Goal: Task Accomplishment & Management: Use online tool/utility

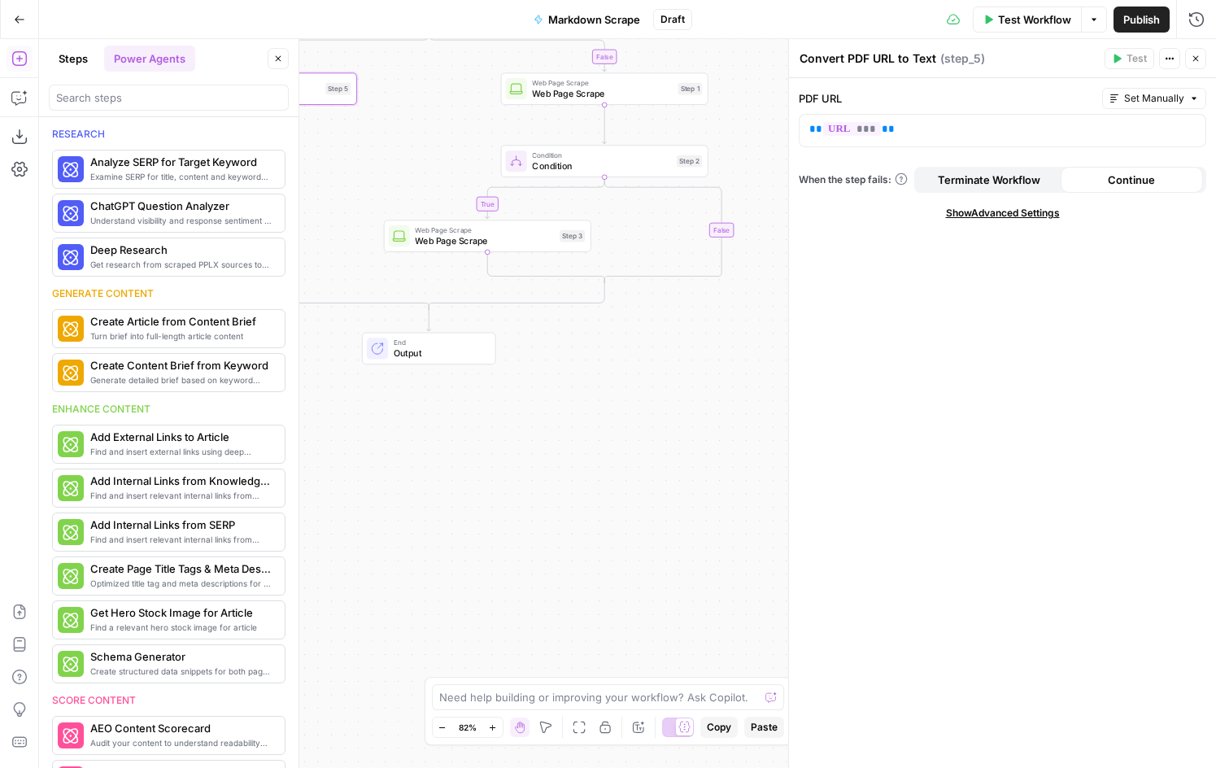
scroll to position [841, 0]
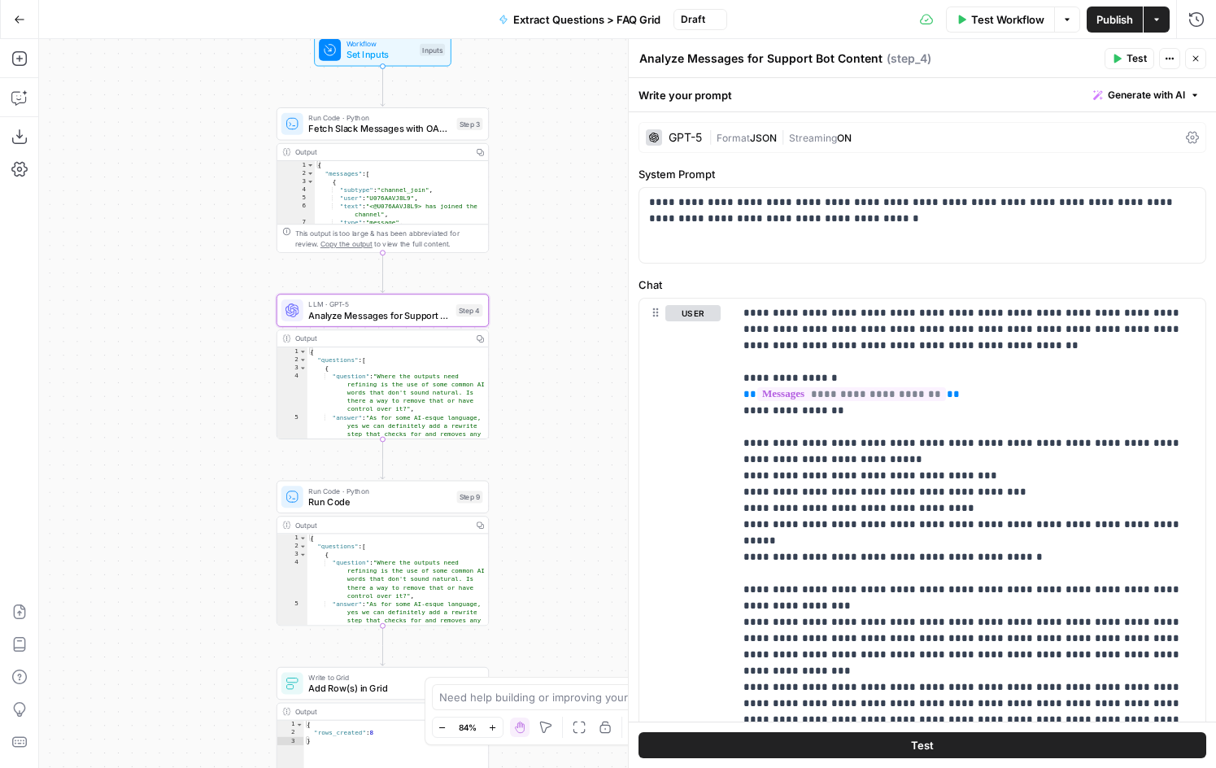
scroll to position [327, 0]
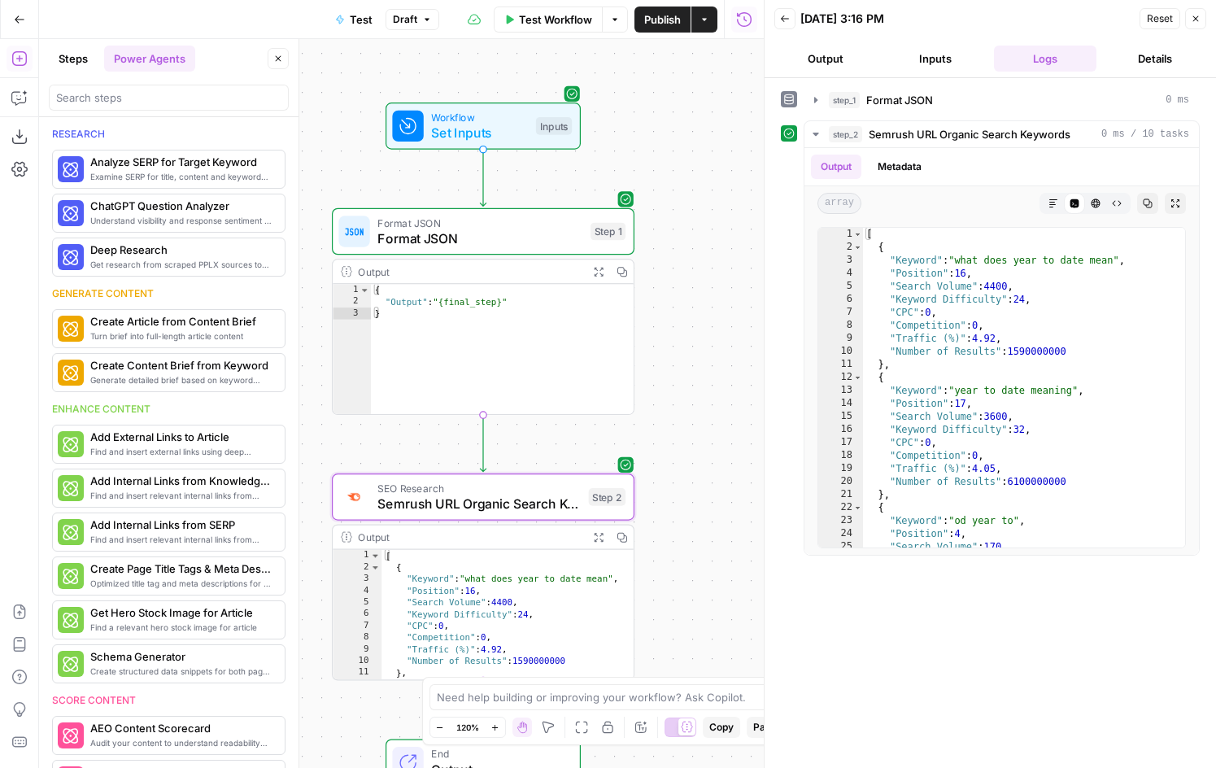
scroll to position [866, 0]
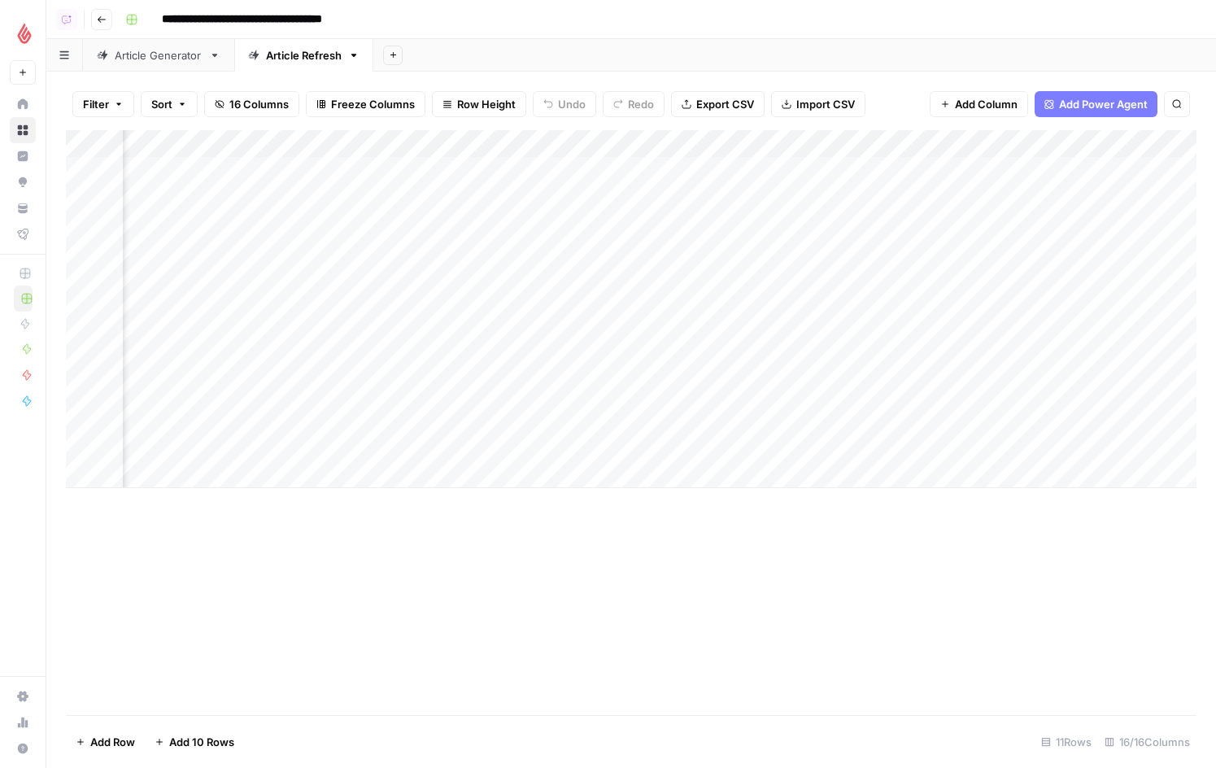
scroll to position [0, 1519]
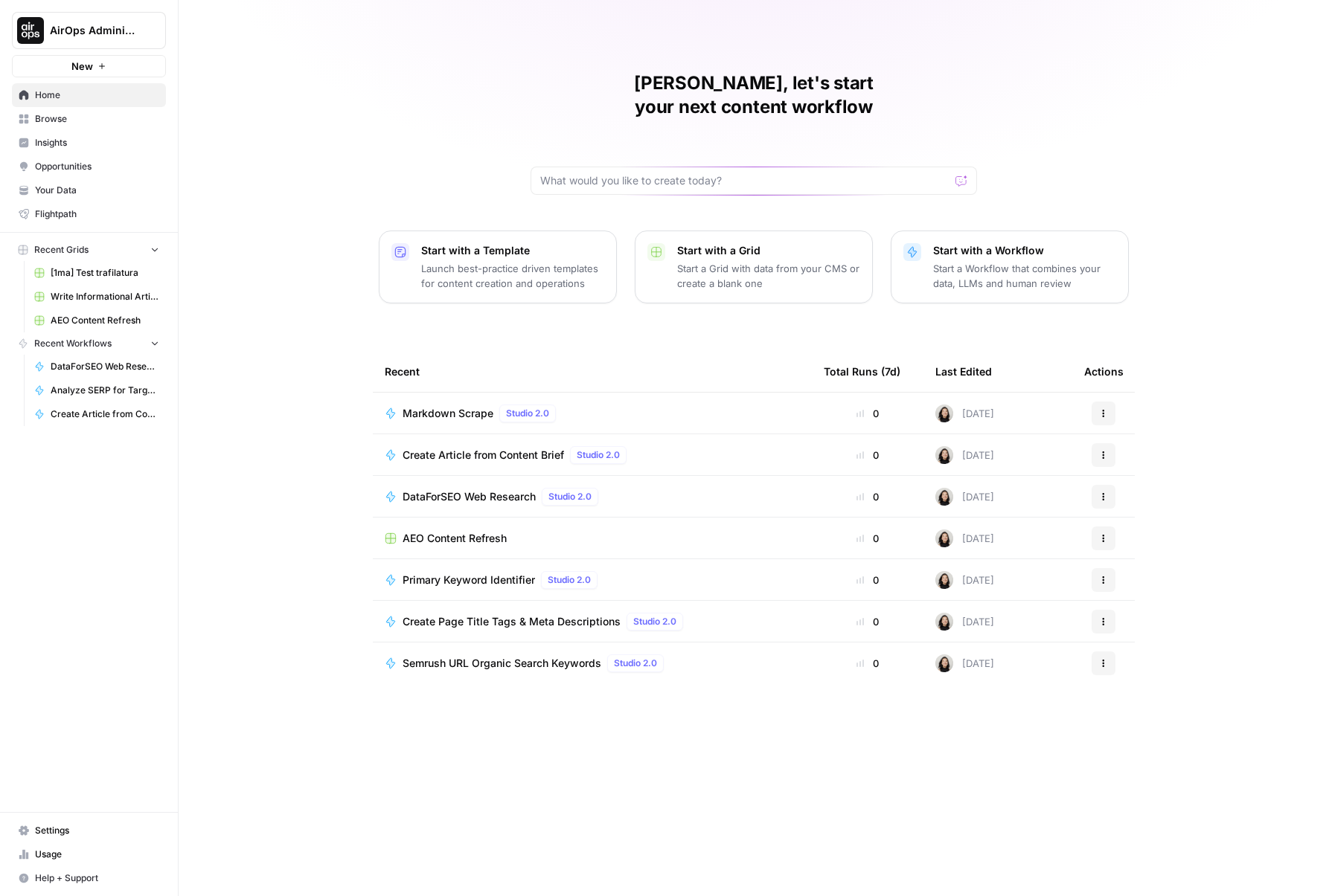
click at [149, 42] on button "AirOps Administrative" at bounding box center [89, 30] width 154 height 37
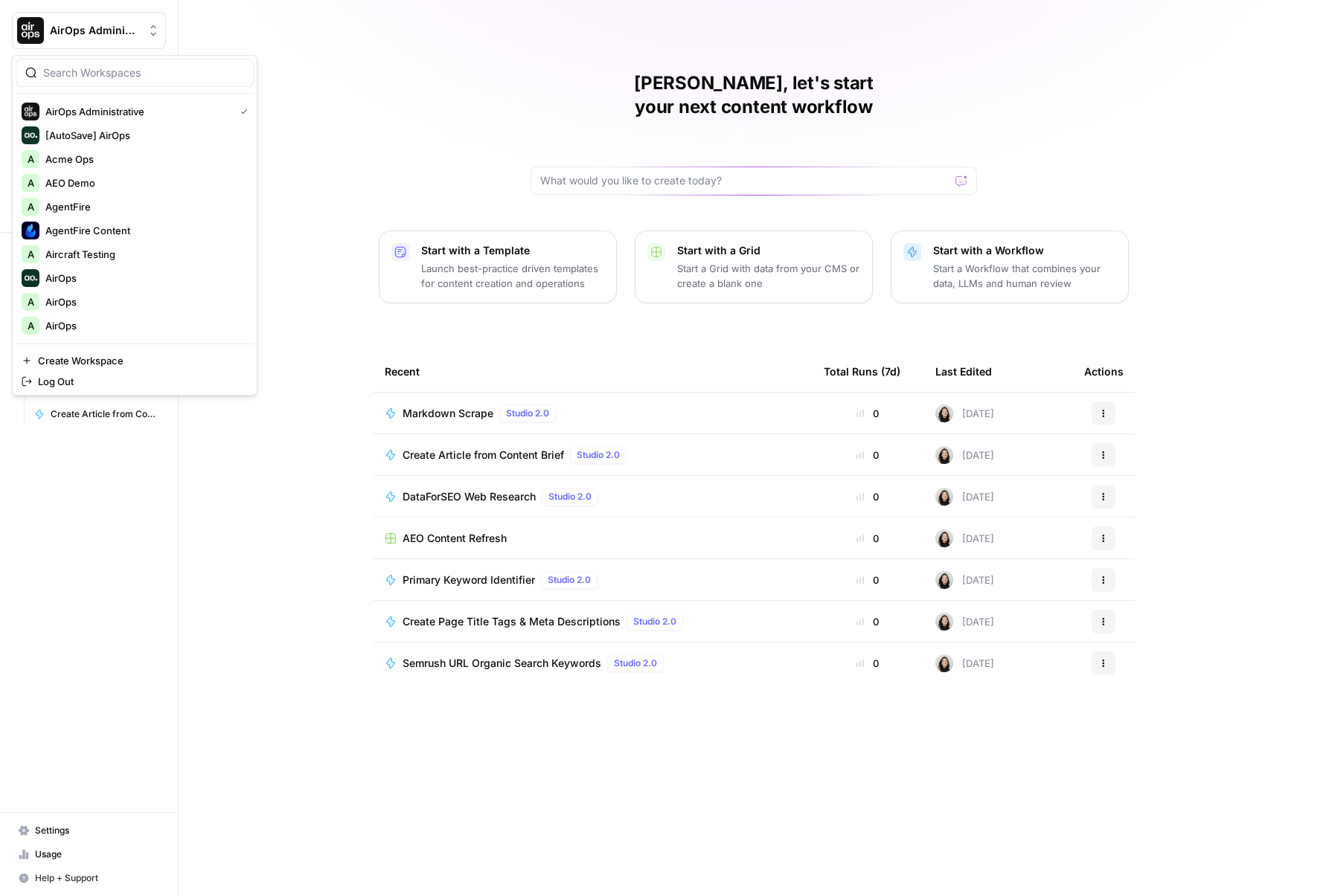
click at [145, 74] on input "search" at bounding box center [144, 73] width 201 height 15
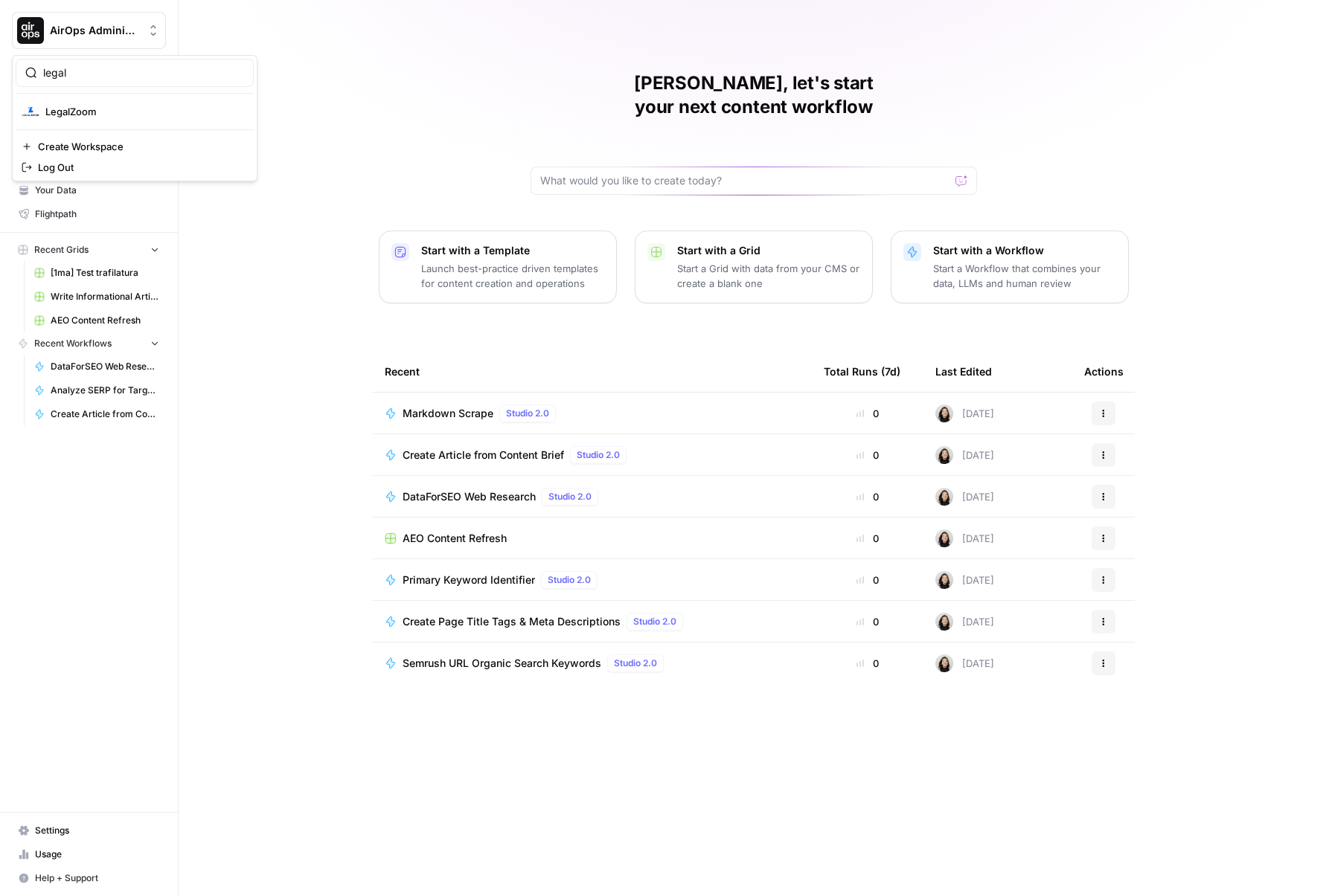
type input "legal"
click at [77, 118] on span "LegalZoom" at bounding box center [144, 112] width 197 height 15
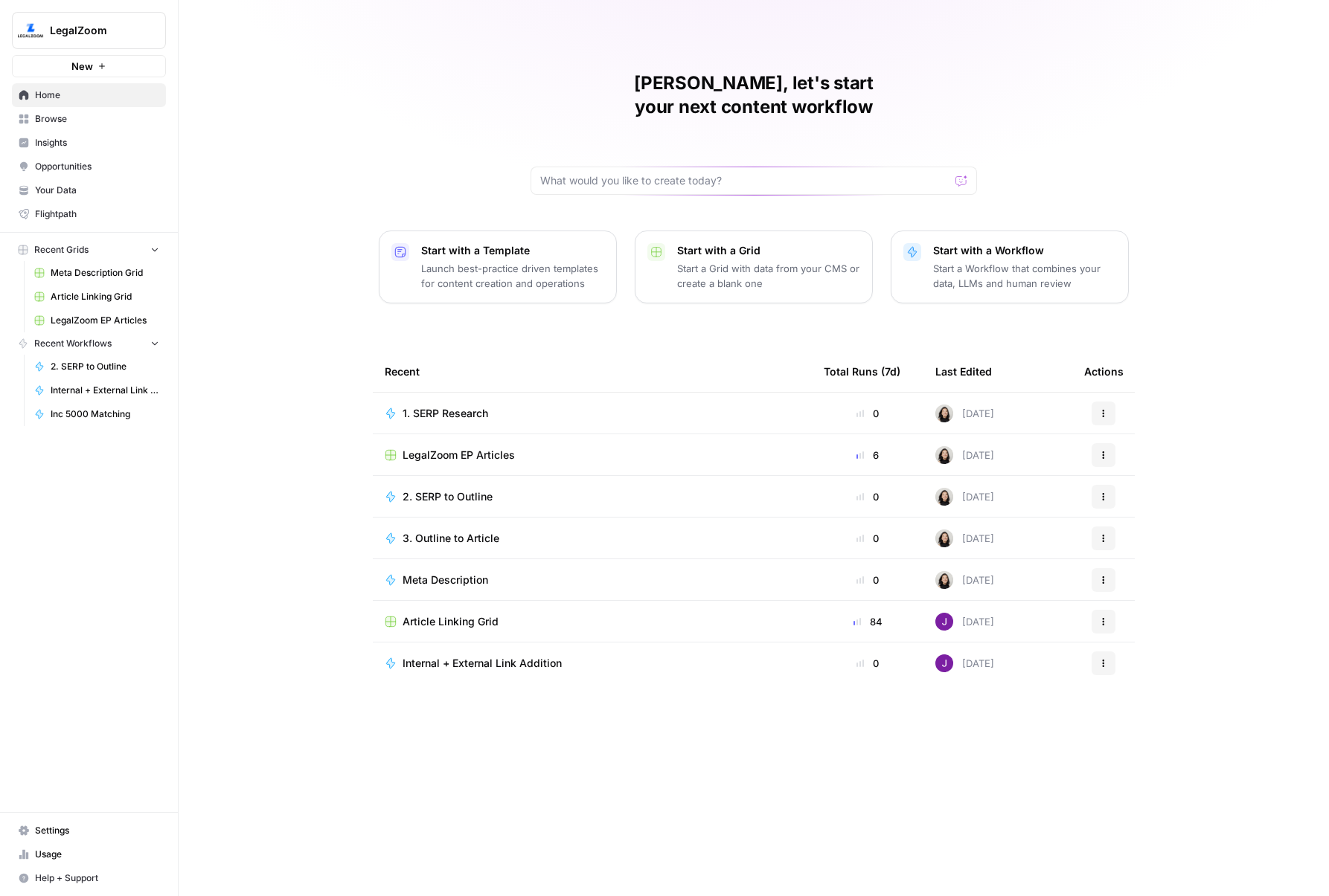
click at [466, 406] on span "1. SERP Research" at bounding box center [445, 413] width 86 height 15
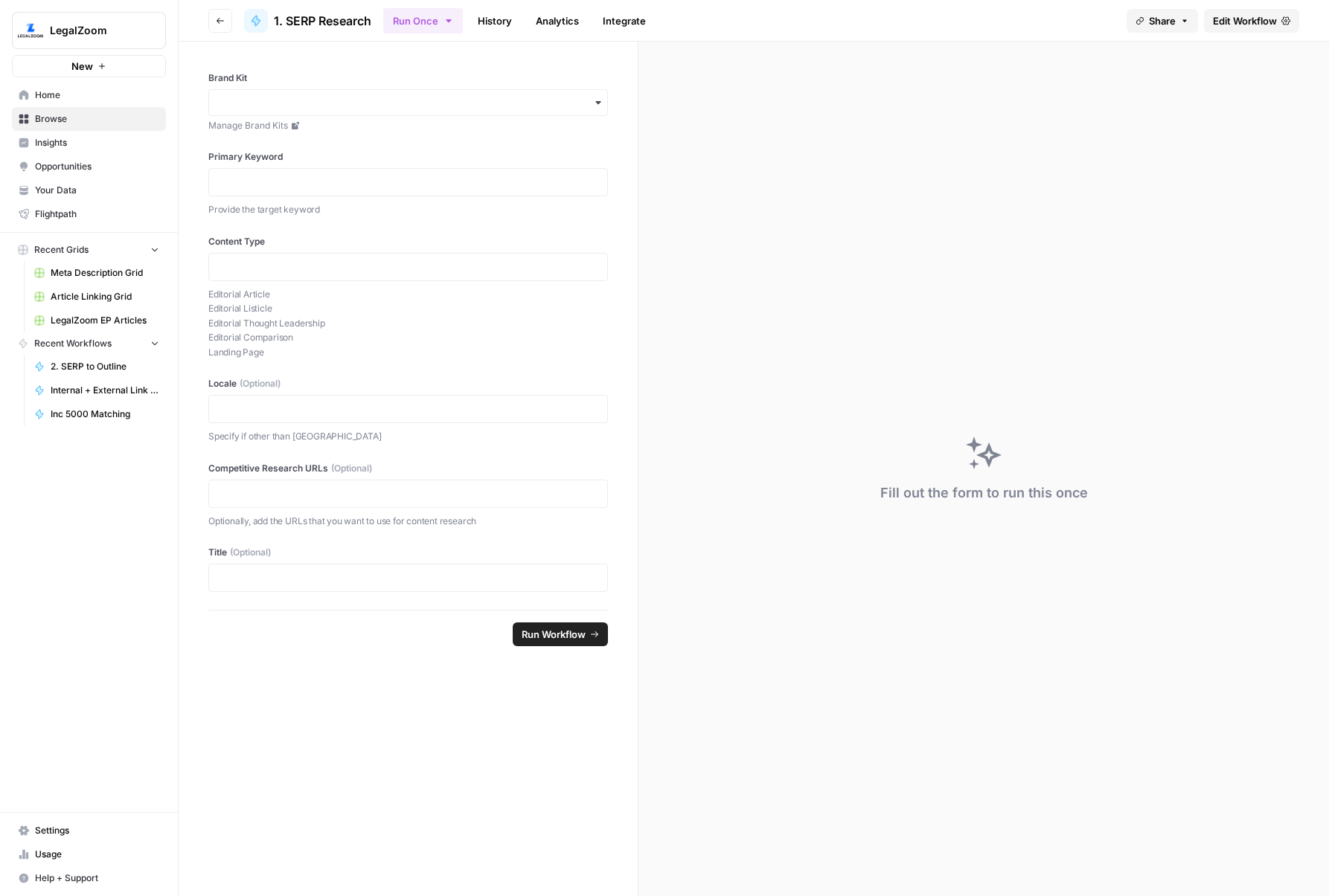
click at [1262, 25] on span "Edit Workflow" at bounding box center [1245, 21] width 64 height 15
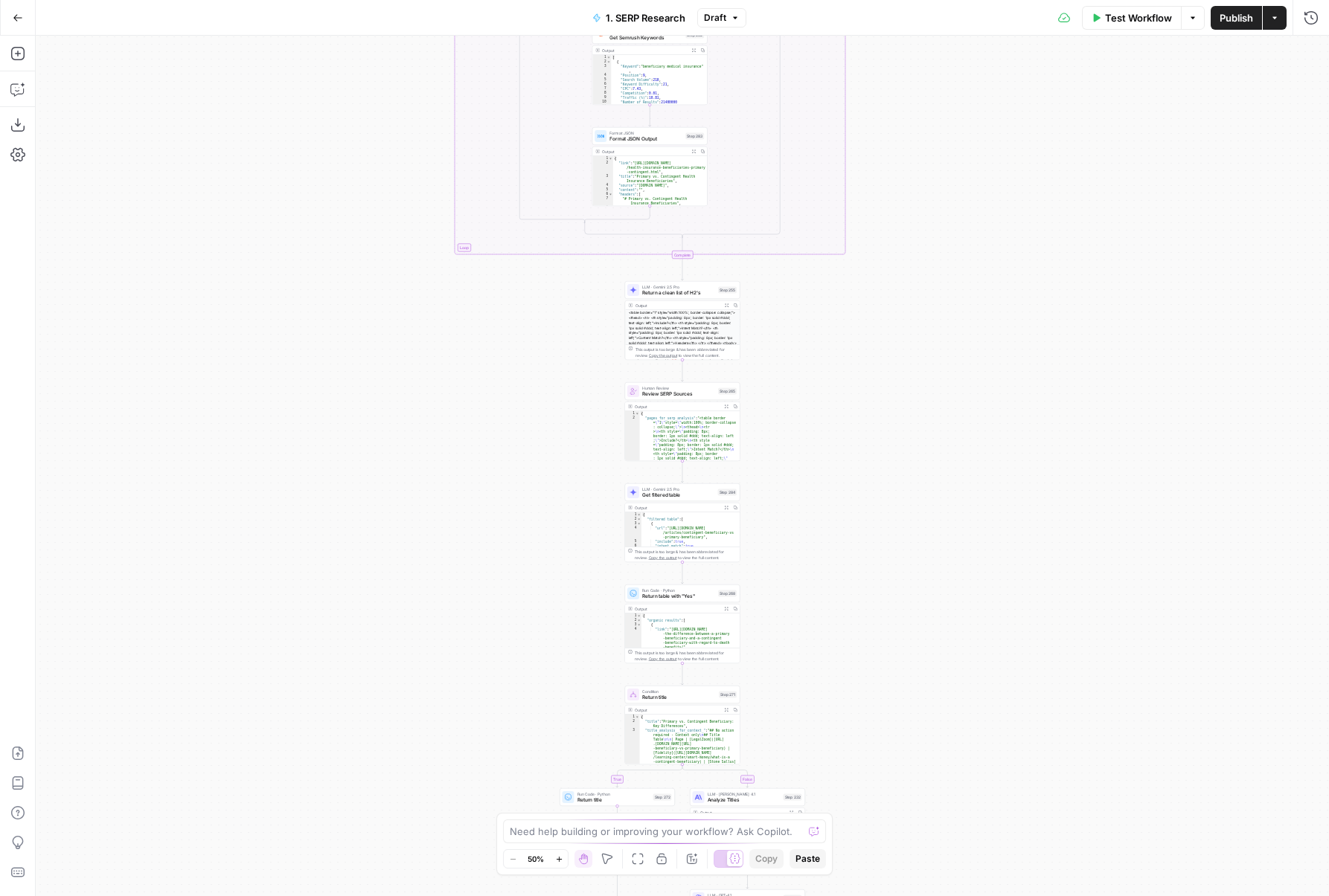
drag, startPoint x: 863, startPoint y: 508, endPoint x: 863, endPoint y: 348, distance: 160.0
click at [863, 348] on div "true false true false true false Workflow Set Inputs Inputs Run Code · Python D…" at bounding box center [682, 465] width 1293 height 860
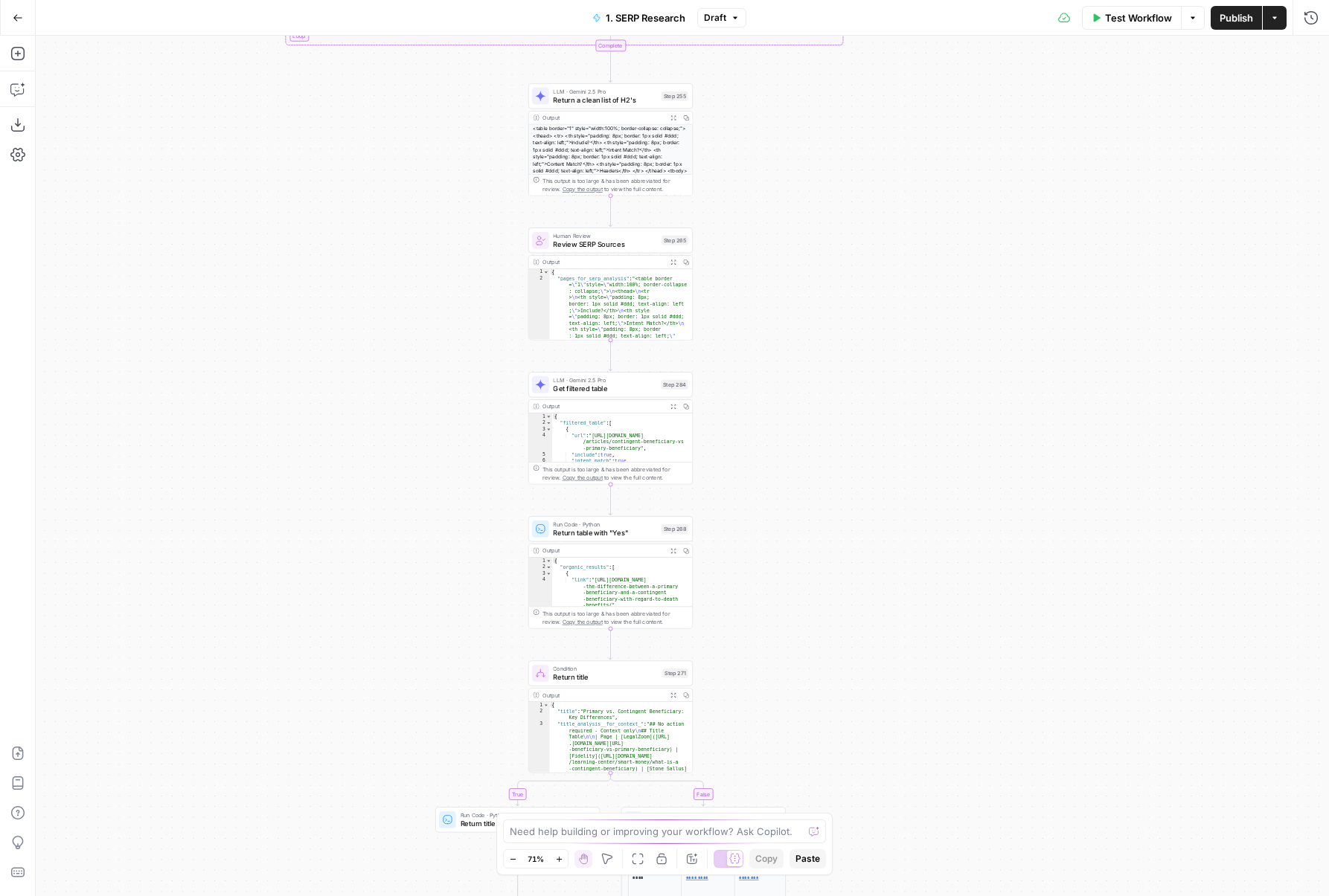
drag, startPoint x: 822, startPoint y: 595, endPoint x: 822, endPoint y: 382, distance: 213.0
click at [822, 382] on div "true false true false true false Workflow Set Inputs Inputs Run Code · Python D…" at bounding box center [682, 465] width 1293 height 860
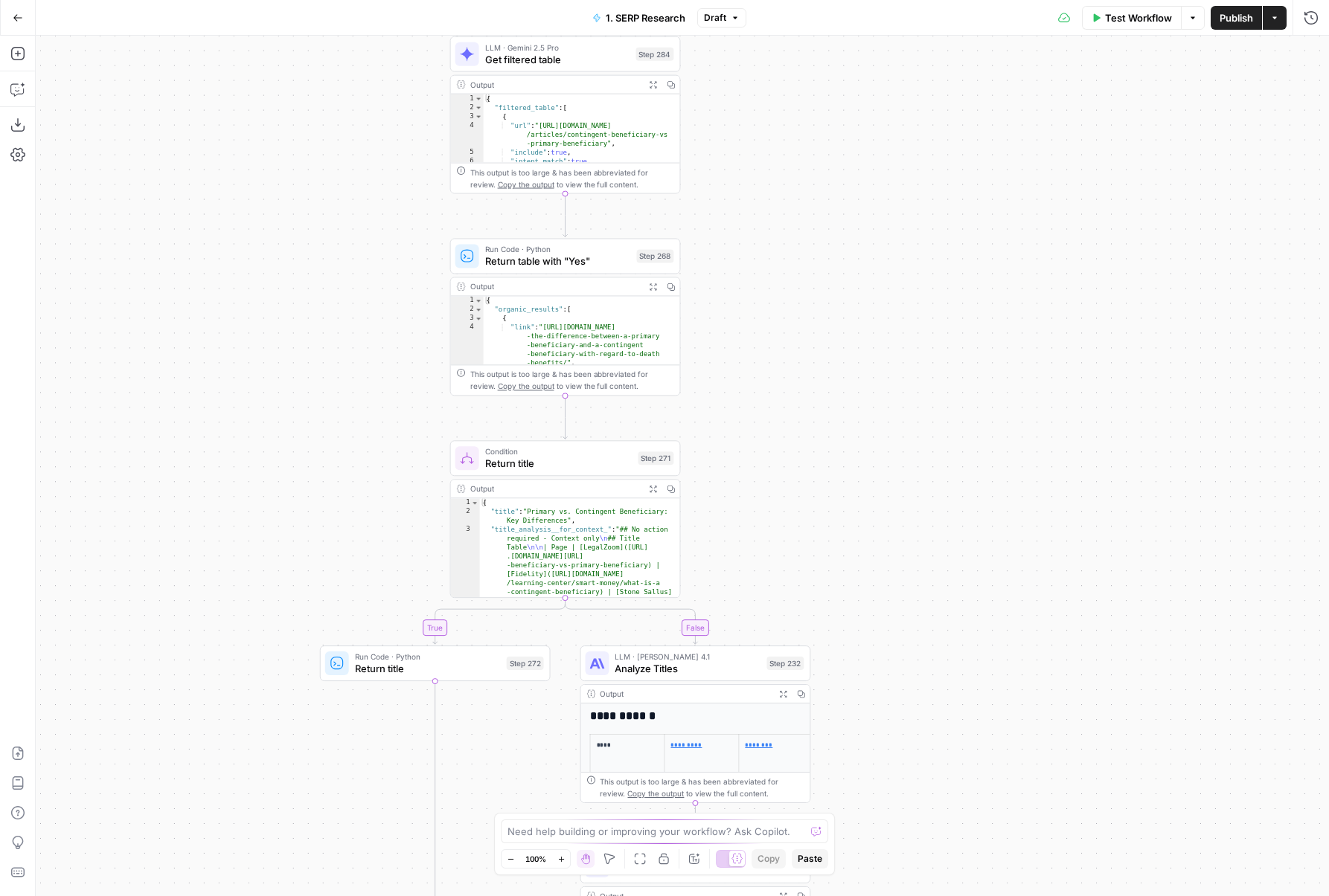
drag, startPoint x: 822, startPoint y: 508, endPoint x: 862, endPoint y: 261, distance: 250.2
click at [862, 261] on div "true false true false true false Workflow Set Inputs Inputs Run Code · Python D…" at bounding box center [682, 465] width 1293 height 860
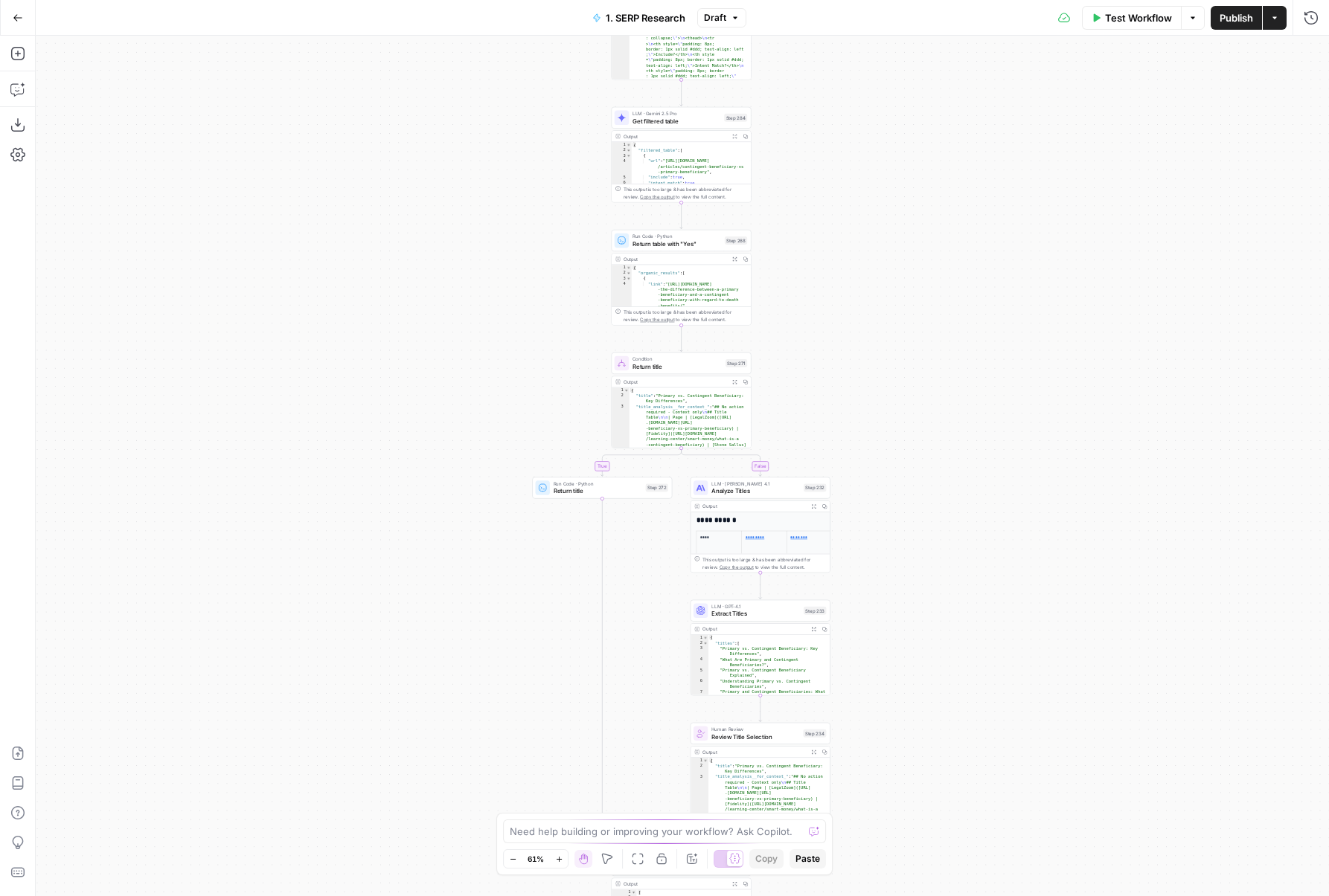
drag, startPoint x: 847, startPoint y: 316, endPoint x: 856, endPoint y: 228, distance: 88.5
click at [841, 172] on div "true false true false true false Workflow Set Inputs Inputs Run Code · Python D…" at bounding box center [682, 465] width 1293 height 860
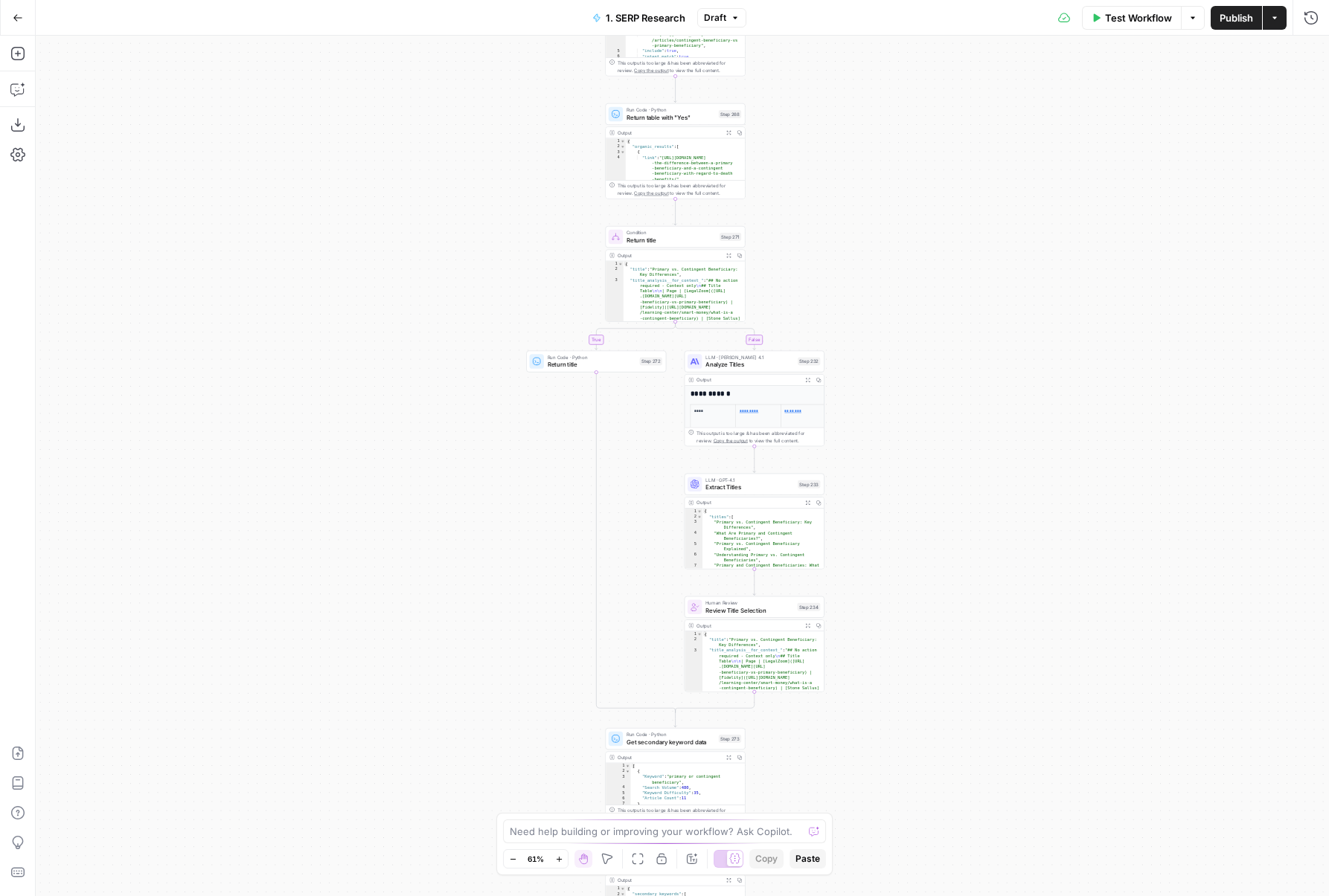
drag, startPoint x: 1006, startPoint y: 590, endPoint x: 919, endPoint y: 246, distance: 354.8
click at [919, 246] on div "true false true false true false Workflow Set Inputs Inputs Run Code · Python D…" at bounding box center [682, 465] width 1293 height 860
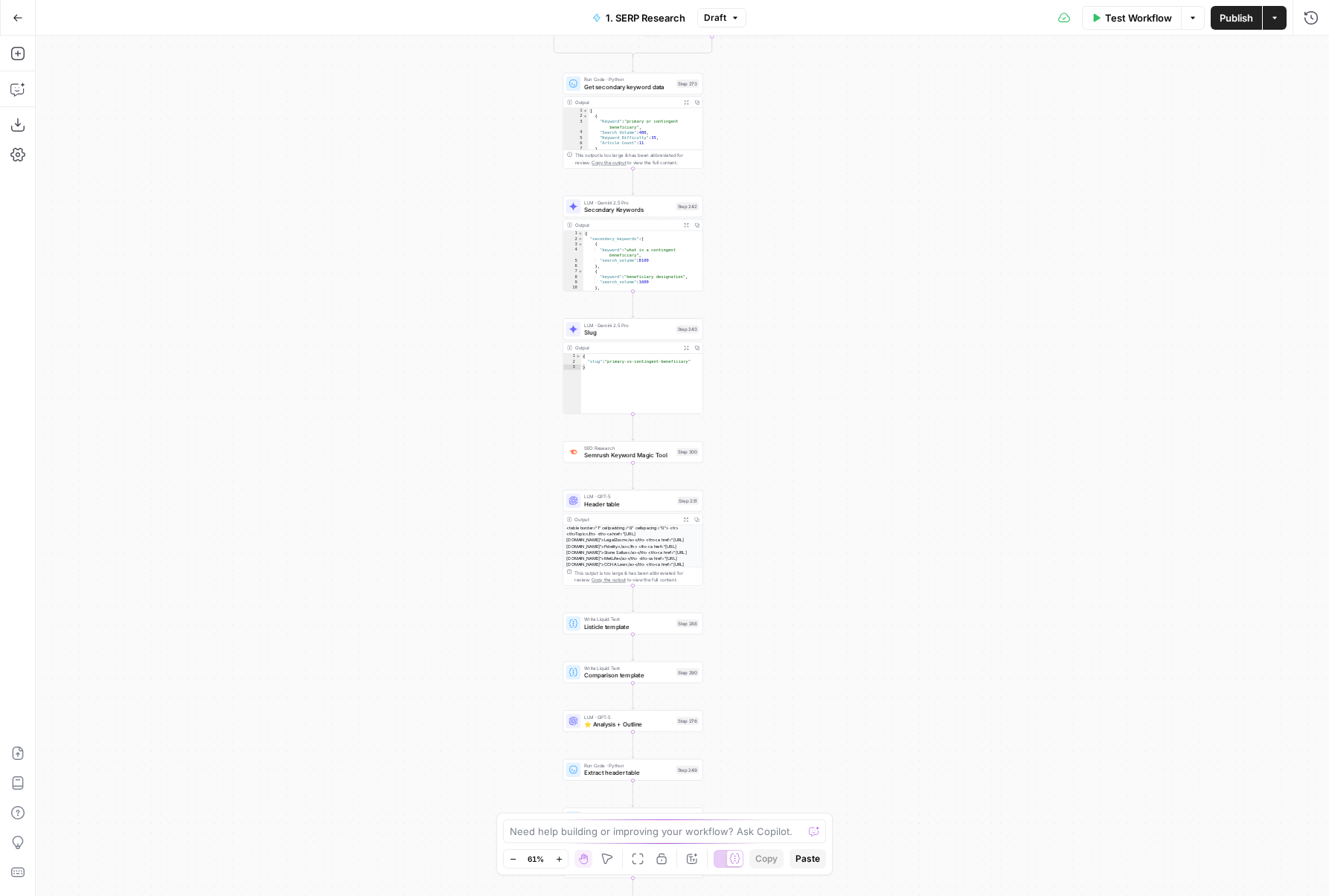
drag, startPoint x: 732, startPoint y: 466, endPoint x: 777, endPoint y: 155, distance: 314.2
click at [777, 155] on div "true false true false true false Workflow Set Inputs Inputs Run Code · Python D…" at bounding box center [682, 465] width 1293 height 860
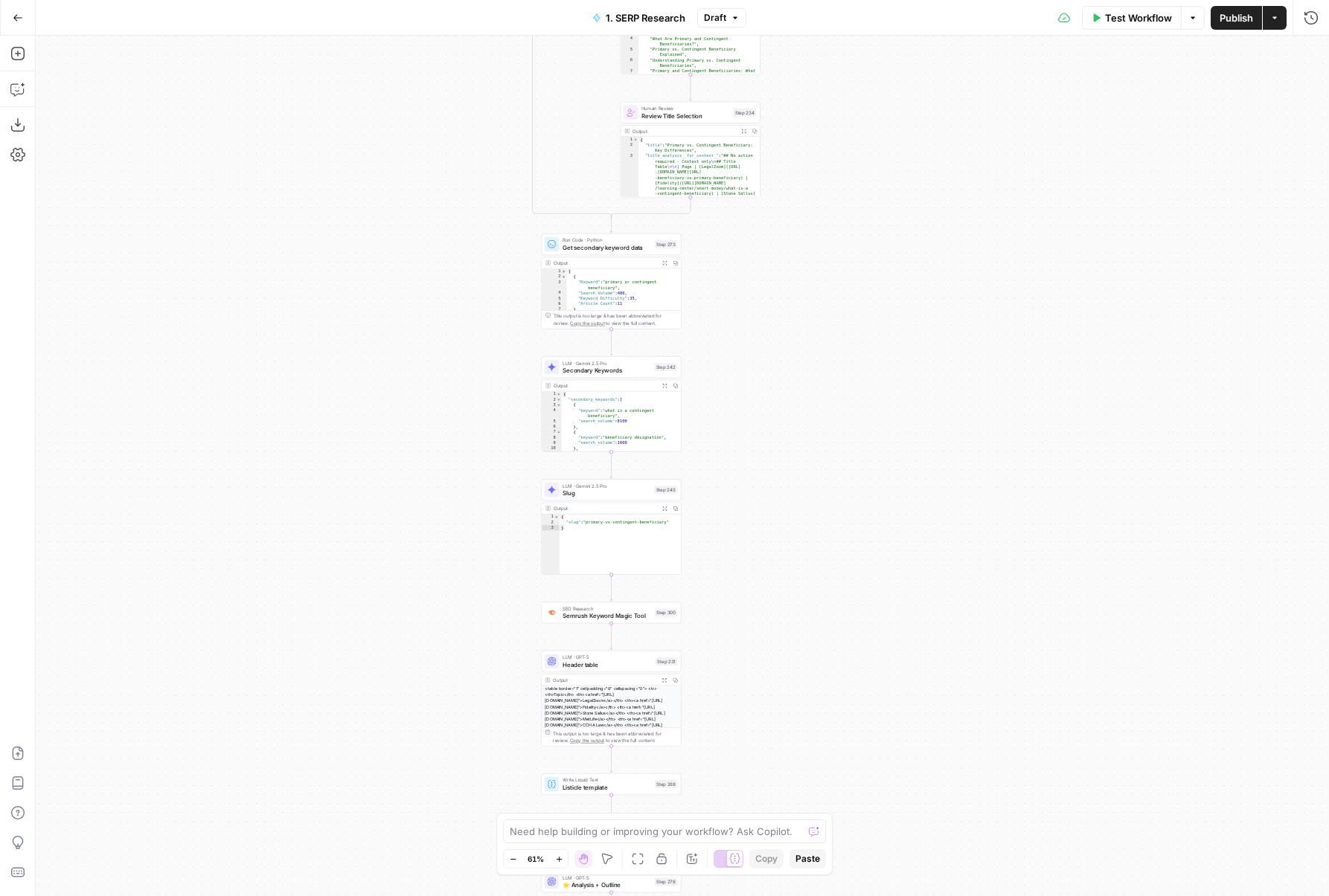
drag, startPoint x: 793, startPoint y: 475, endPoint x: 771, endPoint y: 639, distance: 165.5
click at [771, 639] on div "true false true false true false Workflow Set Inputs Inputs Run Code · Python D…" at bounding box center [682, 465] width 1293 height 860
drag, startPoint x: 781, startPoint y: 311, endPoint x: 781, endPoint y: 726, distance: 415.0
click at [781, 726] on div "true false true false true false Workflow Set Inputs Inputs Run Code · Python D…" at bounding box center [682, 465] width 1293 height 860
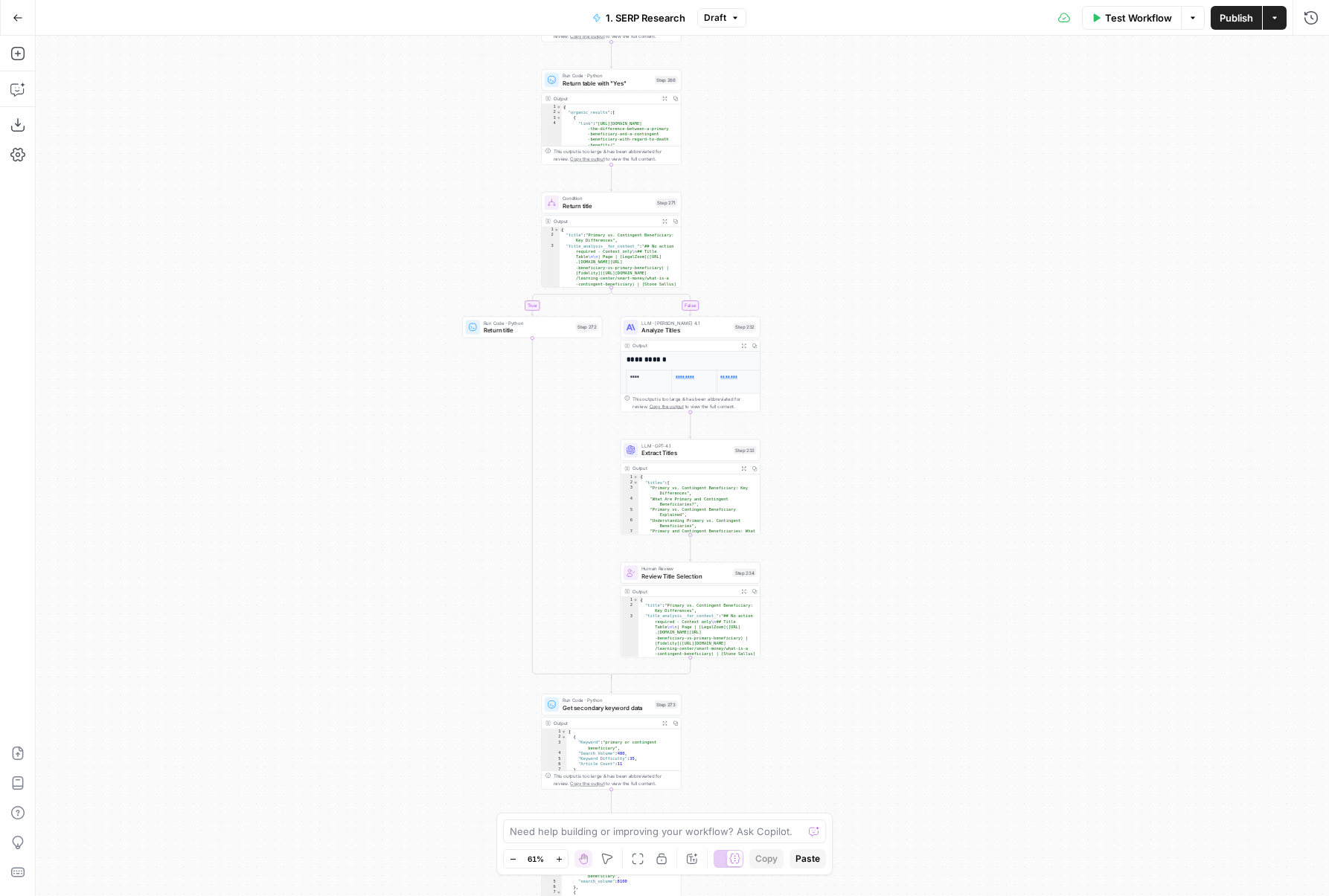
drag, startPoint x: 855, startPoint y: 377, endPoint x: 855, endPoint y: 613, distance: 236.0
click at [855, 614] on div "true false true false true false Workflow Set Inputs Inputs Run Code · Python D…" at bounding box center [682, 465] width 1293 height 860
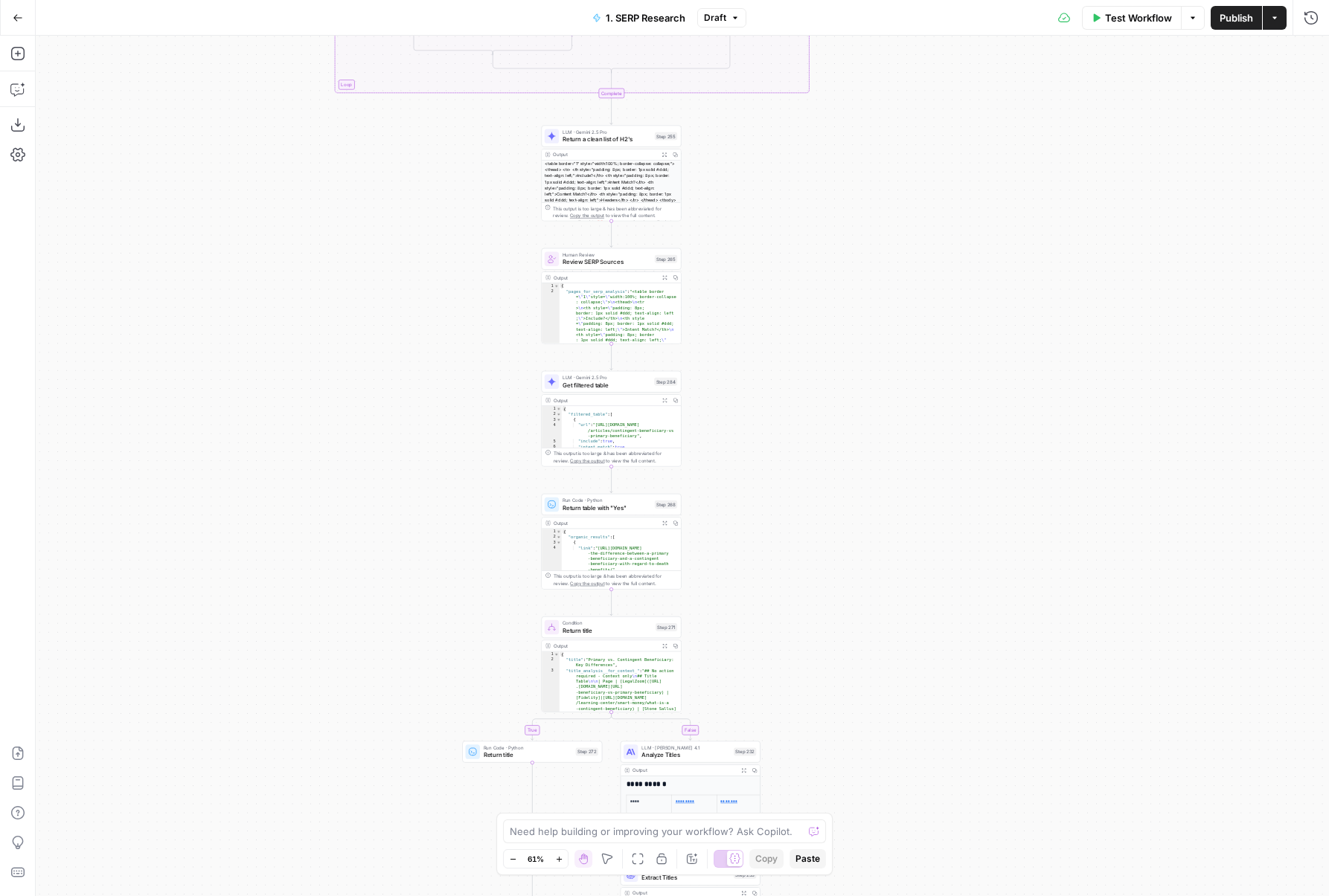
drag, startPoint x: 847, startPoint y: 358, endPoint x: 847, endPoint y: 599, distance: 241.0
click at [847, 599] on div "true false true false true false Workflow Set Inputs Inputs Run Code · Python D…" at bounding box center [682, 465] width 1293 height 860
drag, startPoint x: 847, startPoint y: 599, endPoint x: 835, endPoint y: 429, distance: 170.4
click at [836, 429] on div "true false true false true false Workflow Set Inputs Inputs Run Code · Python D…" at bounding box center [682, 465] width 1293 height 860
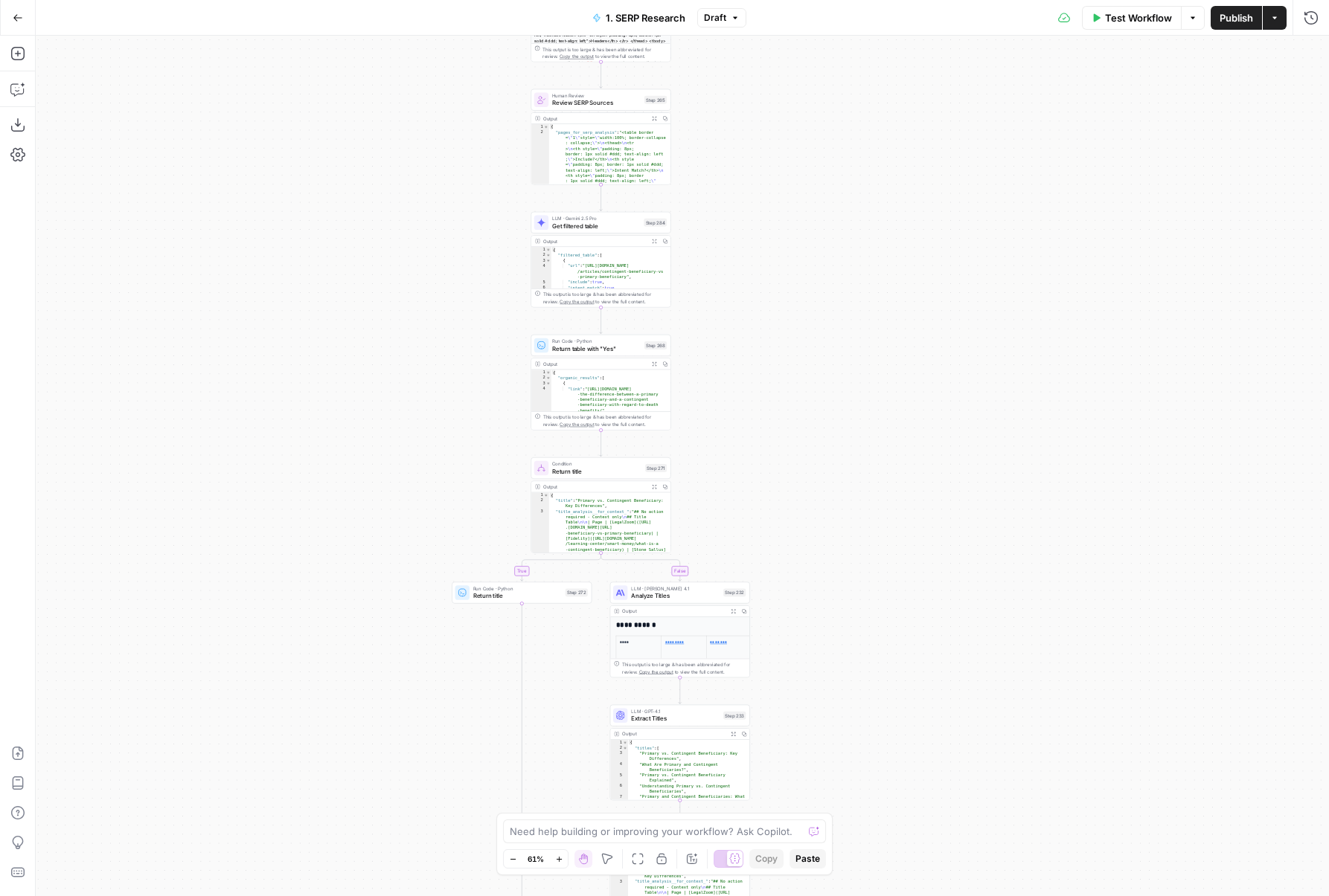
click at [20, 21] on icon "button" at bounding box center [17, 17] width 10 height 10
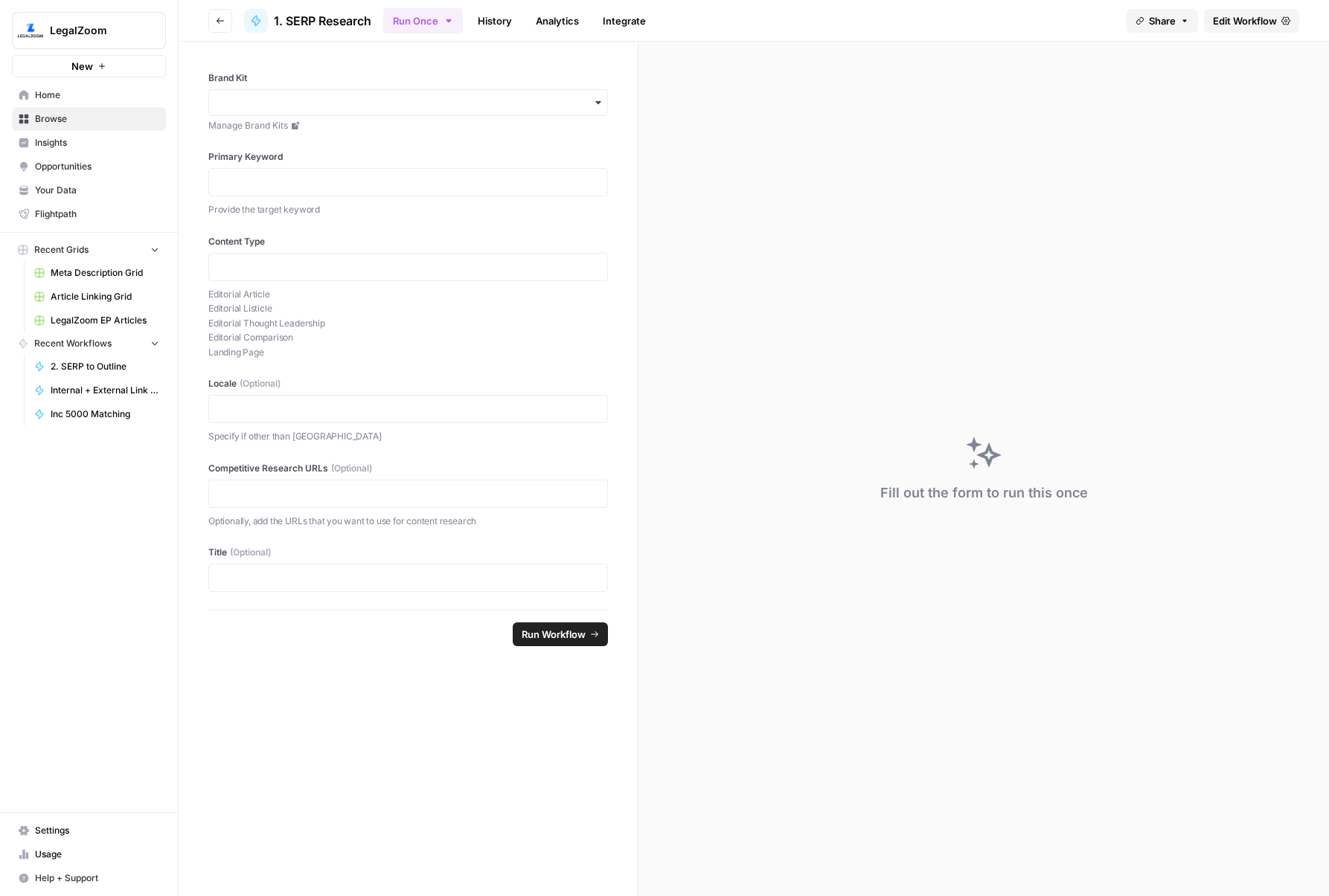
click at [98, 94] on span "Home" at bounding box center [97, 95] width 124 height 14
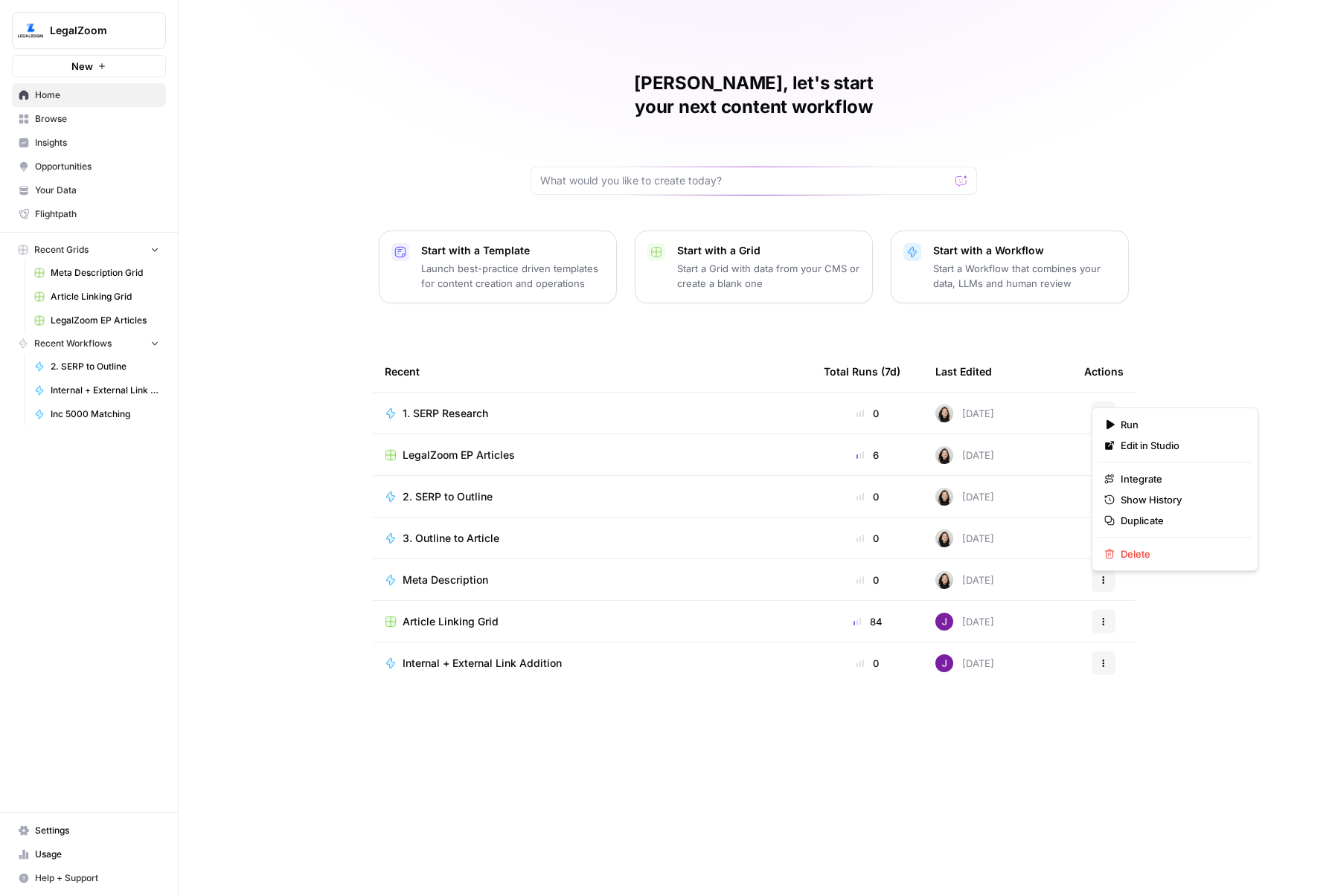
click at [1104, 401] on button "Actions" at bounding box center [1103, 413] width 24 height 24
click at [1137, 517] on span "Duplicate" at bounding box center [1180, 520] width 119 height 15
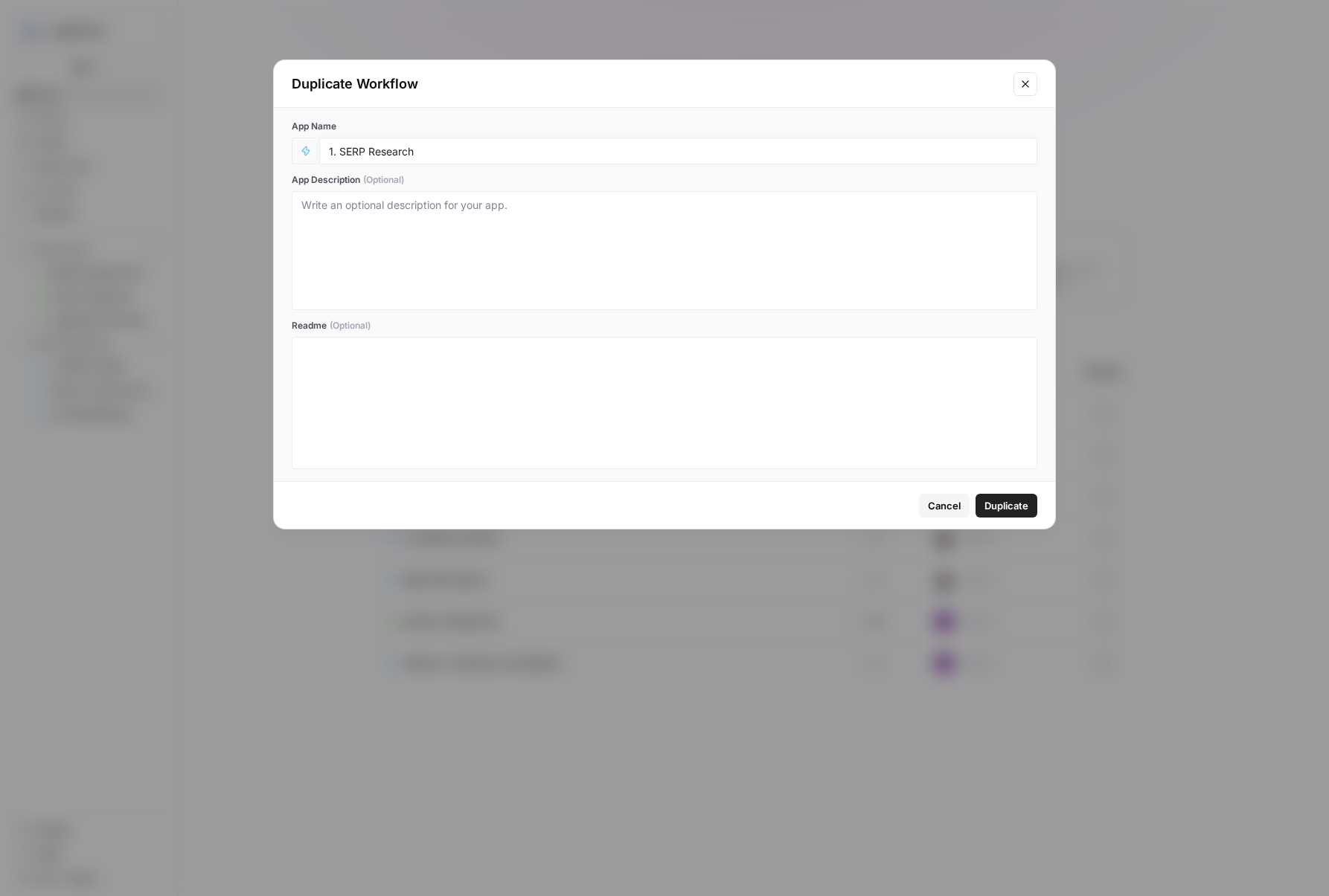
click at [549, 151] on input "1. SERP Research" at bounding box center [679, 151] width 699 height 14
type input "1. SERP Research (pt 2)"
click at [1014, 498] on span "Duplicate" at bounding box center [1006, 506] width 44 height 15
click at [1013, 507] on span "Duplicate" at bounding box center [1006, 506] width 44 height 15
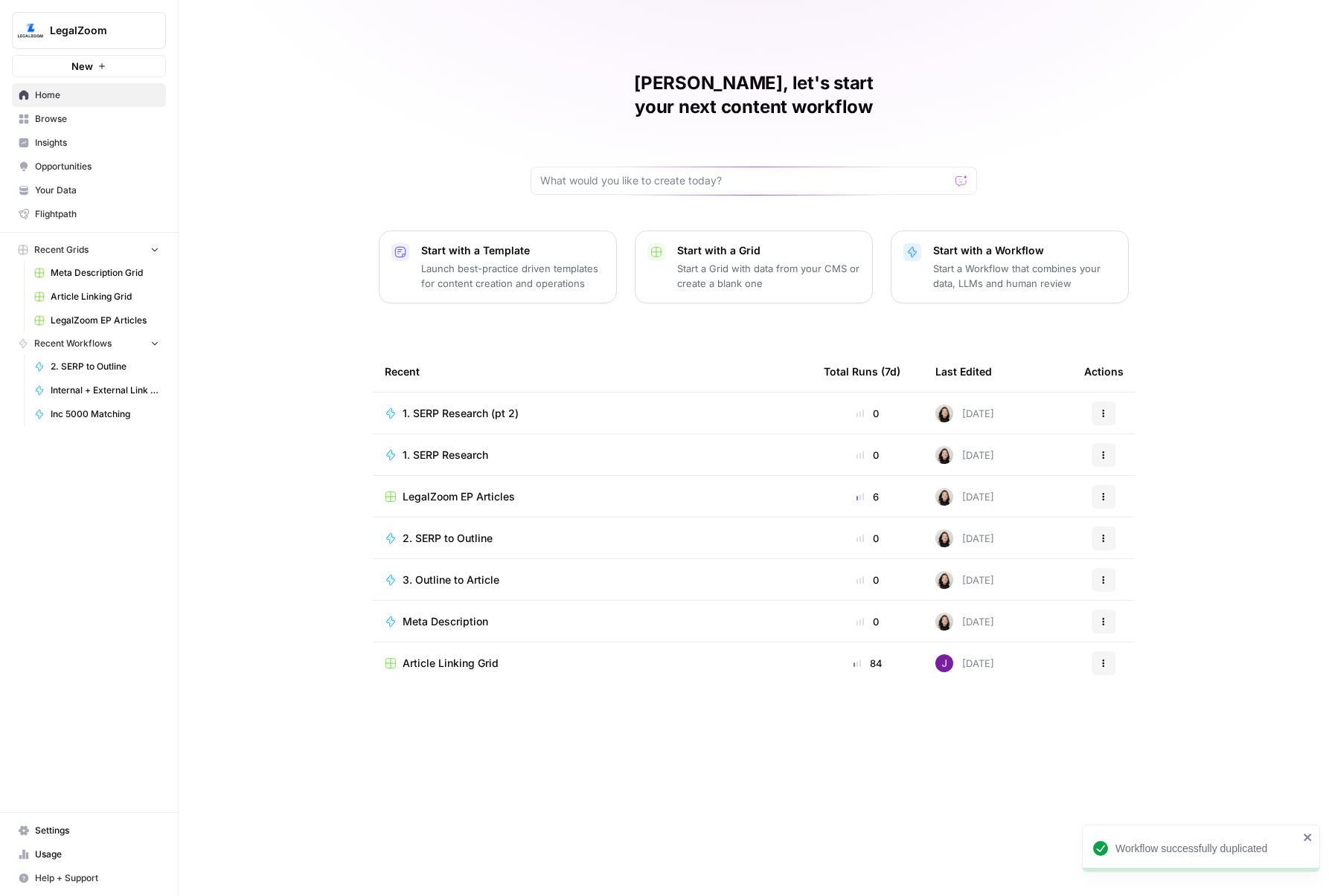
click at [490, 448] on div "1. SERP Research" at bounding box center [451, 455] width 98 height 15
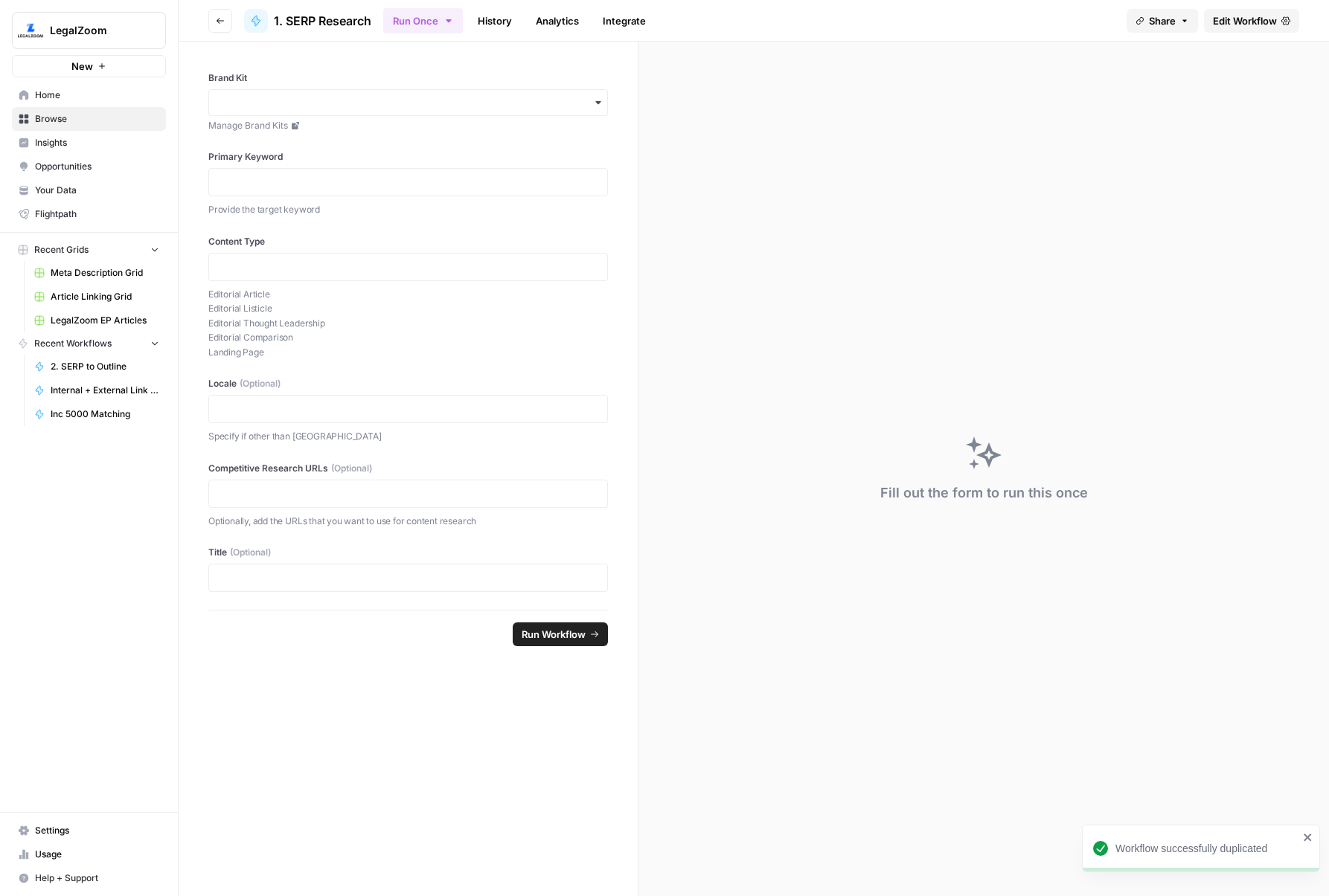
click at [1257, 11] on link "Edit Workflow" at bounding box center [1251, 21] width 95 height 24
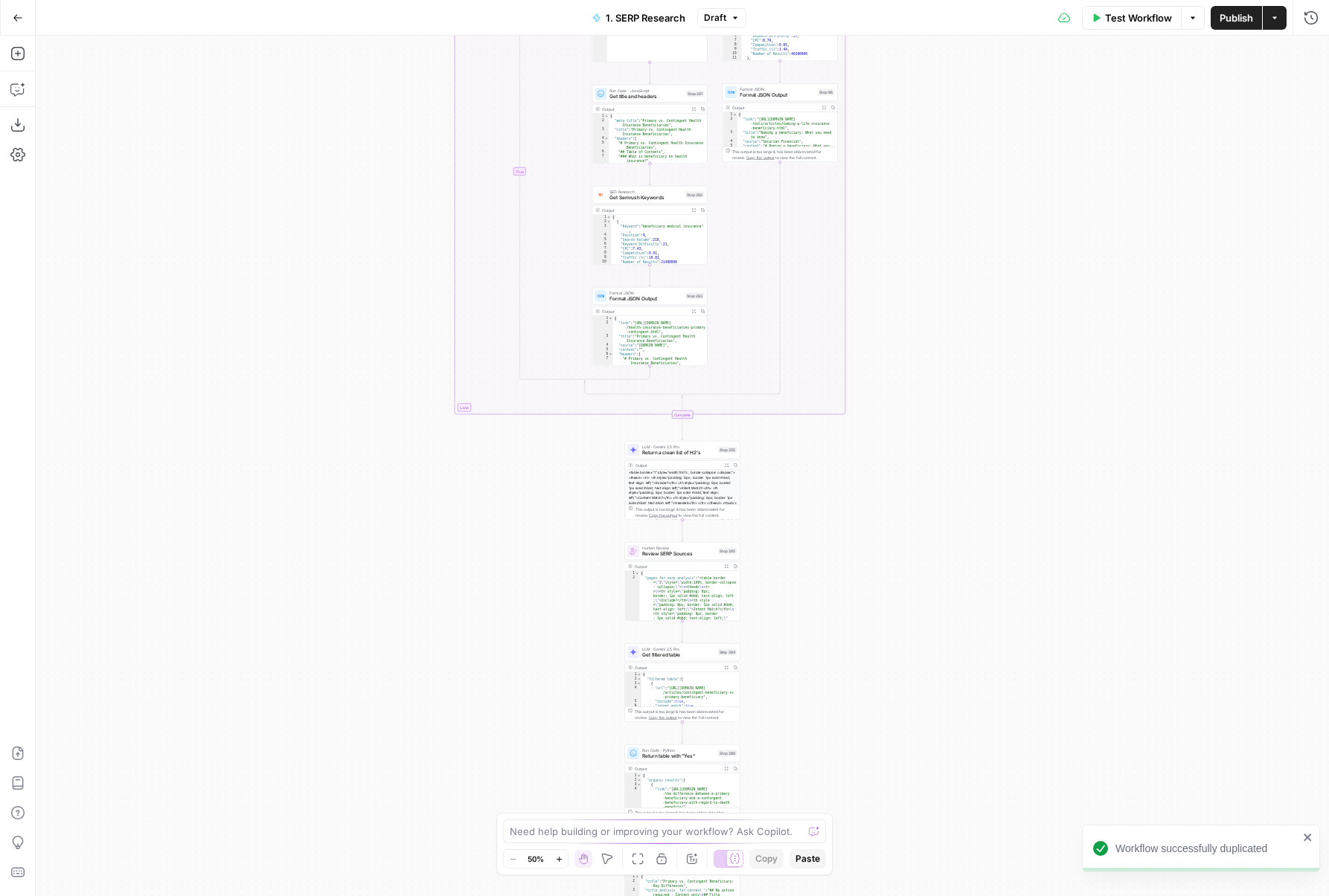
click at [416, 301] on div "true false true false true false Workflow Set Inputs Inputs Run Code · Python D…" at bounding box center [682, 465] width 1293 height 860
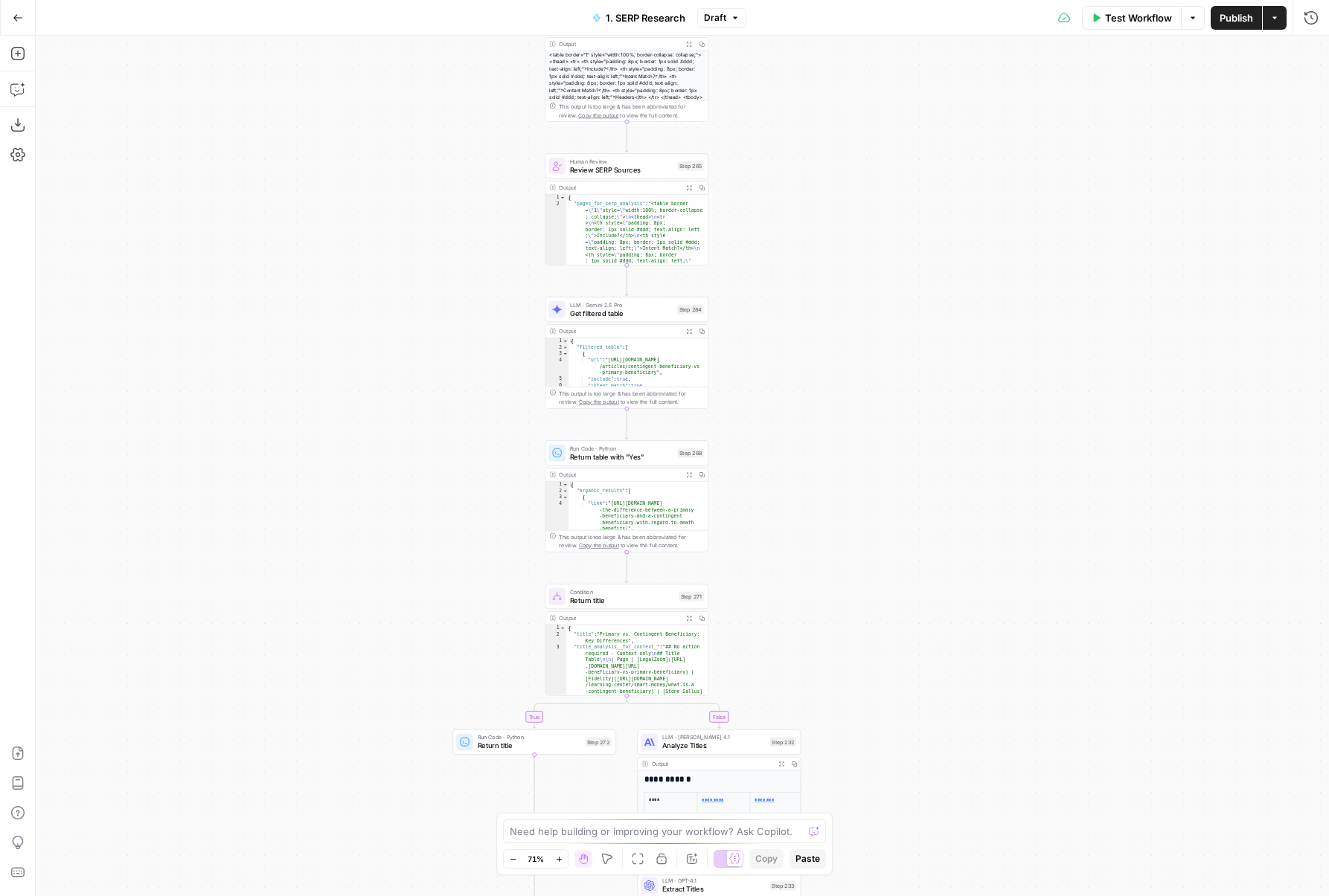
drag, startPoint x: 424, startPoint y: 406, endPoint x: 429, endPoint y: 718, distance: 312.0
click at [429, 718] on div "true false true false true false Workflow Set Inputs Inputs Run Code · Python D…" at bounding box center [682, 465] width 1293 height 860
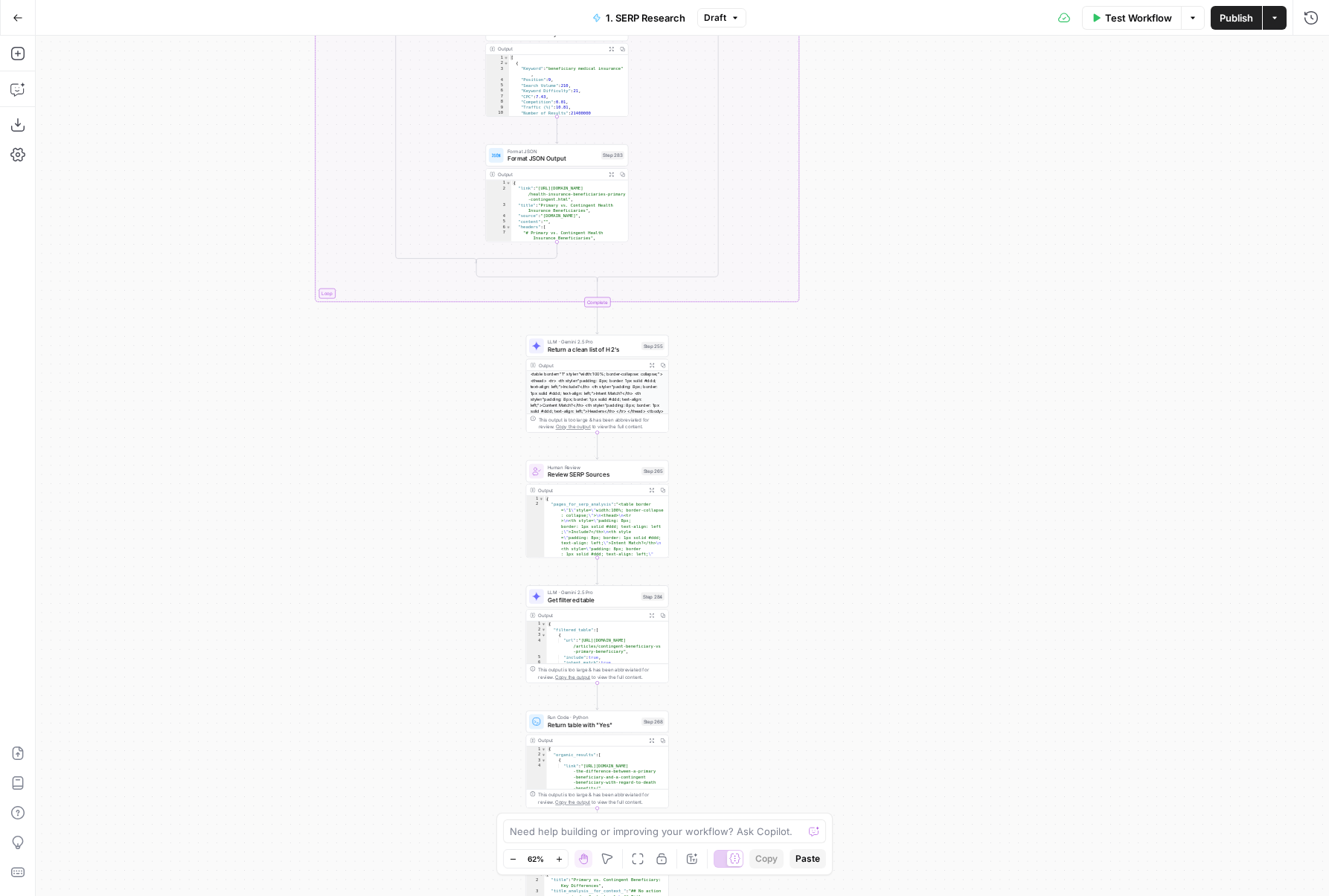
drag, startPoint x: 430, startPoint y: 664, endPoint x: 440, endPoint y: 335, distance: 329.2
click at [440, 335] on div "true false true false true false Workflow Set Inputs Inputs Run Code · Python D…" at bounding box center [682, 465] width 1293 height 860
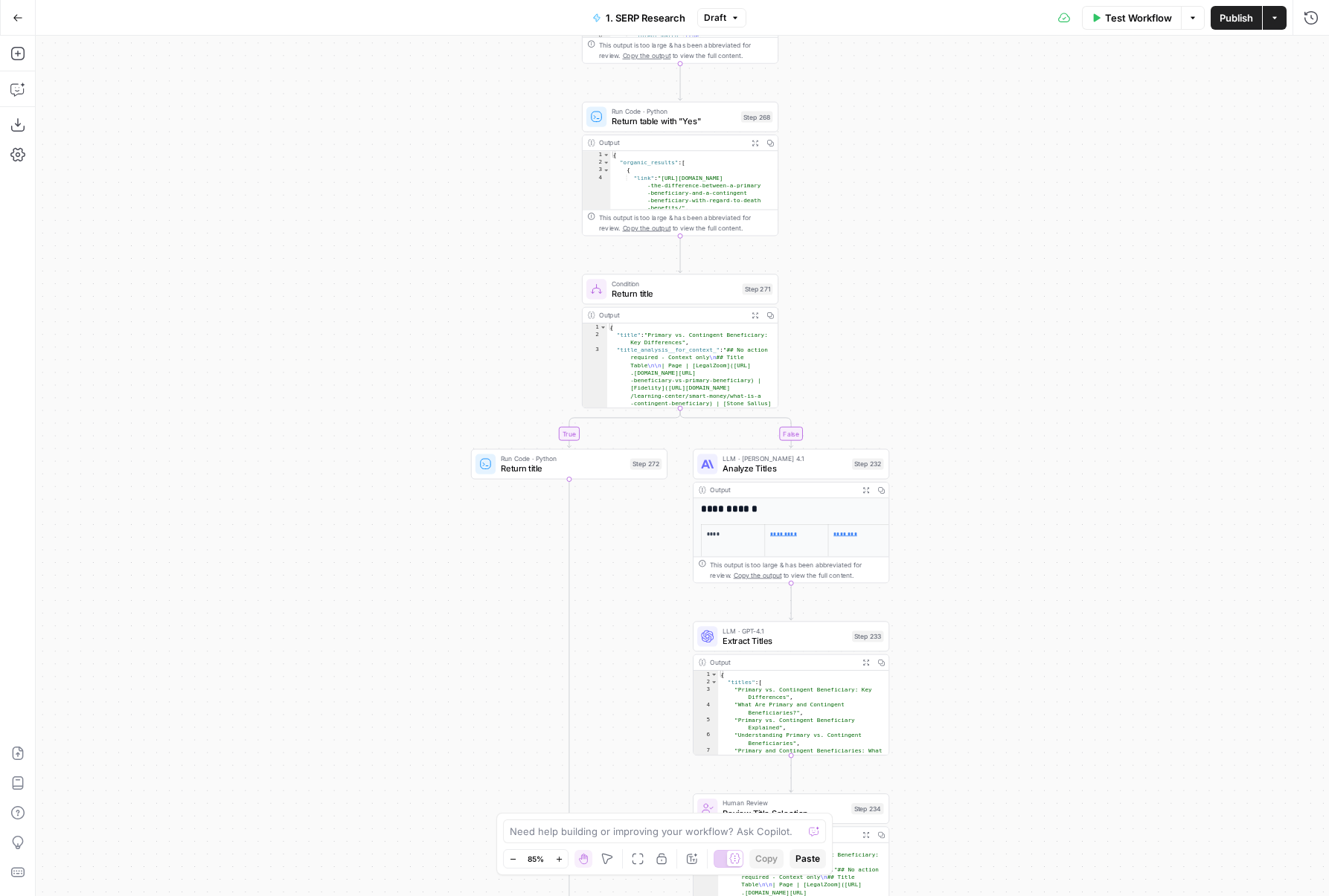
drag, startPoint x: 415, startPoint y: 654, endPoint x: 428, endPoint y: 199, distance: 455.2
click at [428, 199] on div "true false true false true false Workflow Set Inputs Inputs Run Code · Python D…" at bounding box center [682, 465] width 1293 height 860
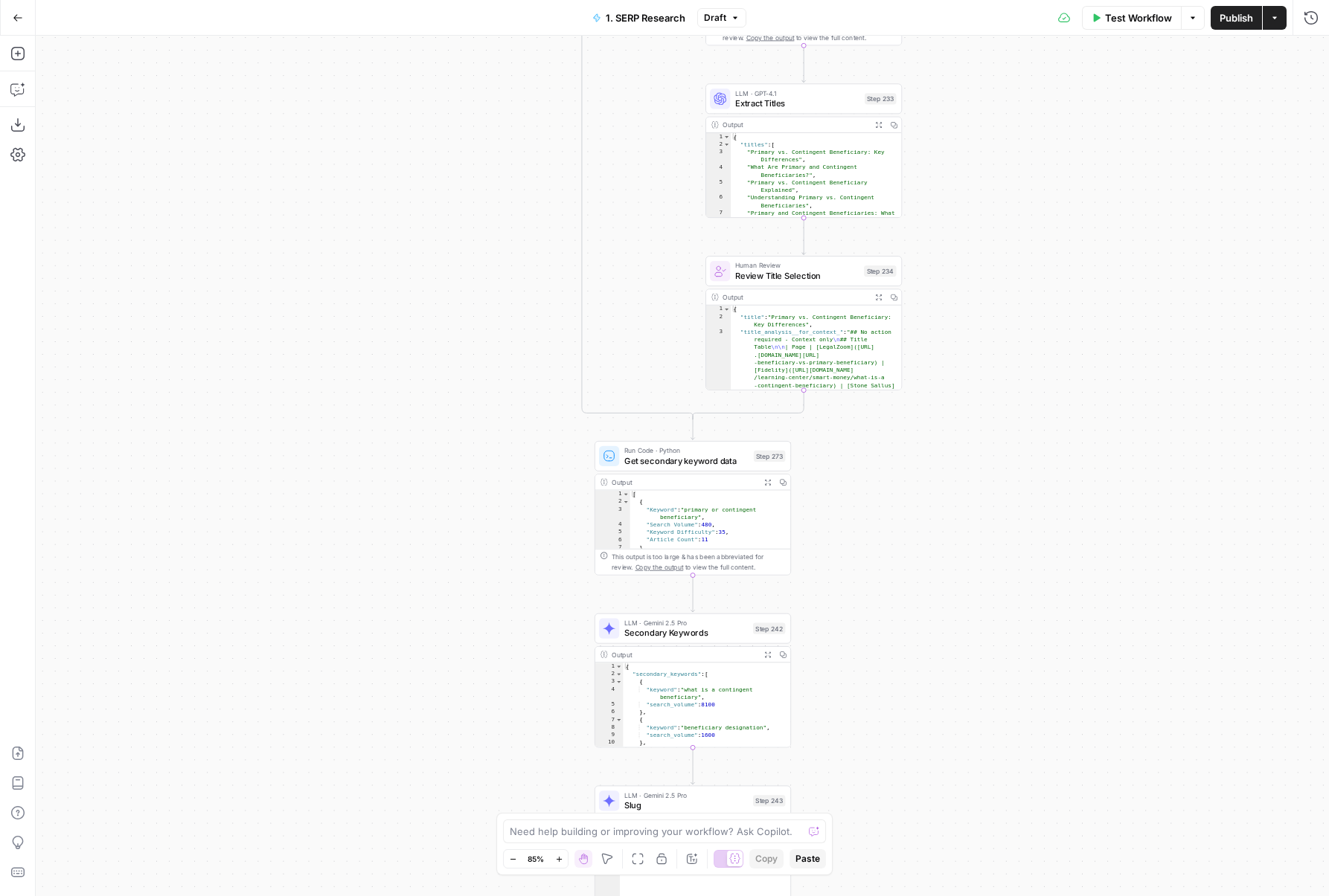
drag, startPoint x: 382, startPoint y: 353, endPoint x: 382, endPoint y: 91, distance: 262.0
click at [382, 91] on div "true false true false true false Workflow Set Inputs Inputs Run Code · Python D…" at bounding box center [682, 465] width 1293 height 860
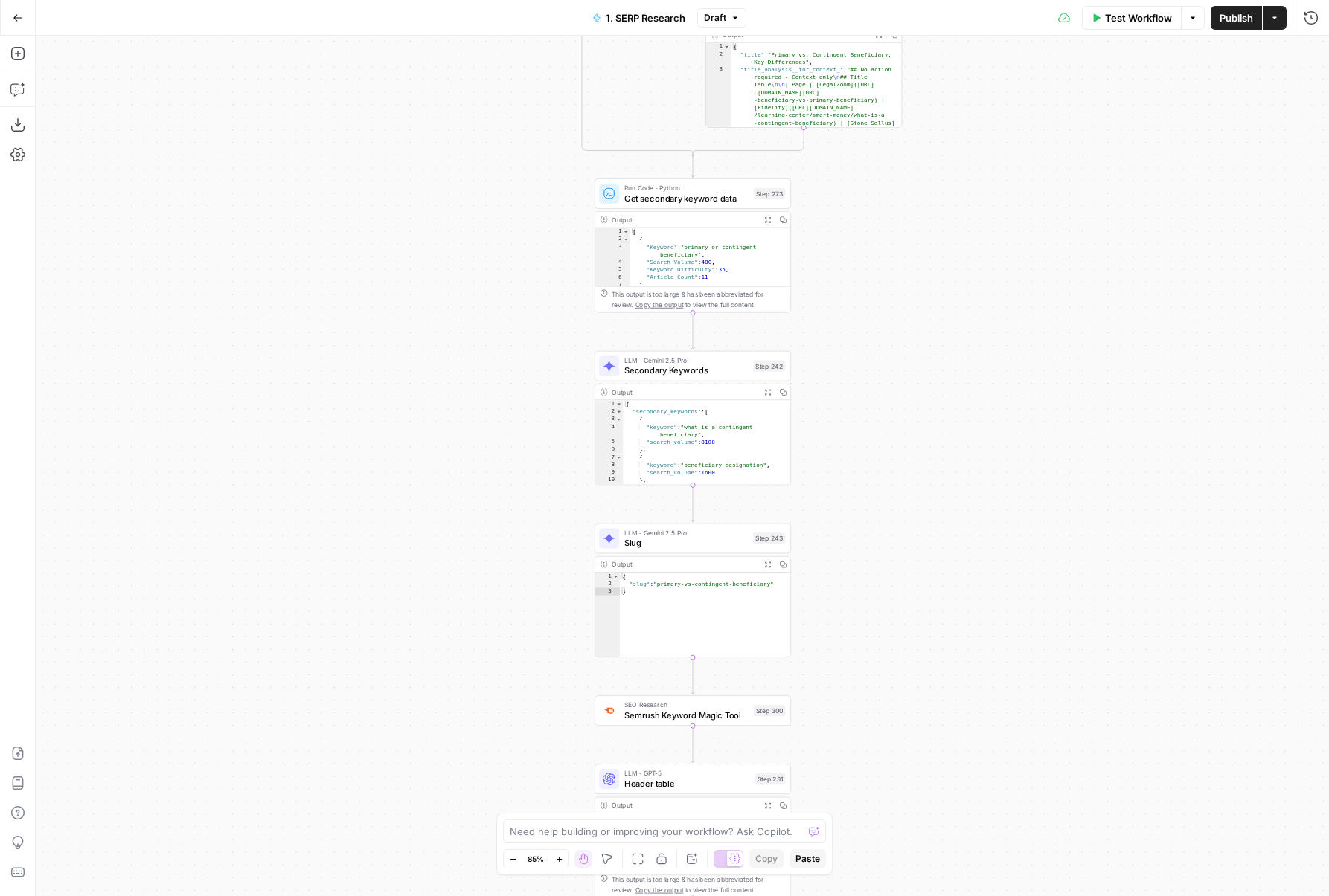
click at [488, 505] on div "true false true false true false Workflow Set Inputs Inputs Run Code · Python D…" at bounding box center [682, 465] width 1293 height 860
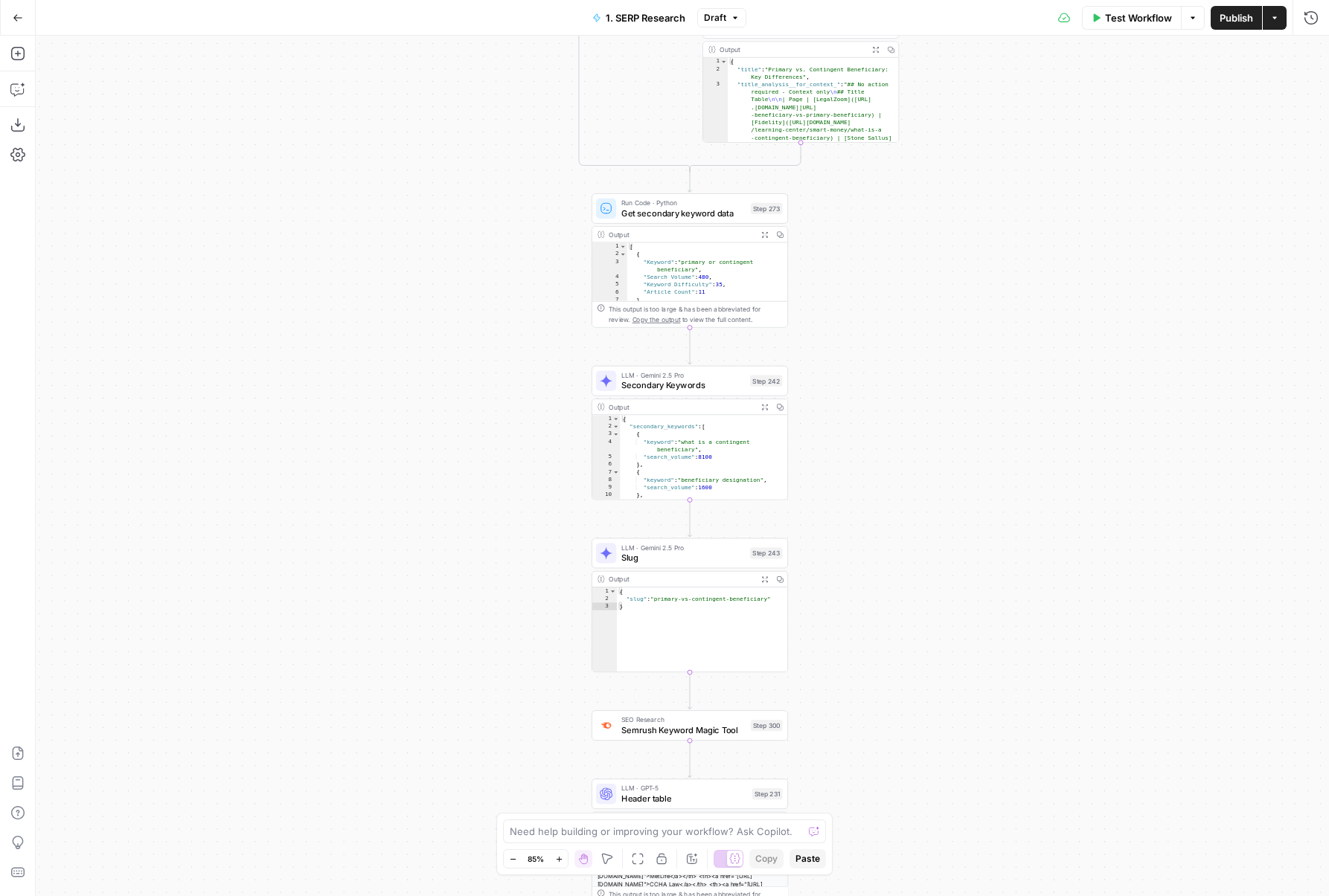
drag, startPoint x: 477, startPoint y: 196, endPoint x: 380, endPoint y: 658, distance: 472.1
click at [380, 658] on div "true false true false true false Workflow Set Inputs Inputs Run Code · Python D…" at bounding box center [682, 465] width 1293 height 860
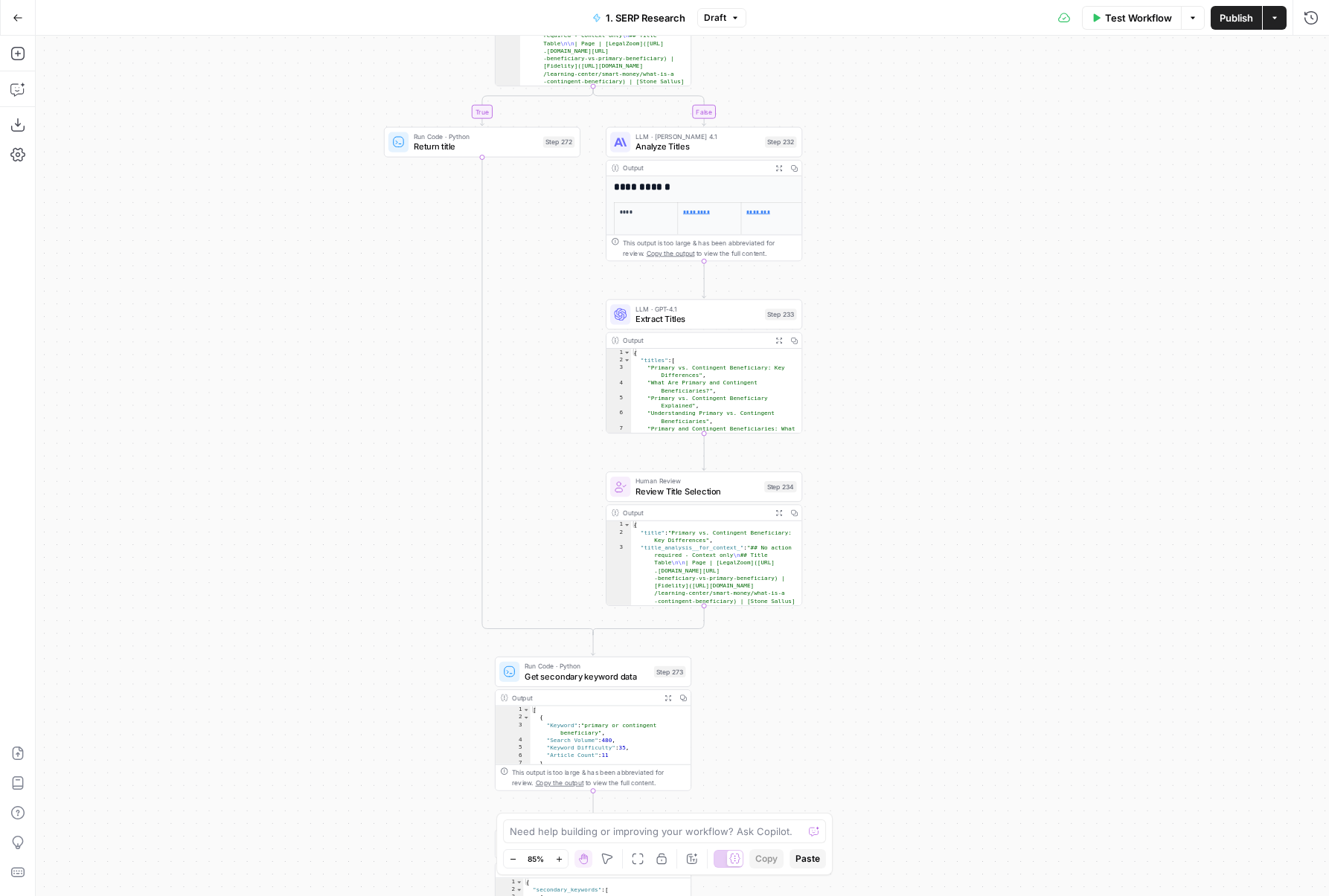
drag, startPoint x: 380, startPoint y: 329, endPoint x: 380, endPoint y: 651, distance: 322.0
click at [380, 651] on div "true false true false true false Workflow Set Inputs Inputs Run Code · Python D…" at bounding box center [682, 465] width 1293 height 860
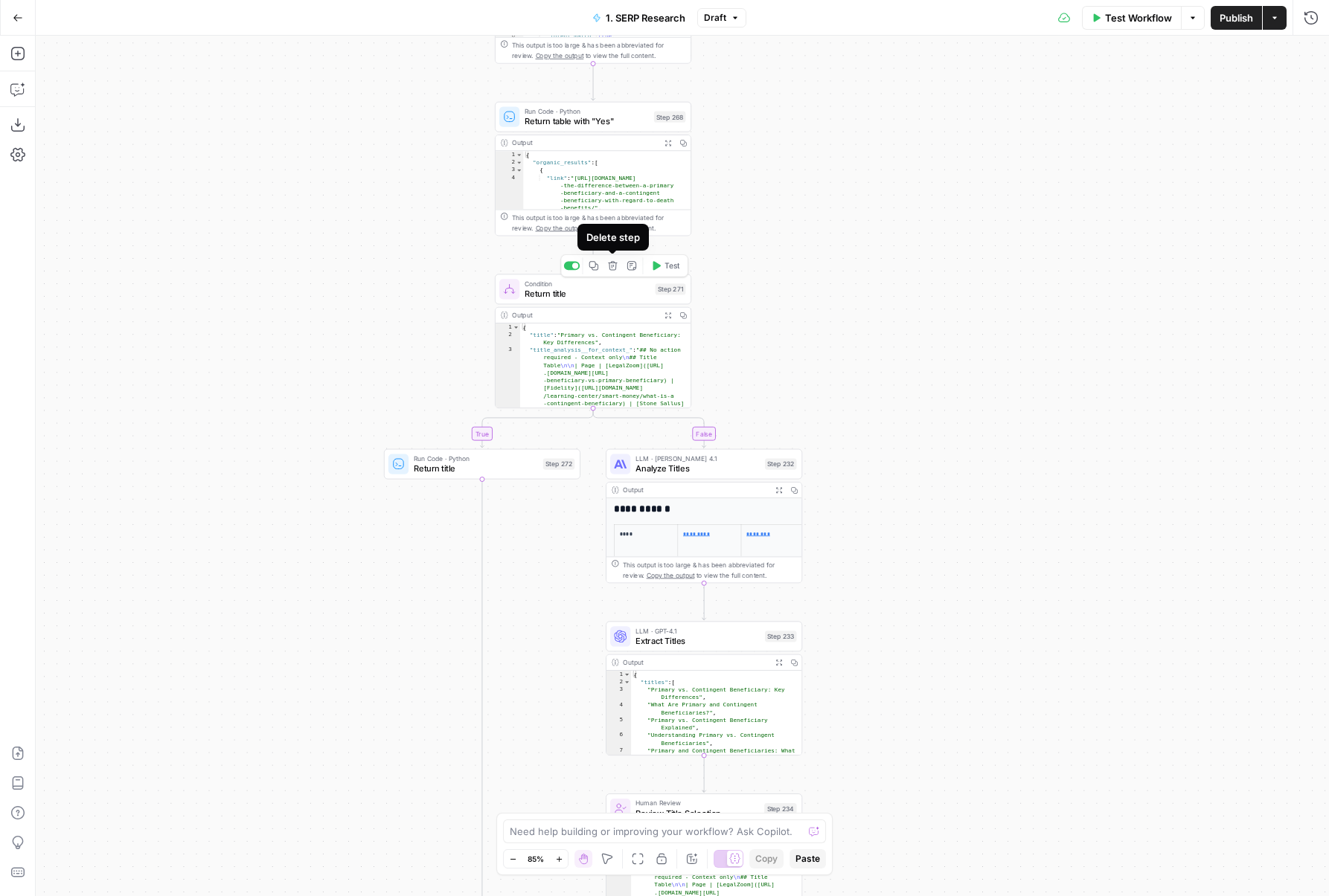
click at [615, 269] on icon "button" at bounding box center [613, 265] width 9 height 9
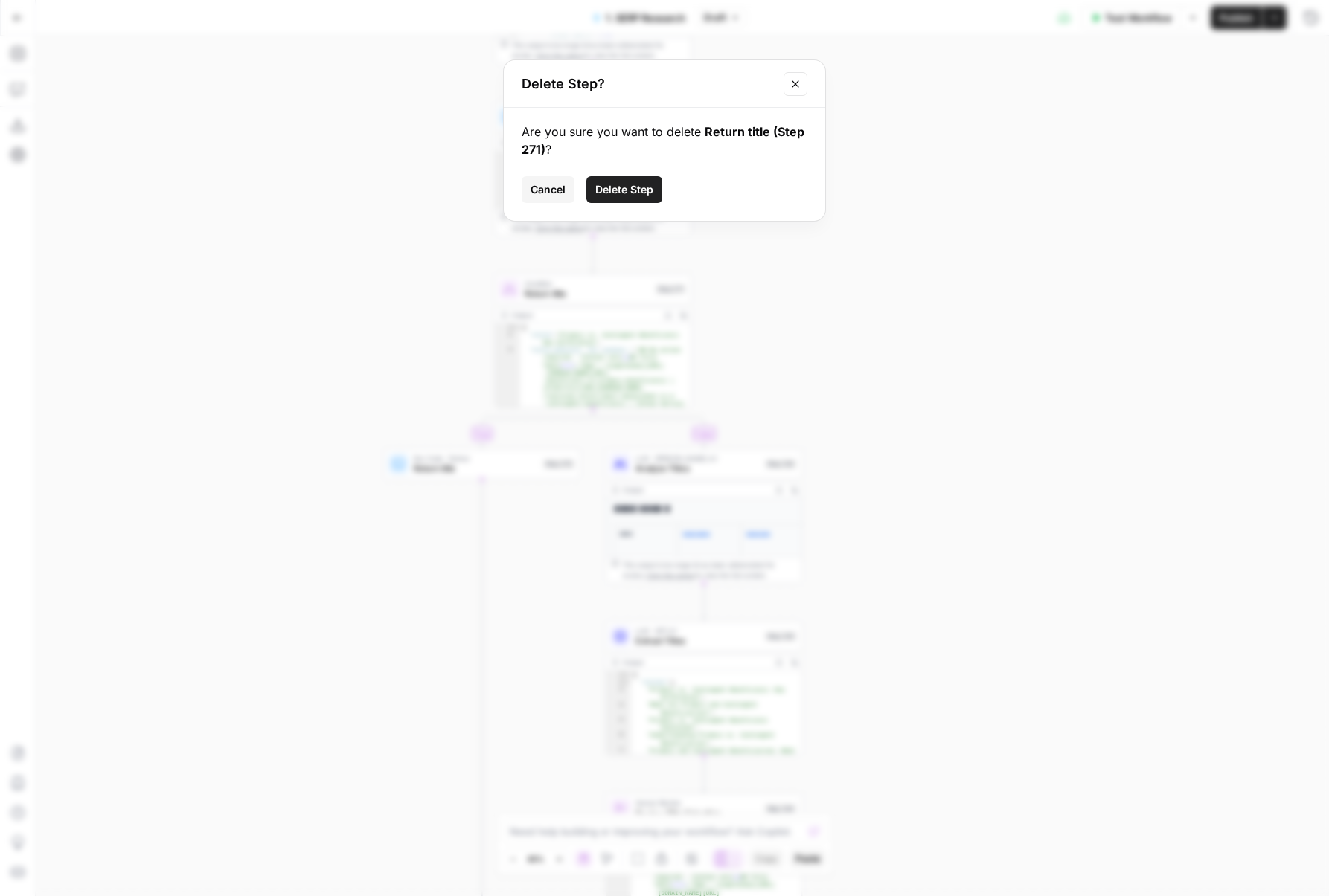
click at [620, 197] on span "Delete Step" at bounding box center [624, 189] width 58 height 15
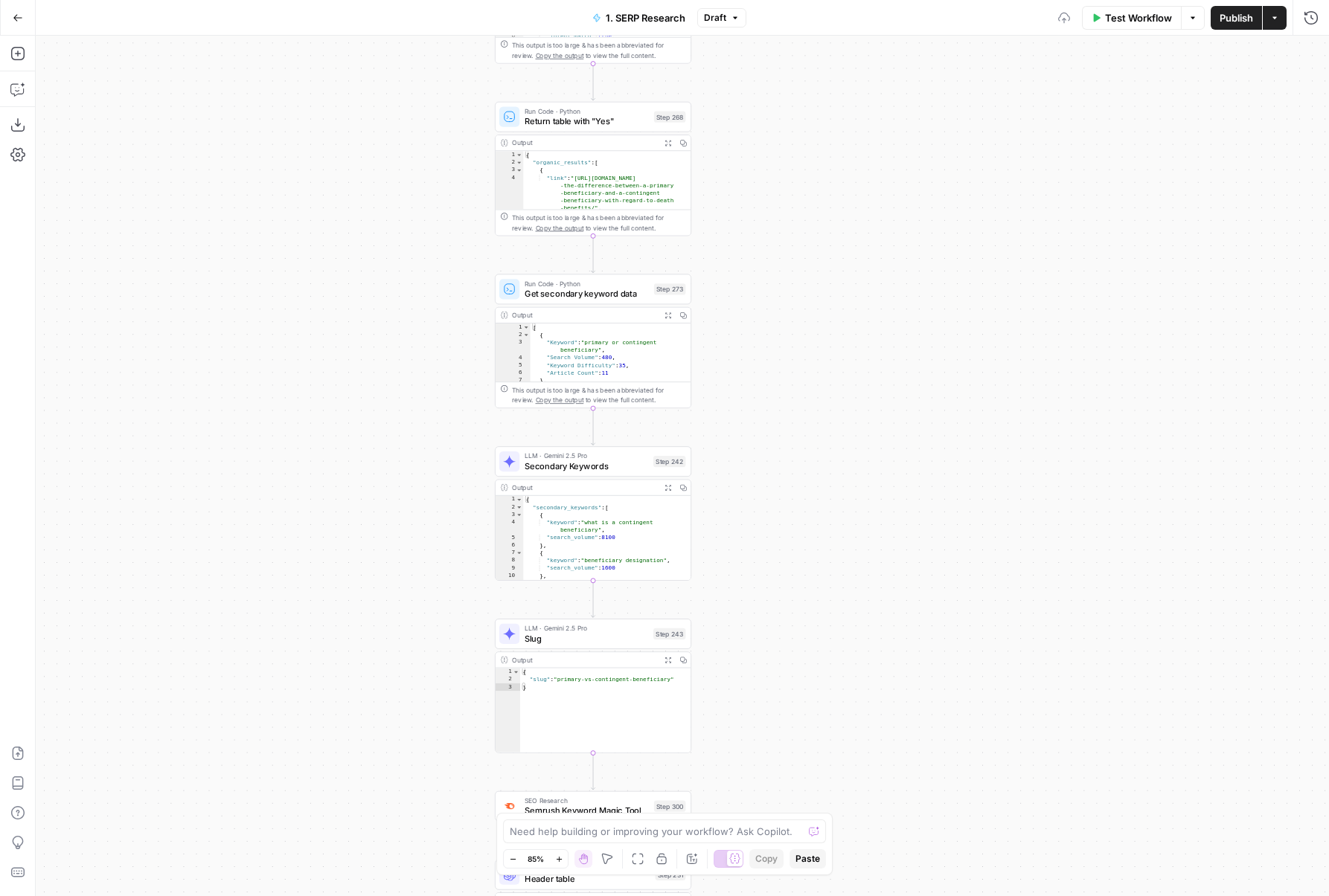
drag, startPoint x: 803, startPoint y: 389, endPoint x: 803, endPoint y: 209, distance: 180.0
click at [803, 210] on div "false true false true Workflow Set Inputs Inputs Run Code · Python DataforSEO d…" at bounding box center [682, 465] width 1293 height 860
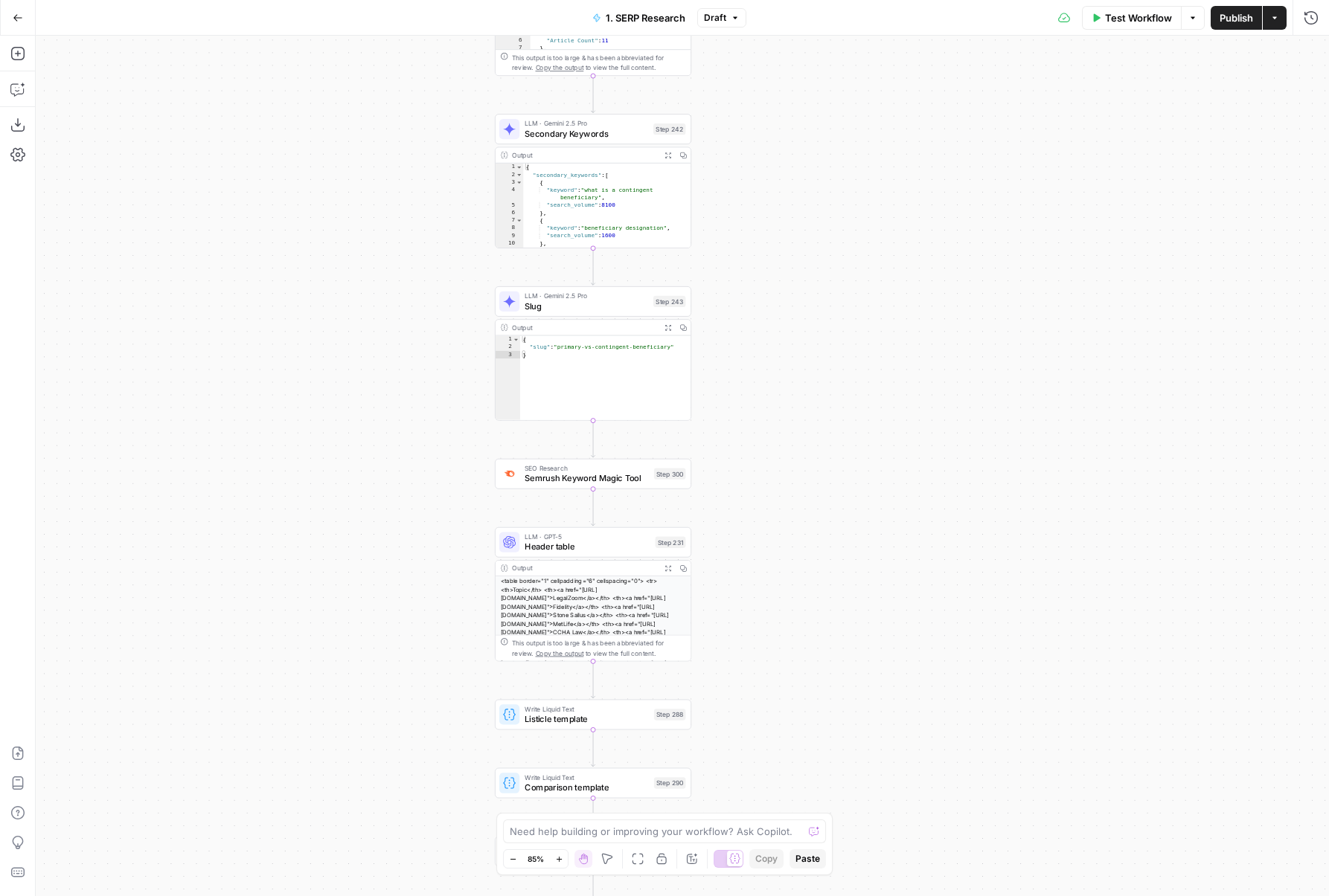
drag, startPoint x: 788, startPoint y: 406, endPoint x: 788, endPoint y: 198, distance: 208.0
click at [788, 198] on div "false true false true Workflow Set Inputs Inputs Run Code · Python DataforSEO d…" at bounding box center [682, 465] width 1293 height 860
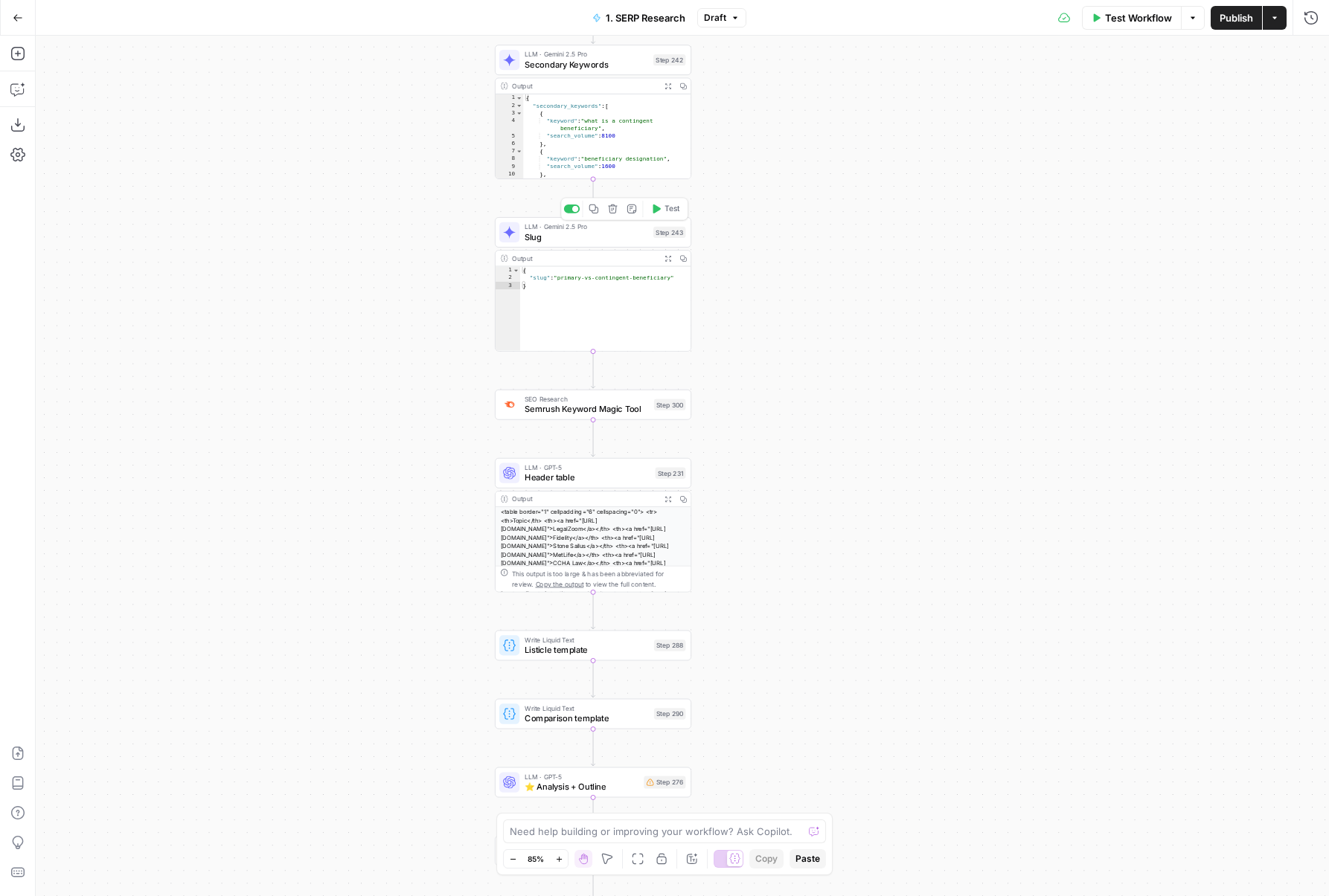
click at [609, 209] on icon "button" at bounding box center [613, 209] width 9 height 9
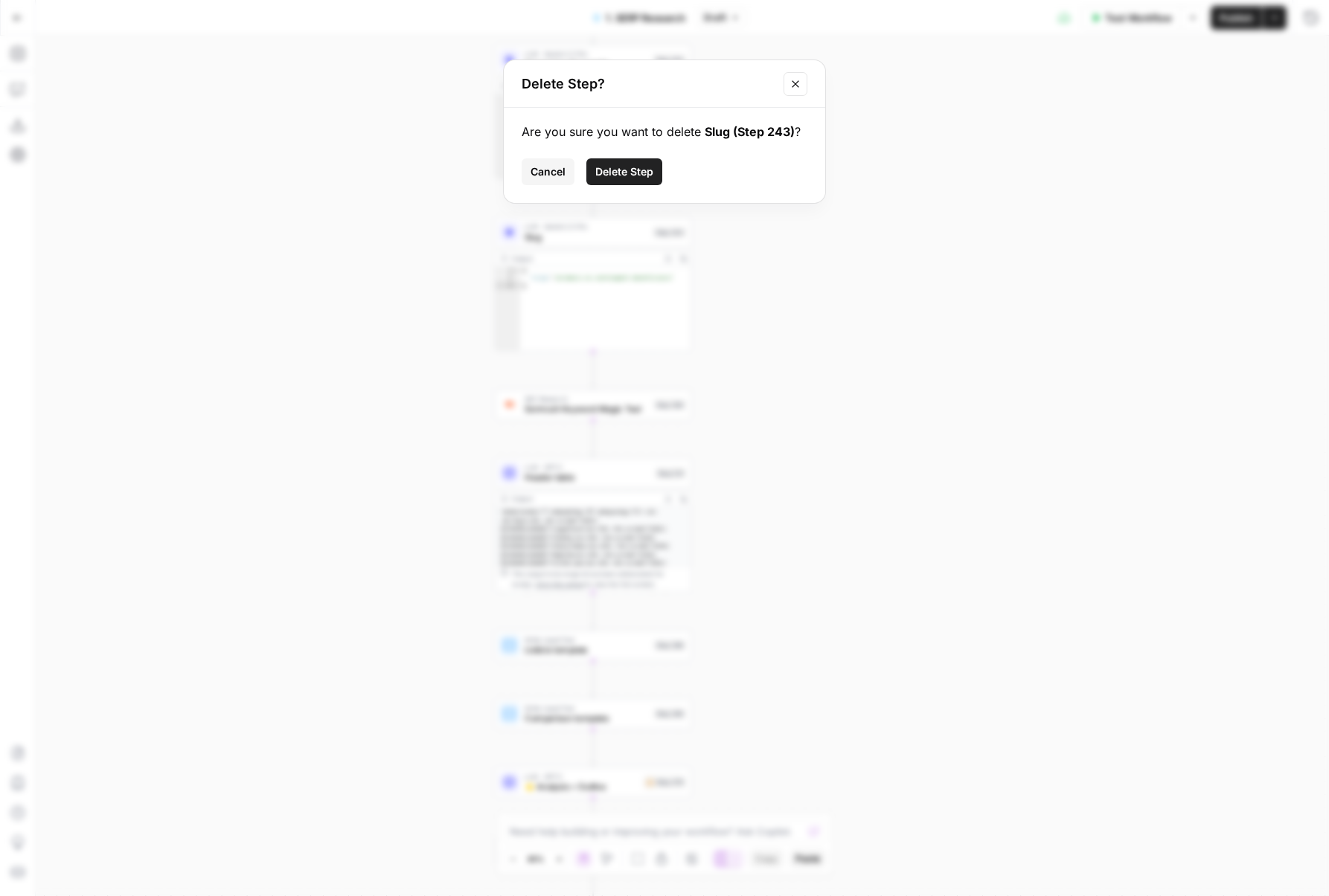
click at [629, 176] on span "Delete Step" at bounding box center [624, 172] width 58 height 15
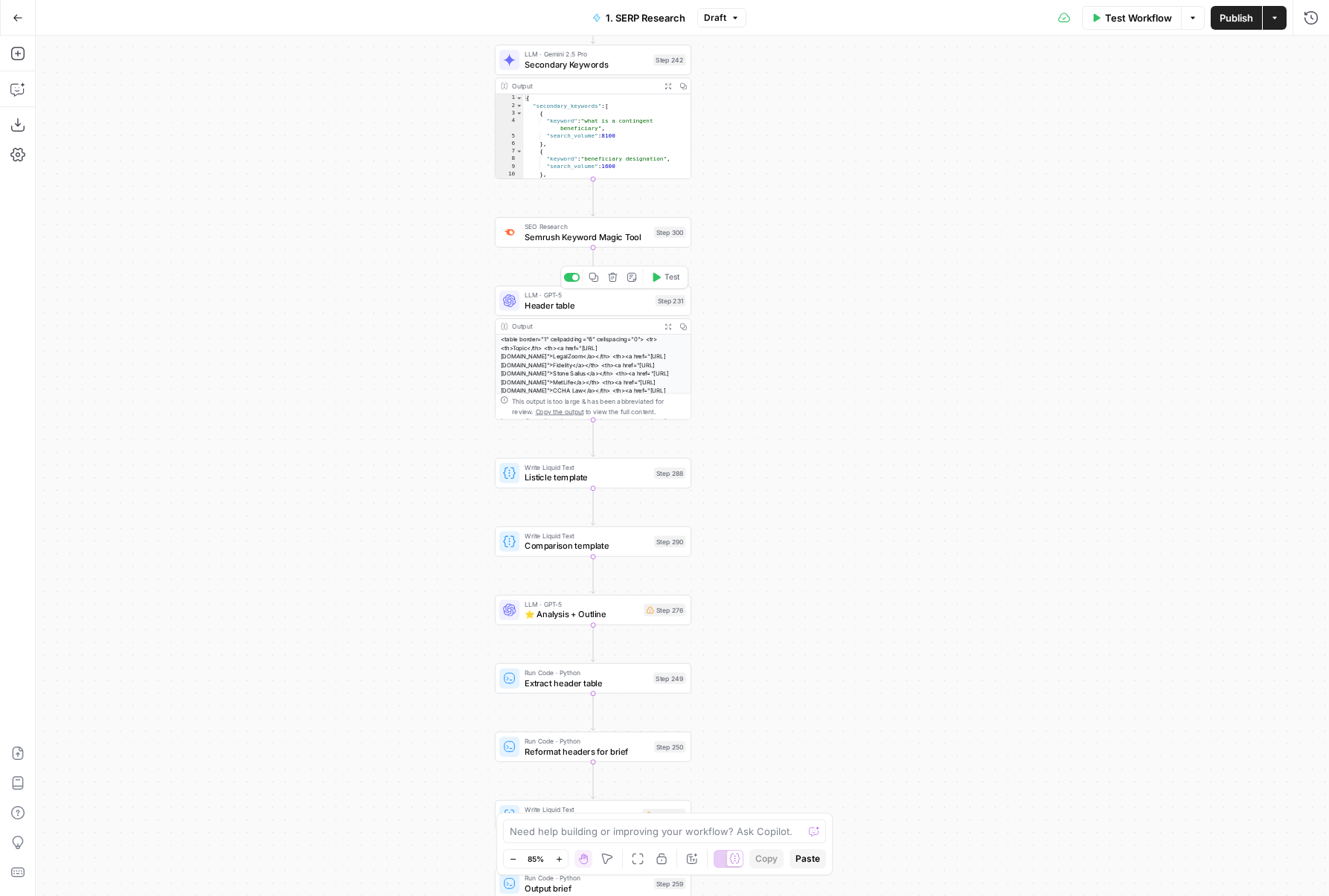
click at [613, 283] on button "Delete step" at bounding box center [612, 277] width 16 height 16
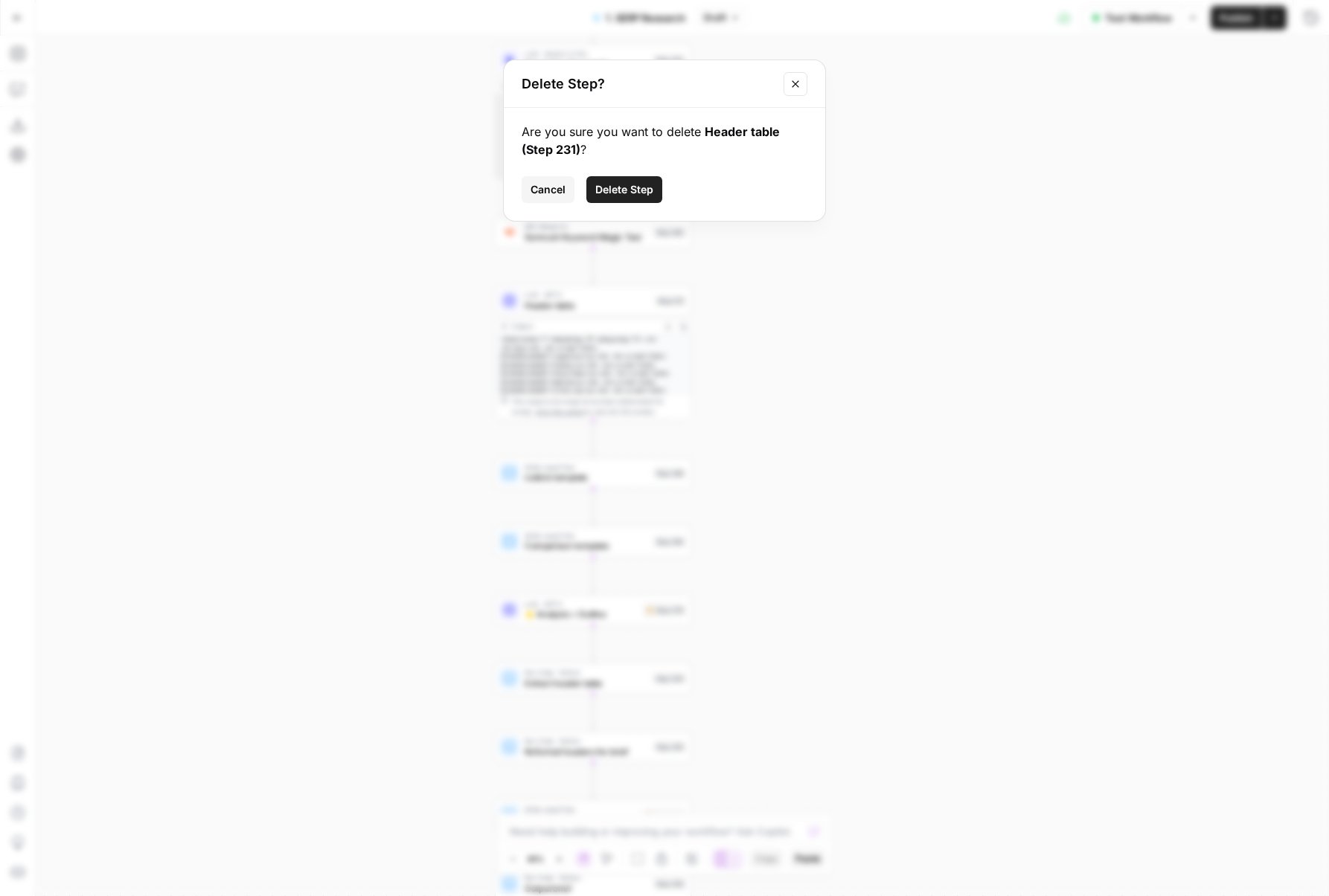
click at [632, 170] on div "Are you sure you want to delete Header table (Step 231) ? Cancel Delete Step" at bounding box center [664, 165] width 321 height 113
click at [632, 185] on span "Delete Step" at bounding box center [624, 189] width 58 height 15
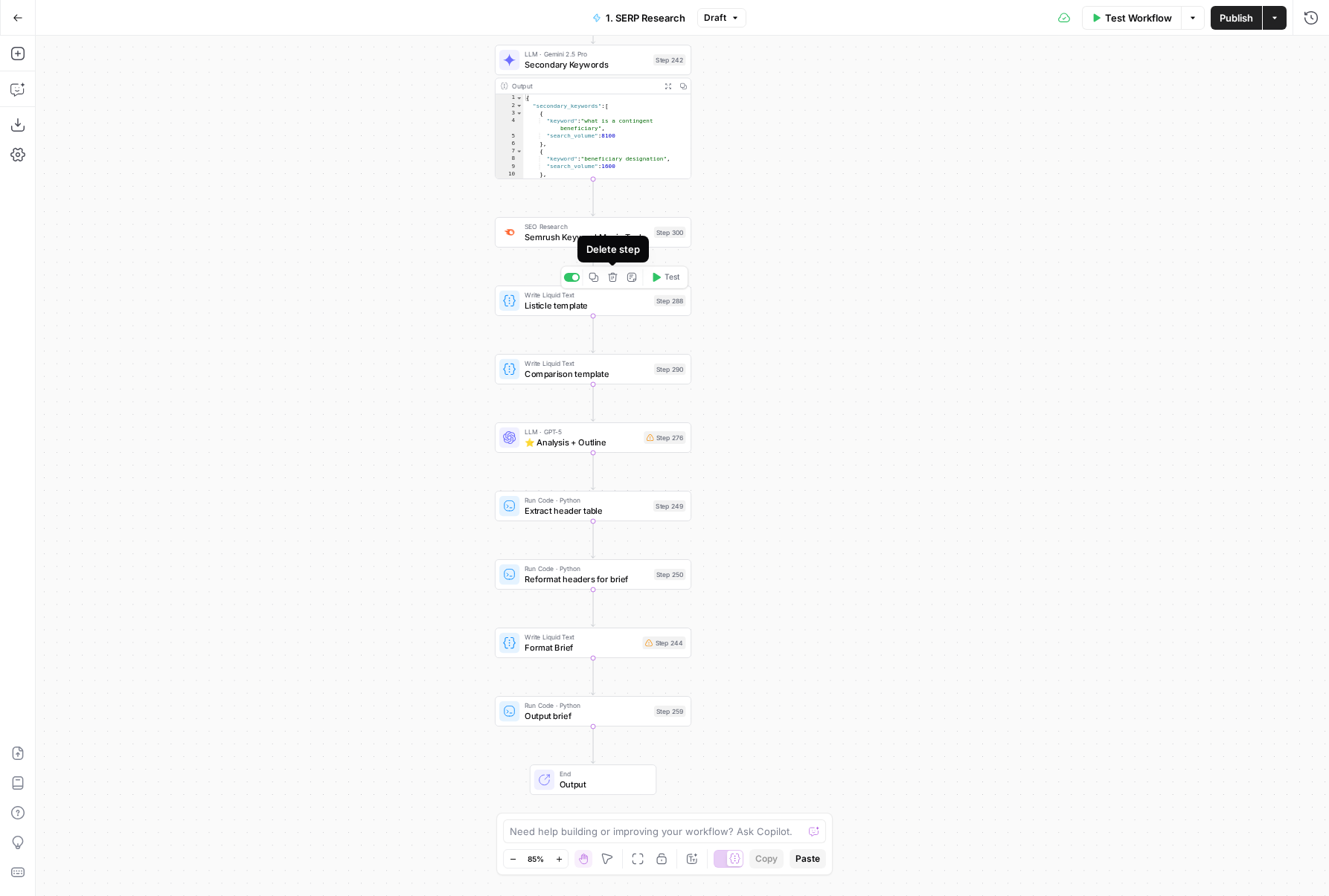
click at [615, 282] on icon "button" at bounding box center [613, 277] width 10 height 10
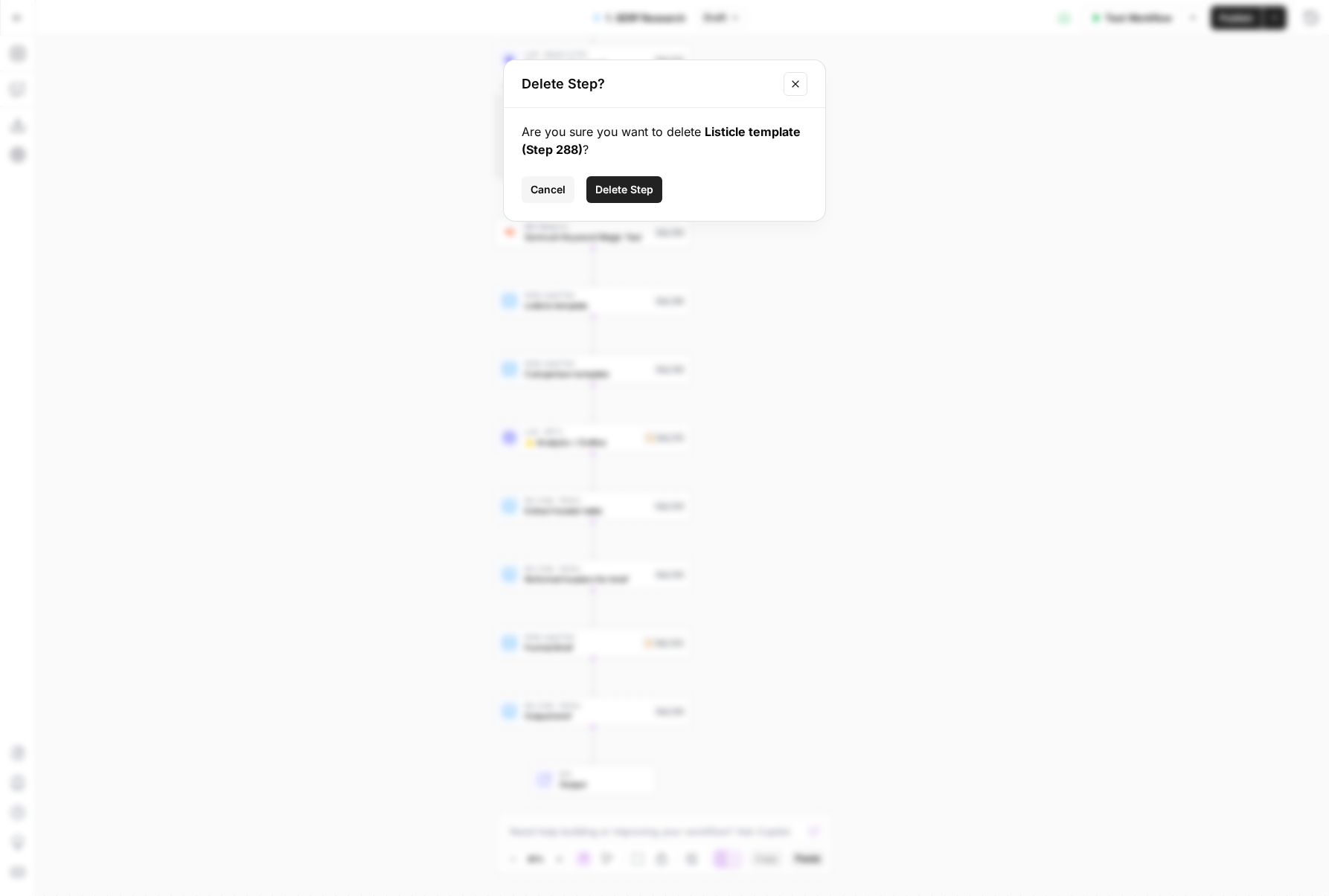
click at [622, 193] on span "Delete Step" at bounding box center [624, 189] width 58 height 15
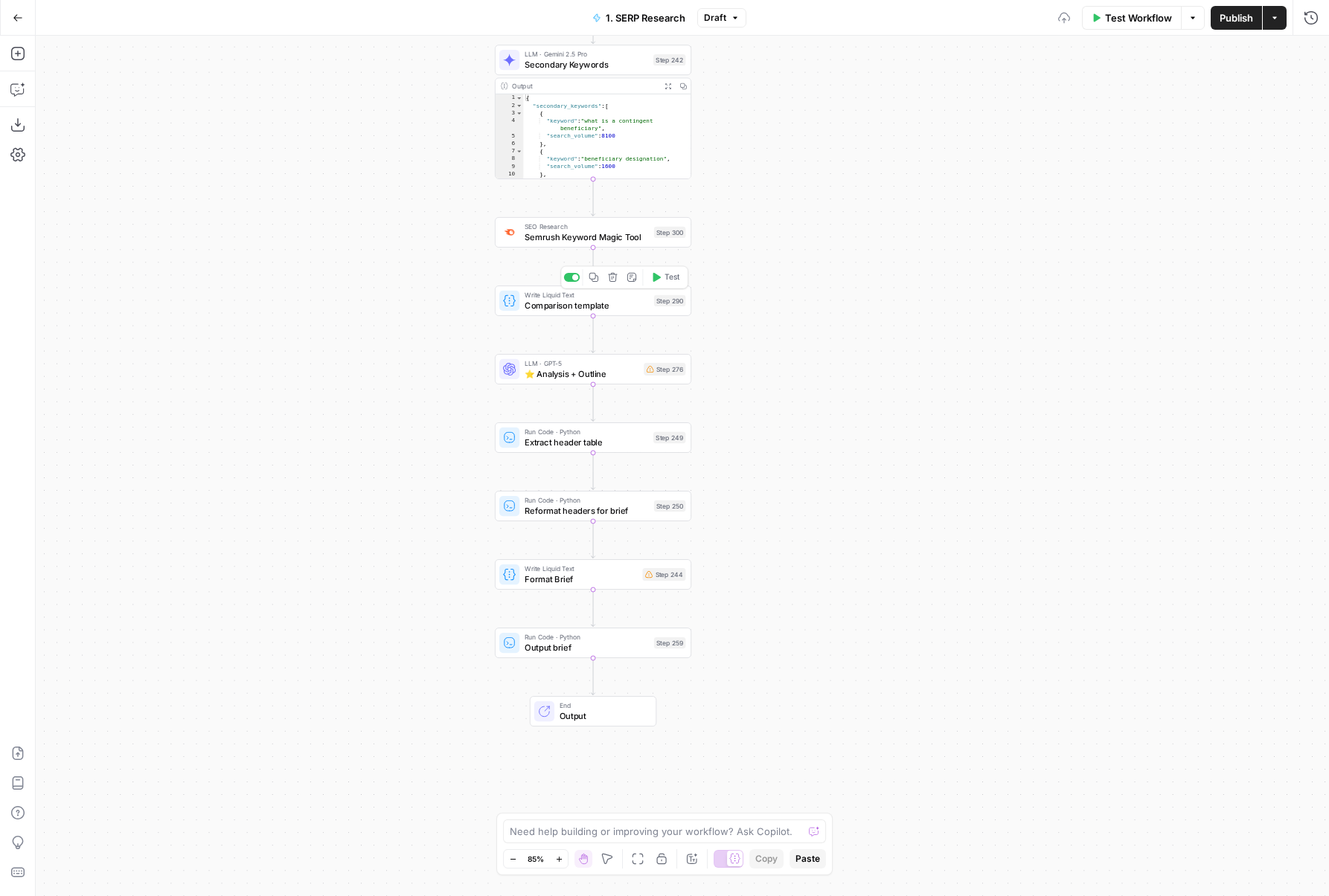
click at [612, 273] on icon "button" at bounding box center [613, 278] width 9 height 9
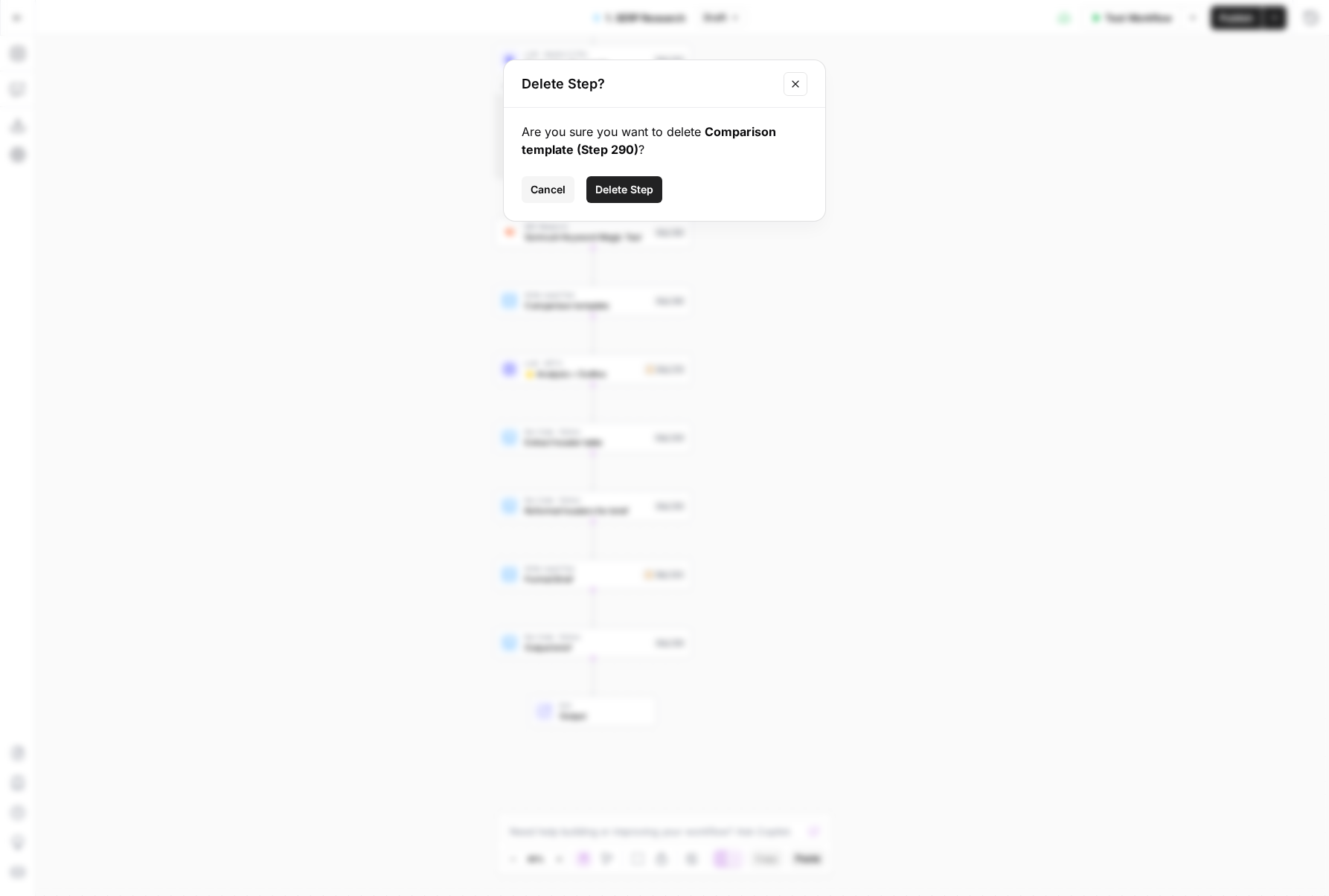
click at [621, 197] on button "Delete Step" at bounding box center [624, 189] width 76 height 27
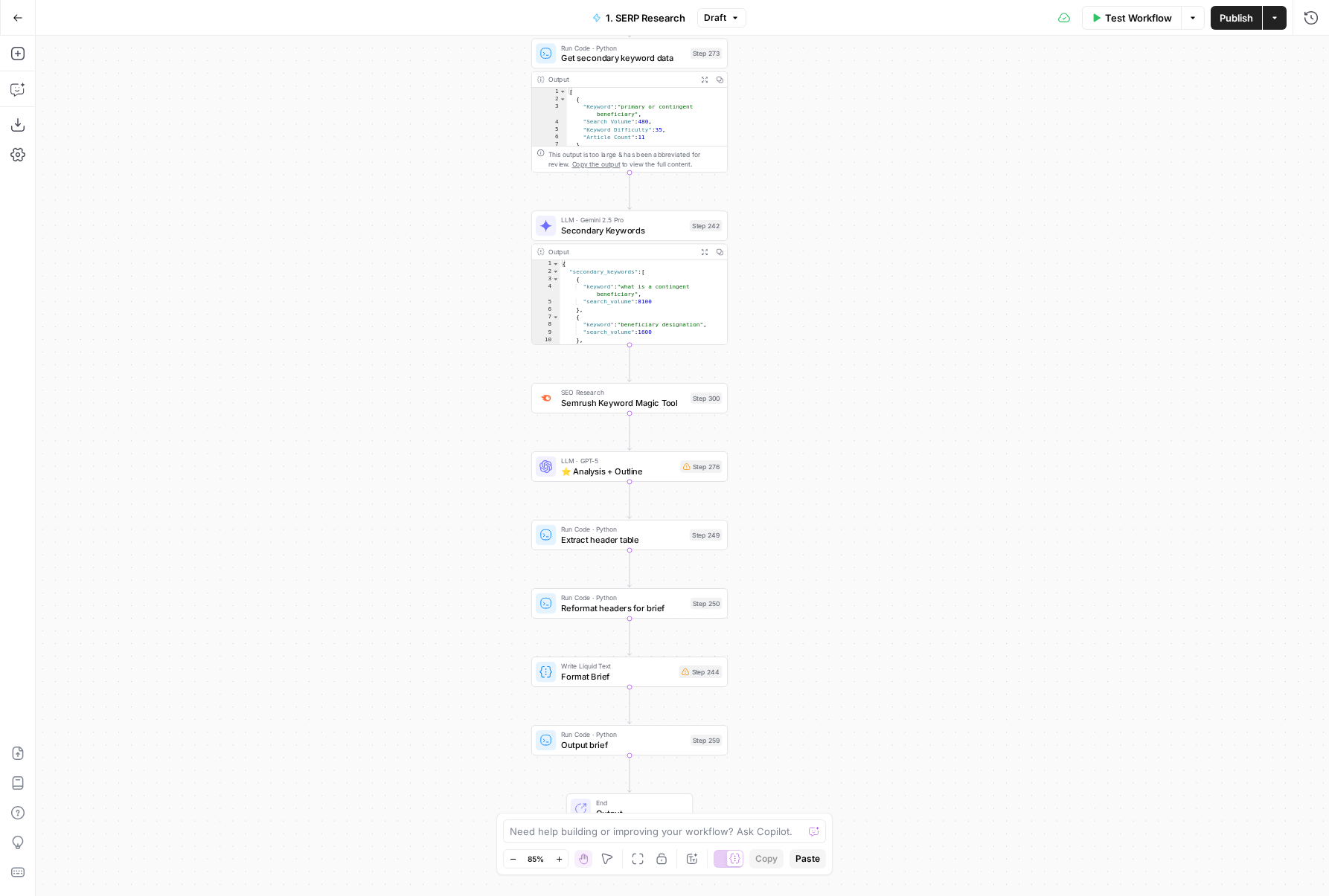
drag, startPoint x: 799, startPoint y: 425, endPoint x: 837, endPoint y: 596, distance: 175.2
click at [837, 596] on div "false true false true Workflow Set Inputs Inputs Run Code · Python DataforSEO d…" at bounding box center [682, 465] width 1293 height 860
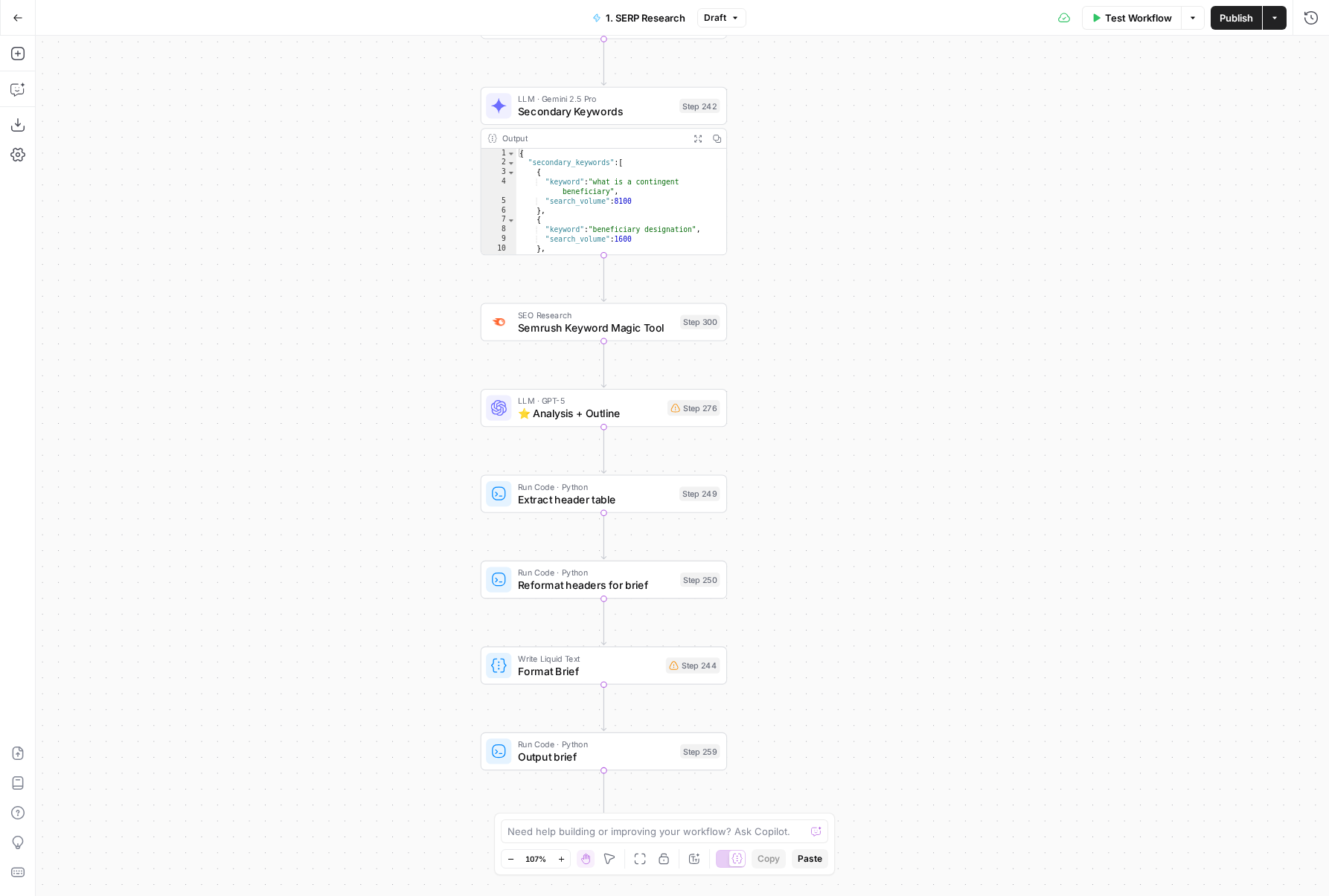
drag, startPoint x: 770, startPoint y: 623, endPoint x: 819, endPoint y: 500, distance: 132.4
click at [819, 500] on div "false true false true Workflow Set Inputs Inputs Run Code · Python DataforSEO d…" at bounding box center [682, 465] width 1293 height 860
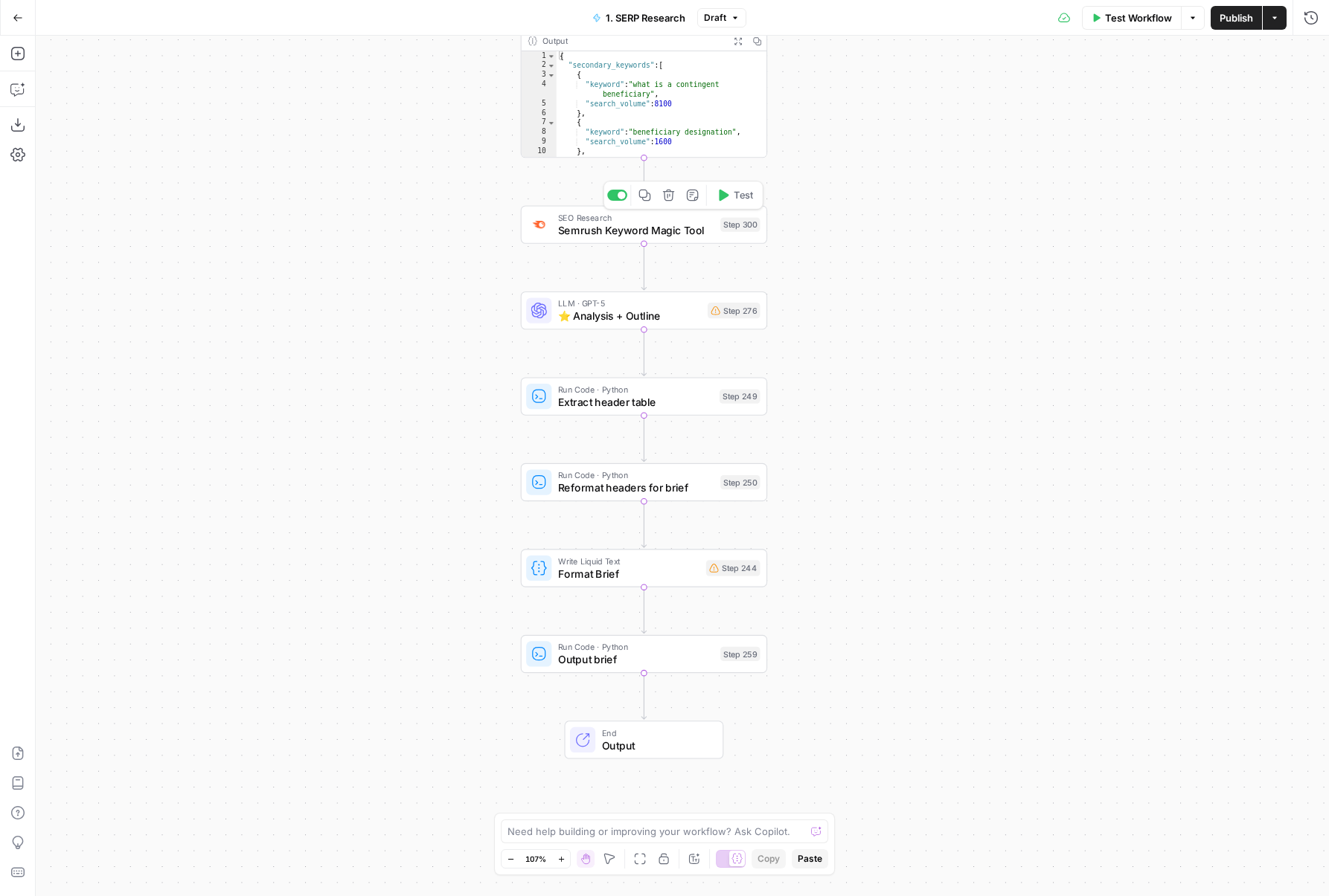
click at [667, 201] on button "Delete step" at bounding box center [669, 196] width 21 height 21
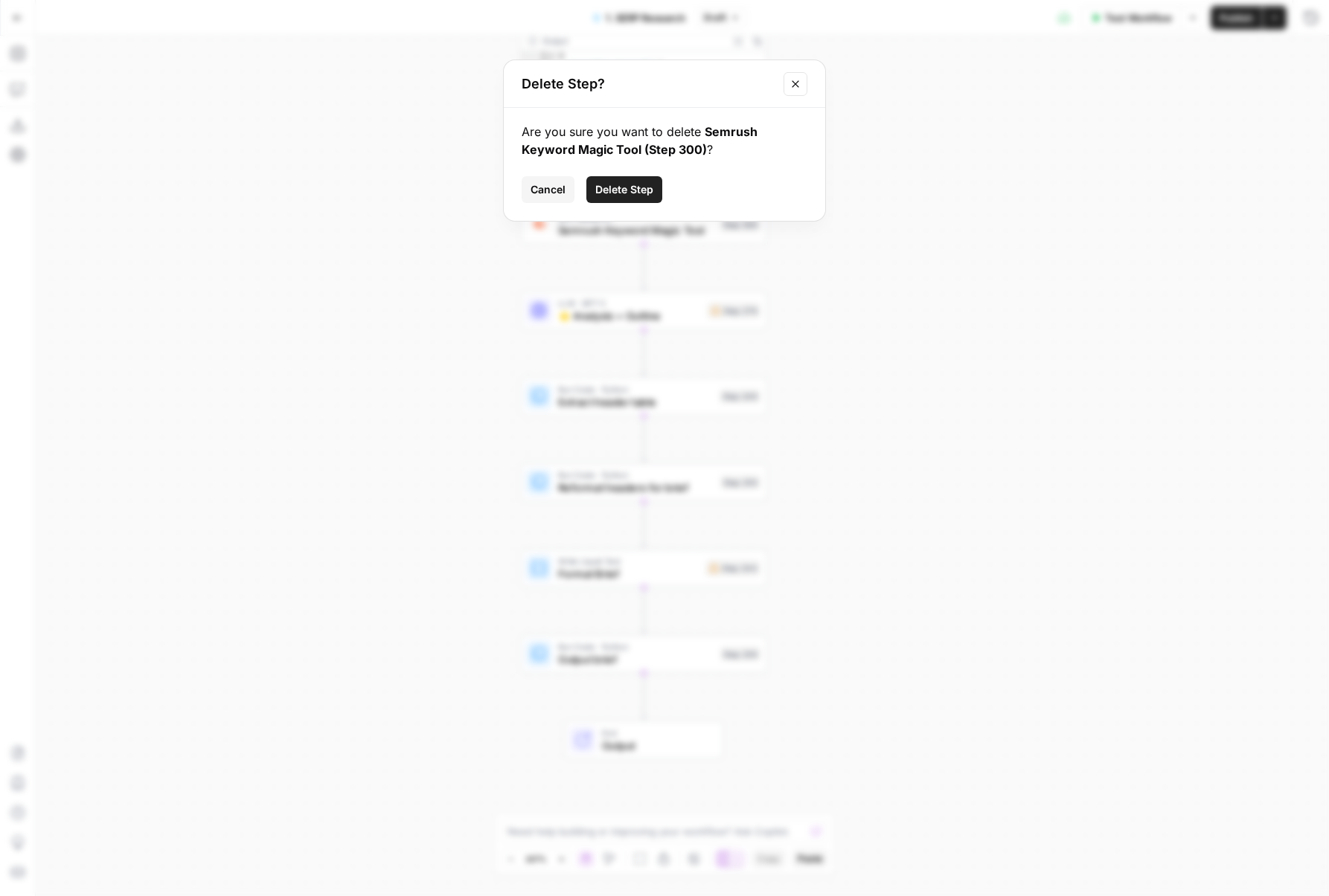
click at [627, 188] on span "Delete Step" at bounding box center [624, 189] width 58 height 15
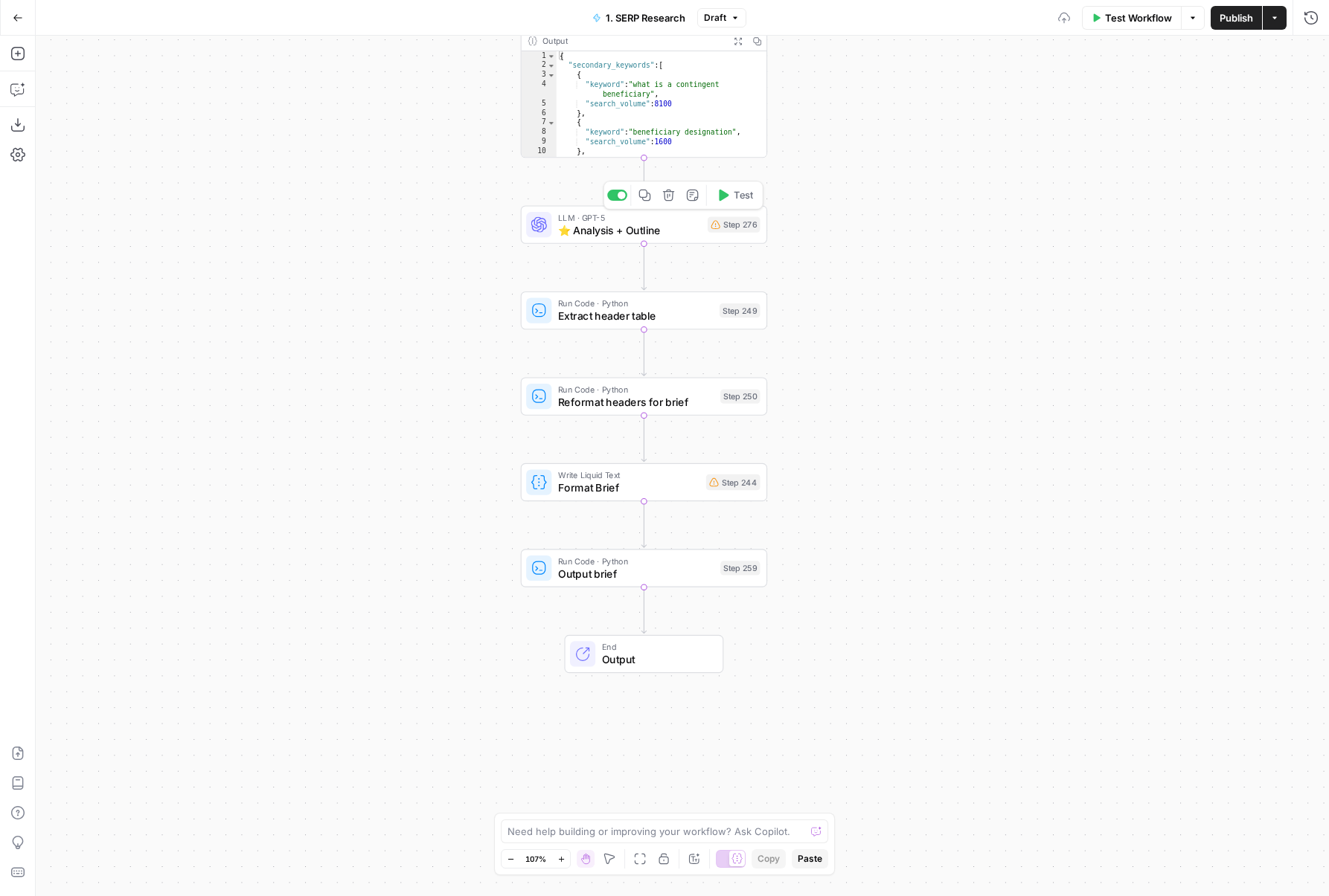
click at [666, 197] on icon "button" at bounding box center [669, 196] width 13 height 13
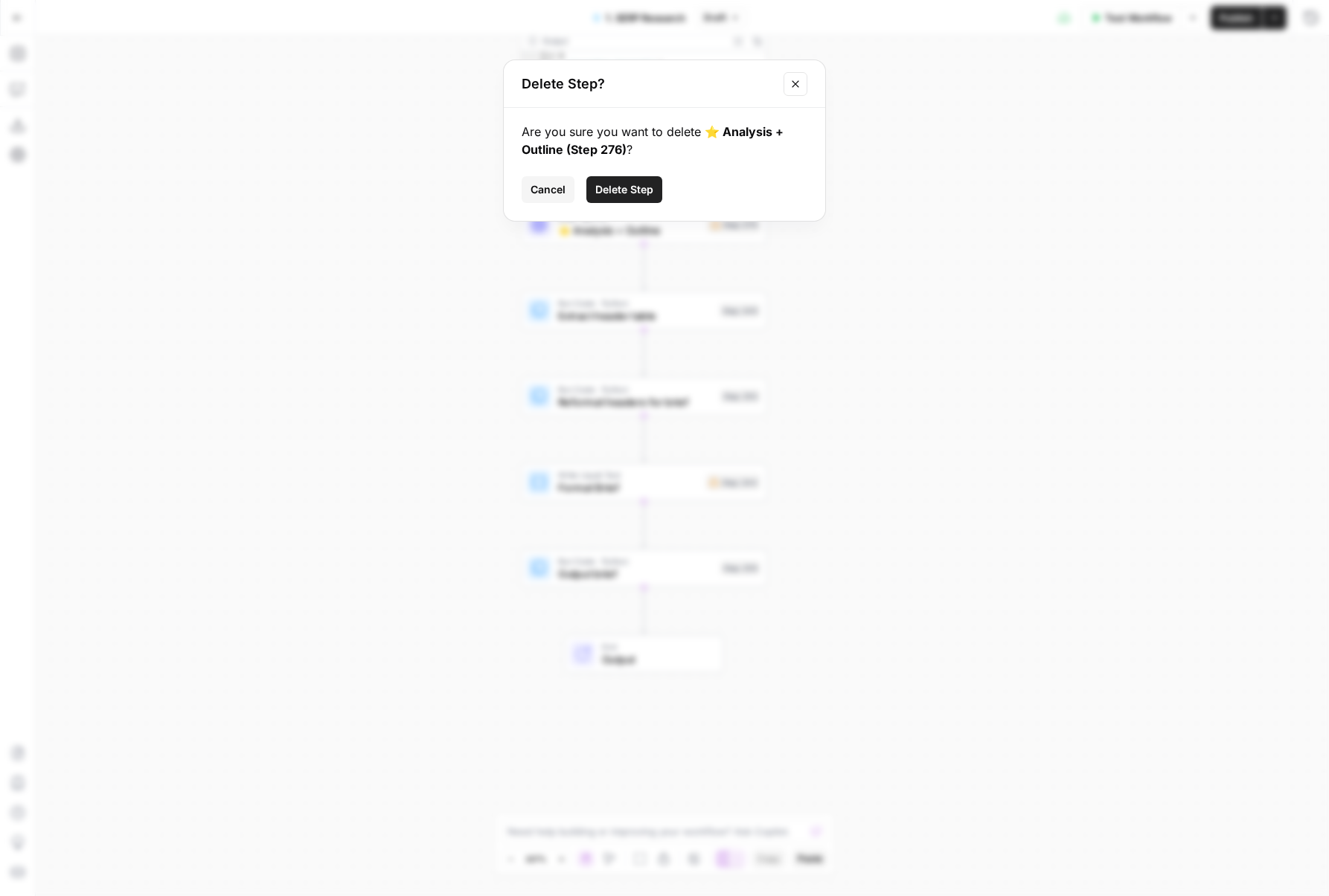
click at [622, 195] on span "Delete Step" at bounding box center [624, 189] width 58 height 15
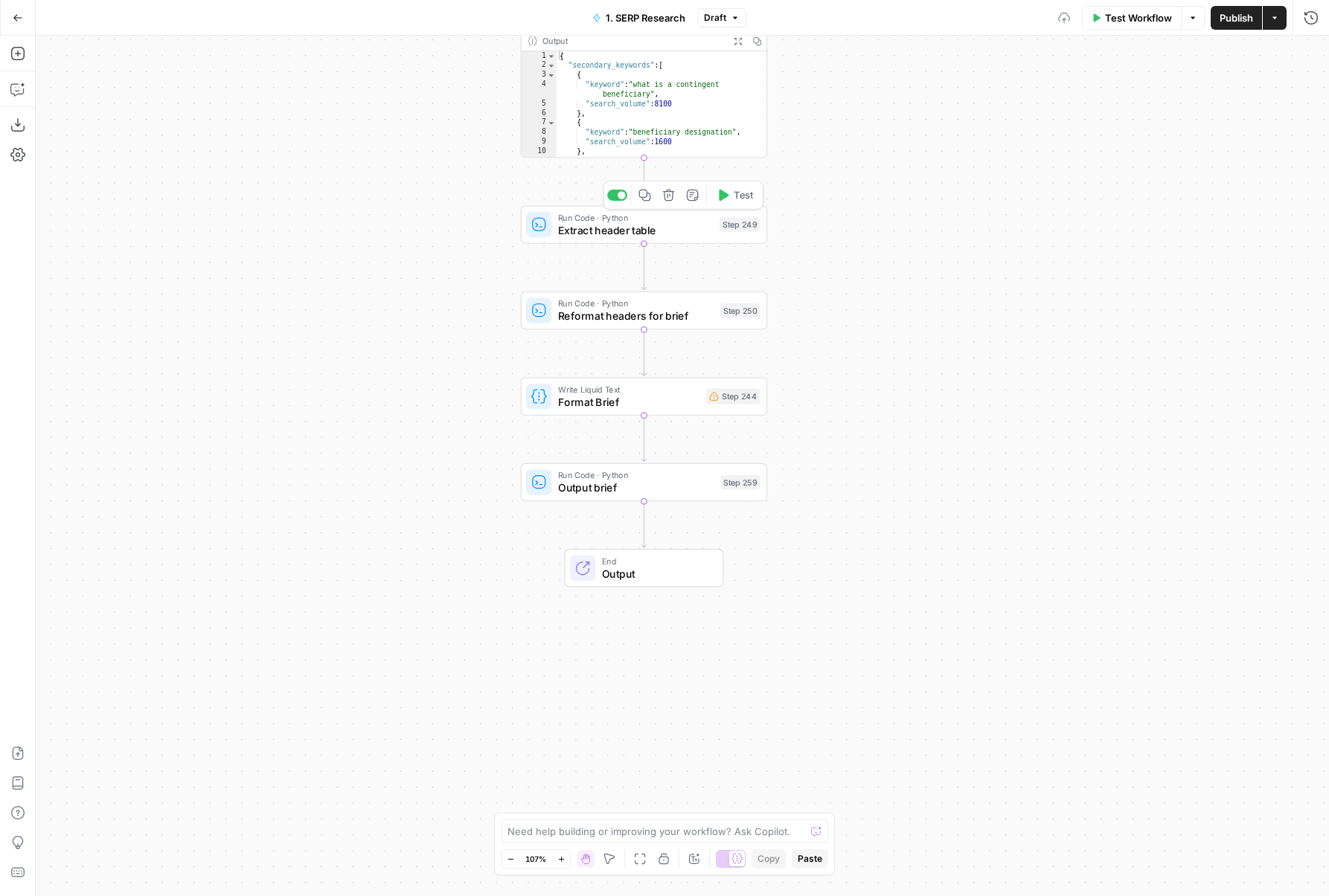
click at [668, 201] on icon "button" at bounding box center [669, 196] width 13 height 13
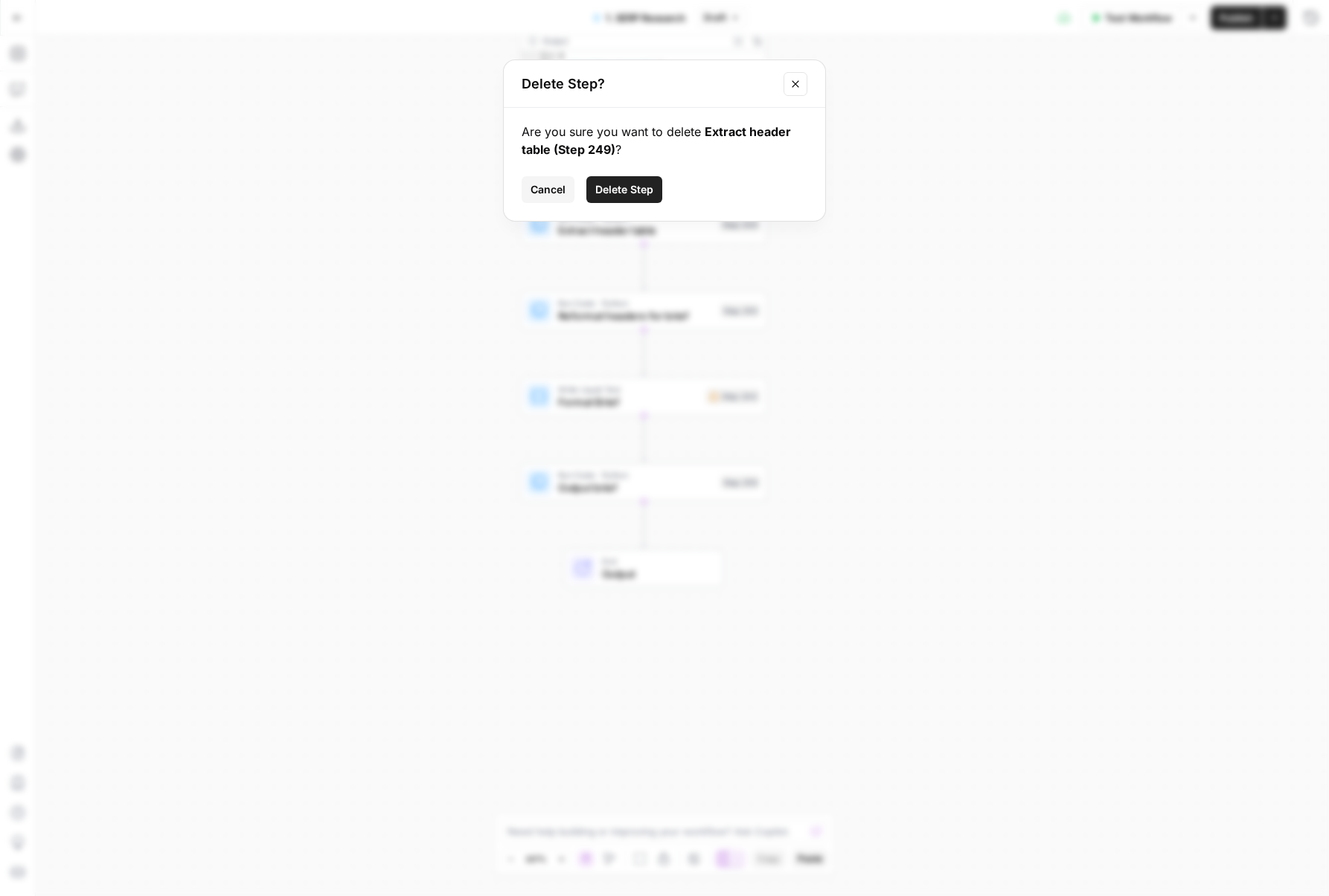
click at [623, 179] on button "Delete Step" at bounding box center [624, 189] width 76 height 27
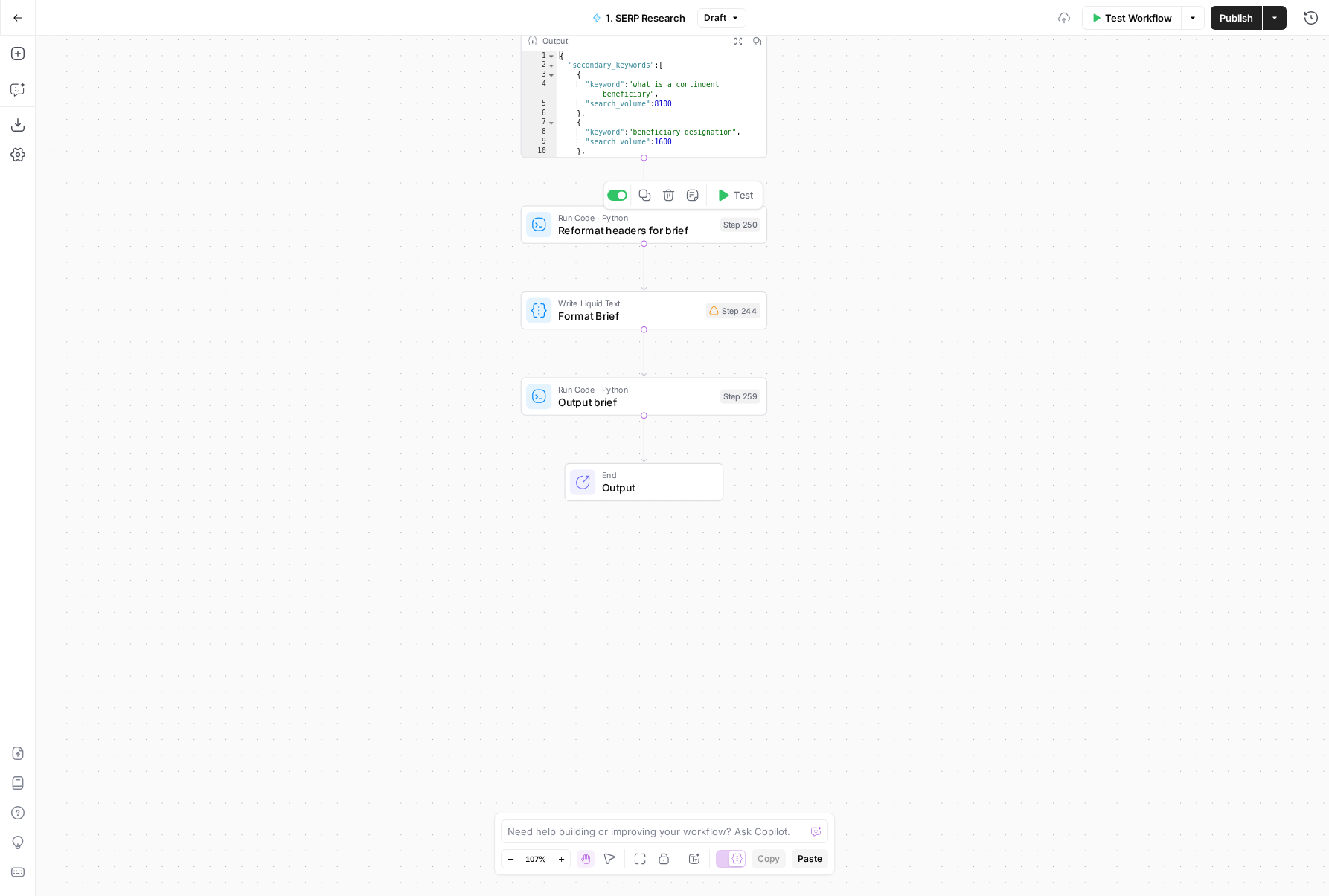
click at [664, 194] on icon "button" at bounding box center [669, 195] width 12 height 12
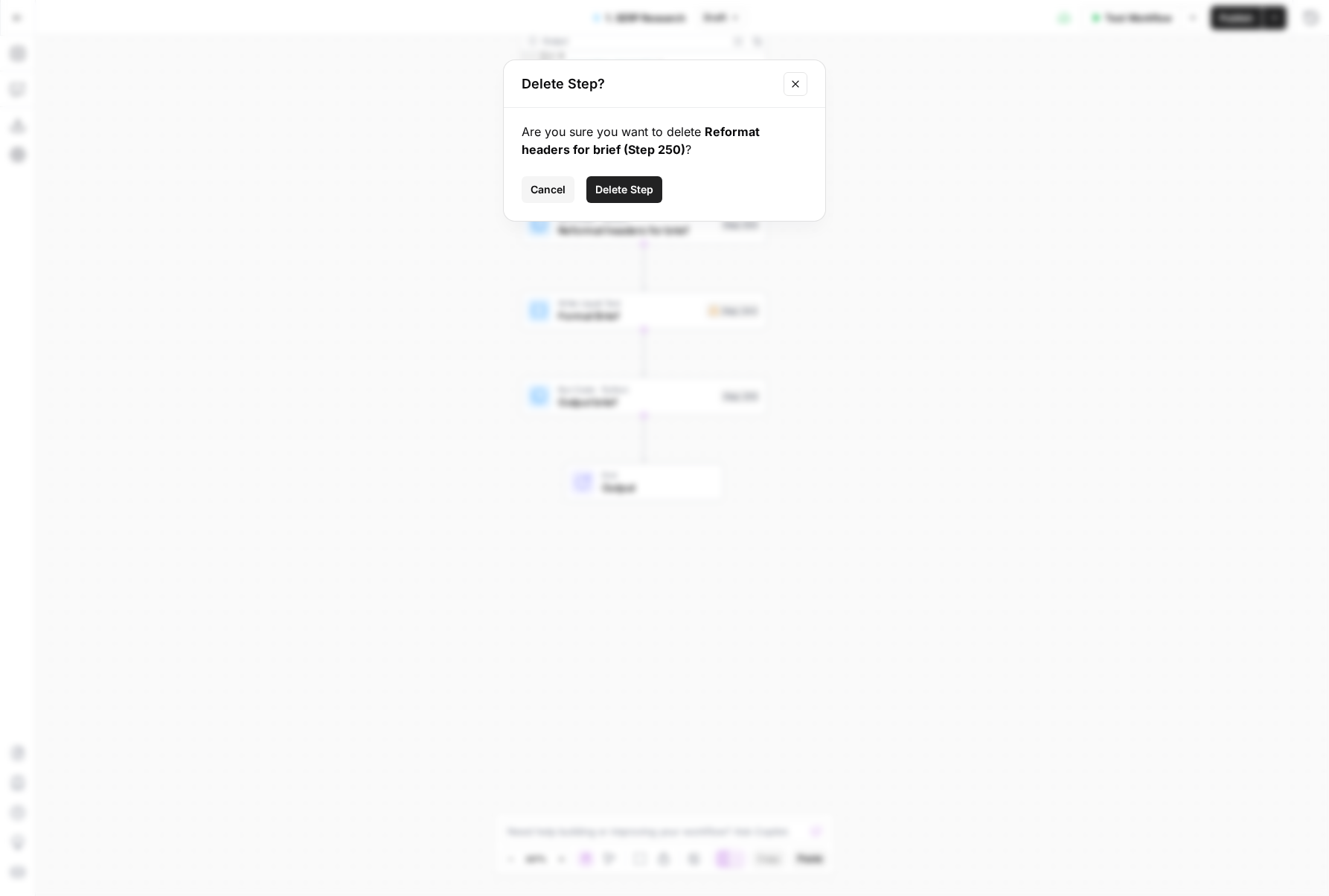
click at [628, 190] on span "Delete Step" at bounding box center [624, 189] width 58 height 15
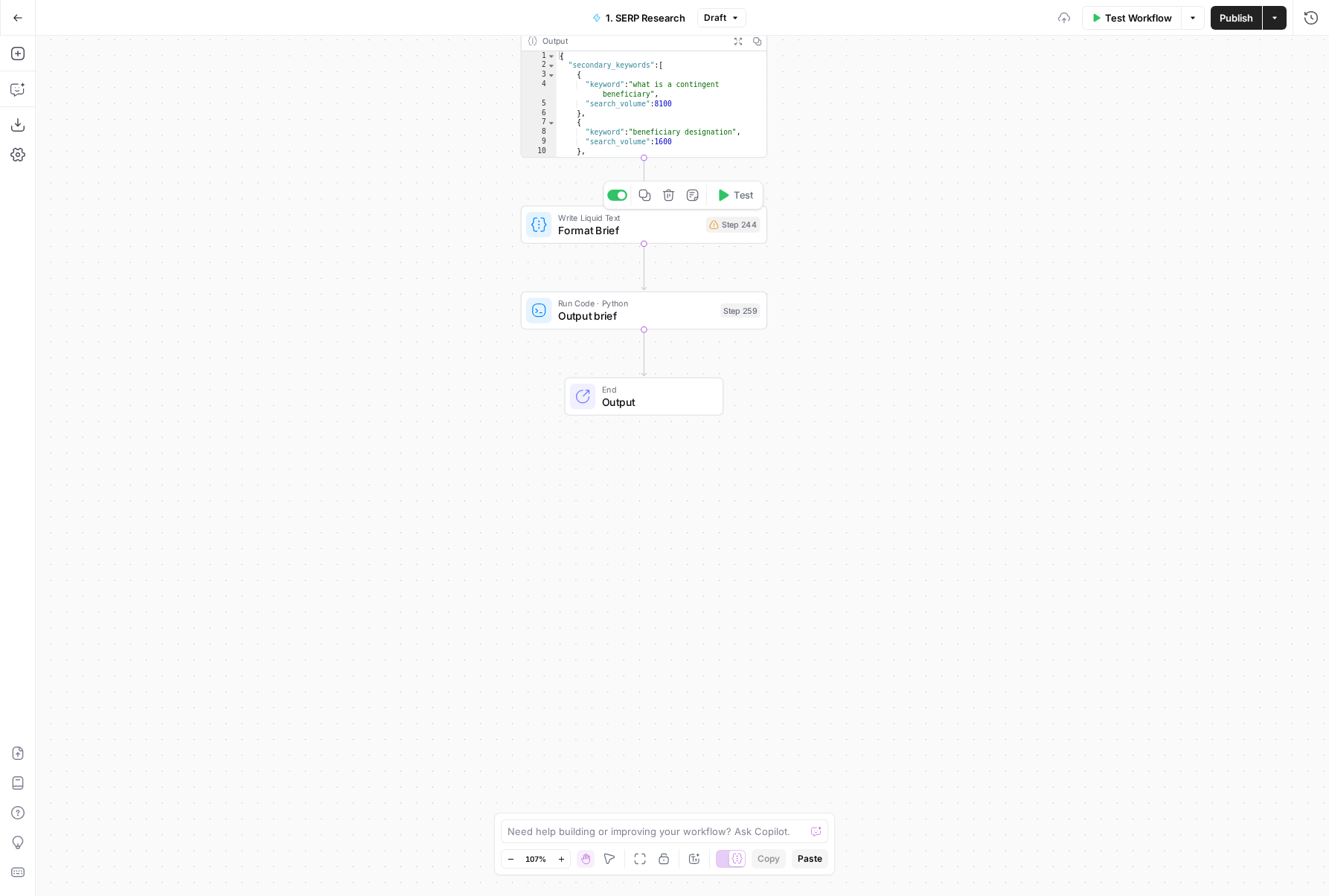
click at [668, 205] on button "Delete step" at bounding box center [669, 196] width 21 height 21
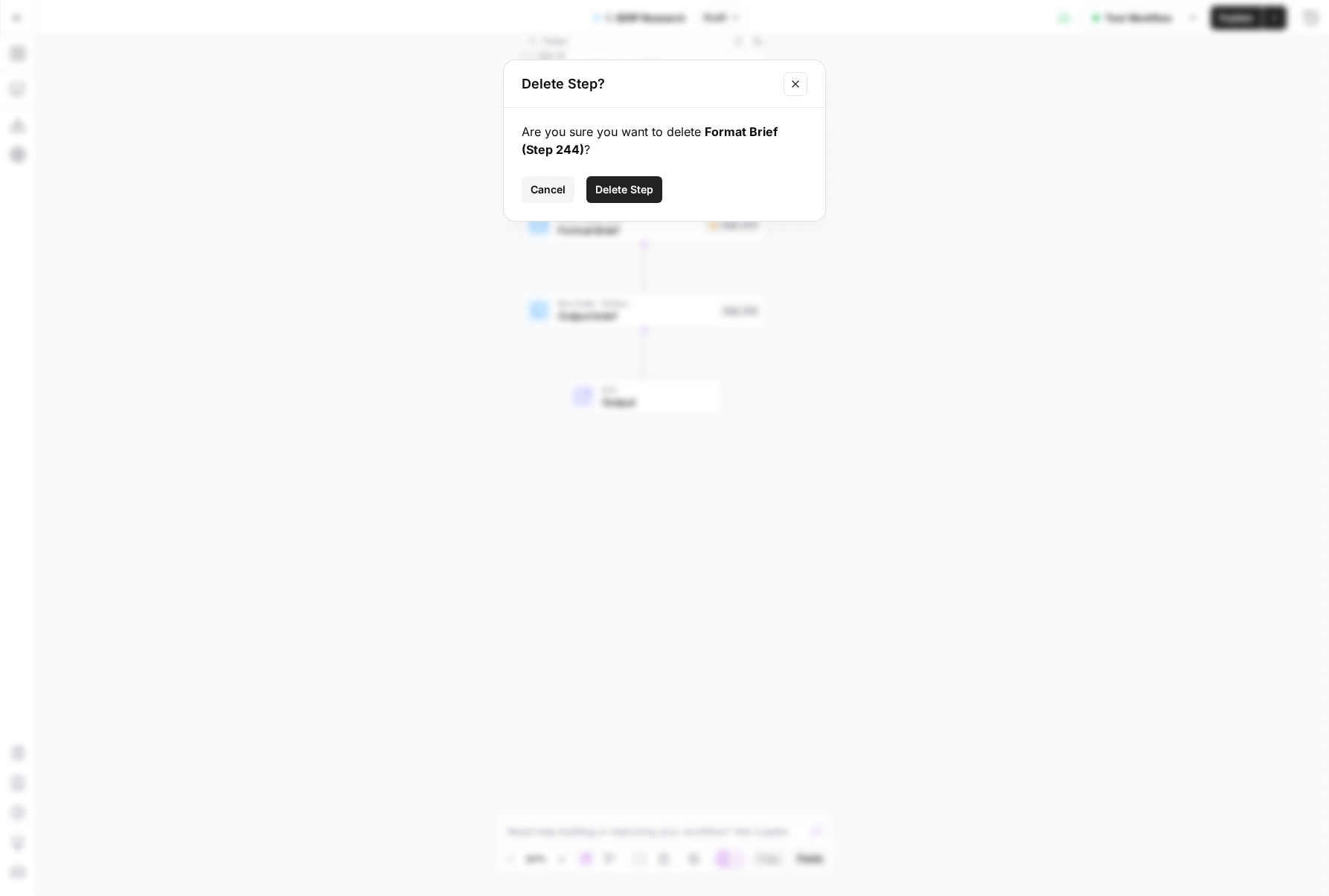
click at [634, 201] on button "Delete Step" at bounding box center [624, 189] width 76 height 27
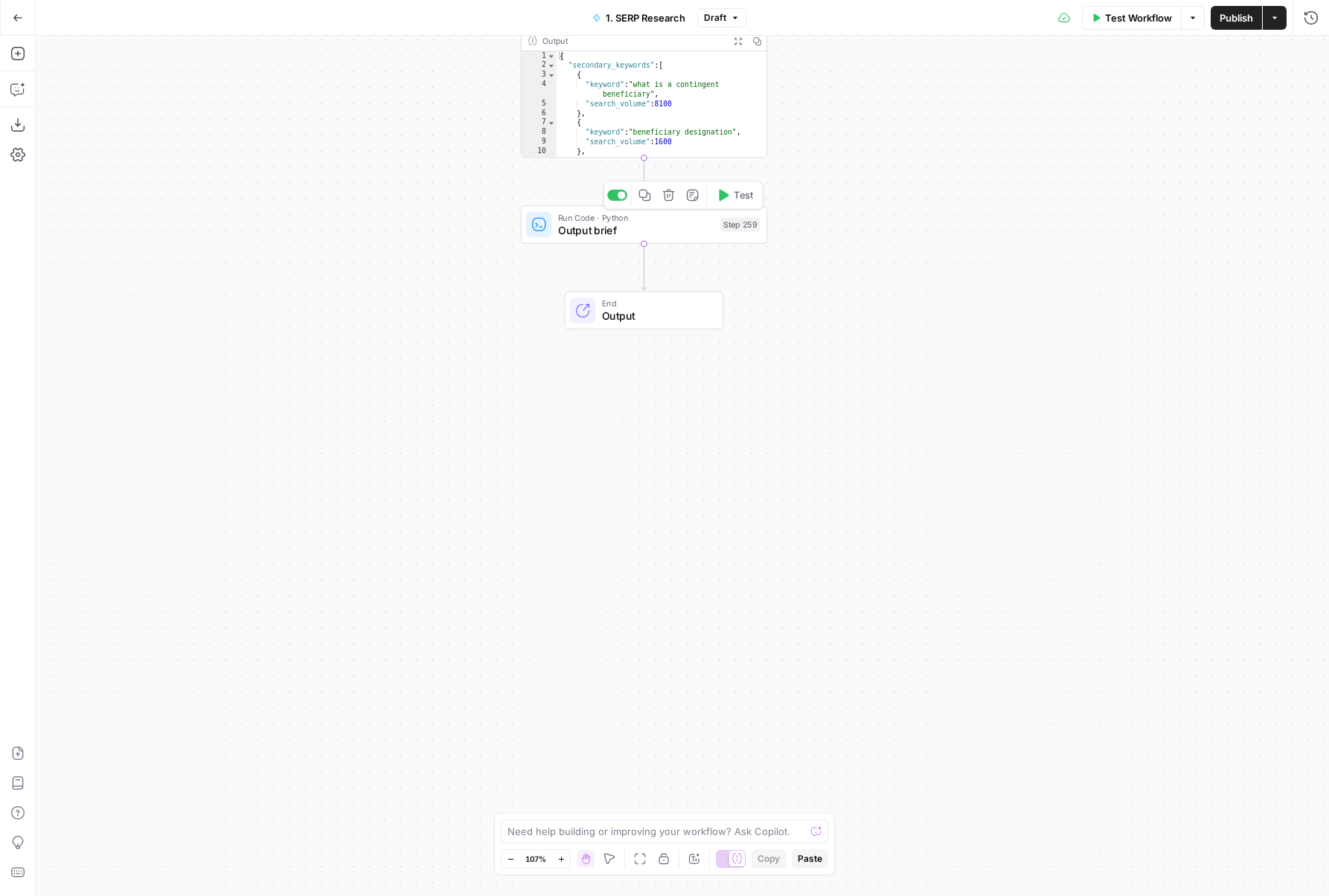
click at [665, 200] on icon "button" at bounding box center [669, 195] width 12 height 12
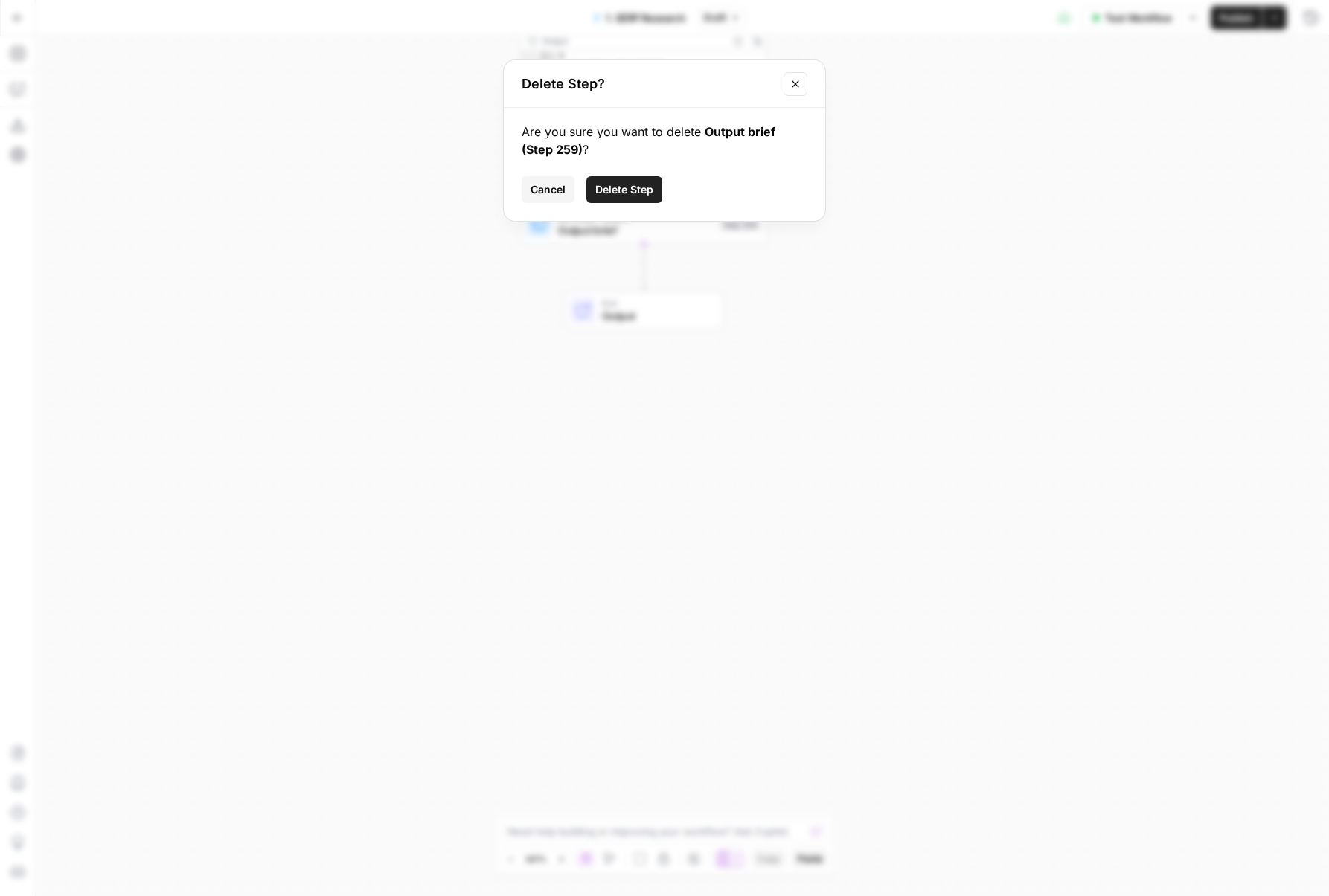
click at [604, 192] on span "Delete Step" at bounding box center [624, 189] width 58 height 15
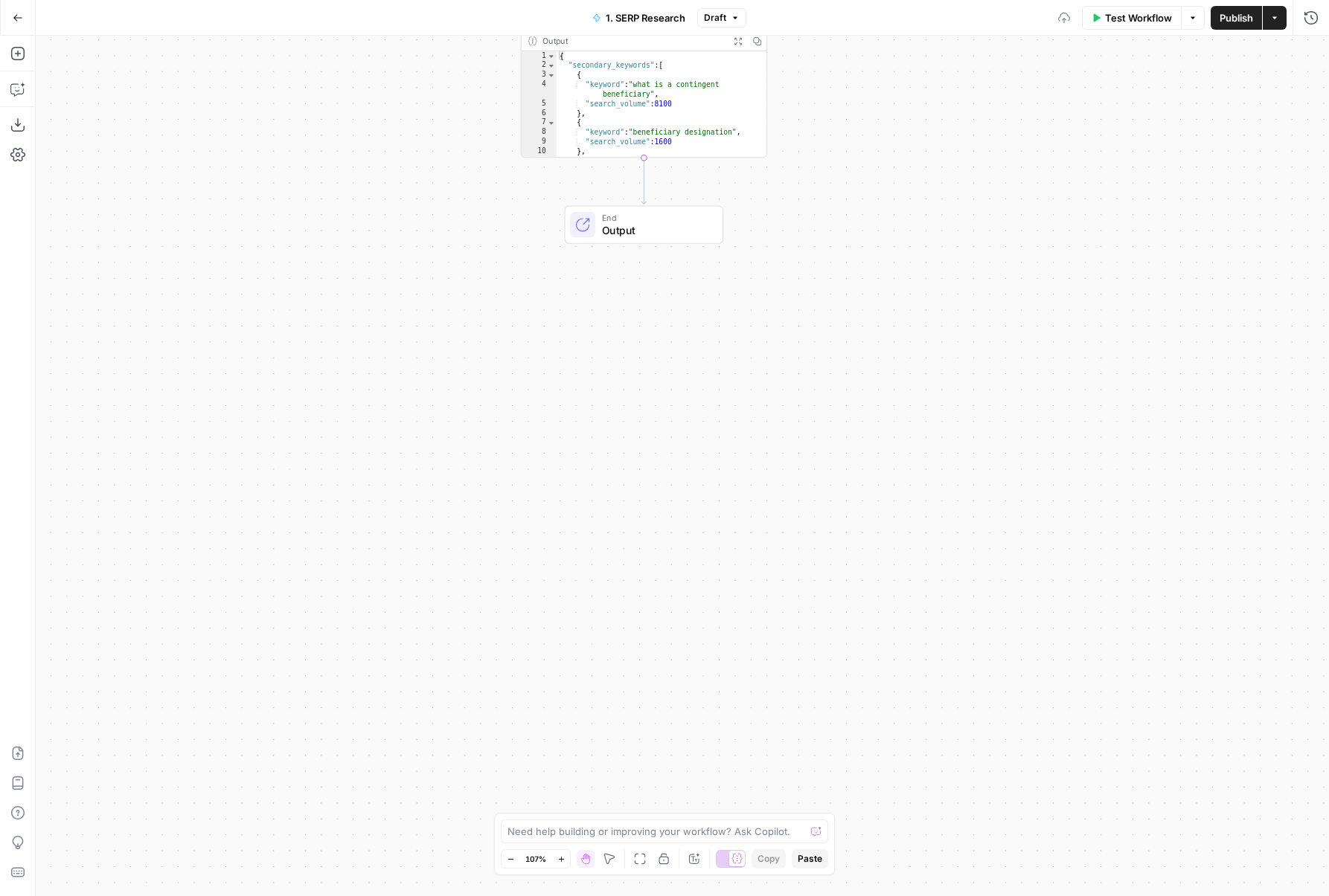
drag, startPoint x: 449, startPoint y: 438, endPoint x: 449, endPoint y: 587, distance: 149.0
click at [449, 580] on div "false true false true Workflow Set Inputs Inputs Run Code · Python DataforSEO d…" at bounding box center [682, 465] width 1293 height 860
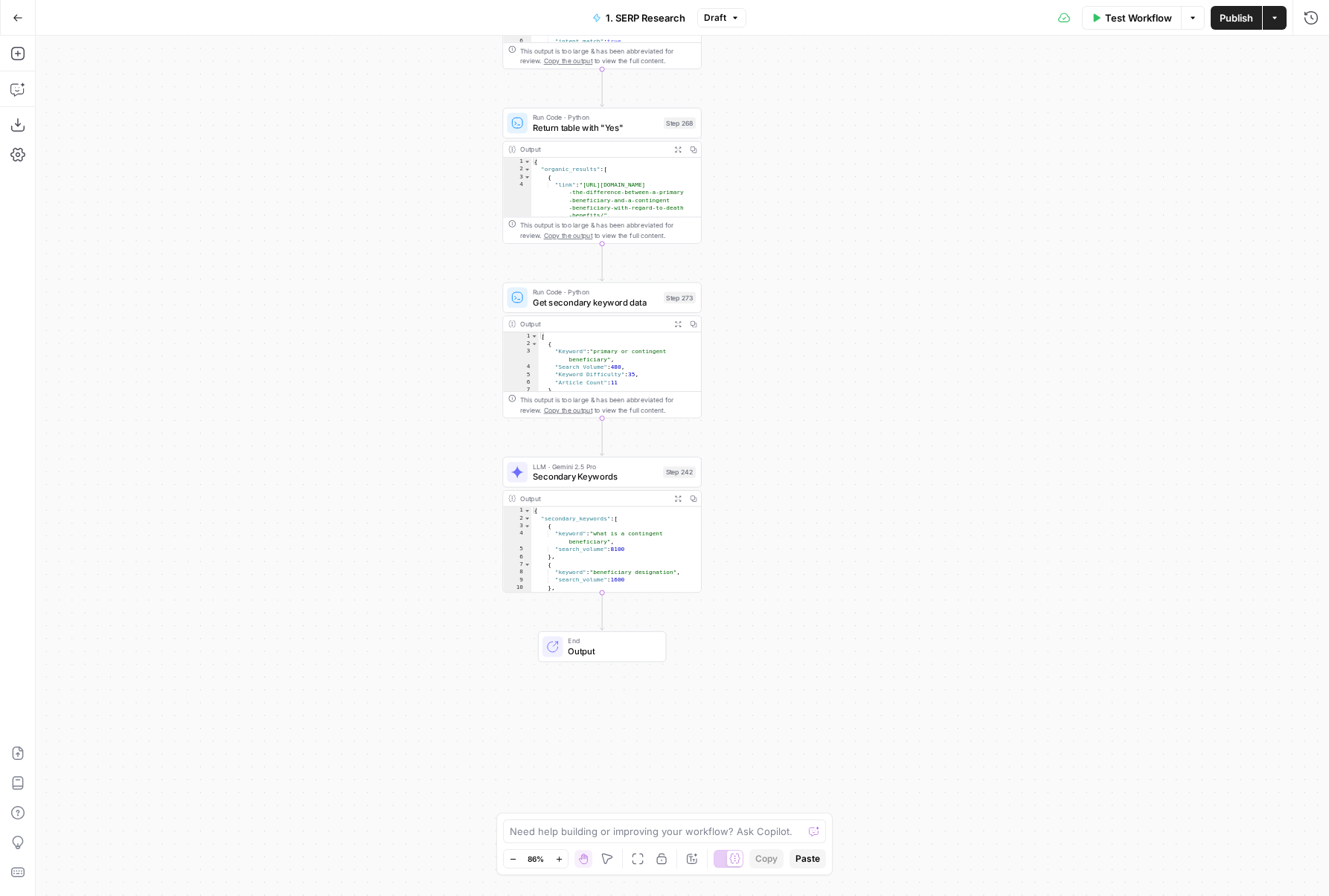
drag, startPoint x: 372, startPoint y: 325, endPoint x: 372, endPoint y: 584, distance: 259.0
click at [372, 571] on div "false true false true Workflow Set Inputs Inputs Run Code · Python DataforSEO d…" at bounding box center [682, 465] width 1293 height 860
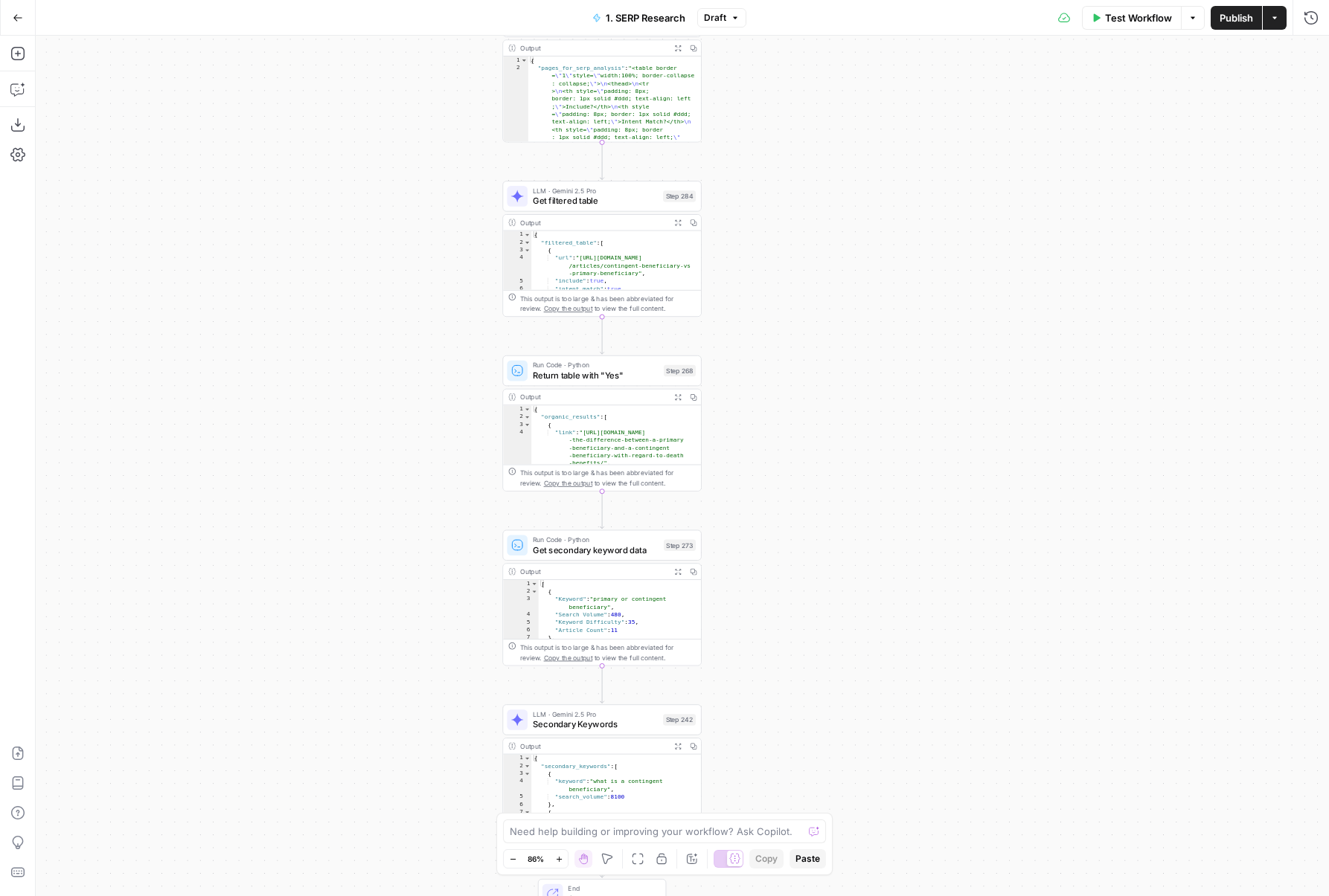
drag, startPoint x: 353, startPoint y: 281, endPoint x: 372, endPoint y: 671, distance: 390.5
click at [371, 664] on div "false true false true Workflow Set Inputs Inputs Run Code · Python DataforSEO d…" at bounding box center [682, 465] width 1293 height 860
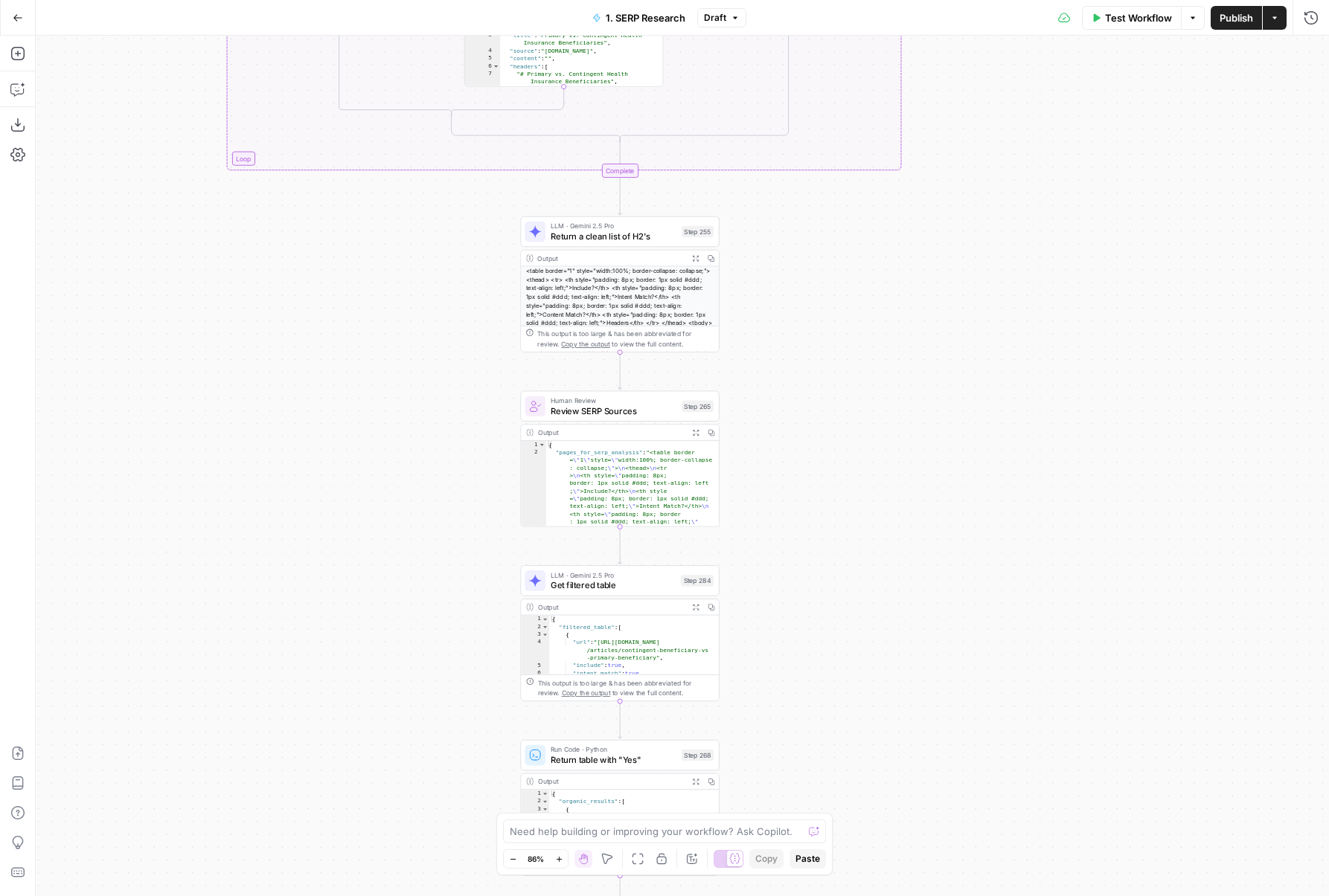
drag, startPoint x: 369, startPoint y: 309, endPoint x: 370, endPoint y: 712, distance: 403.0
click at [370, 711] on div "false true false true Workflow Set Inputs Inputs Run Code · Python DataforSEO d…" at bounding box center [682, 465] width 1293 height 860
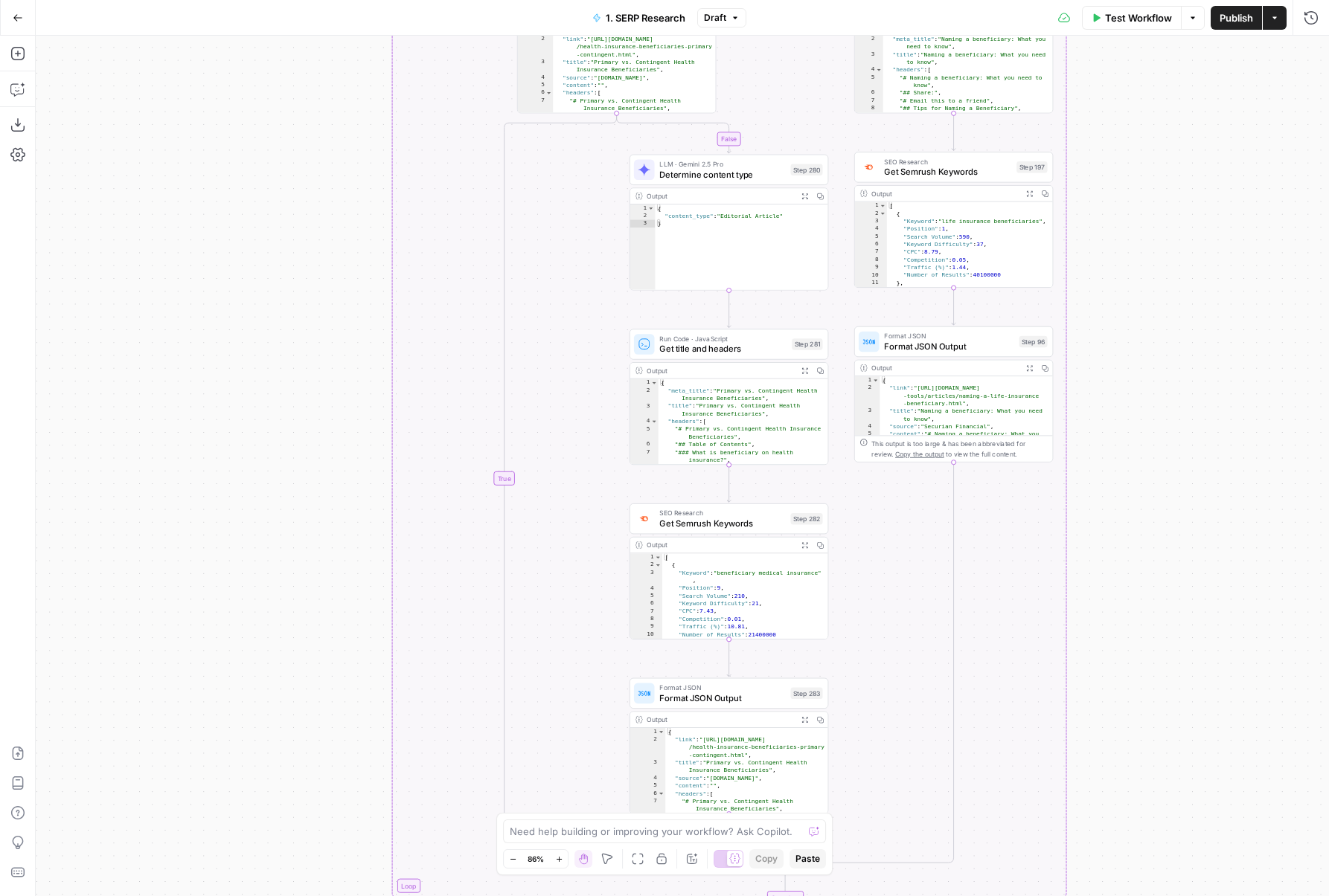
drag, startPoint x: 86, startPoint y: 324, endPoint x: 260, endPoint y: 675, distance: 391.8
click at [260, 674] on div "false true false true Workflow Set Inputs Inputs Run Code · Python DataforSEO d…" at bounding box center [682, 465] width 1293 height 860
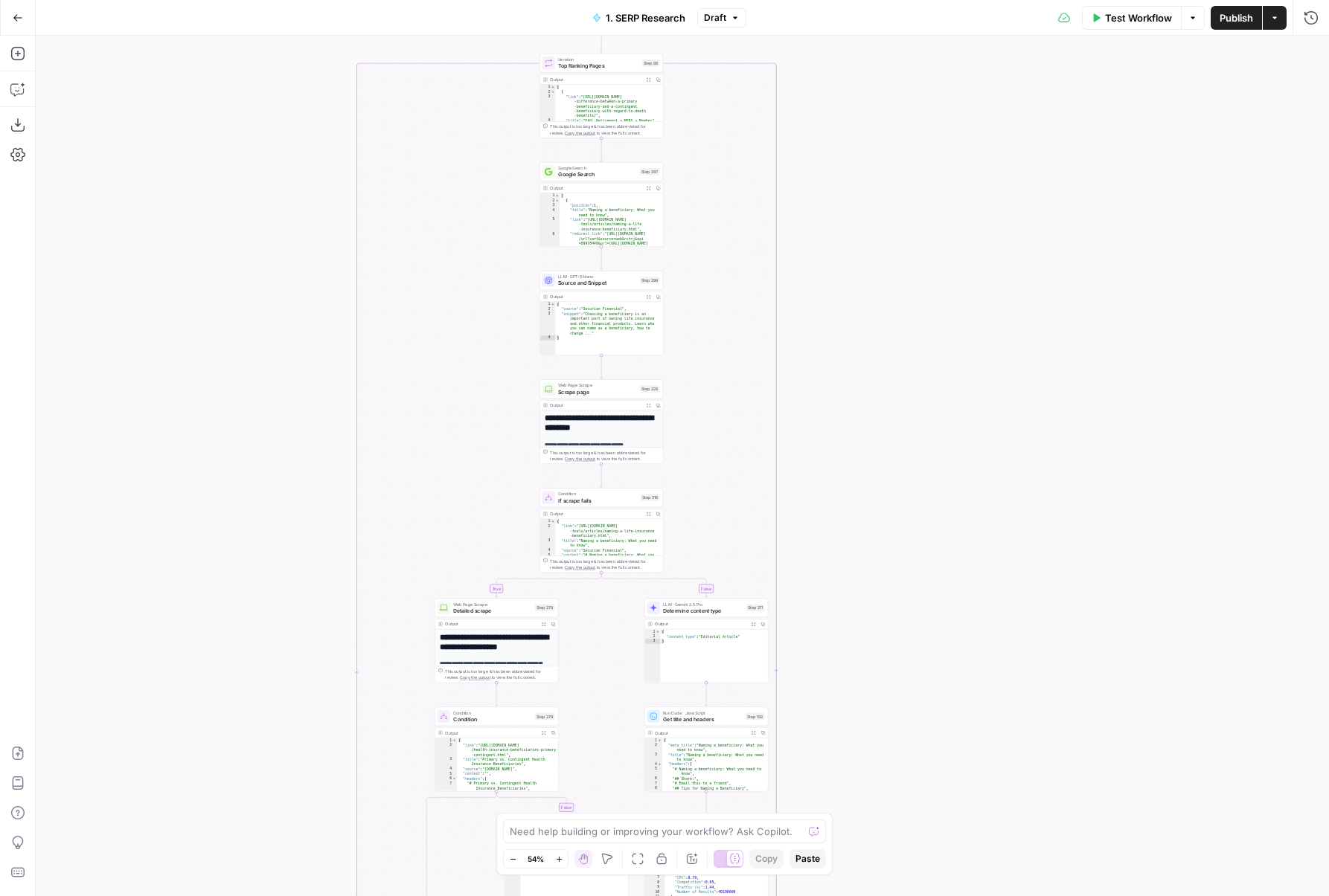
drag, startPoint x: 285, startPoint y: 293, endPoint x: 293, endPoint y: 758, distance: 465.1
click at [293, 758] on div "false true false true Workflow Set Inputs Inputs Run Code · Python DataforSEO d…" at bounding box center [682, 465] width 1293 height 860
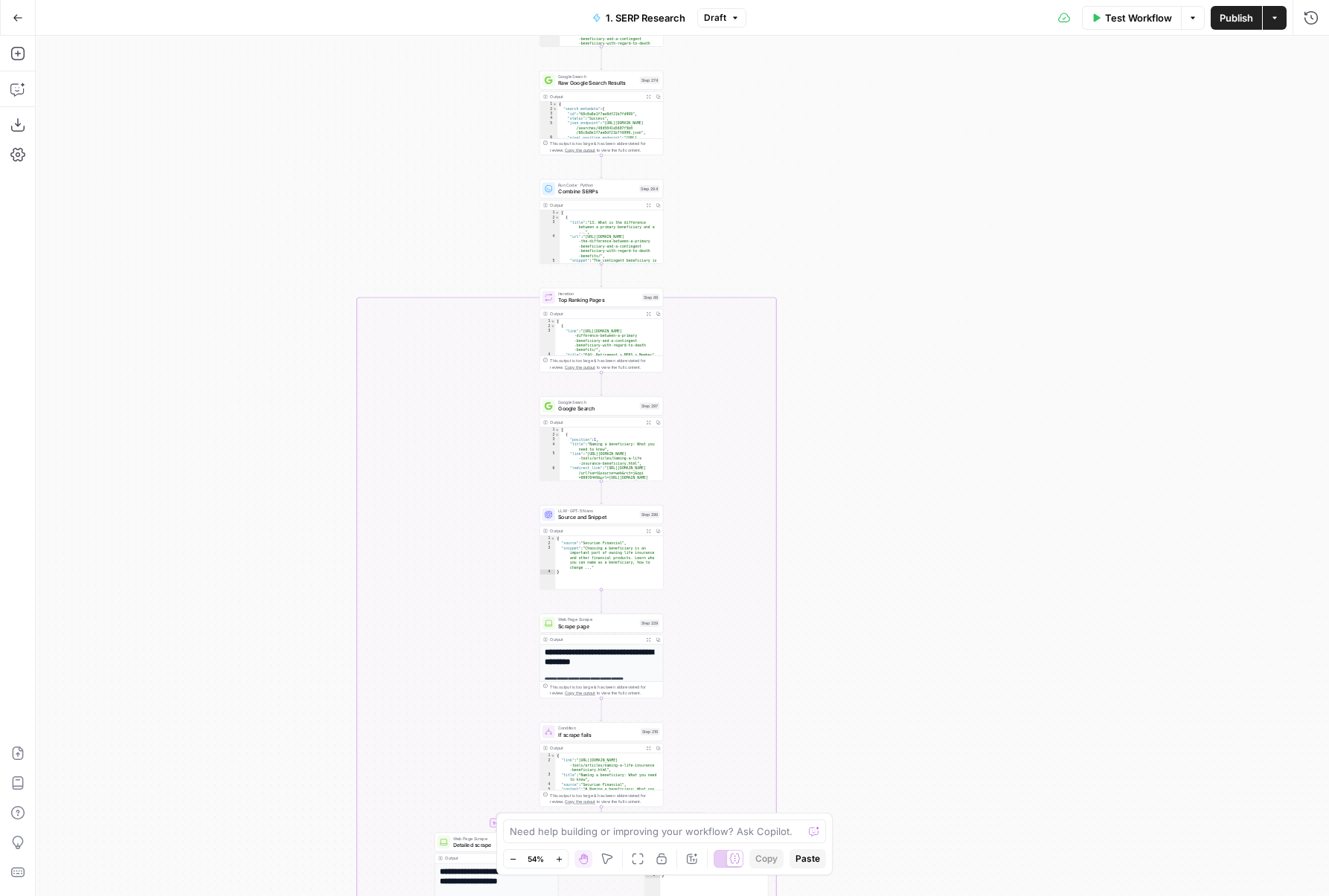
drag, startPoint x: 238, startPoint y: 222, endPoint x: 238, endPoint y: 607, distance: 385.0
click at [238, 607] on div "false true false true Workflow Set Inputs Inputs Run Code · Python DataforSEO d…" at bounding box center [682, 465] width 1293 height 860
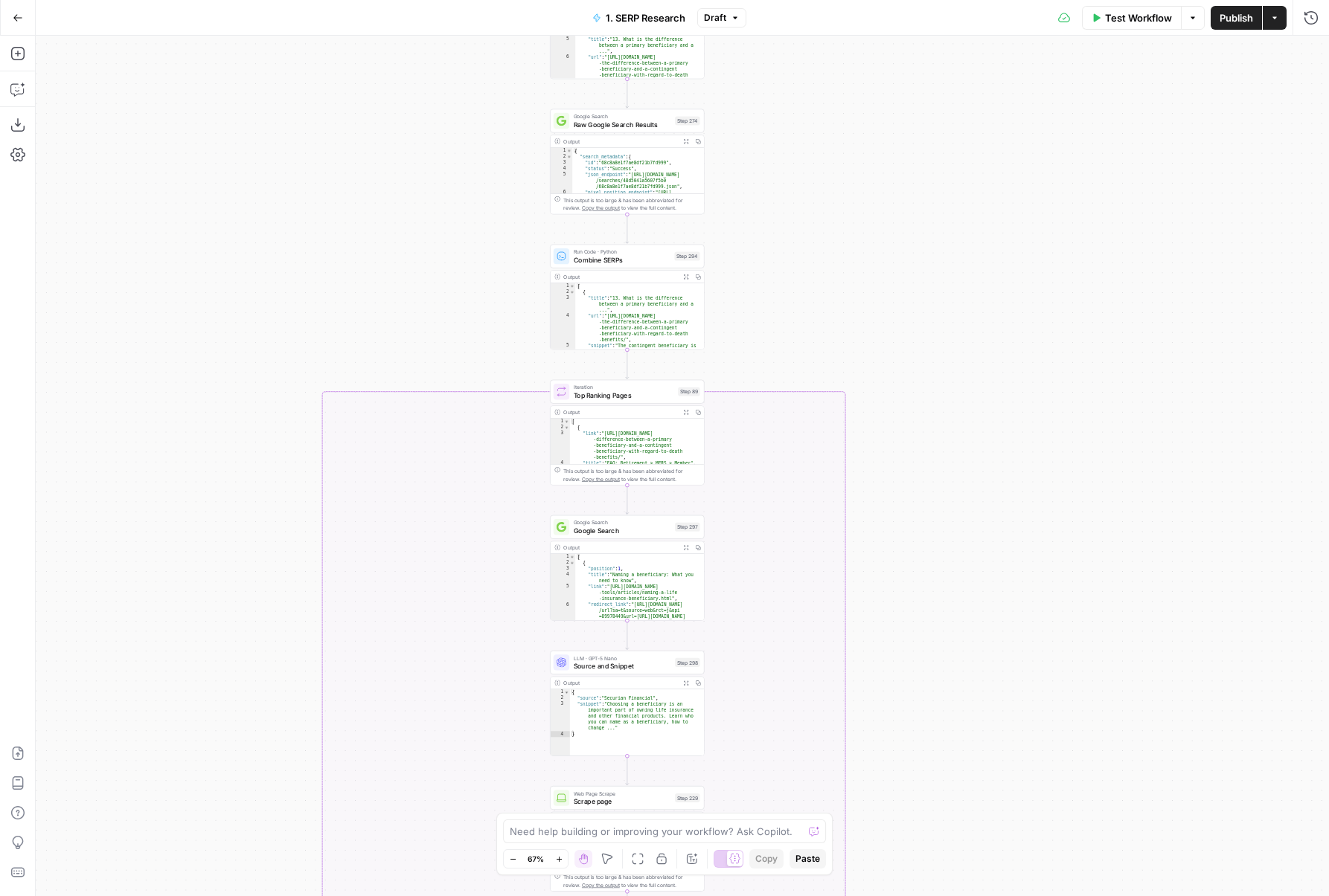
drag, startPoint x: 252, startPoint y: 435, endPoint x: 244, endPoint y: 197, distance: 238.1
click at [244, 205] on div "false true false true Workflow Set Inputs Inputs Run Code · Python DataforSEO d…" at bounding box center [682, 465] width 1293 height 860
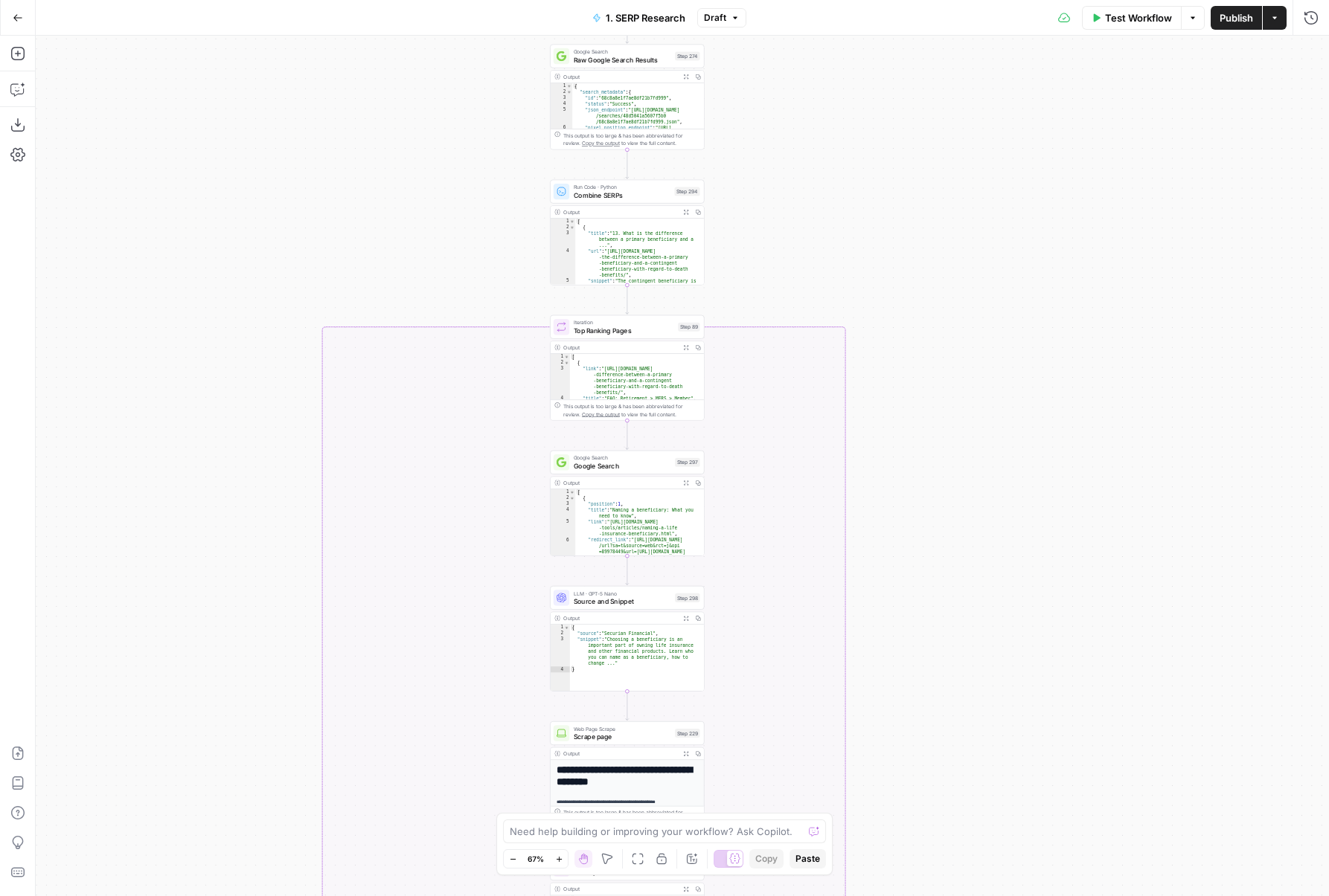
drag, startPoint x: 220, startPoint y: 709, endPoint x: 220, endPoint y: 192, distance: 517.0
click at [220, 192] on div "false true false true Workflow Set Inputs Inputs Run Code · Python DataforSEO d…" at bounding box center [682, 465] width 1293 height 860
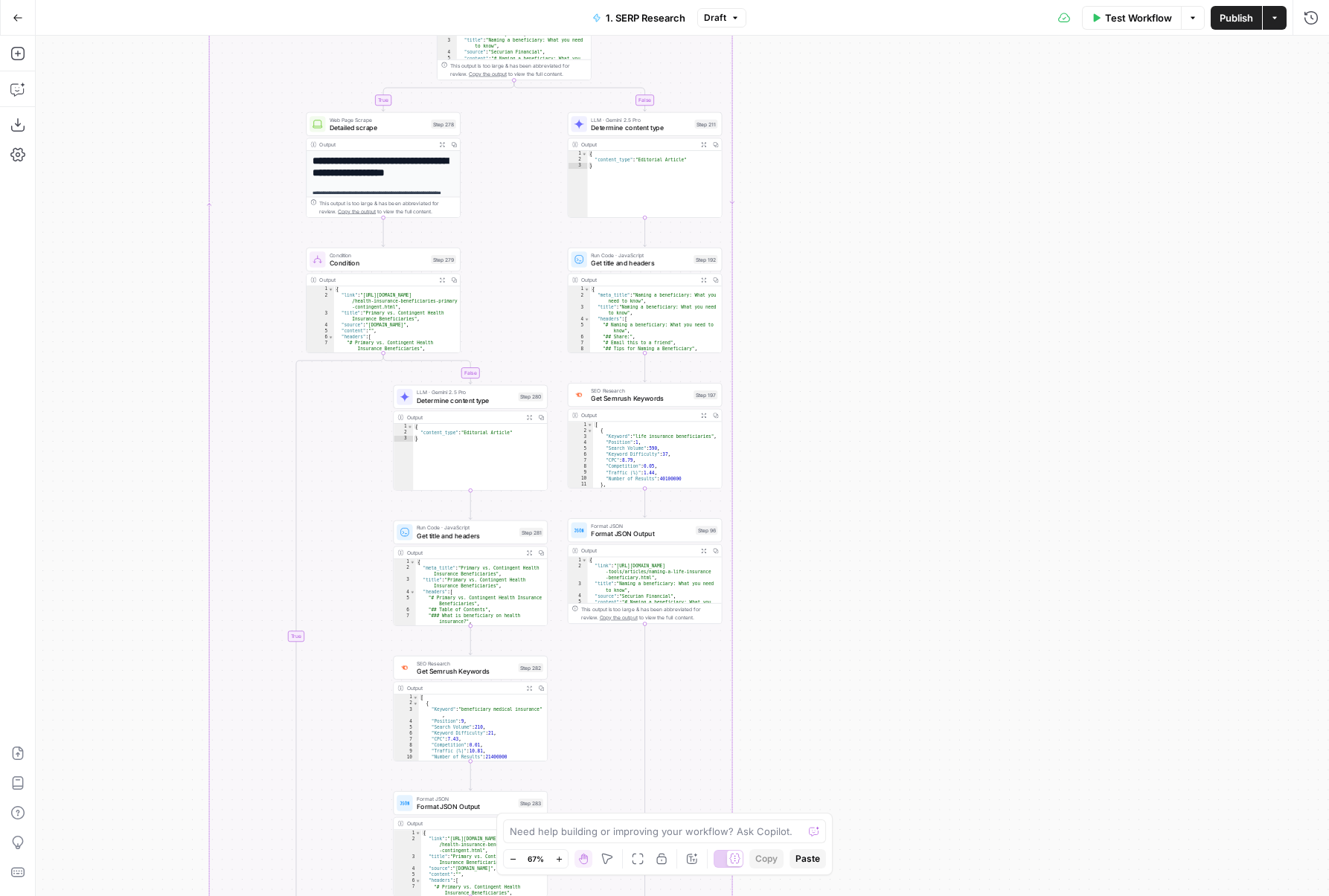
drag, startPoint x: 994, startPoint y: 421, endPoint x: 880, endPoint y: 107, distance: 334.1
click at [880, 51] on div "false true false true Workflow Set Inputs Inputs Run Code · Python DataforSEO d…" at bounding box center [682, 465] width 1293 height 860
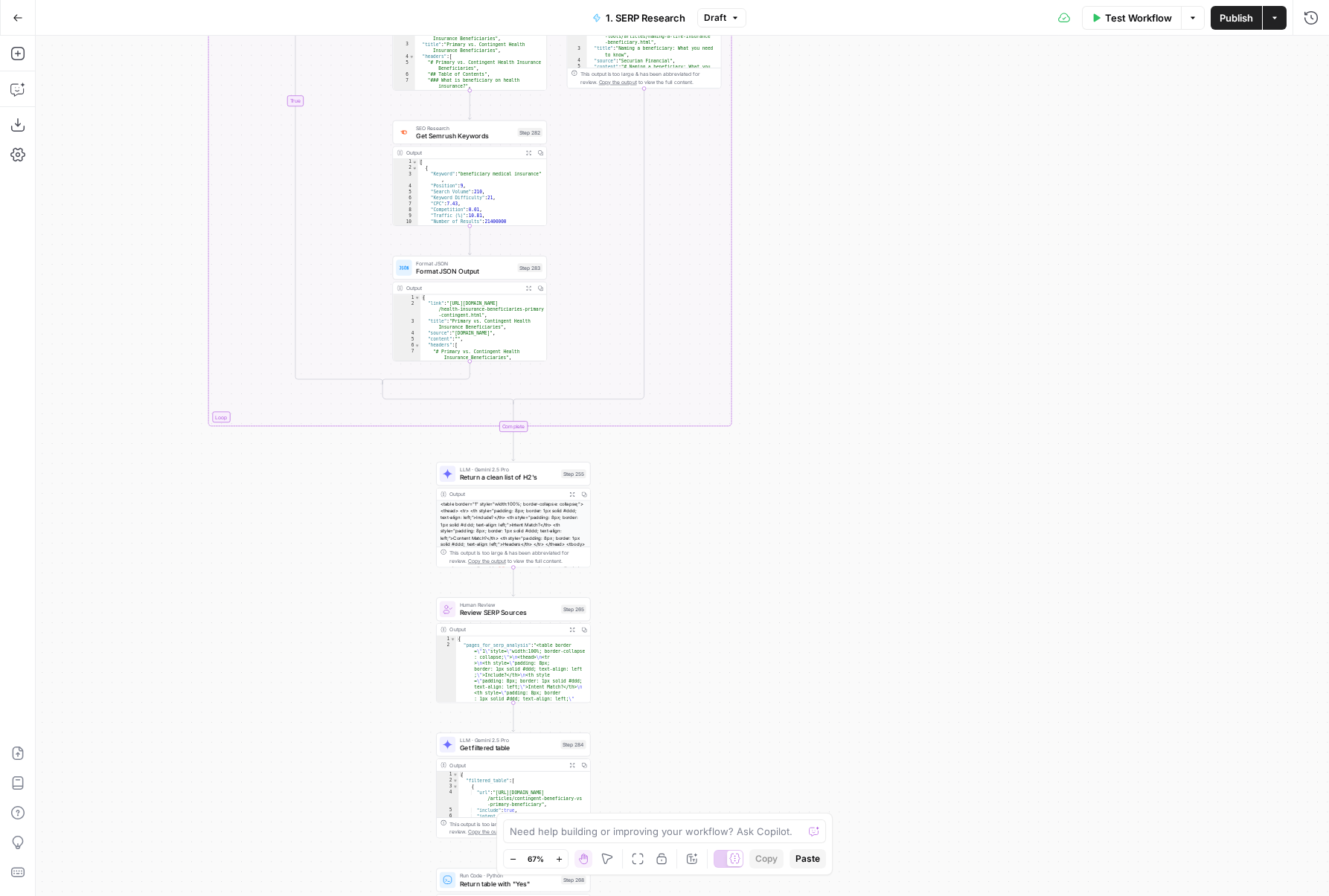
drag, startPoint x: 959, startPoint y: 301, endPoint x: 959, endPoint y: 145, distance: 156.0
click at [959, 147] on div "false true false true Workflow Set Inputs Inputs Run Code · Python DataforSEO d…" at bounding box center [682, 465] width 1293 height 860
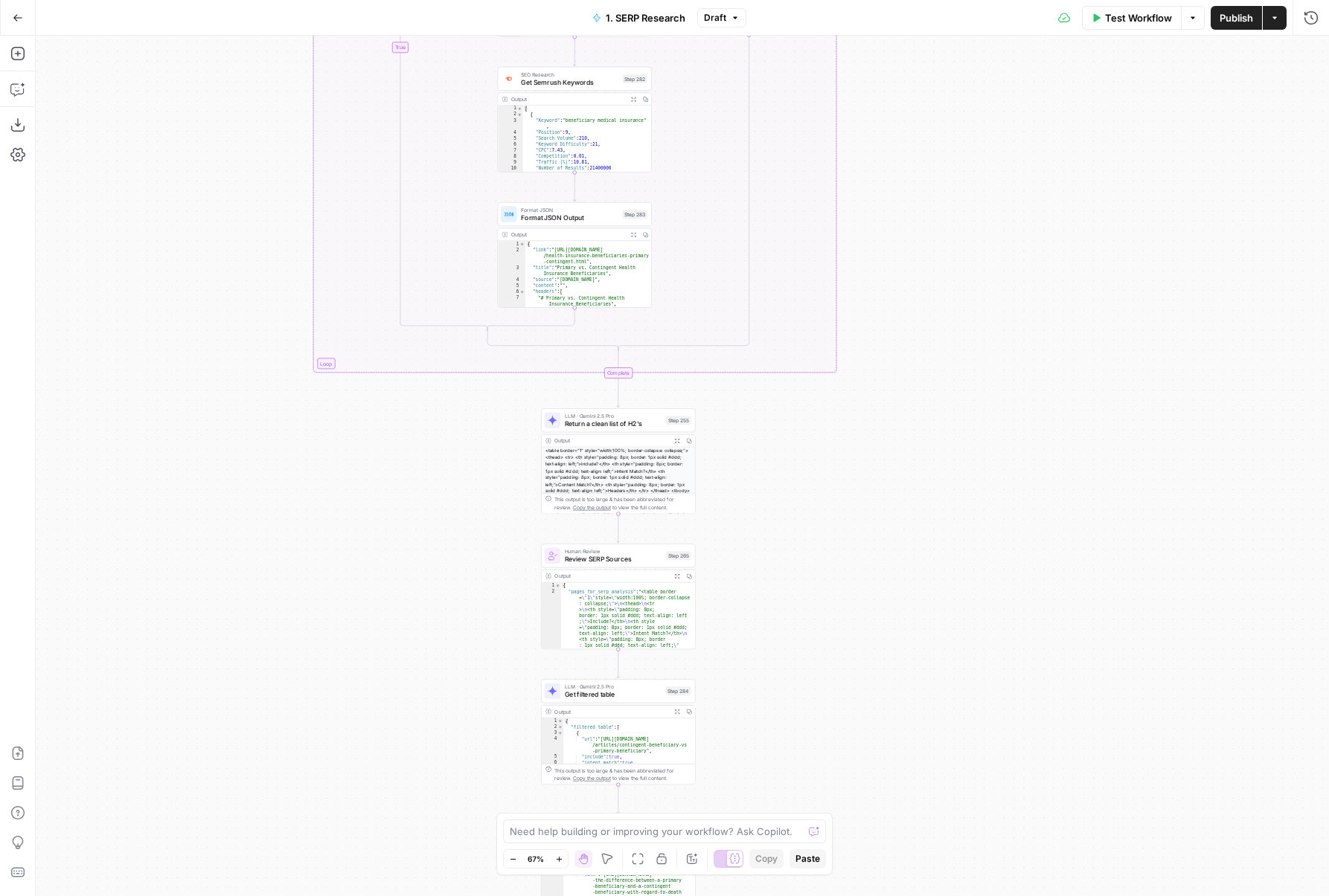
drag, startPoint x: 849, startPoint y: 298, endPoint x: 988, endPoint y: 323, distance: 141.2
click at [990, 323] on div "false true false true Workflow Set Inputs Inputs Run Code · Python DataforSEO d…" at bounding box center [682, 465] width 1293 height 860
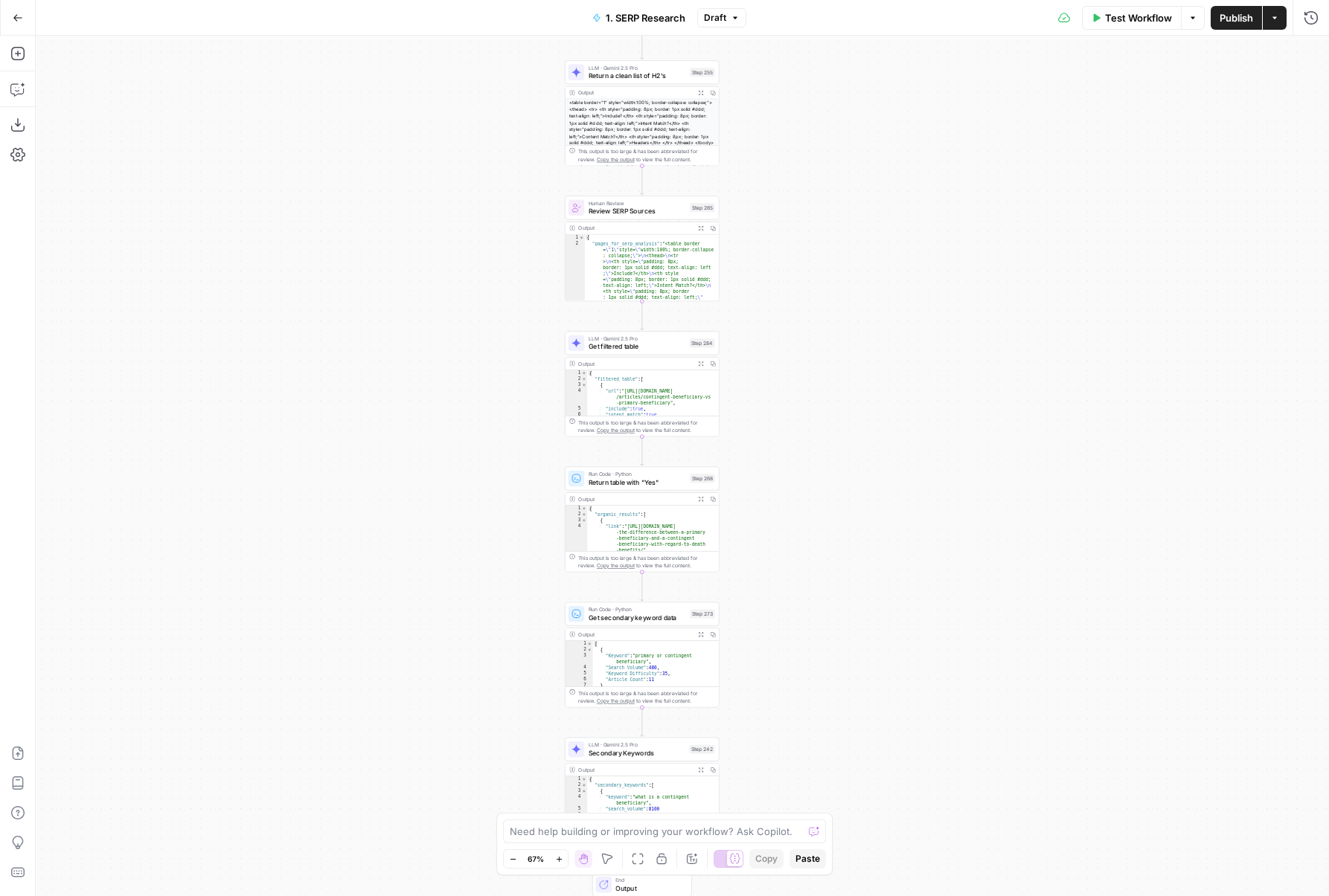
drag, startPoint x: 852, startPoint y: 659, endPoint x: 841, endPoint y: 297, distance: 362.2
click at [841, 297] on div "false true false true Workflow Set Inputs Inputs Run Code · Python DataforSEO d…" at bounding box center [682, 465] width 1293 height 860
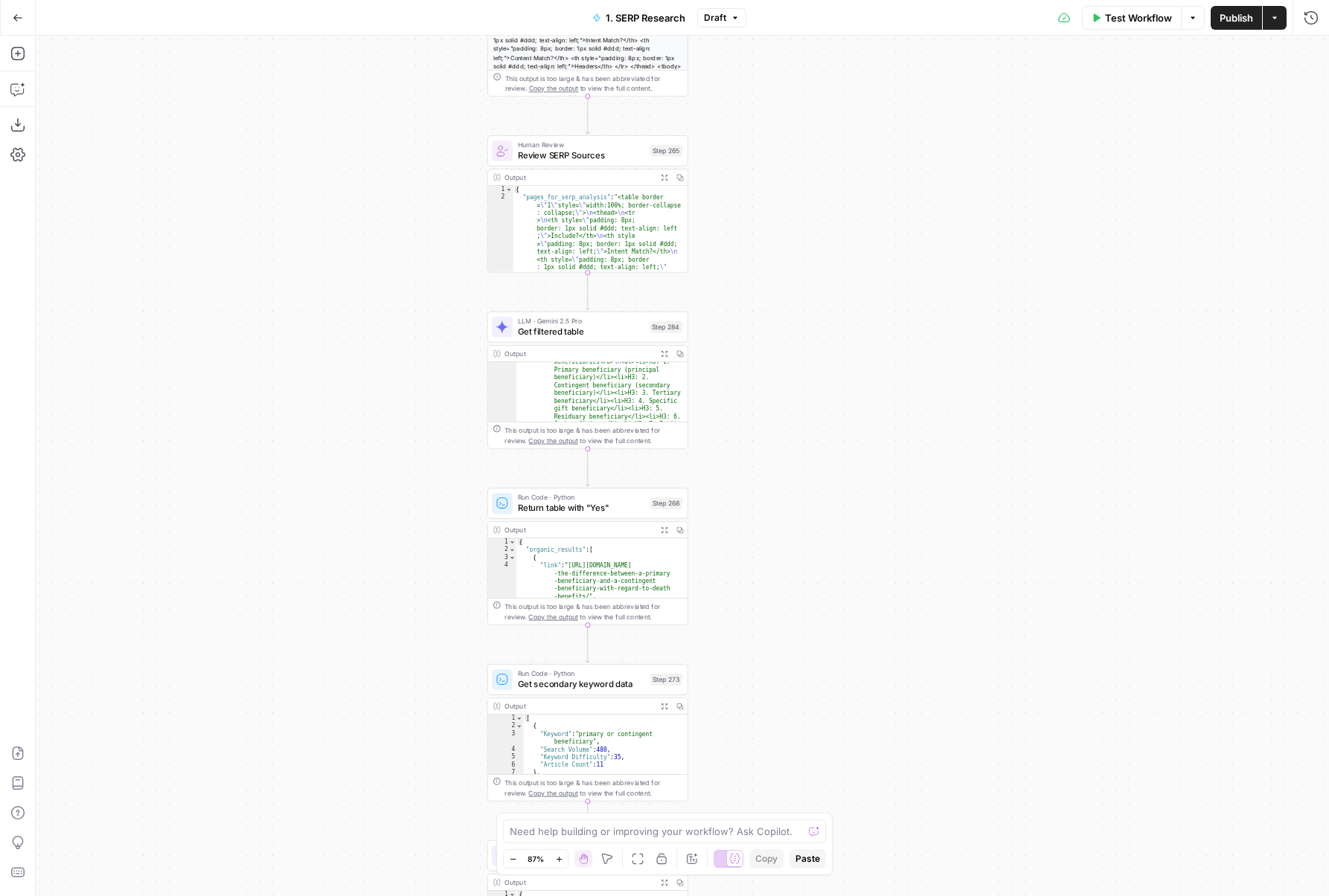
scroll to position [315, 0]
click at [666, 348] on button "Expand Output" at bounding box center [663, 353] width 16 height 16
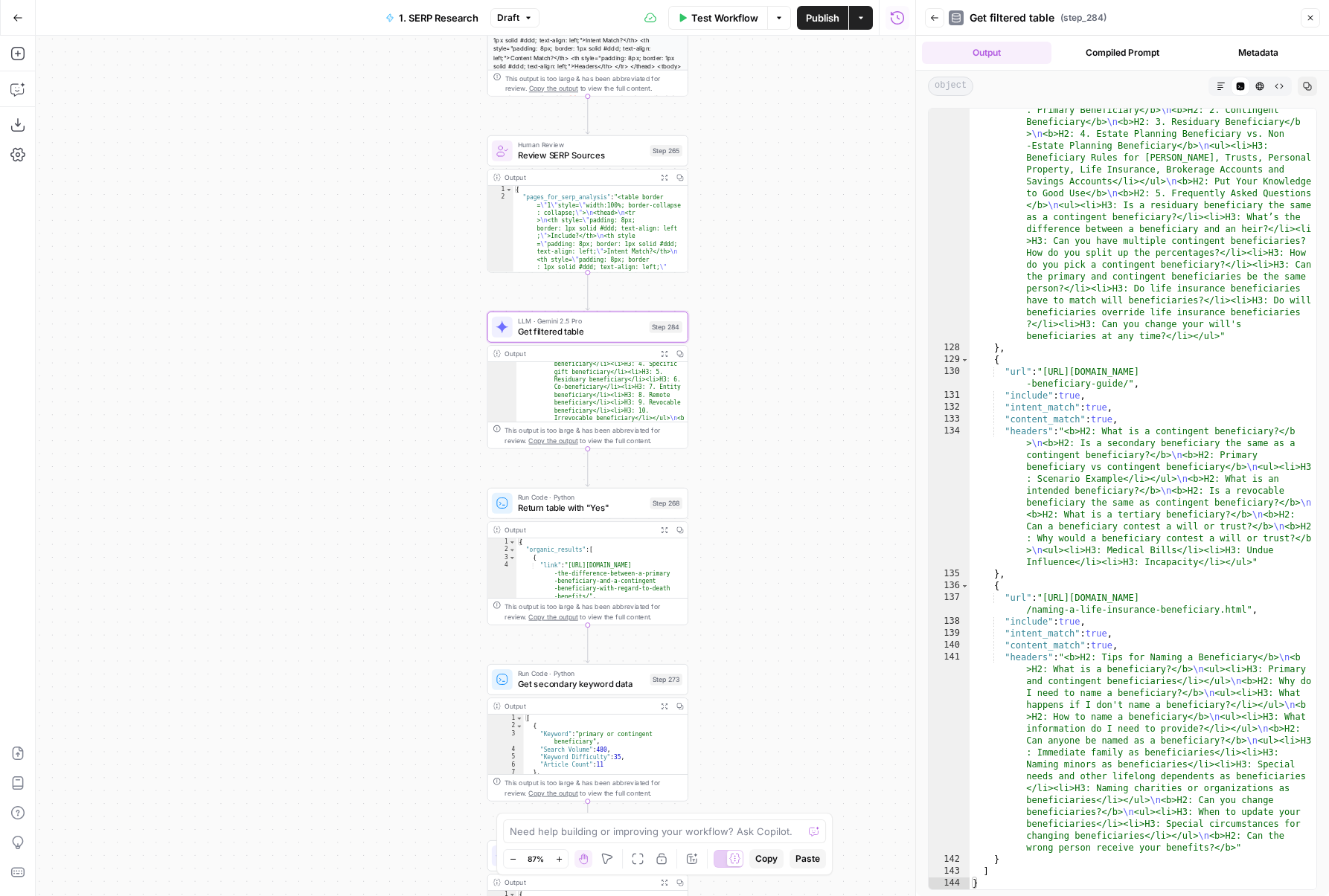
scroll to position [4549, 0]
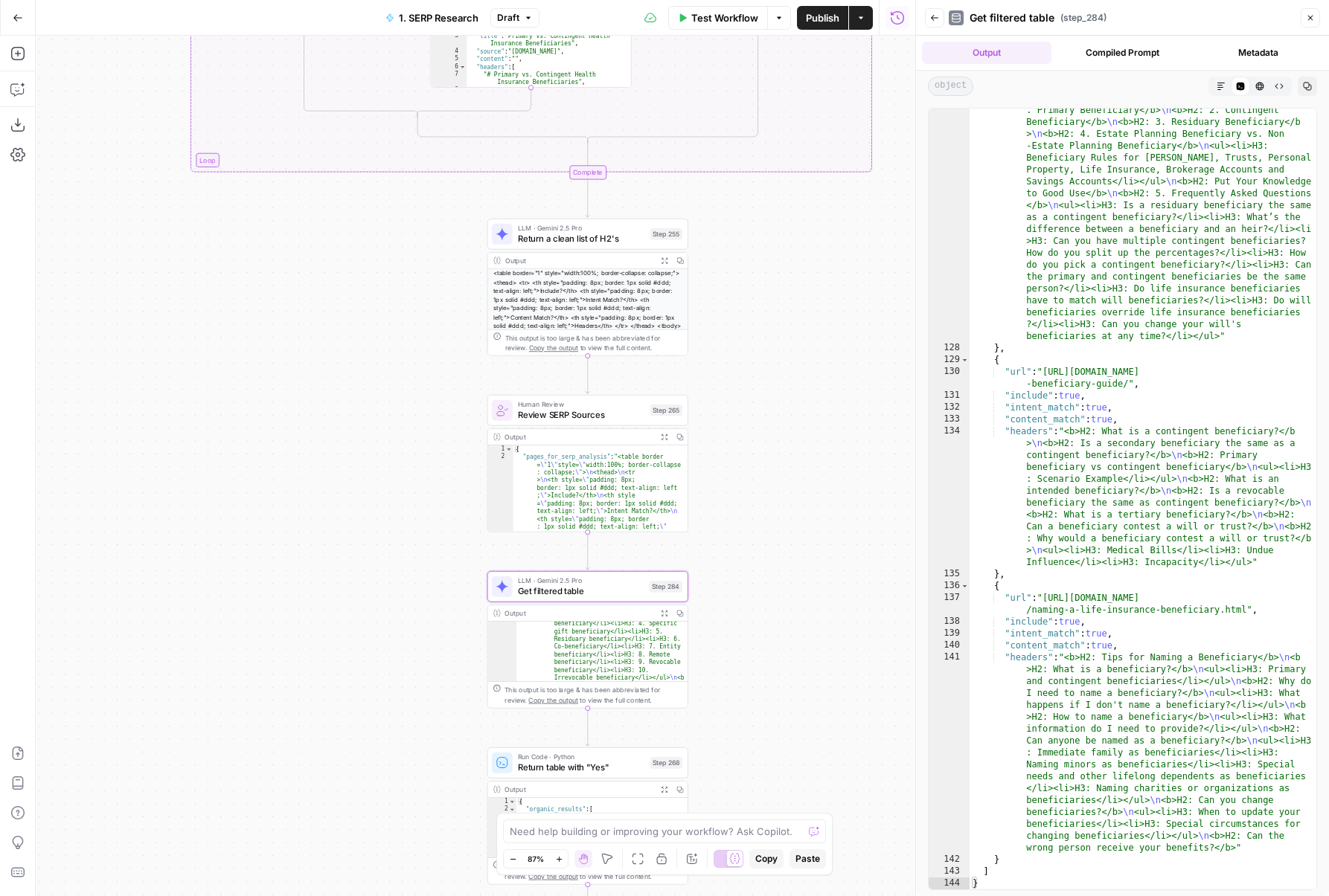
drag, startPoint x: 746, startPoint y: 304, endPoint x: 751, endPoint y: 622, distance: 318.0
click at [751, 622] on div "false true false true Workflow Set Inputs Inputs Run Code · Python DataforSEO d…" at bounding box center [475, 465] width 879 height 860
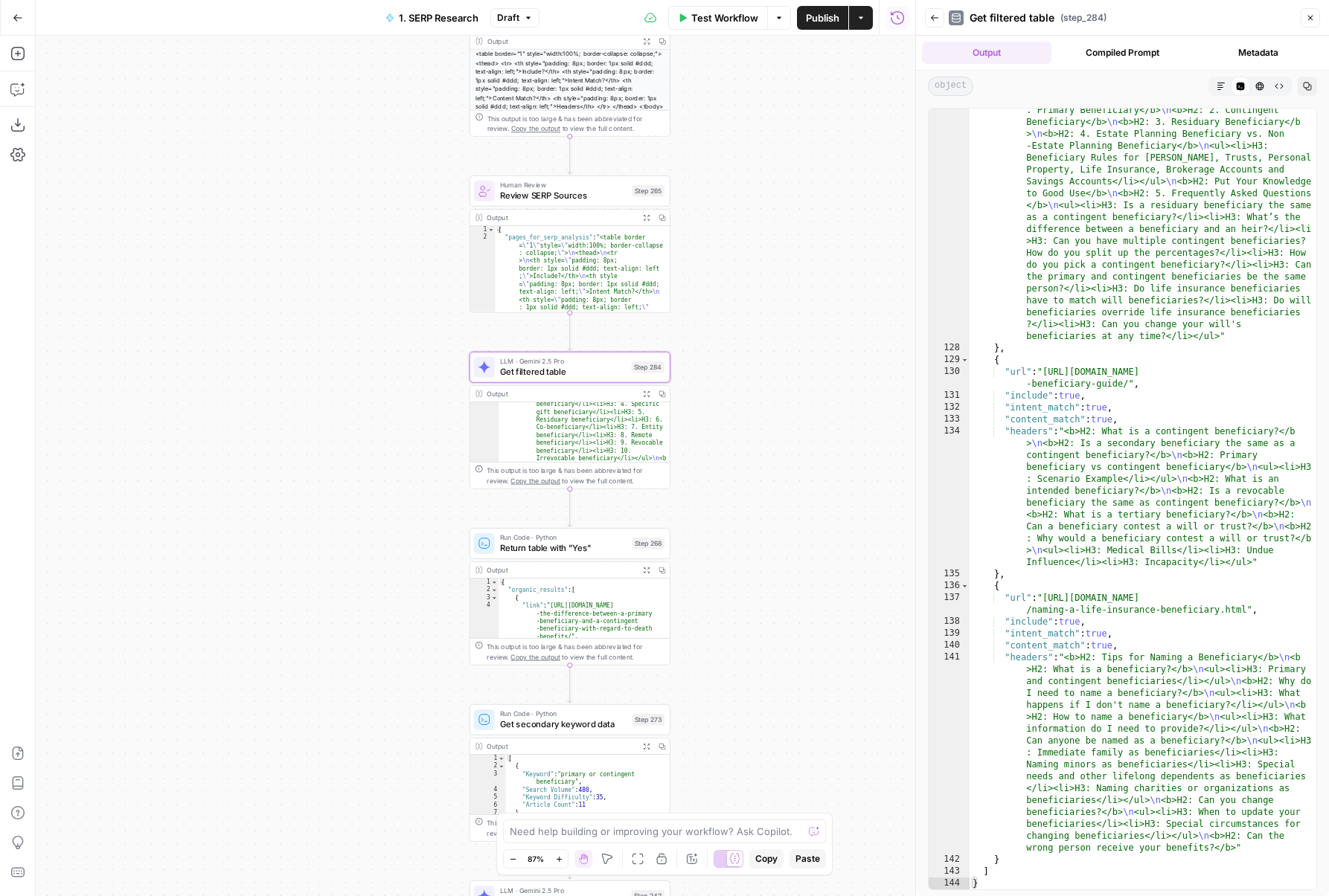
drag, startPoint x: 813, startPoint y: 596, endPoint x: 791, endPoint y: 319, distance: 277.9
click at [791, 319] on div "false true false true Workflow Set Inputs Inputs Run Code · Python DataforSEO d…" at bounding box center [475, 465] width 879 height 860
click at [648, 571] on icon "button" at bounding box center [647, 571] width 6 height 6
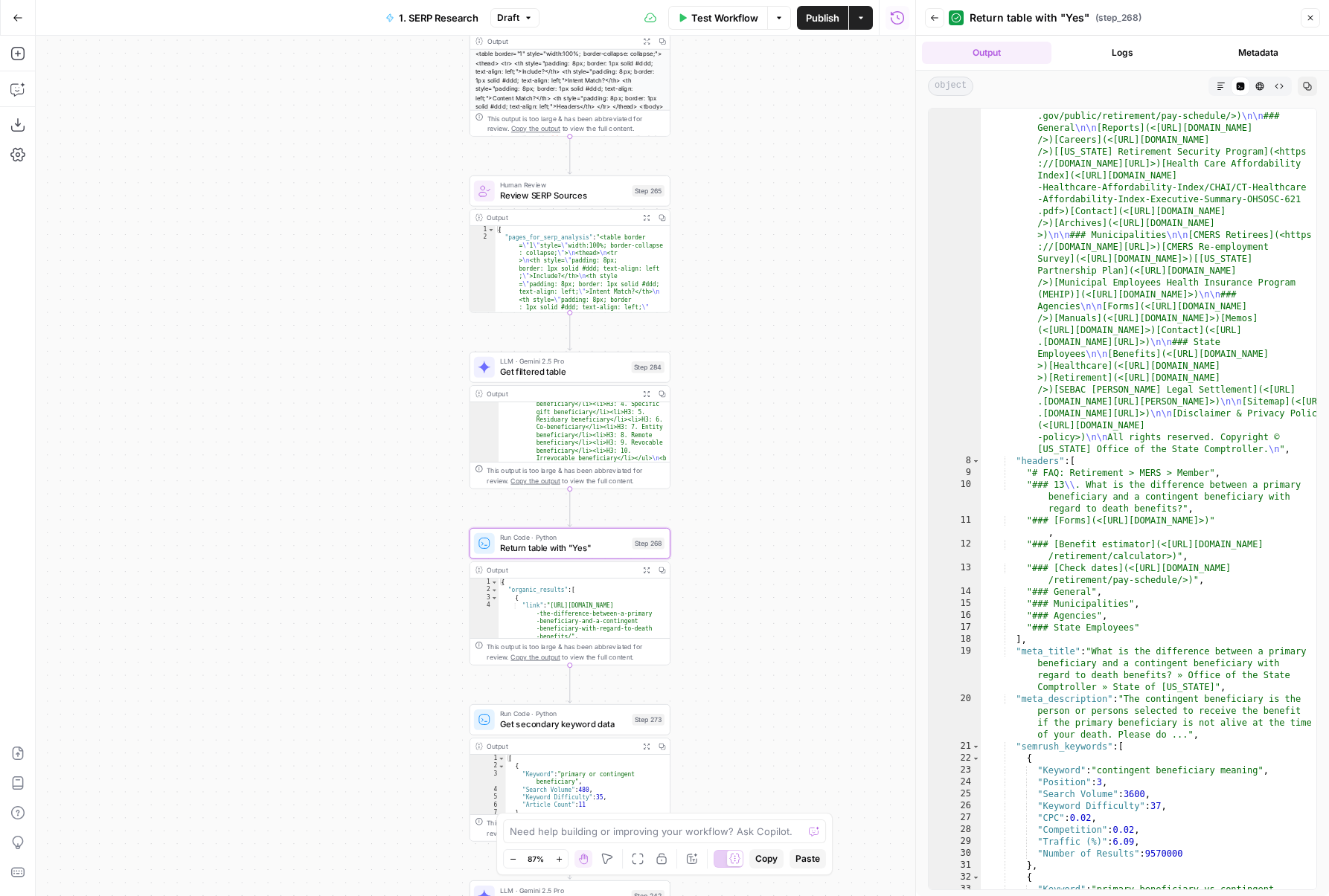
scroll to position [38, 0]
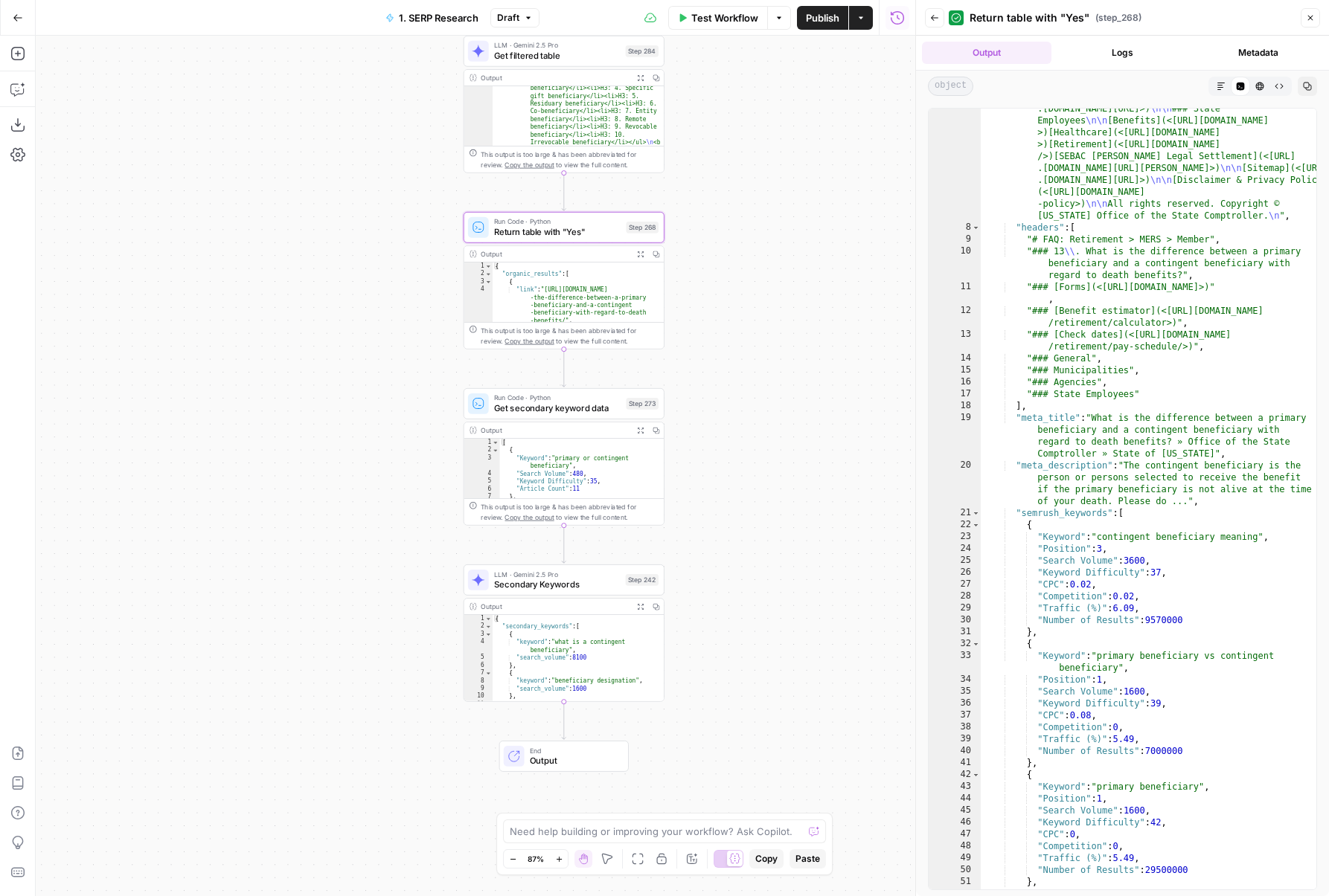
drag, startPoint x: 752, startPoint y: 501, endPoint x: 747, endPoint y: 332, distance: 169.1
click at [747, 332] on div "false true false true Workflow Set Inputs Inputs Run Code · Python DataforSEO d…" at bounding box center [475, 465] width 879 height 860
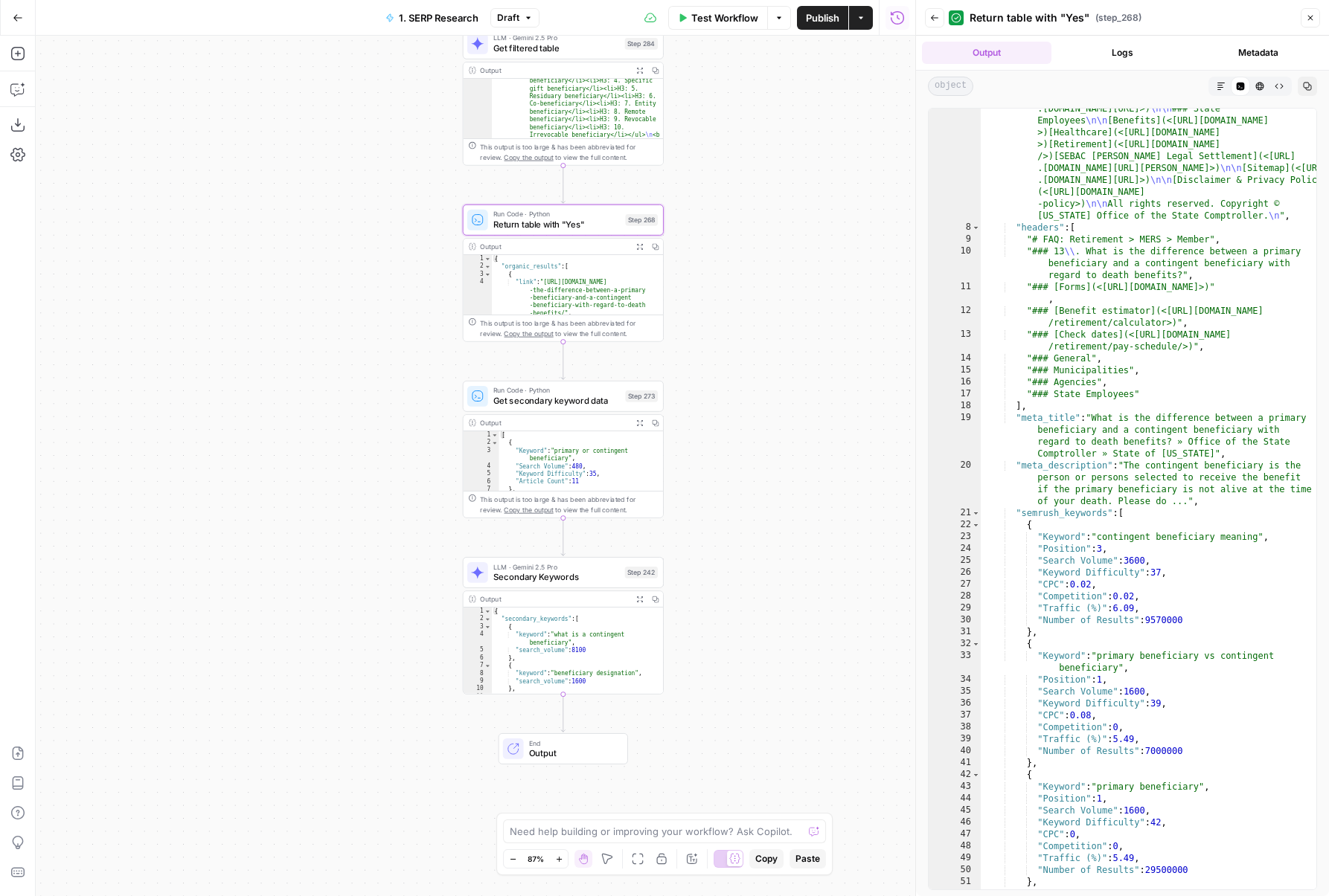
drag, startPoint x: 791, startPoint y: 115, endPoint x: 794, endPoint y: 603, distance: 488.0
click at [794, 603] on div "false true false true Workflow Set Inputs Inputs Run Code · Python DataforSEO d…" at bounding box center [475, 465] width 879 height 860
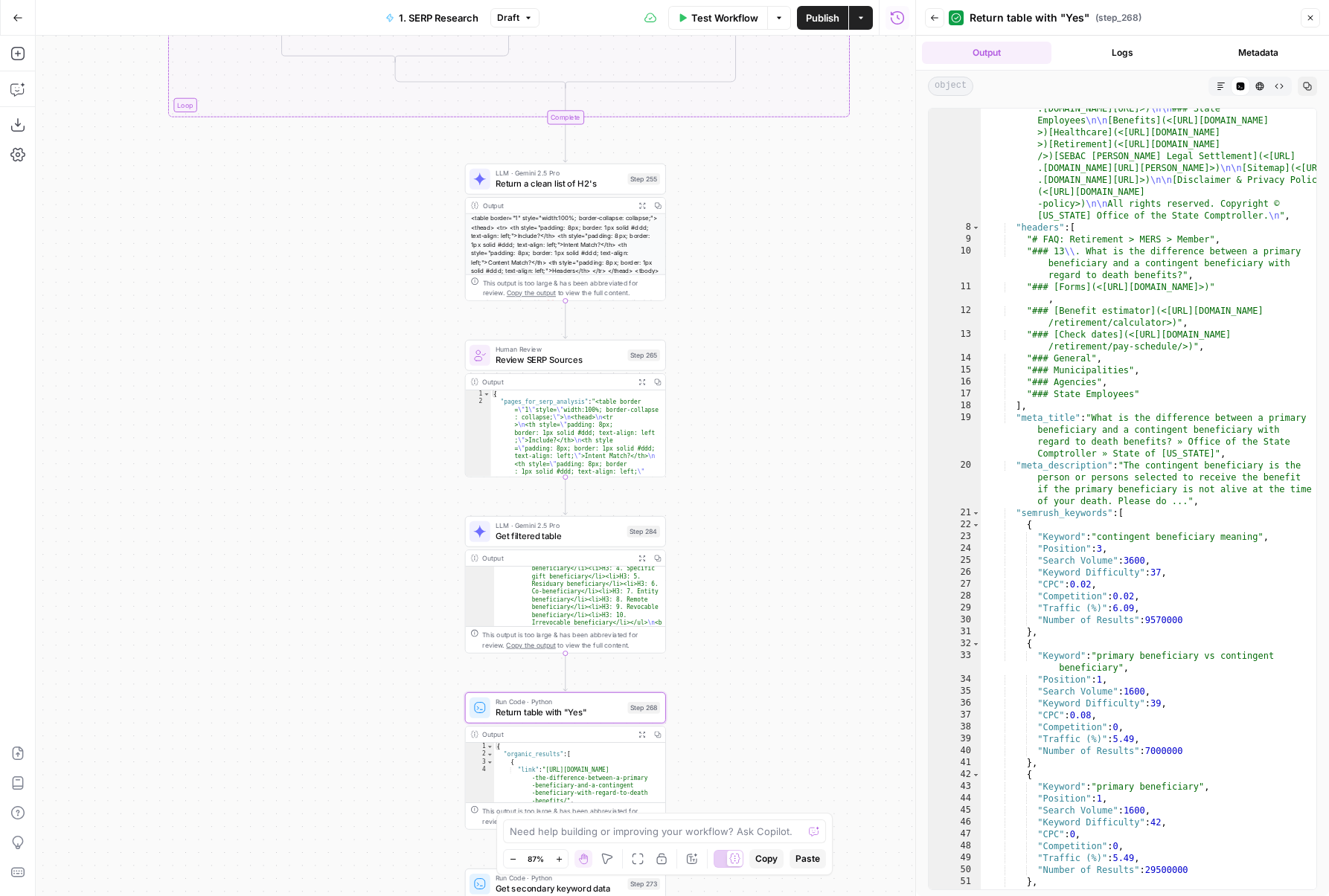
drag, startPoint x: 799, startPoint y: 622, endPoint x: 798, endPoint y: 705, distance: 83.0
click at [798, 705] on div "false true false true Workflow Set Inputs Inputs Run Code · Python DataforSEO d…" at bounding box center [475, 465] width 879 height 860
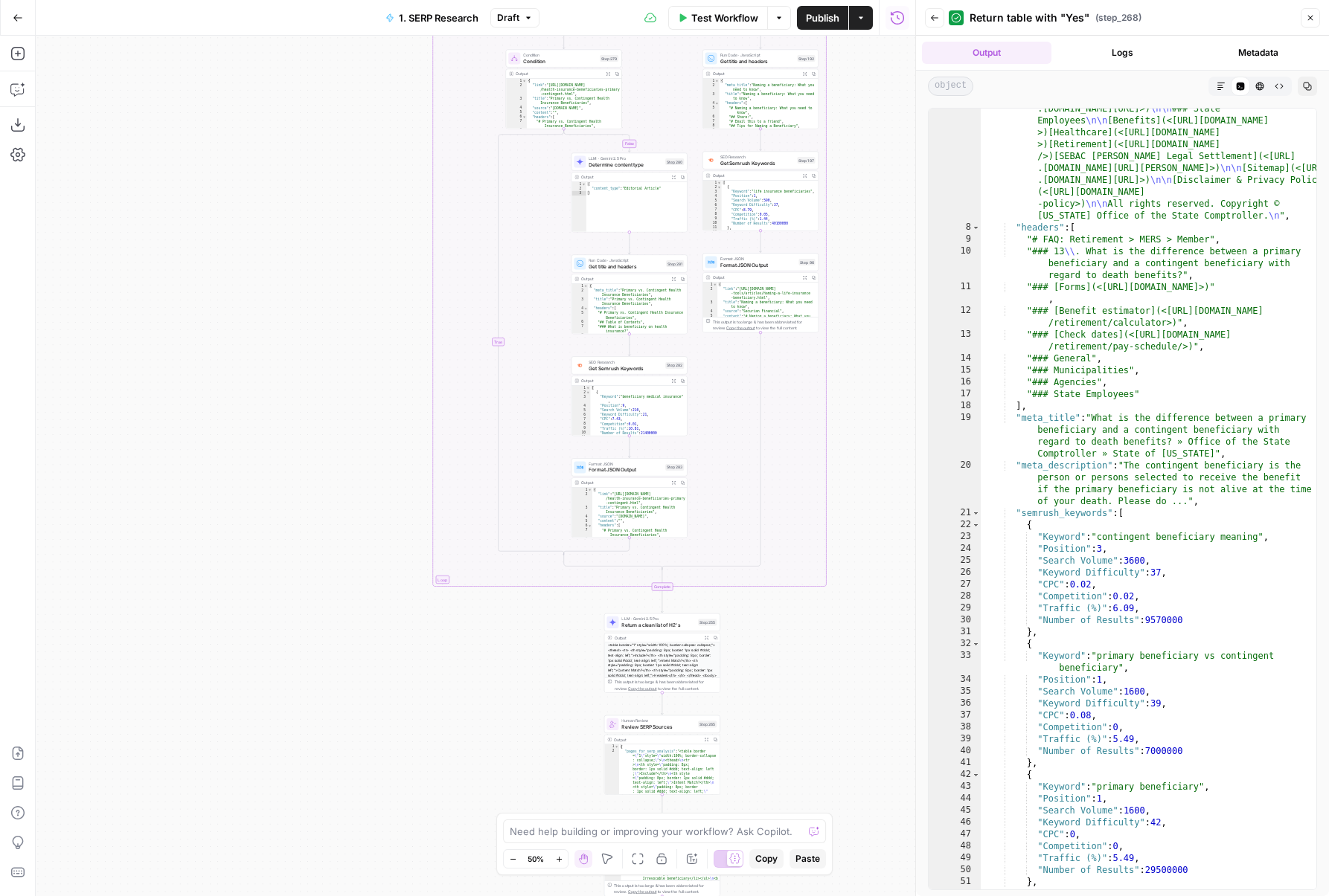
drag, startPoint x: 850, startPoint y: 209, endPoint x: 723, endPoint y: 750, distance: 555.7
click at [723, 750] on div "false true false true Workflow Set Inputs Inputs Run Code · Python DataforSEO d…" at bounding box center [475, 465] width 879 height 860
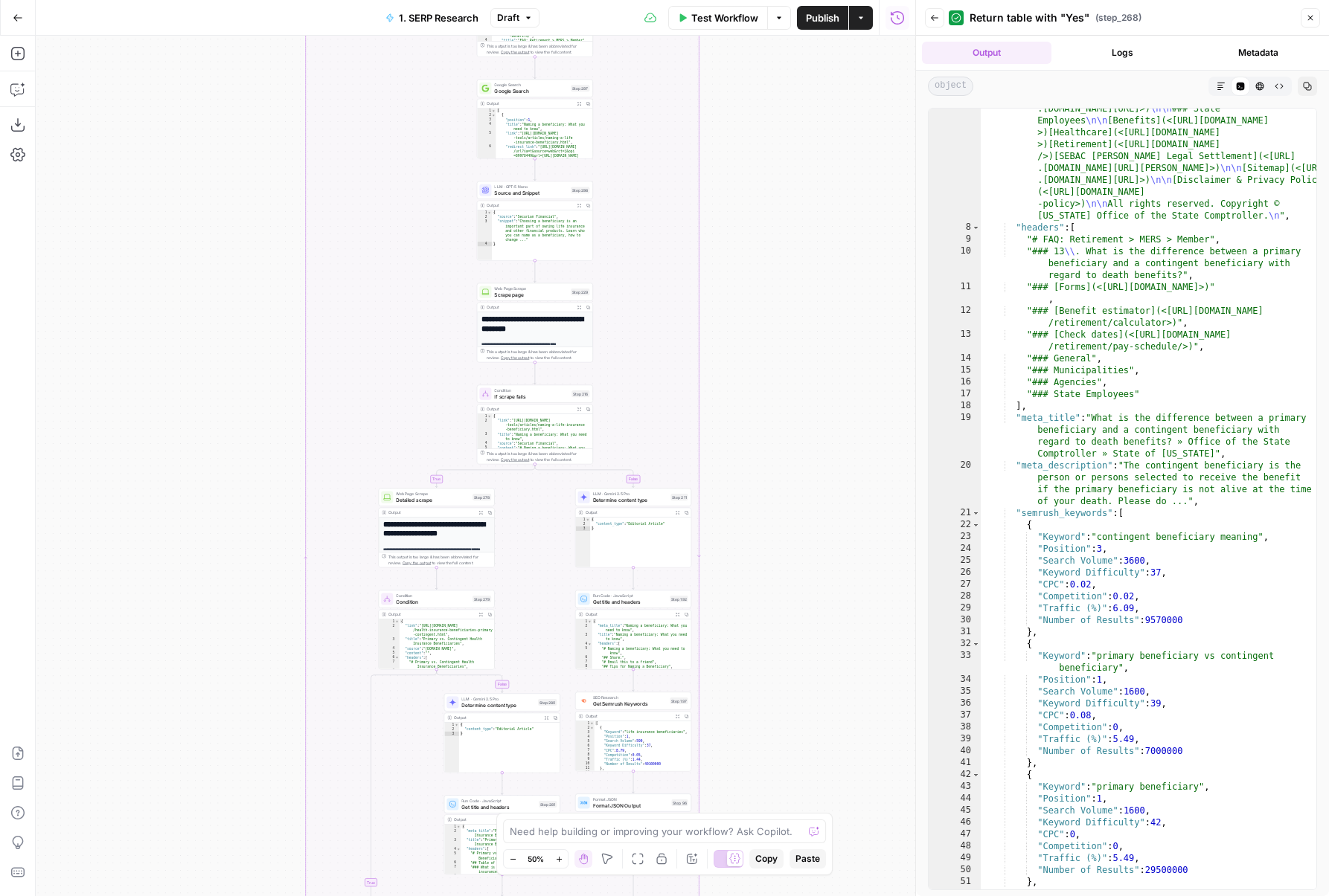
drag, startPoint x: 739, startPoint y: 446, endPoint x: 739, endPoint y: 659, distance: 213.0
click at [739, 659] on div "false true false true Workflow Set Inputs Inputs Run Code · Python DataforSEO d…" at bounding box center [475, 465] width 879 height 860
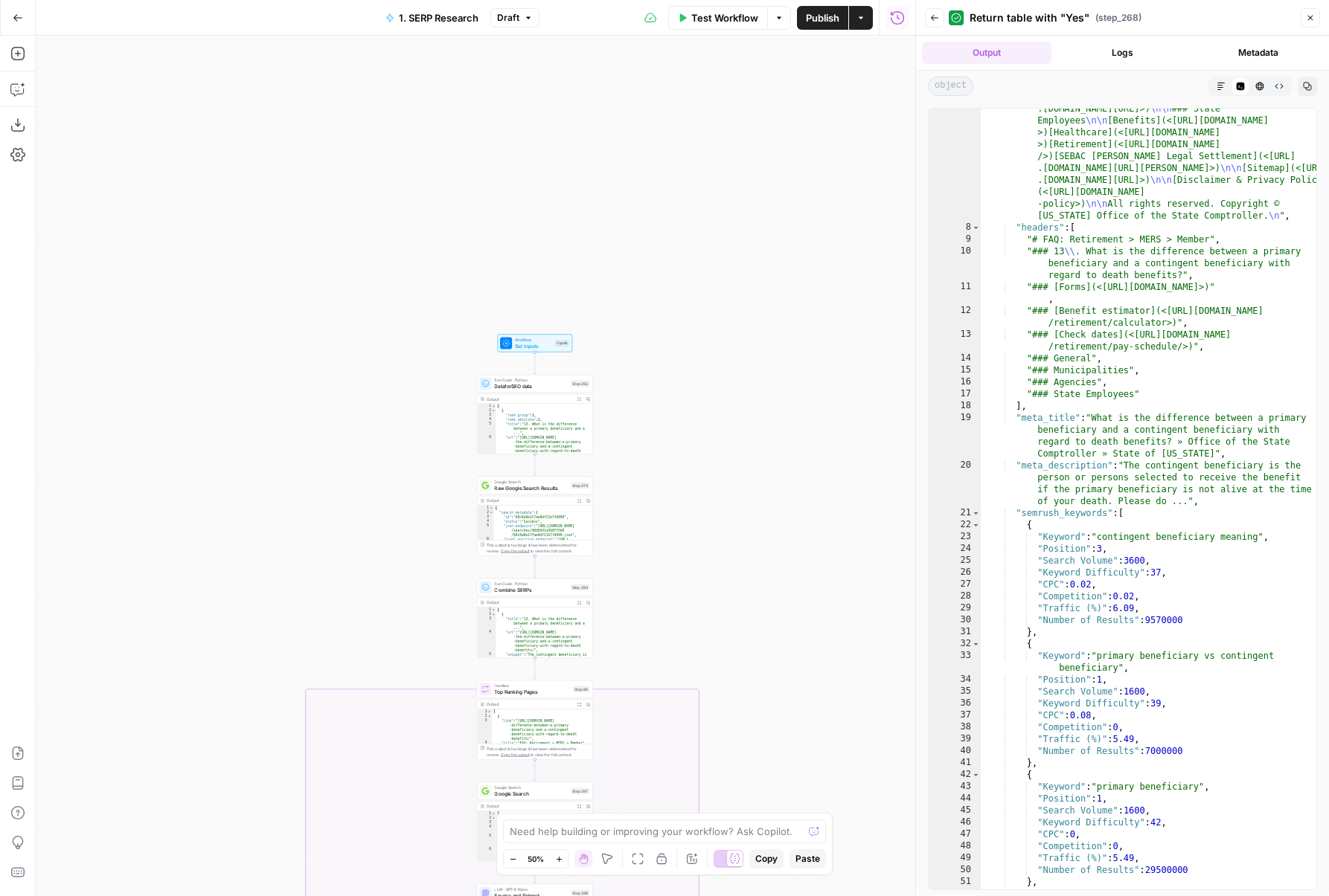
drag, startPoint x: 746, startPoint y: 322, endPoint x: 746, endPoint y: 456, distance: 134.0
click at [746, 456] on div "false true false true Workflow Set Inputs Inputs Run Code · Python DataforSEO d…" at bounding box center [475, 465] width 879 height 860
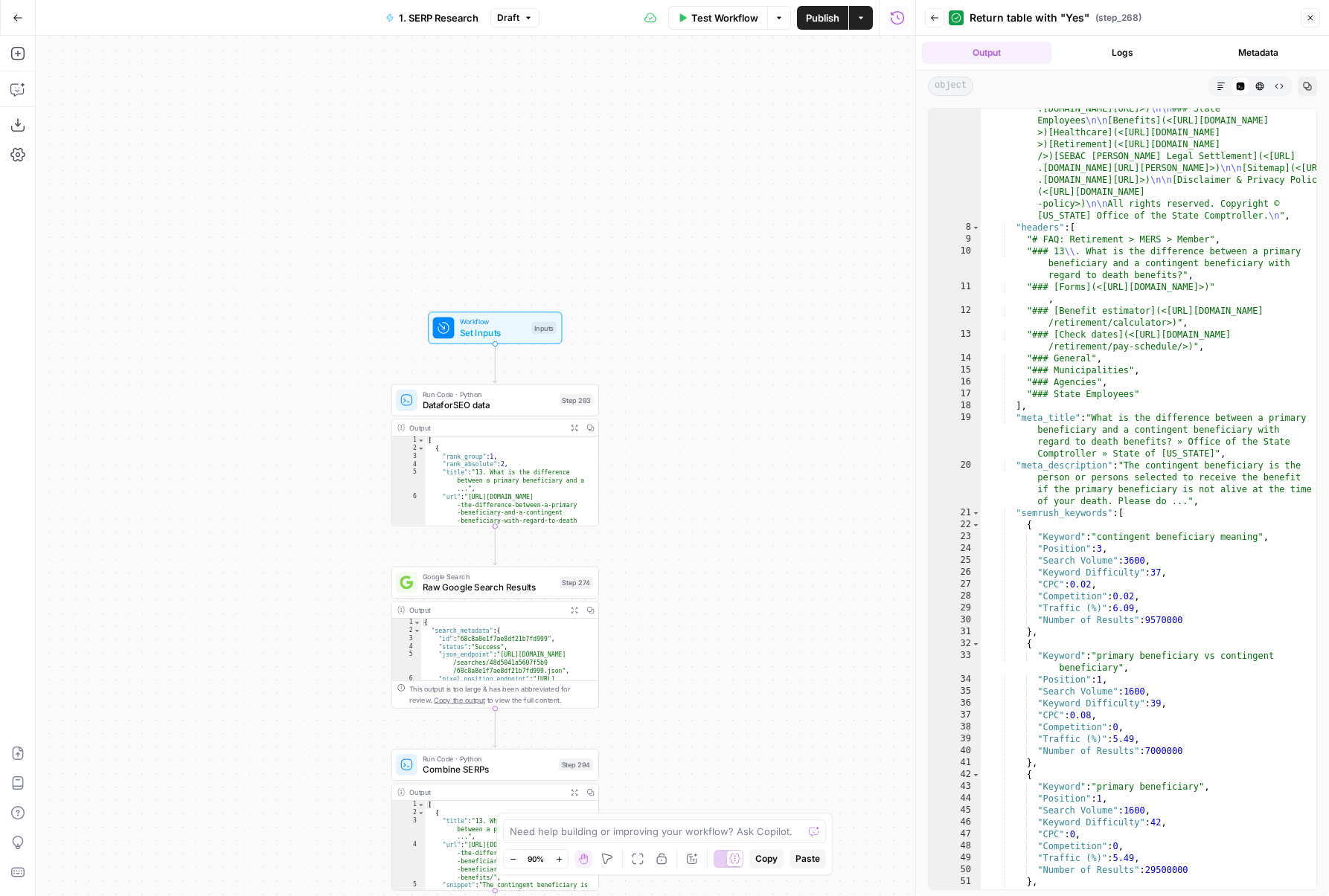
drag, startPoint x: 301, startPoint y: 516, endPoint x: 369, endPoint y: 219, distance: 304.7
click at [369, 219] on div "false true false true Workflow Set Inputs Inputs Run Code · Python DataforSEO d…" at bounding box center [475, 465] width 879 height 860
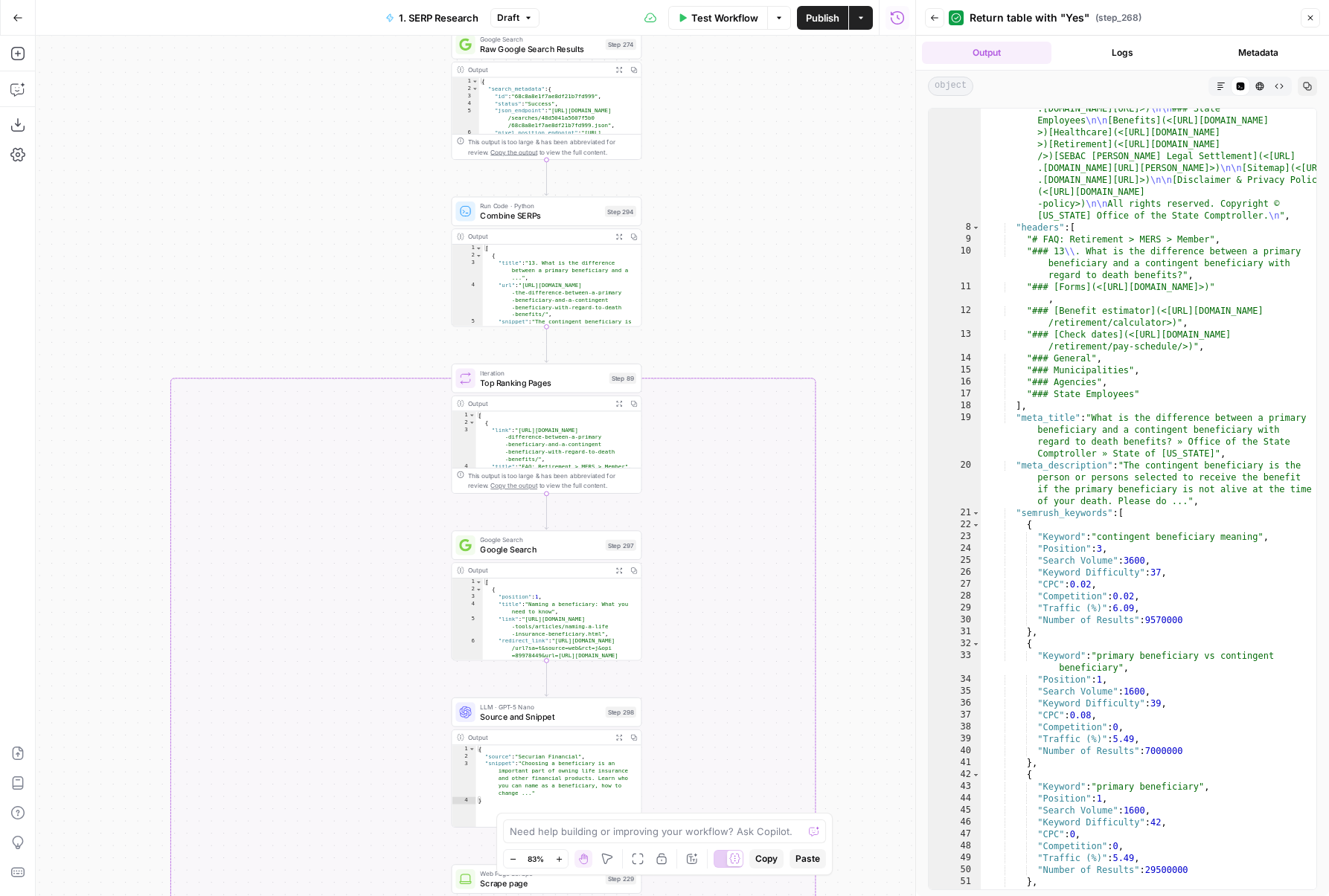
drag, startPoint x: 300, startPoint y: 456, endPoint x: 300, endPoint y: 153, distance: 303.0
click at [300, 153] on div "false true false true Workflow Set Inputs Inputs Run Code · Python DataforSEO d…" at bounding box center [475, 465] width 879 height 860
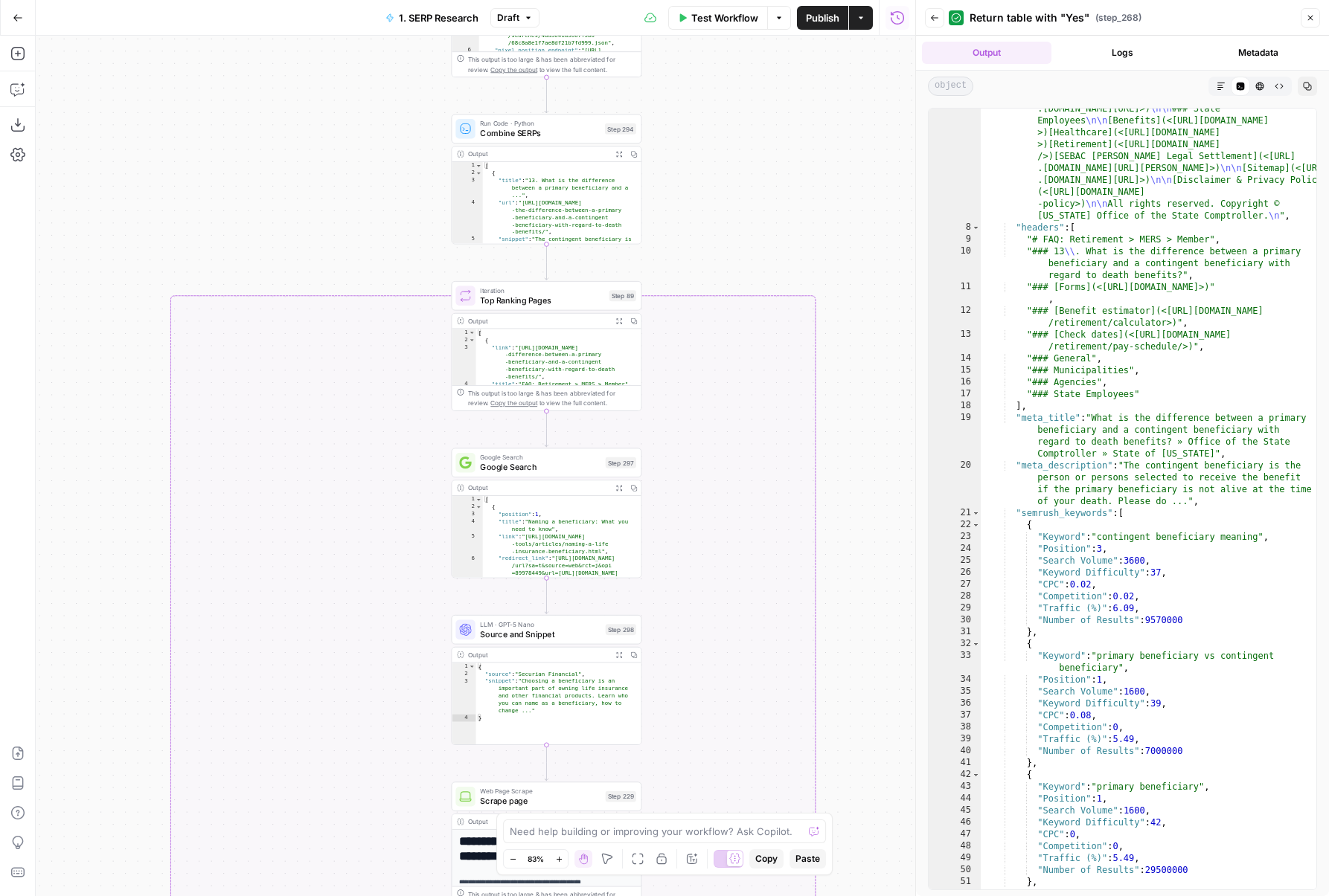
drag, startPoint x: 162, startPoint y: 662, endPoint x: 163, endPoint y: 212, distance: 450.0
click at [163, 214] on div "false true false true Workflow Set Inputs Inputs Run Code · Python DataforSEO d…" at bounding box center [475, 465] width 879 height 860
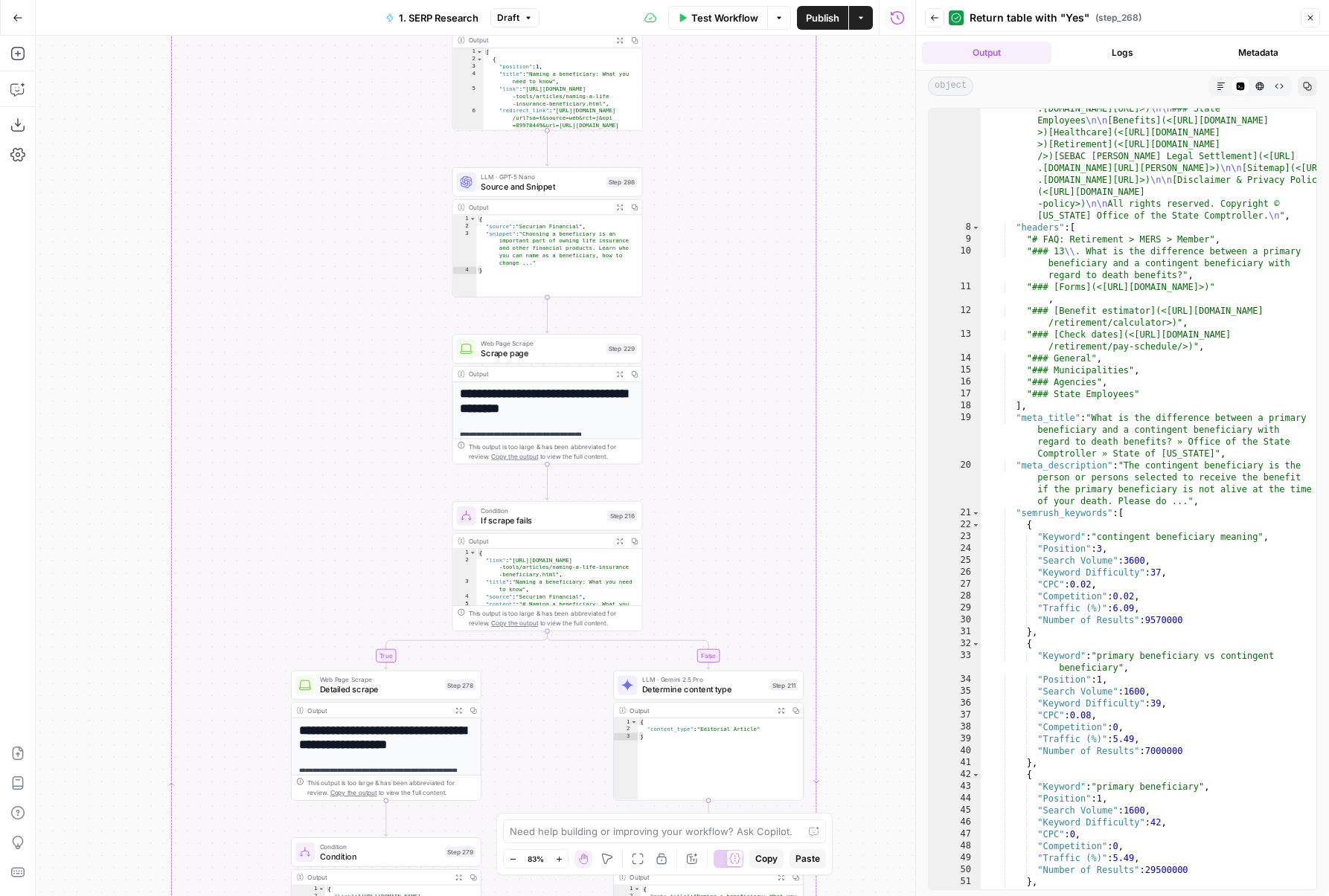
drag, startPoint x: 105, startPoint y: 418, endPoint x: 117, endPoint y: 171, distance: 247.3
click at [117, 172] on div "false true false true Workflow Set Inputs Inputs Run Code · Python DataforSEO d…" at bounding box center [475, 465] width 879 height 860
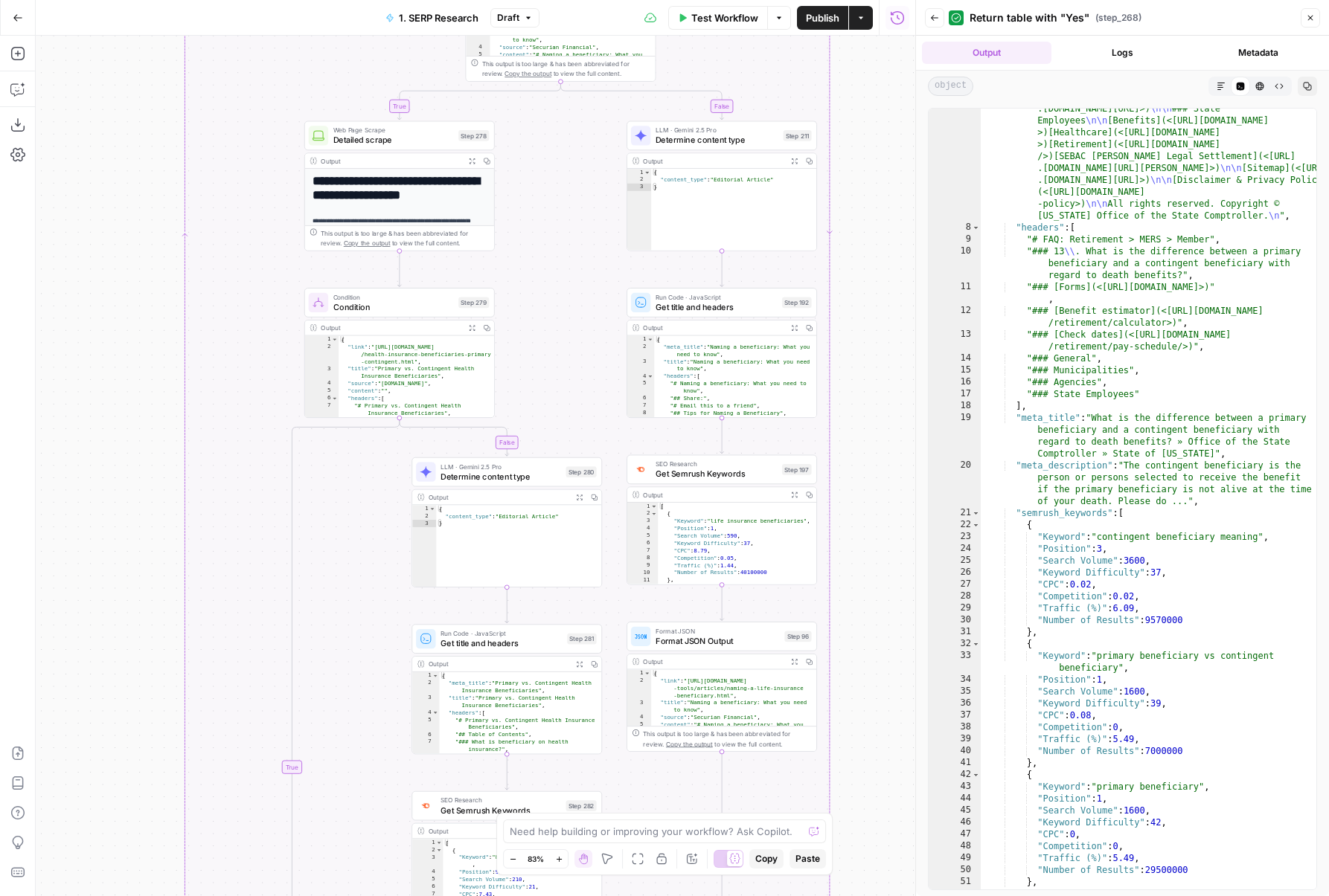
drag, startPoint x: 77, startPoint y: 576, endPoint x: 87, endPoint y: 257, distance: 319.2
click at [87, 257] on div "false true false true Workflow Set Inputs Inputs Run Code · Python DataforSEO d…" at bounding box center [475, 465] width 879 height 860
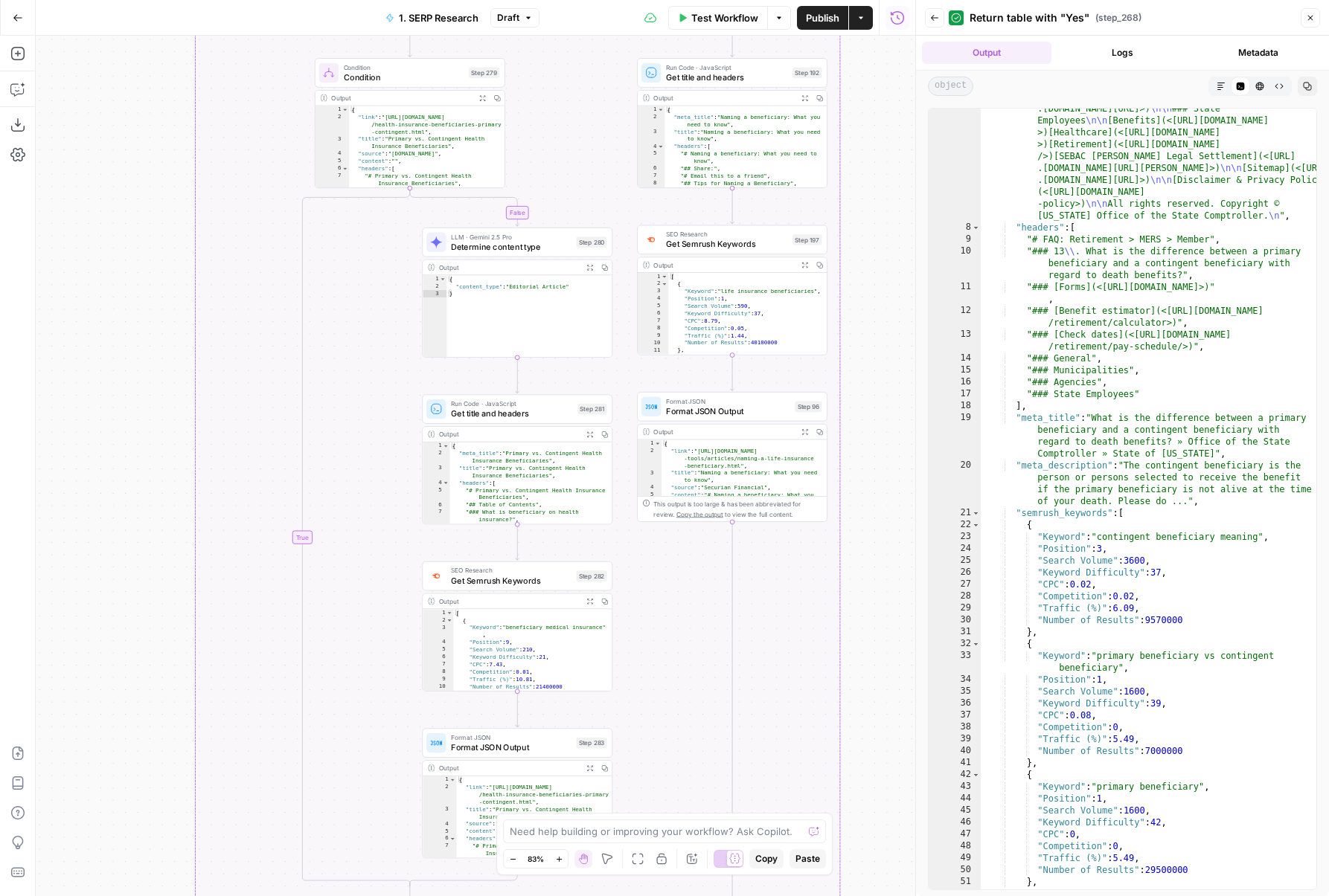
drag, startPoint x: 54, startPoint y: 613, endPoint x: 54, endPoint y: 101, distance: 512.0
click at [54, 102] on div "false true false true Workflow Set Inputs Inputs Run Code · Python DataforSEO d…" at bounding box center [475, 465] width 879 height 860
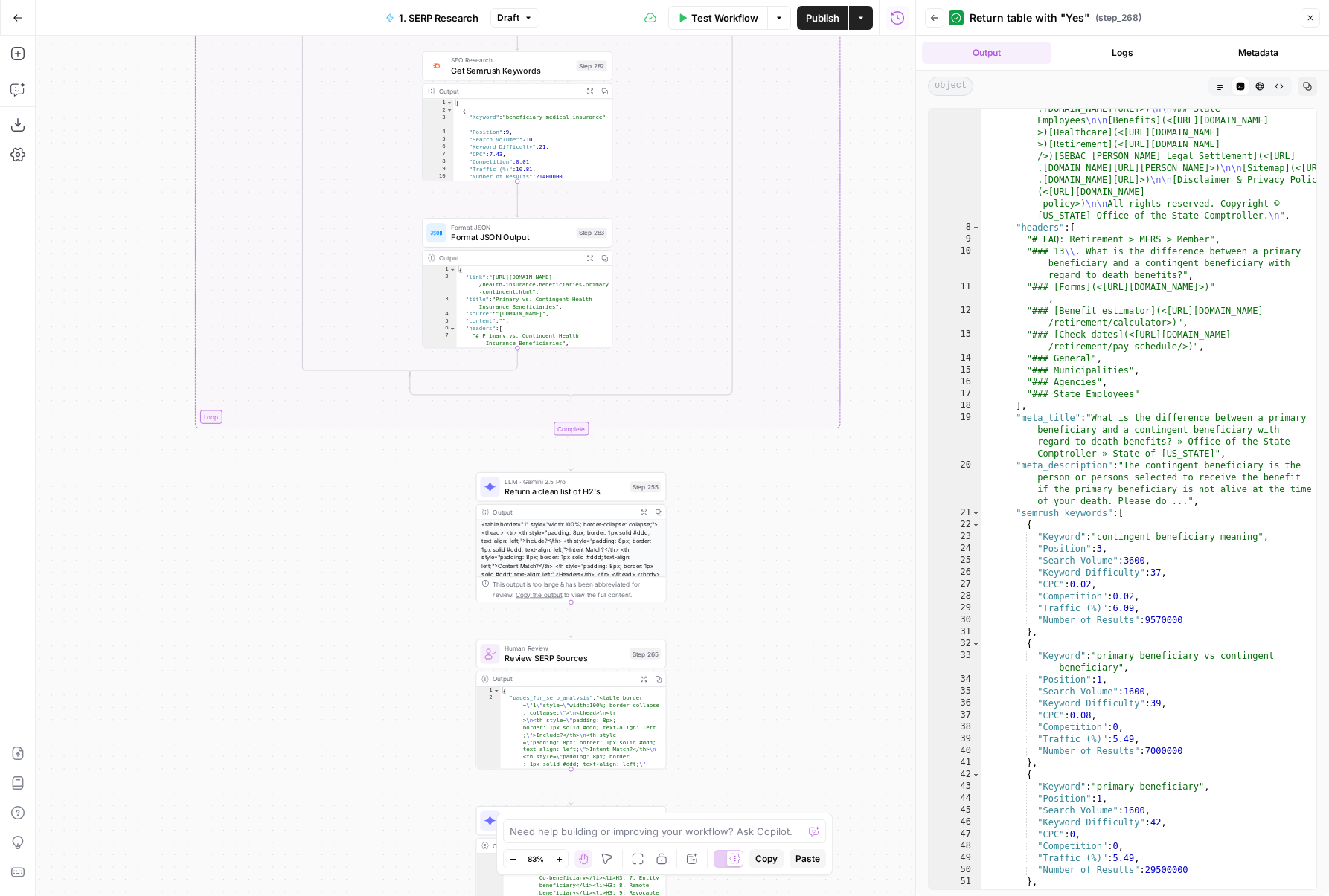
drag, startPoint x: 55, startPoint y: 477, endPoint x: 55, endPoint y: 217, distance: 260.0
click at [55, 217] on div "false true false true Workflow Set Inputs Inputs Run Code · Python DataforSEO d…" at bounding box center [475, 465] width 879 height 860
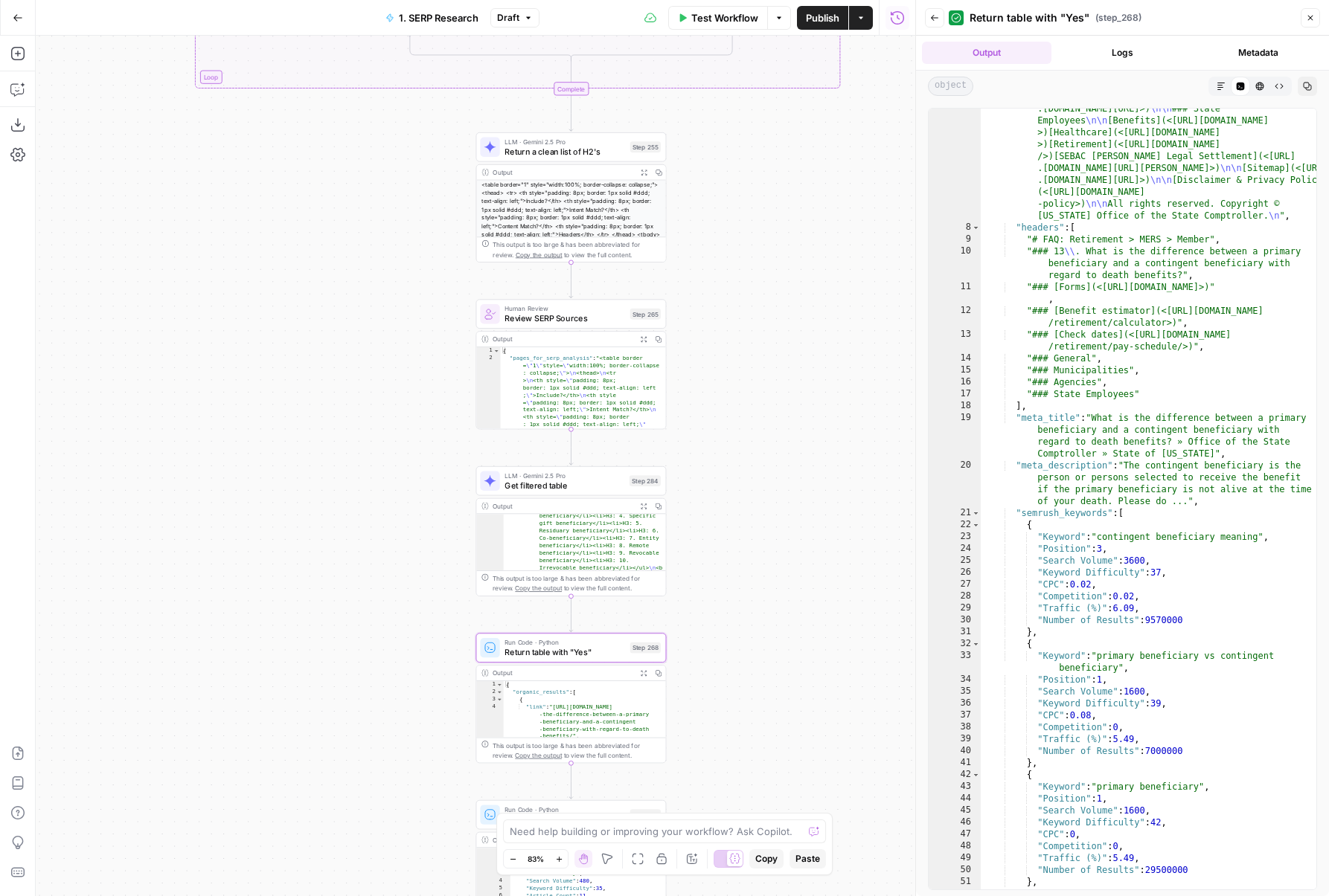
drag, startPoint x: 265, startPoint y: 471, endPoint x: 265, endPoint y: 287, distance: 184.0
click at [265, 287] on div "false true false true Workflow Set Inputs Inputs Run Code · Python DataforSEO d…" at bounding box center [475, 465] width 879 height 860
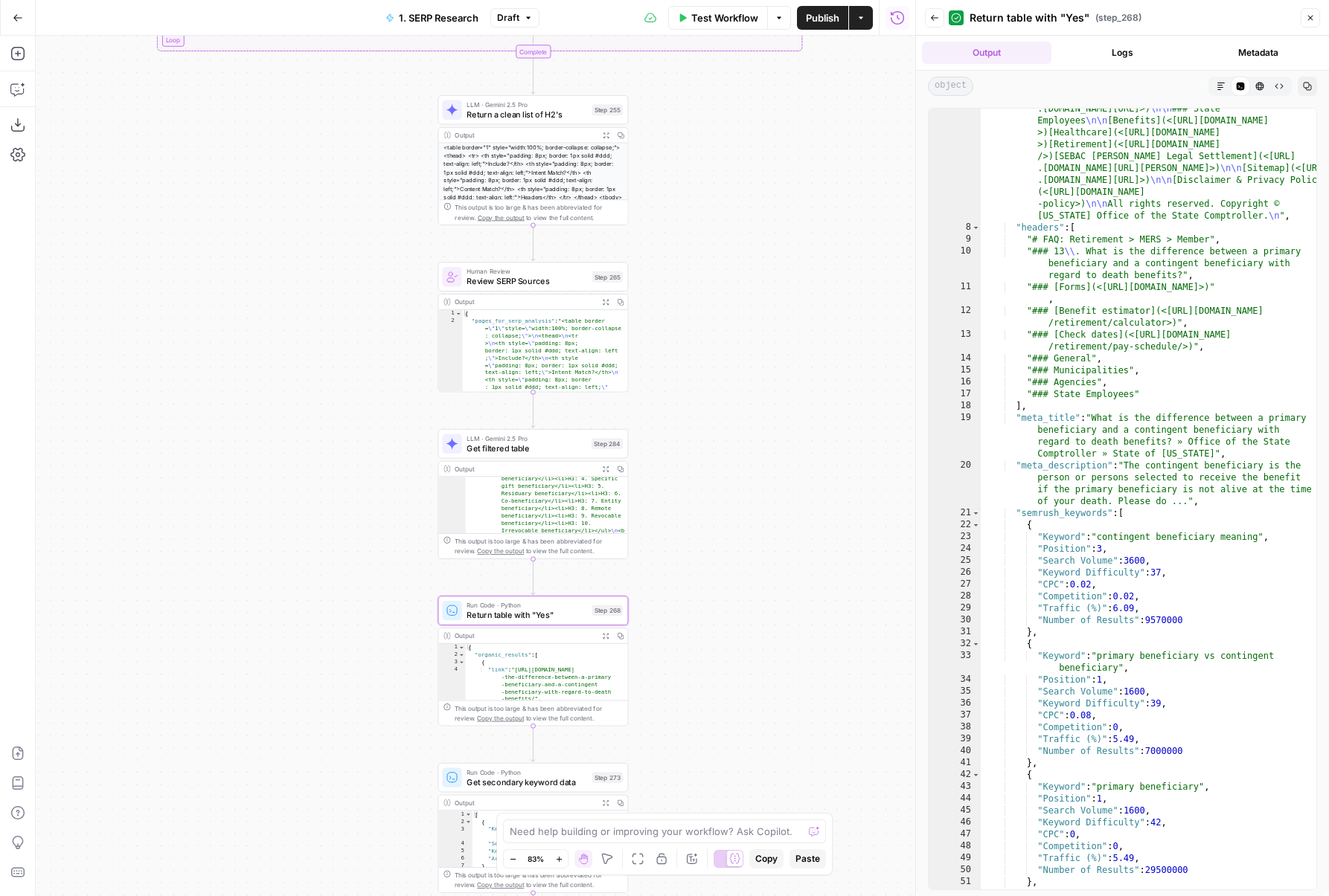
drag, startPoint x: 378, startPoint y: 456, endPoint x: 293, endPoint y: 833, distance: 386.5
click at [293, 833] on div "false true false true Workflow Set Inputs Inputs Run Code · Python DataforSEO d…" at bounding box center [475, 465] width 879 height 860
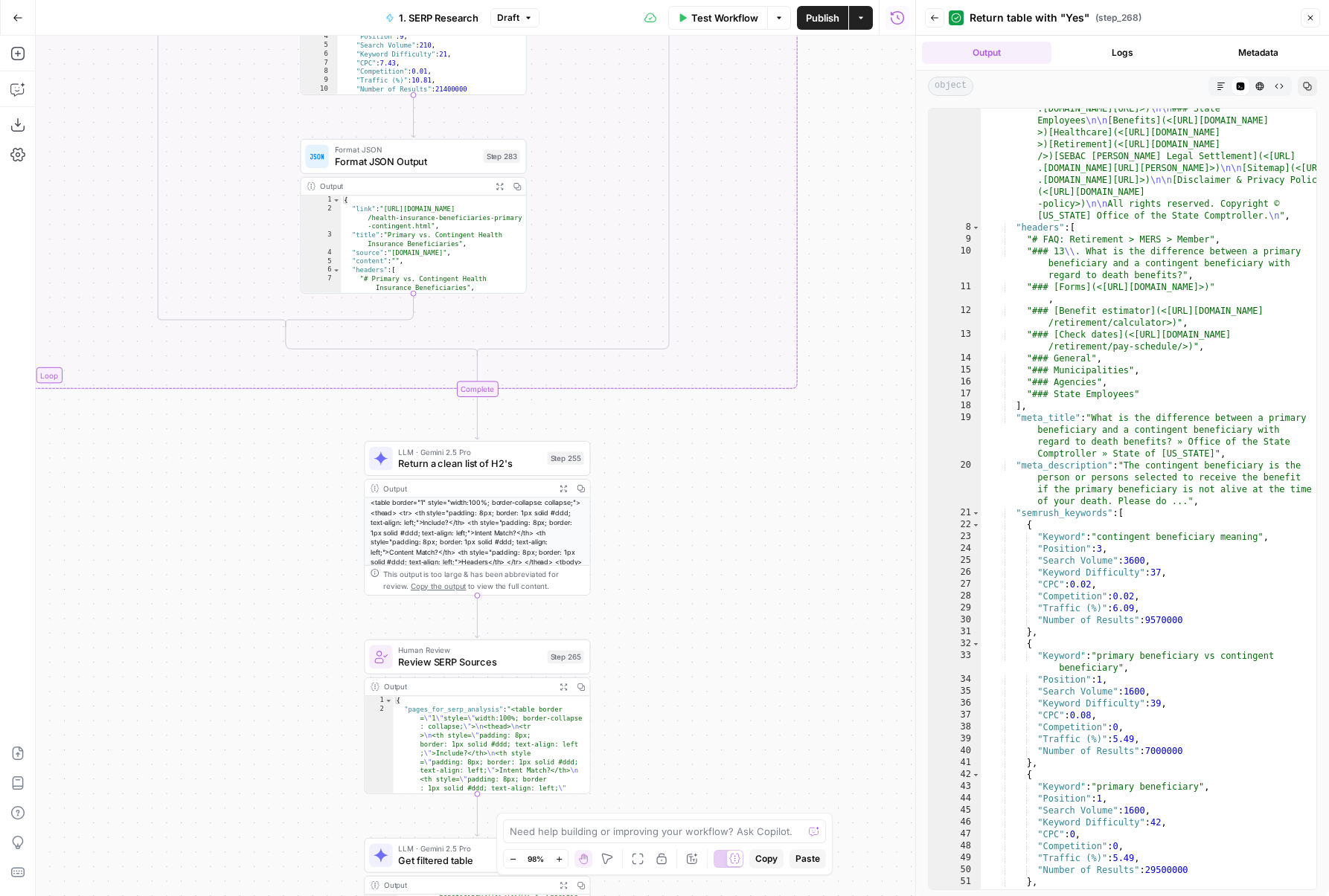
drag, startPoint x: 290, startPoint y: 618, endPoint x: 369, endPoint y: 351, distance: 278.4
click at [369, 353] on div "false true false true Workflow Set Inputs Inputs Run Code · Python DataforSEO d…" at bounding box center [475, 465] width 879 height 860
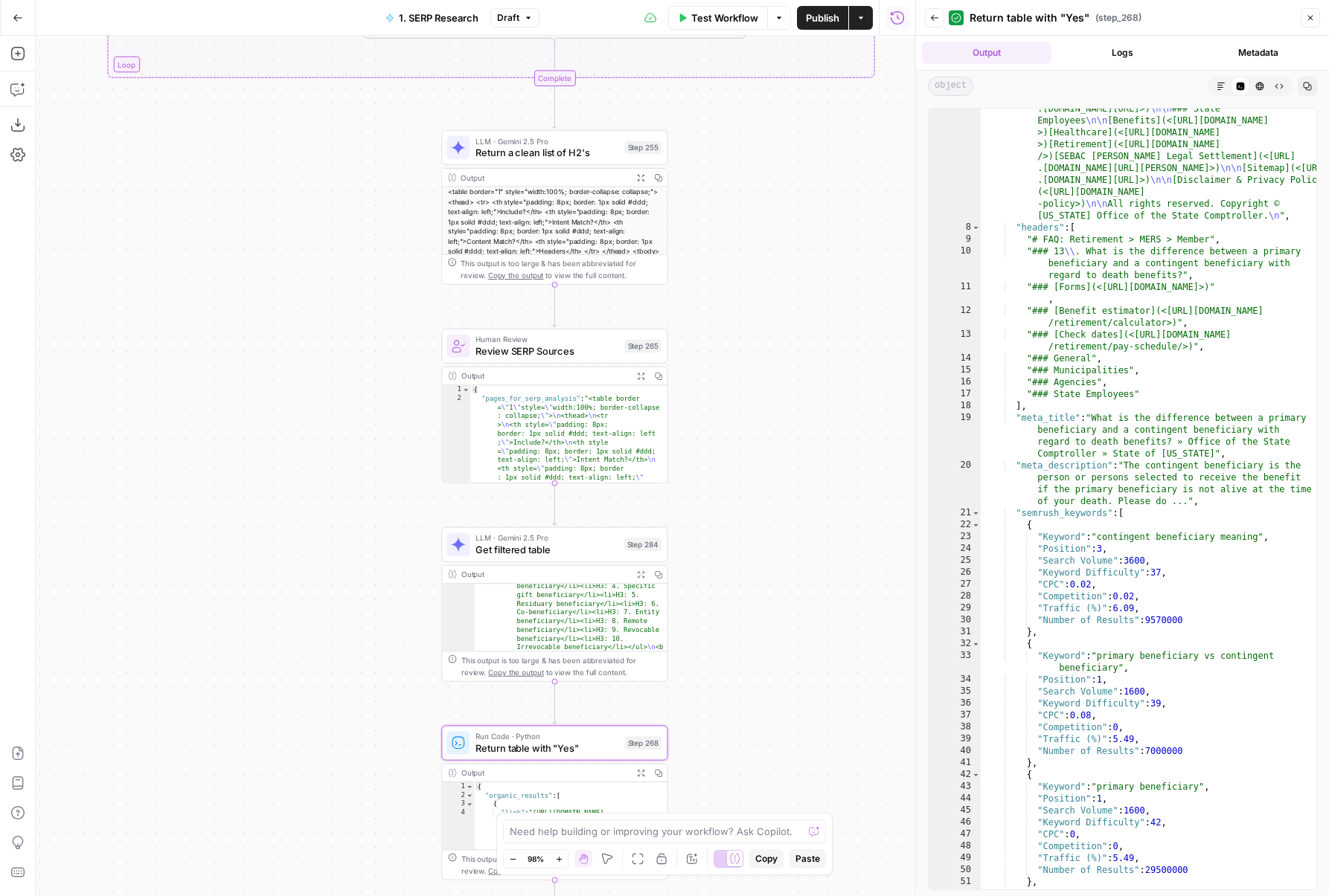
drag, startPoint x: 320, startPoint y: 625, endPoint x: 319, endPoint y: 306, distance: 319.0
click at [320, 306] on div "false true false true Workflow Set Inputs Inputs Run Code · Python DataforSEO d…" at bounding box center [475, 465] width 879 height 860
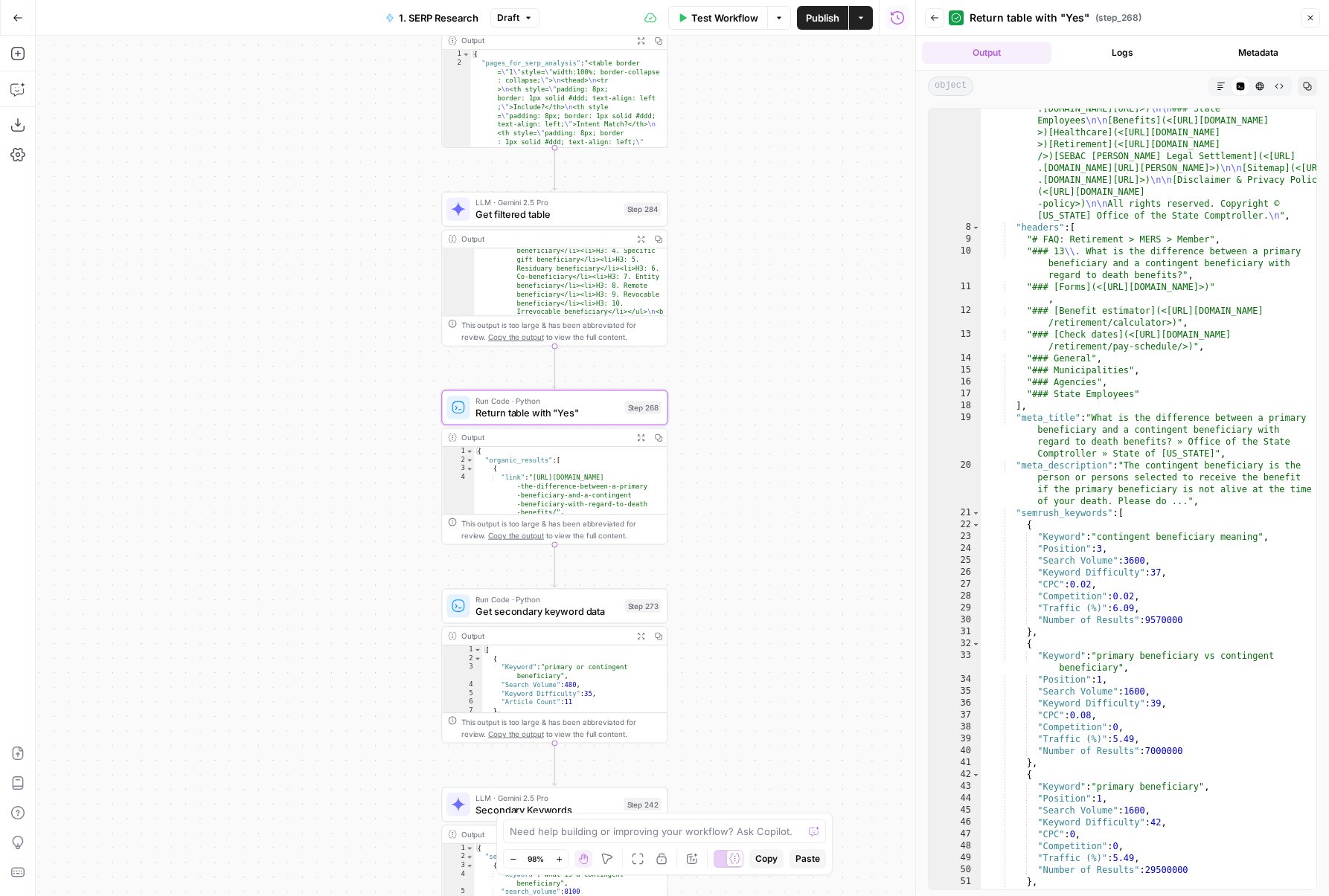
drag, startPoint x: 298, startPoint y: 583, endPoint x: 297, endPoint y: 357, distance: 226.0
click at [298, 357] on div "false true false true Workflow Set Inputs Inputs Run Code · Python DataforSEO d…" at bounding box center [475, 465] width 879 height 860
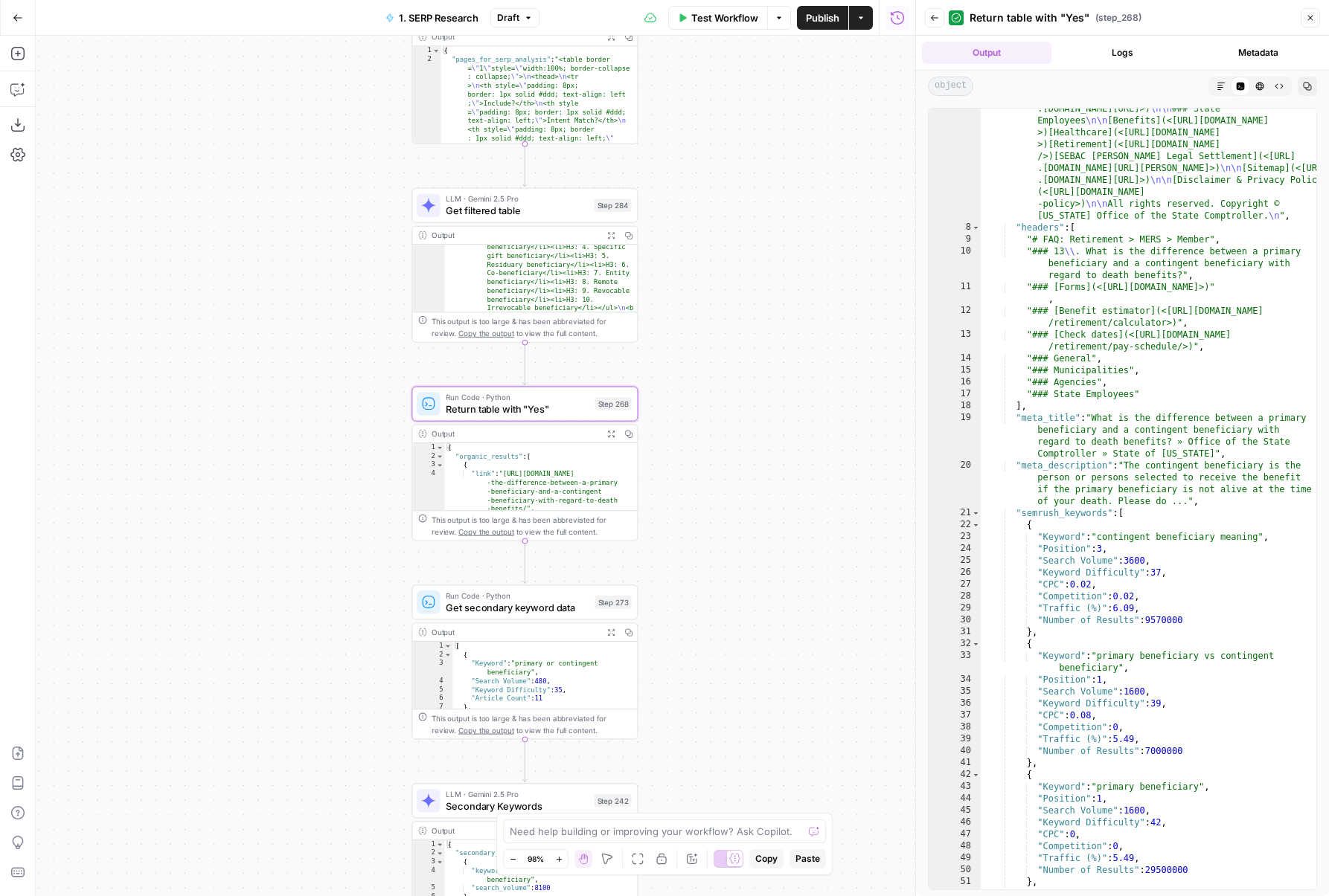
drag, startPoint x: 732, startPoint y: 433, endPoint x: 702, endPoint y: 640, distance: 209.2
click at [702, 640] on div "false true false true Workflow Set Inputs Inputs Run Code · Python DataforSEO d…" at bounding box center [475, 465] width 879 height 860
drag, startPoint x: 236, startPoint y: 635, endPoint x: 316, endPoint y: 504, distance: 153.5
click at [316, 504] on div "false true false true Workflow Set Inputs Inputs Run Code · Python DataforSEO d…" at bounding box center [475, 465] width 879 height 860
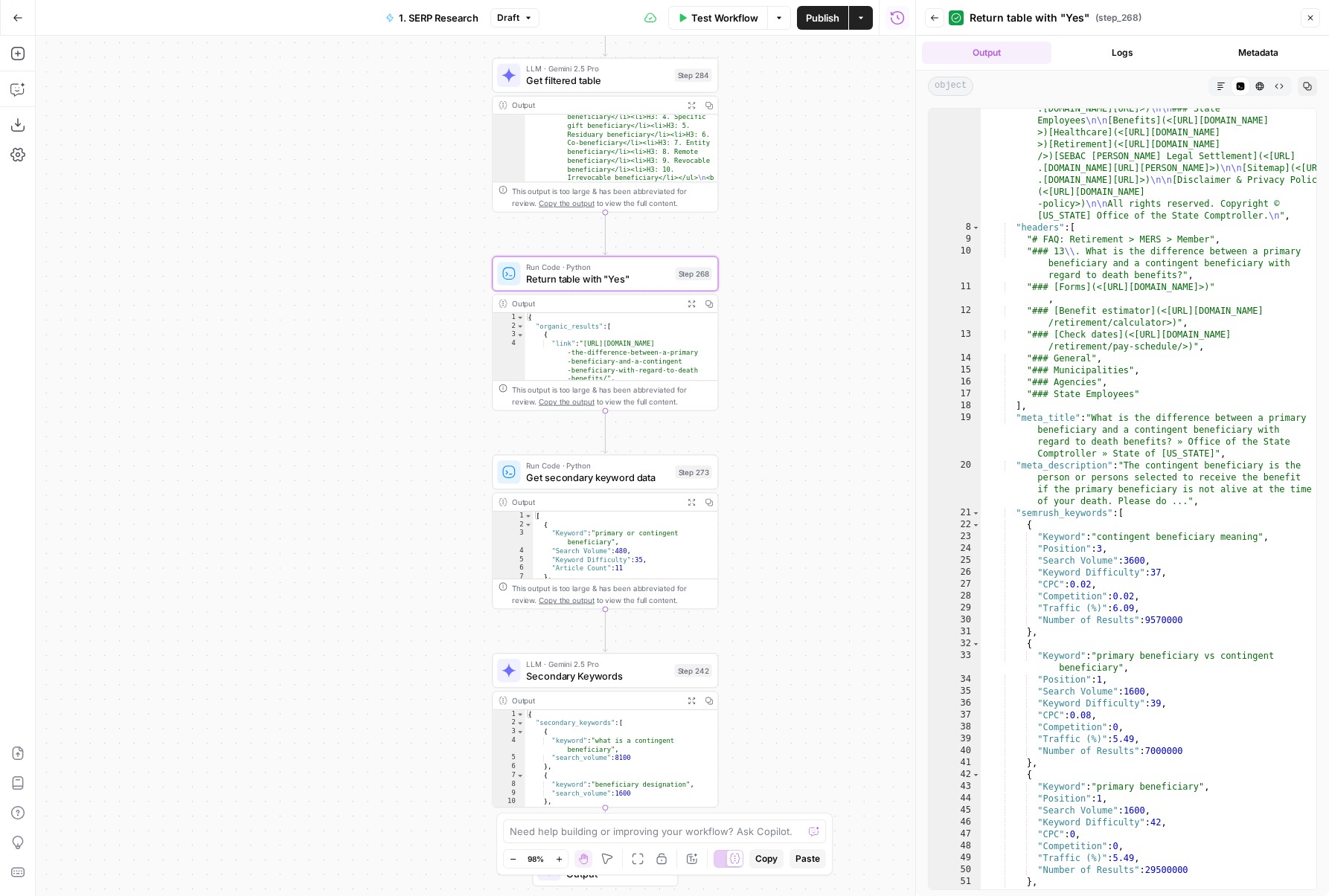
drag, startPoint x: 397, startPoint y: 340, endPoint x: 365, endPoint y: 397, distance: 65.4
click at [365, 397] on div "false true false true Workflow Set Inputs Inputs Run Code · Python DataforSEO d…" at bounding box center [475, 465] width 879 height 860
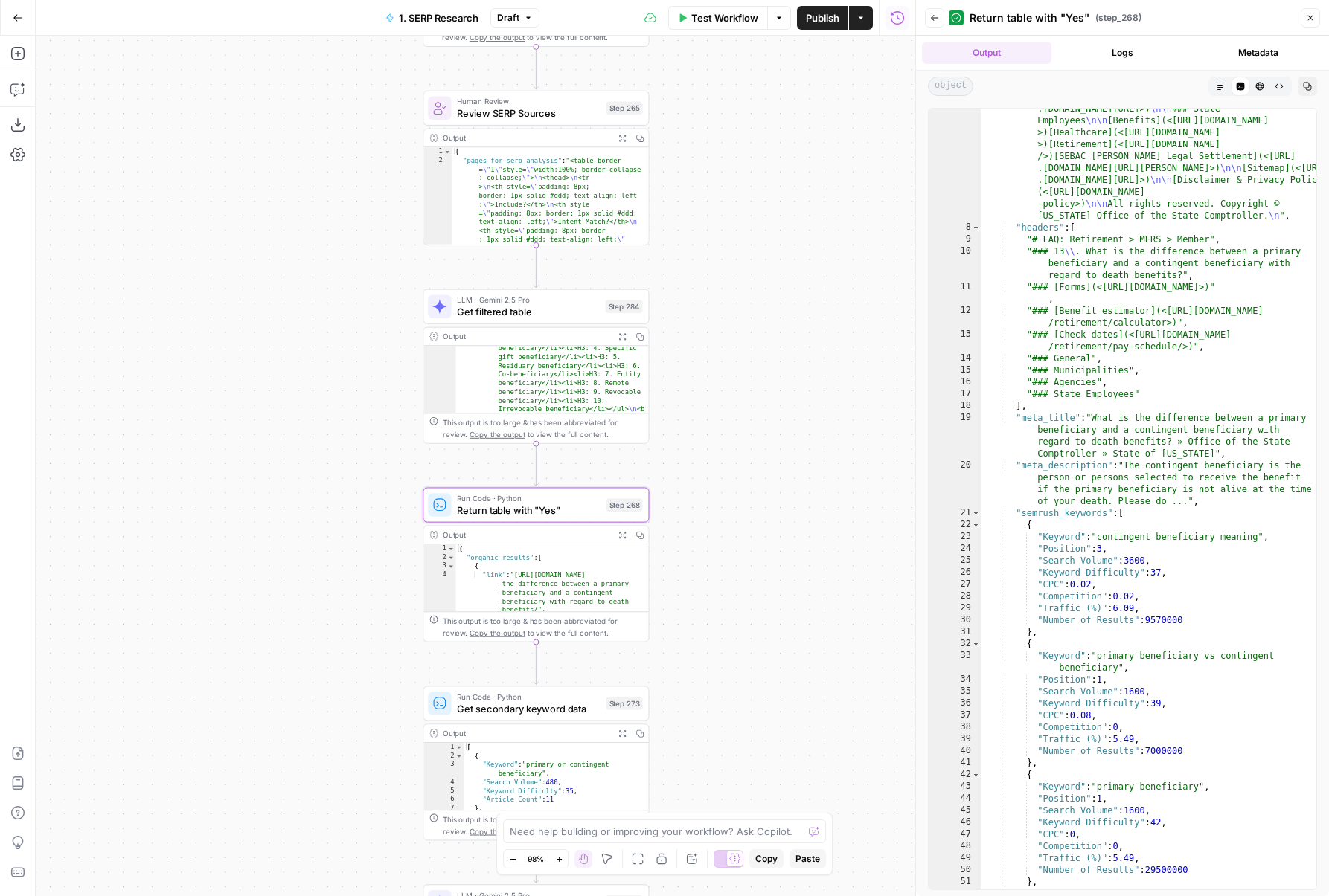
drag, startPoint x: 361, startPoint y: 389, endPoint x: 325, endPoint y: 564, distance: 178.7
click at [325, 564] on div "false true false true Workflow Set Inputs Inputs Run Code · Python DataforSEO d…" at bounding box center [475, 465] width 879 height 860
drag, startPoint x: 325, startPoint y: 564, endPoint x: 324, endPoint y: 350, distance: 214.0
click at [324, 350] on div "false true false true Workflow Set Inputs Inputs Run Code · Python DataforSEO d…" at bounding box center [475, 465] width 879 height 860
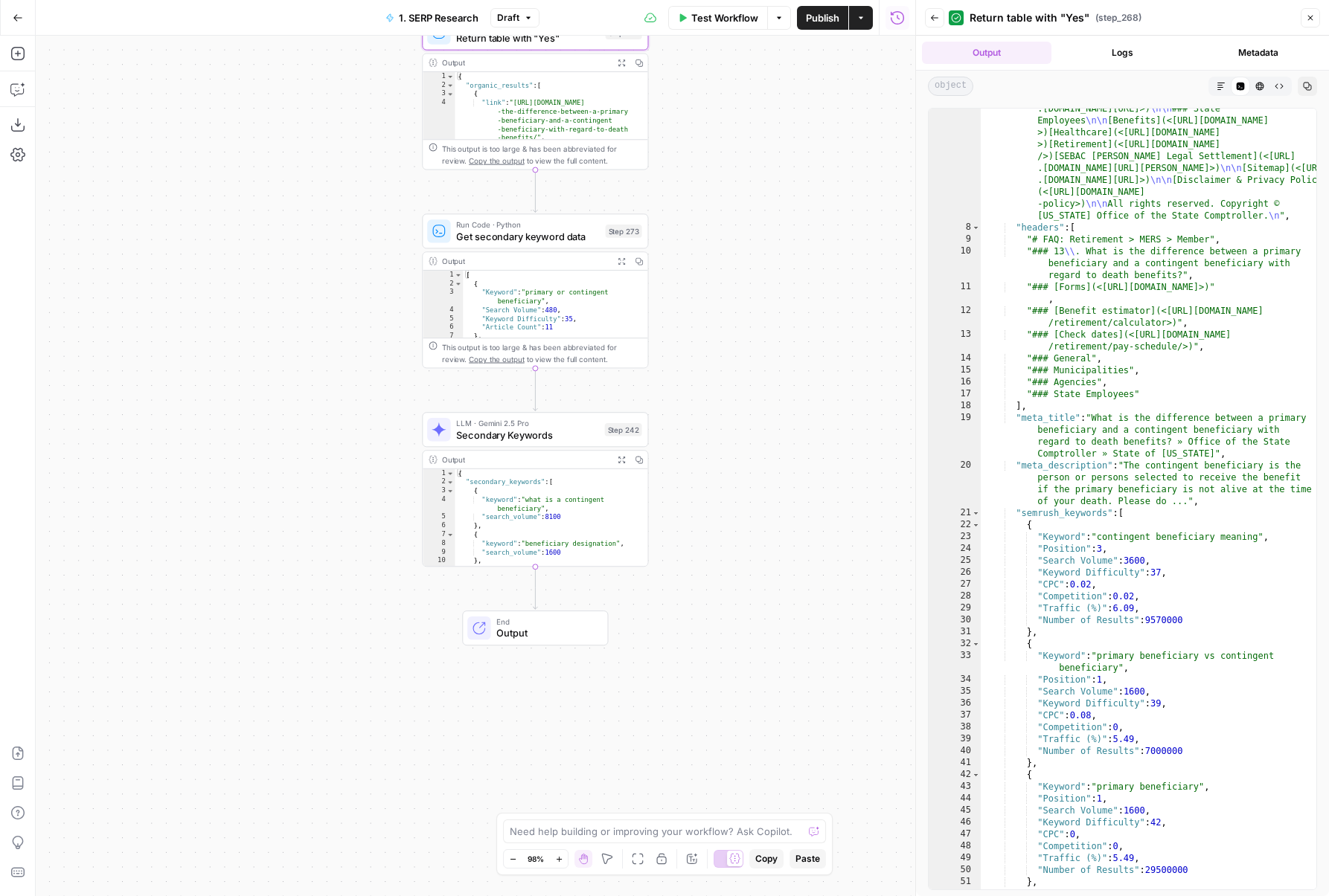
drag, startPoint x: 321, startPoint y: 494, endPoint x: 320, endPoint y: 235, distance: 259.0
click at [320, 235] on div "false true false true Workflow Set Inputs Inputs Run Code · Python DataforSEO d…" at bounding box center [475, 465] width 879 height 860
click at [556, 410] on button "Delete step" at bounding box center [557, 402] width 19 height 19
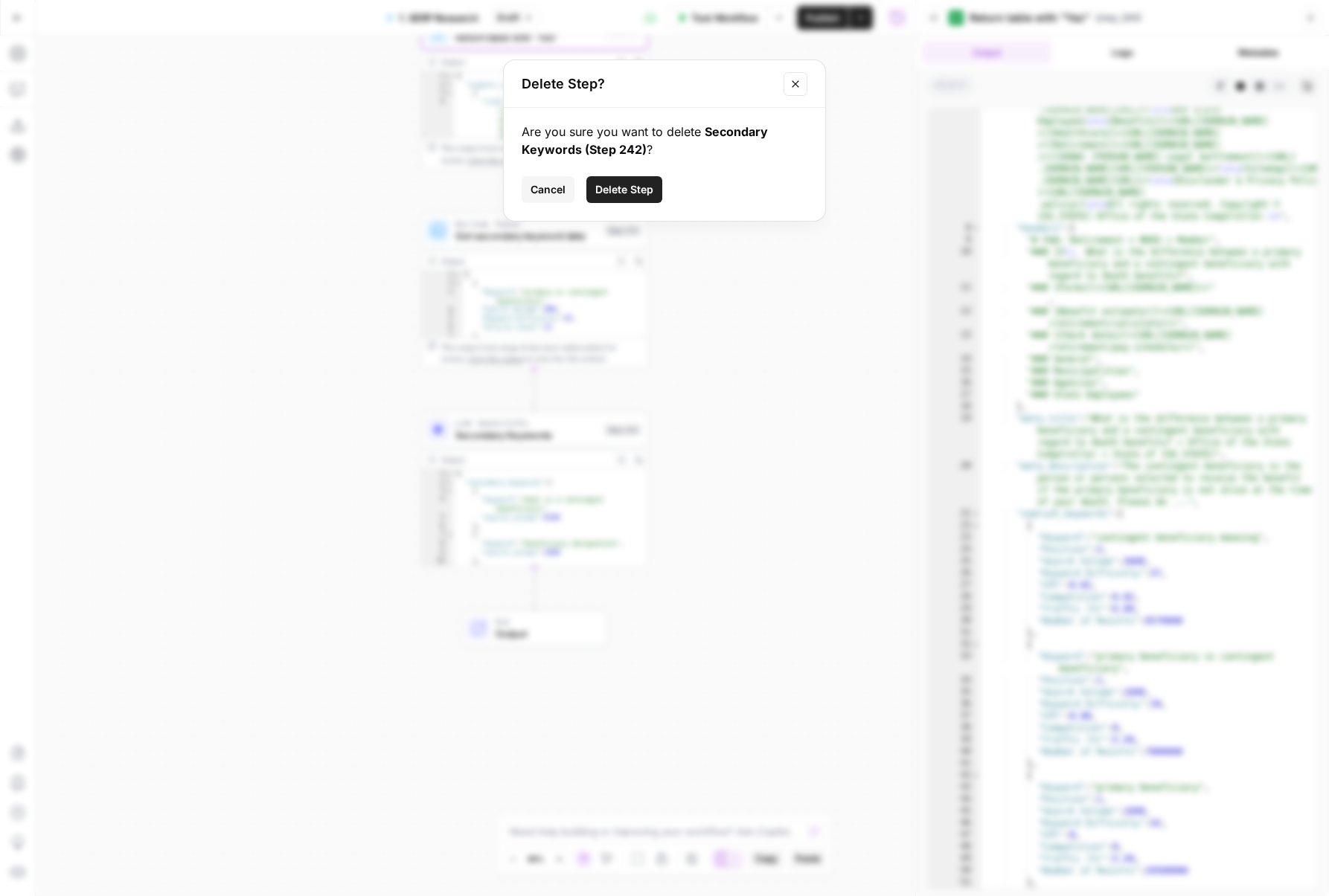
click at [638, 197] on span "Delete Step" at bounding box center [624, 189] width 58 height 15
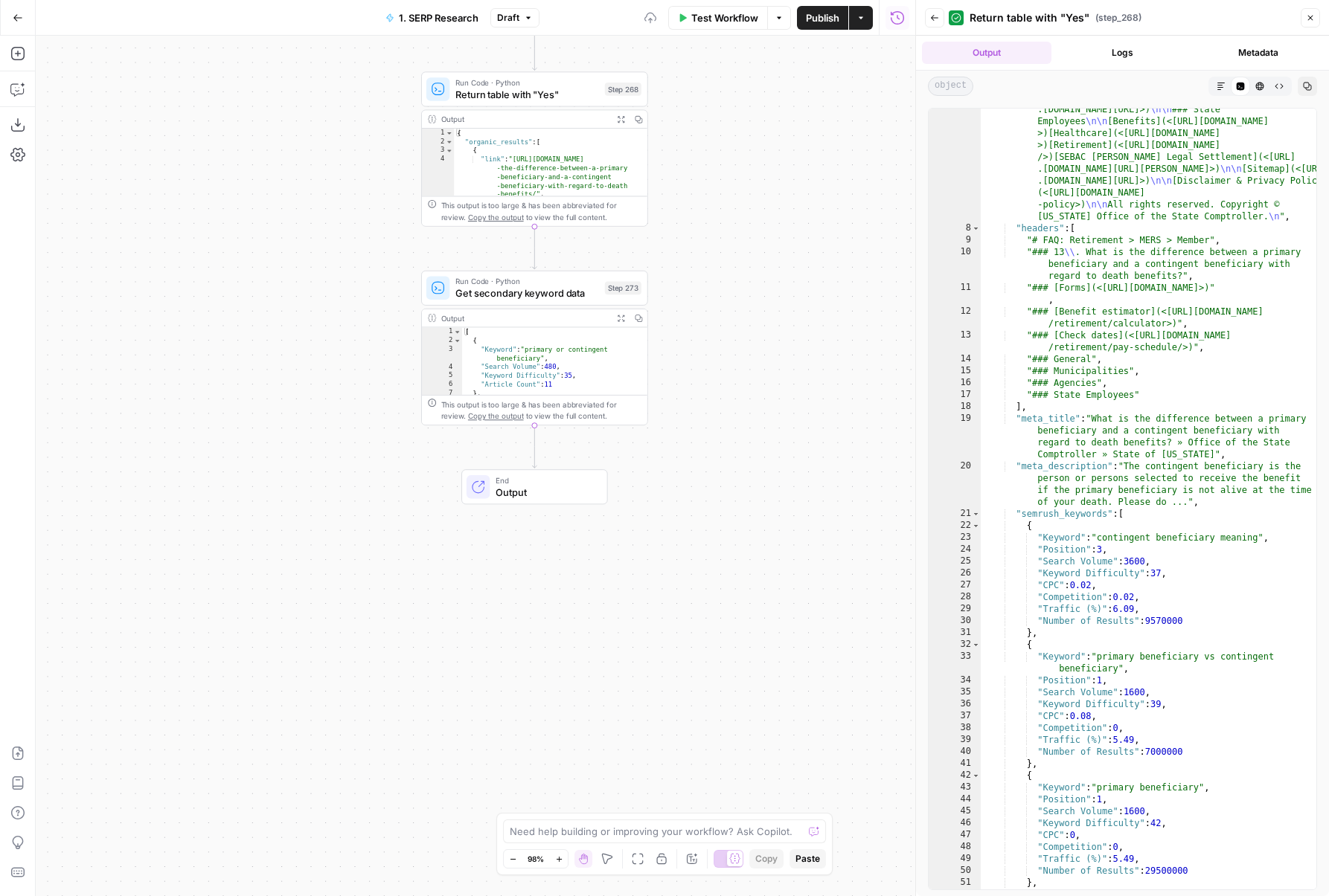
drag, startPoint x: 734, startPoint y: 182, endPoint x: 733, endPoint y: 481, distance: 299.0
click at [734, 482] on div "false true false true Workflow Set Inputs Inputs Run Code · Python DataforSEO d…" at bounding box center [475, 465] width 879 height 860
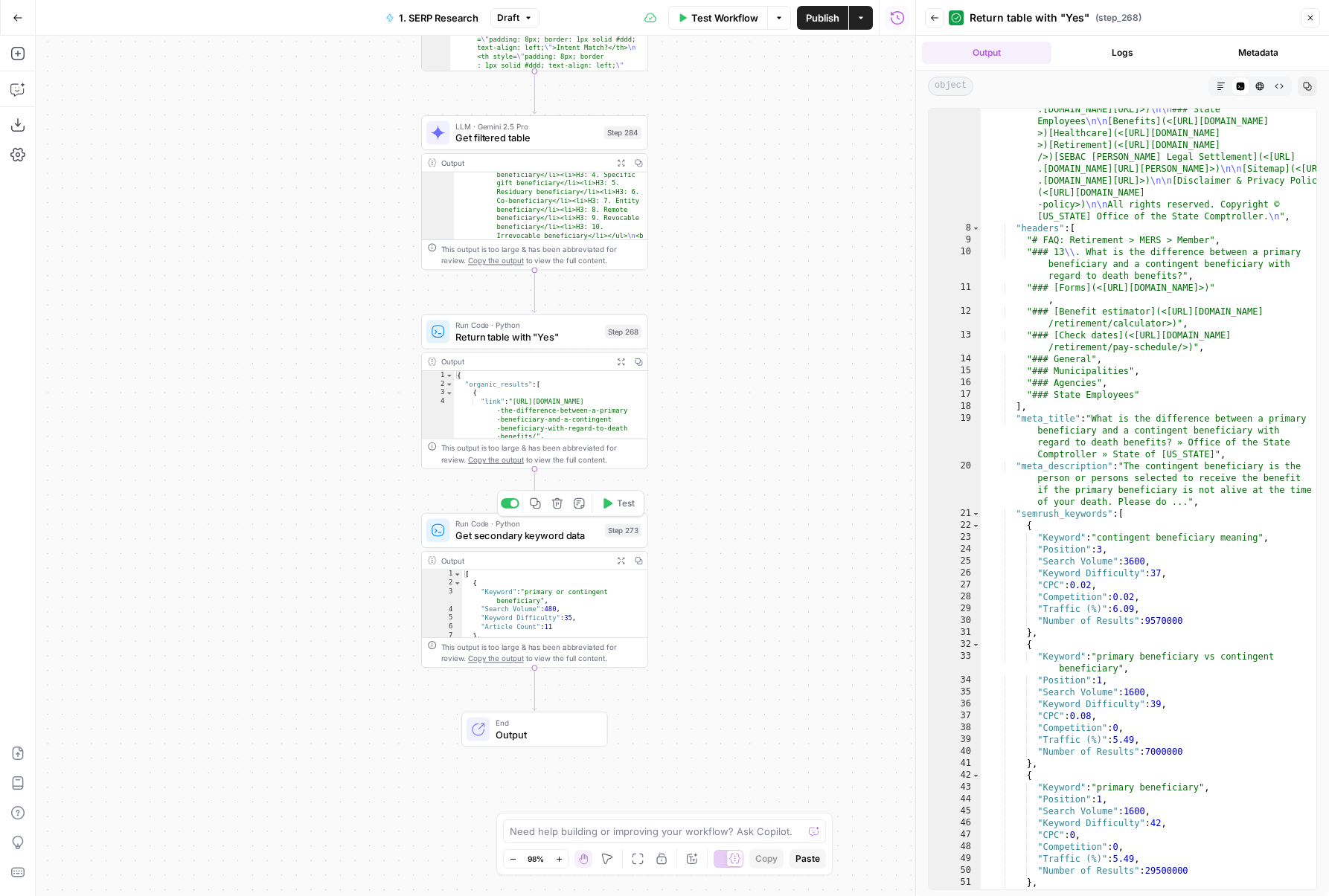
click at [518, 538] on span "Get secondary keyword data" at bounding box center [527, 535] width 144 height 15
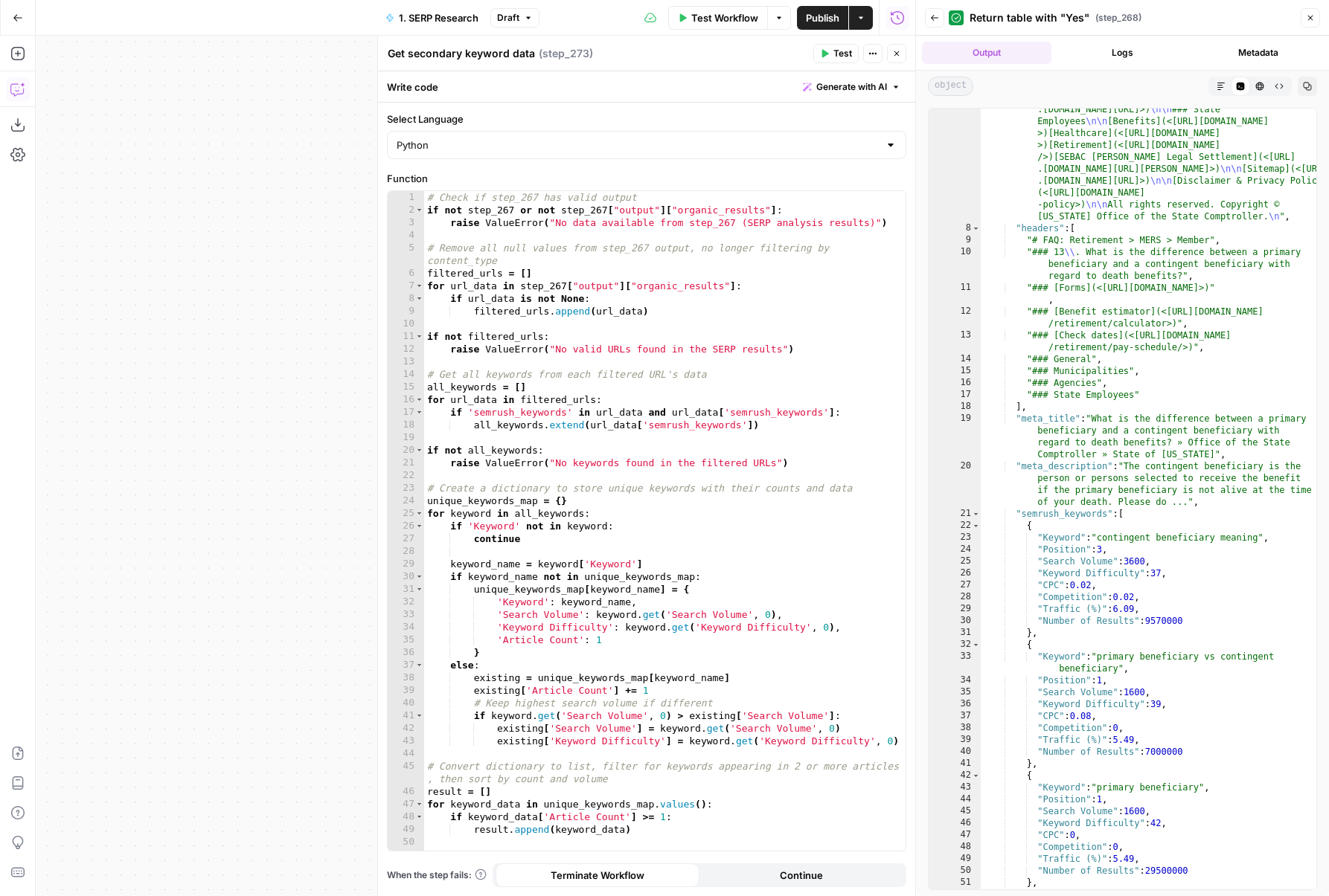
click at [18, 86] on icon "button" at bounding box center [17, 89] width 15 height 15
click at [176, 845] on textarea at bounding box center [155, 843] width 194 height 15
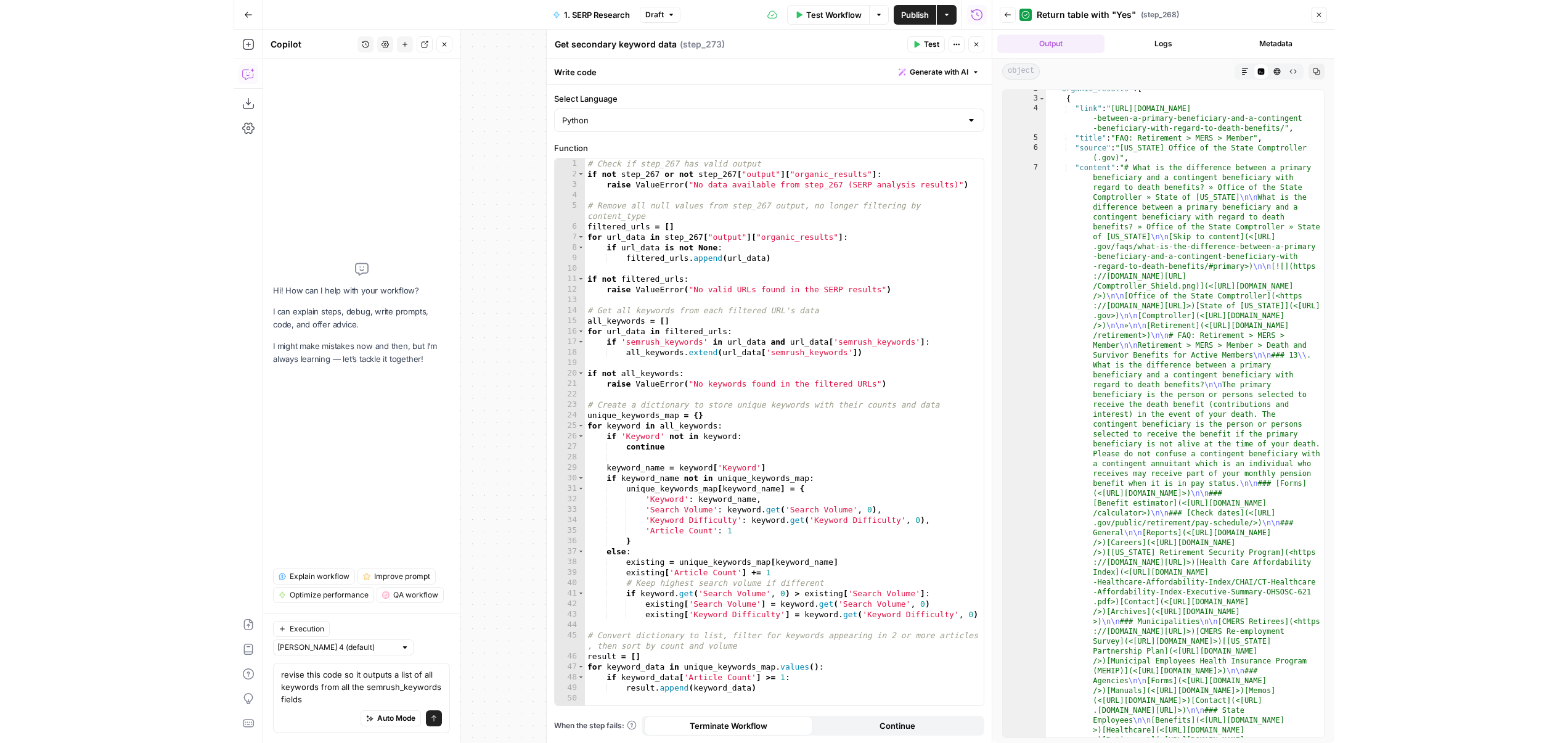
scroll to position [0, 0]
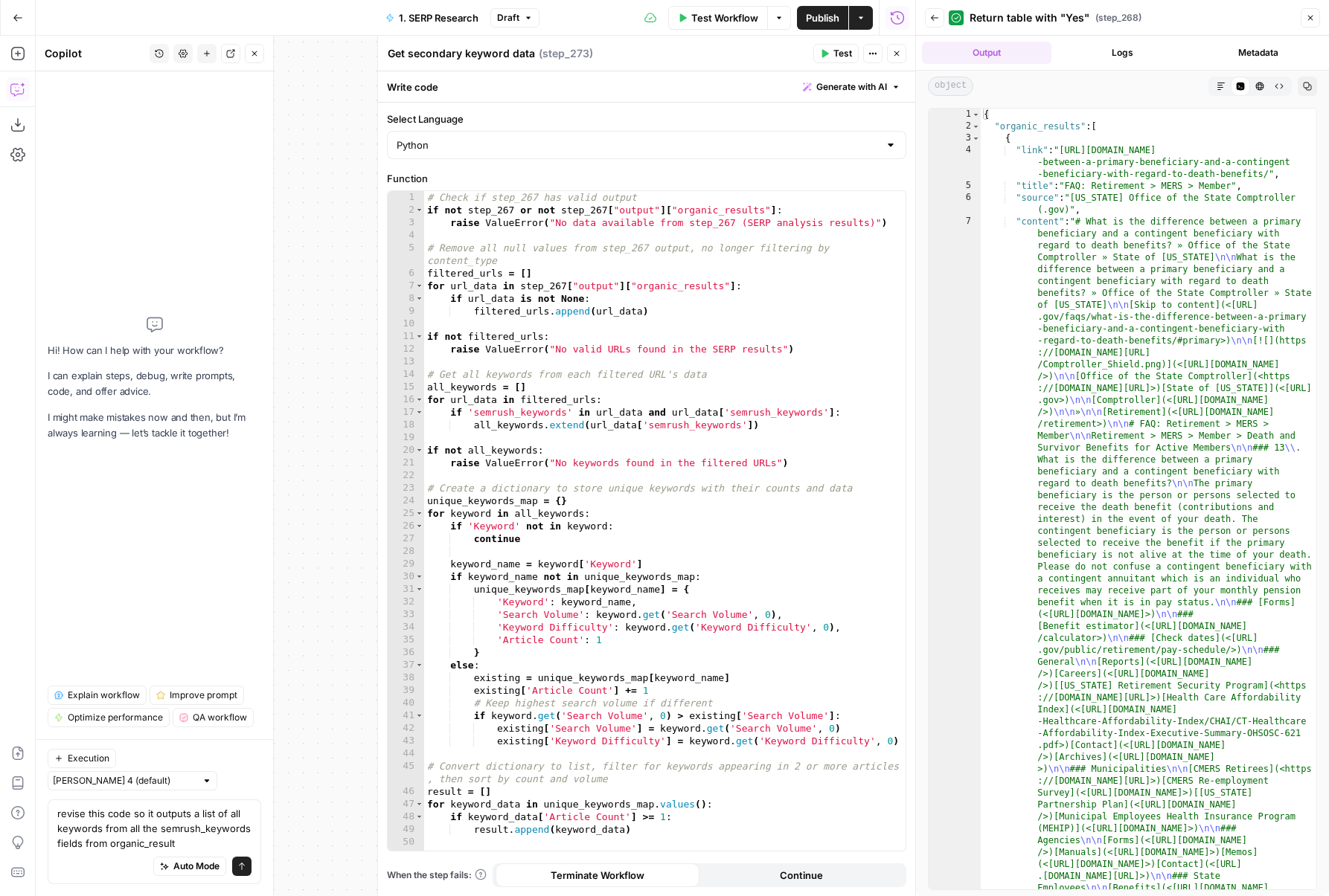
type textarea "revise this code so it outputs a list of all keywords from all the semrush_keyw…"
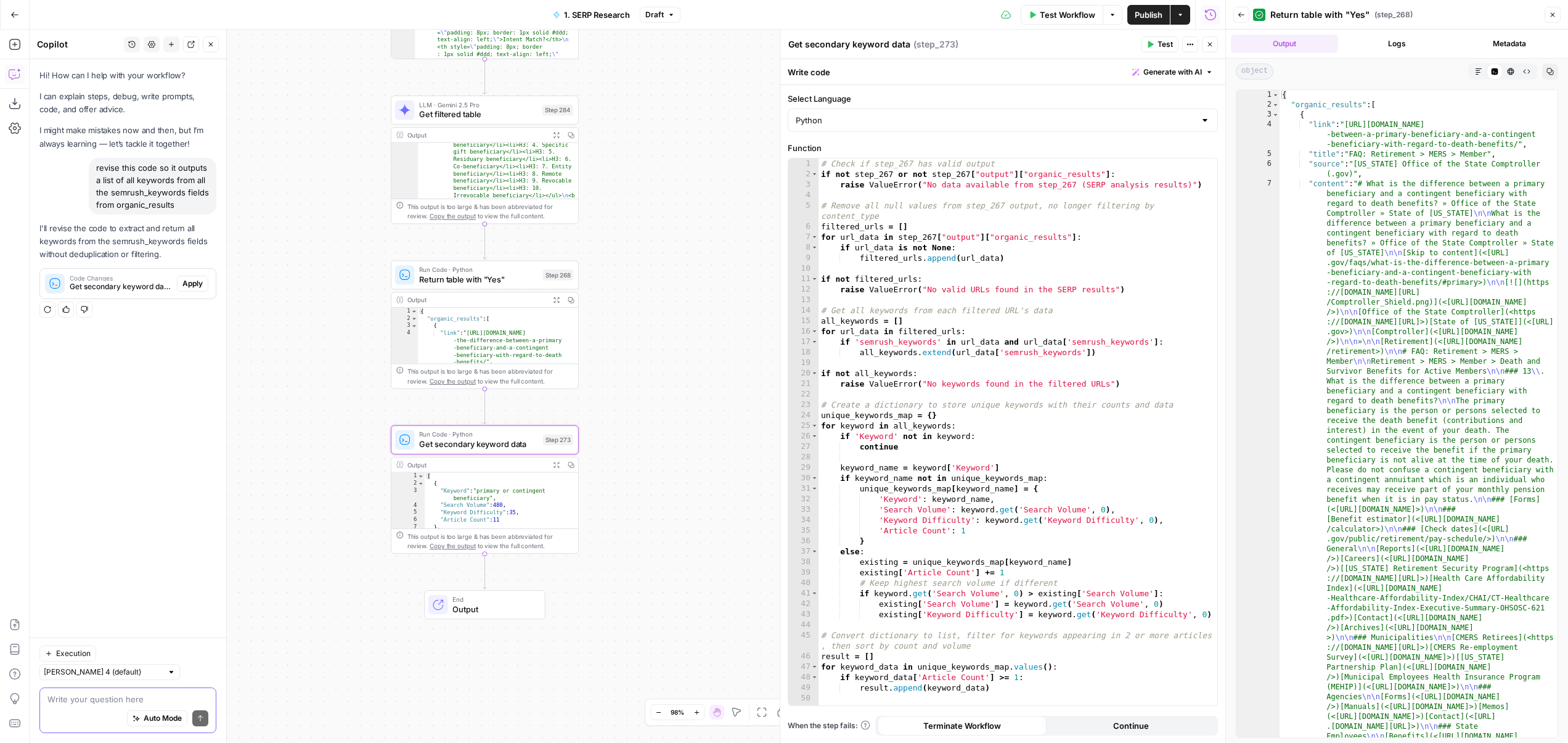
scroll to position [261, 0]
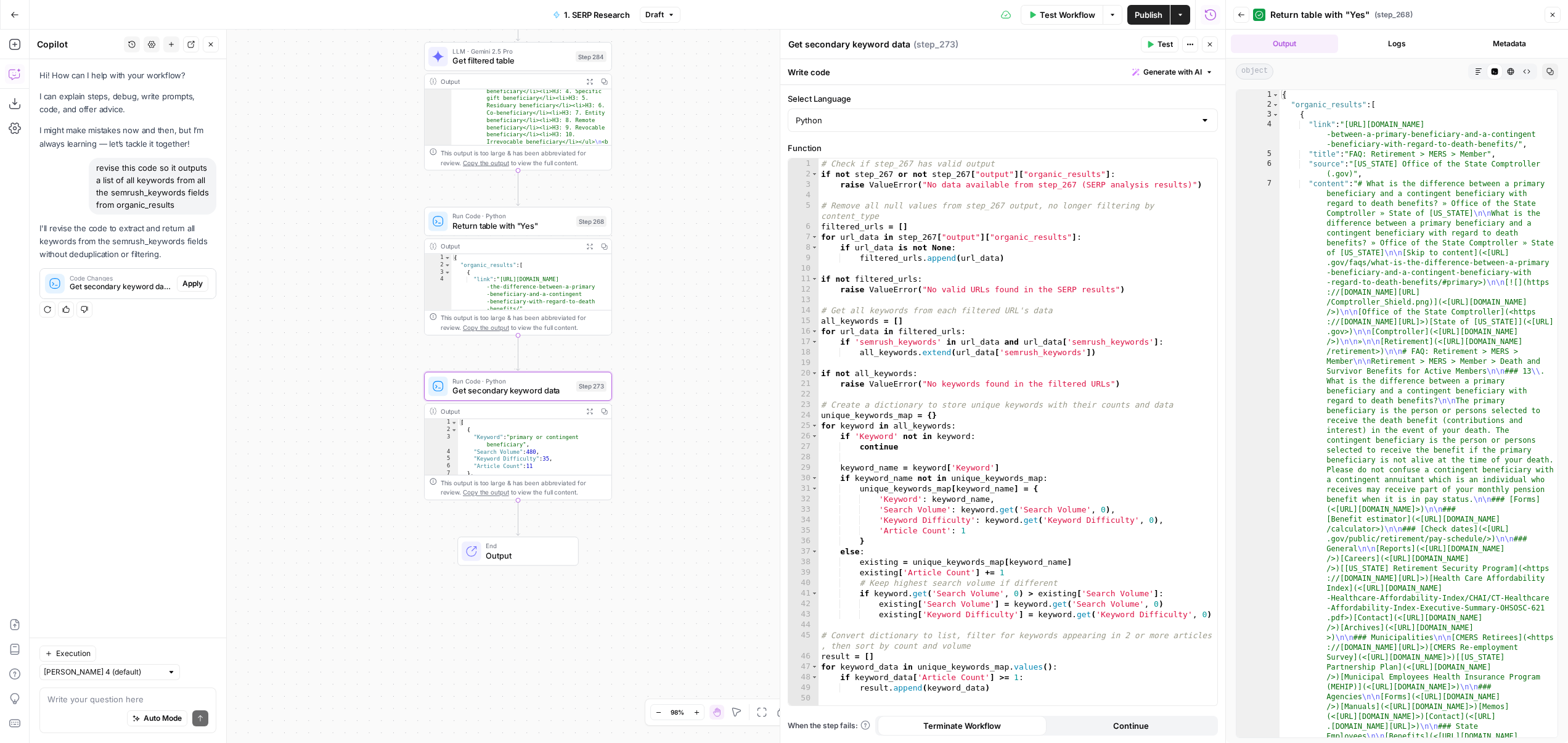
click at [186, 286] on span "Apply" at bounding box center [192, 284] width 20 height 11
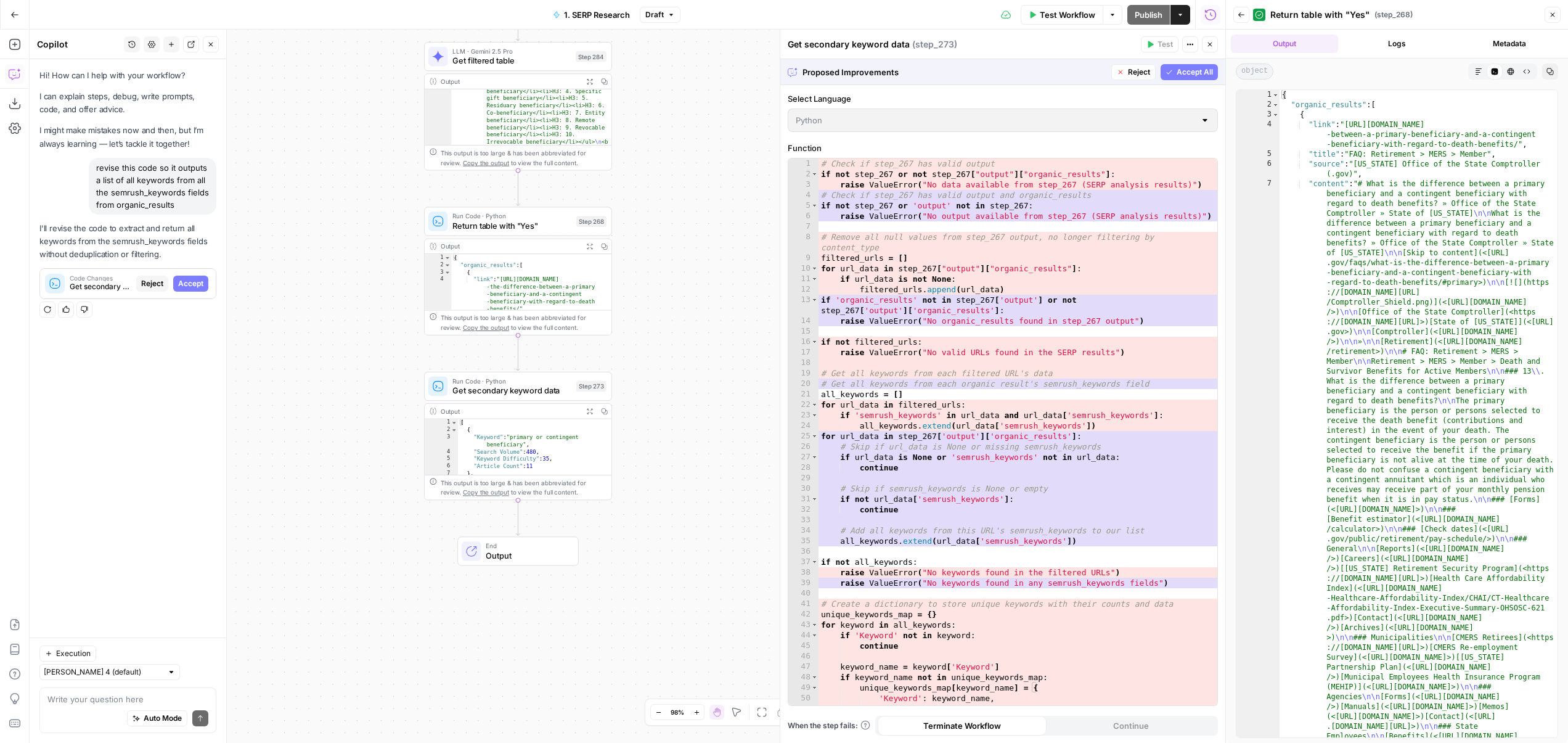
click at [1100, 74] on span "Accept All" at bounding box center [1195, 72] width 36 height 11
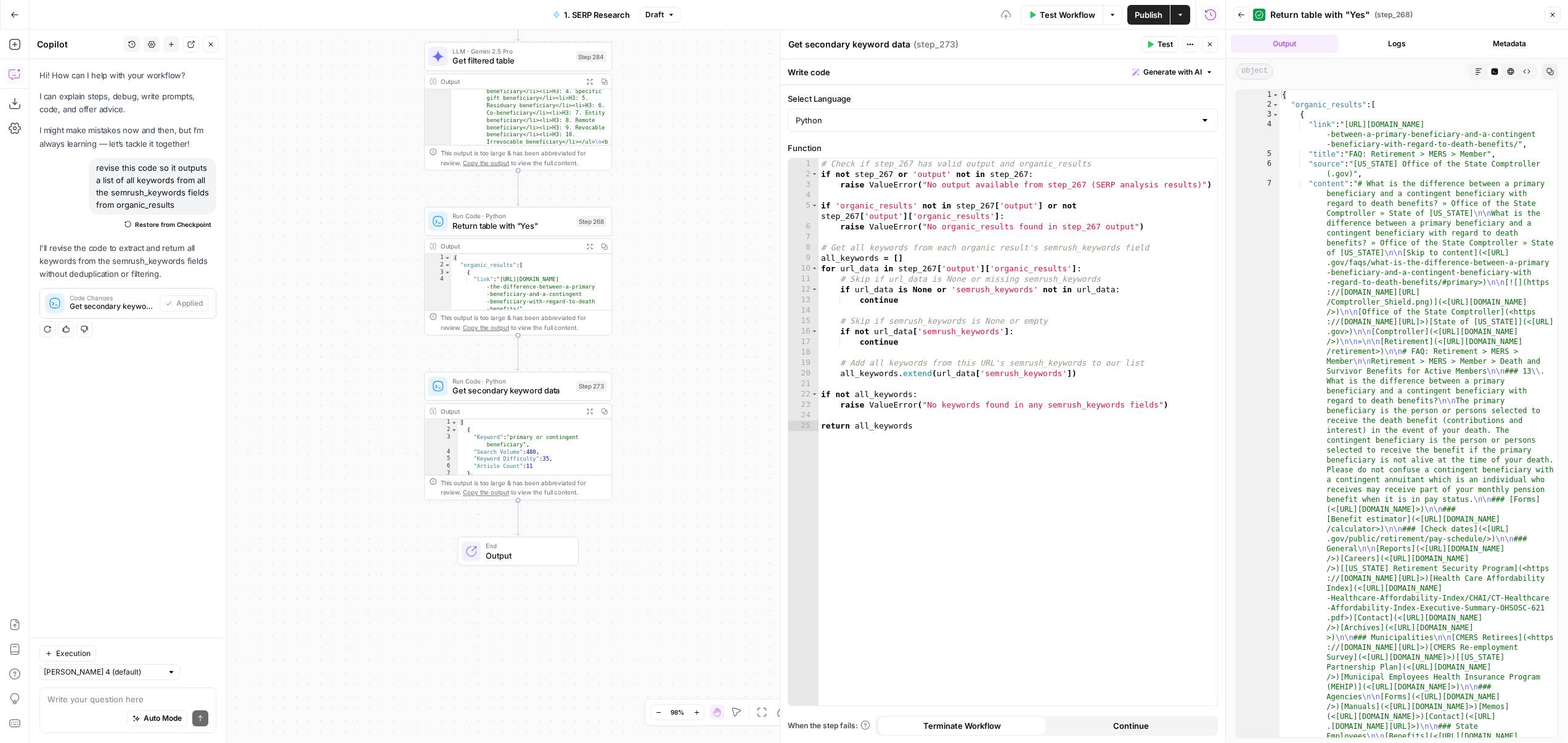
click at [1100, 46] on icon "button" at bounding box center [1150, 45] width 8 height 8
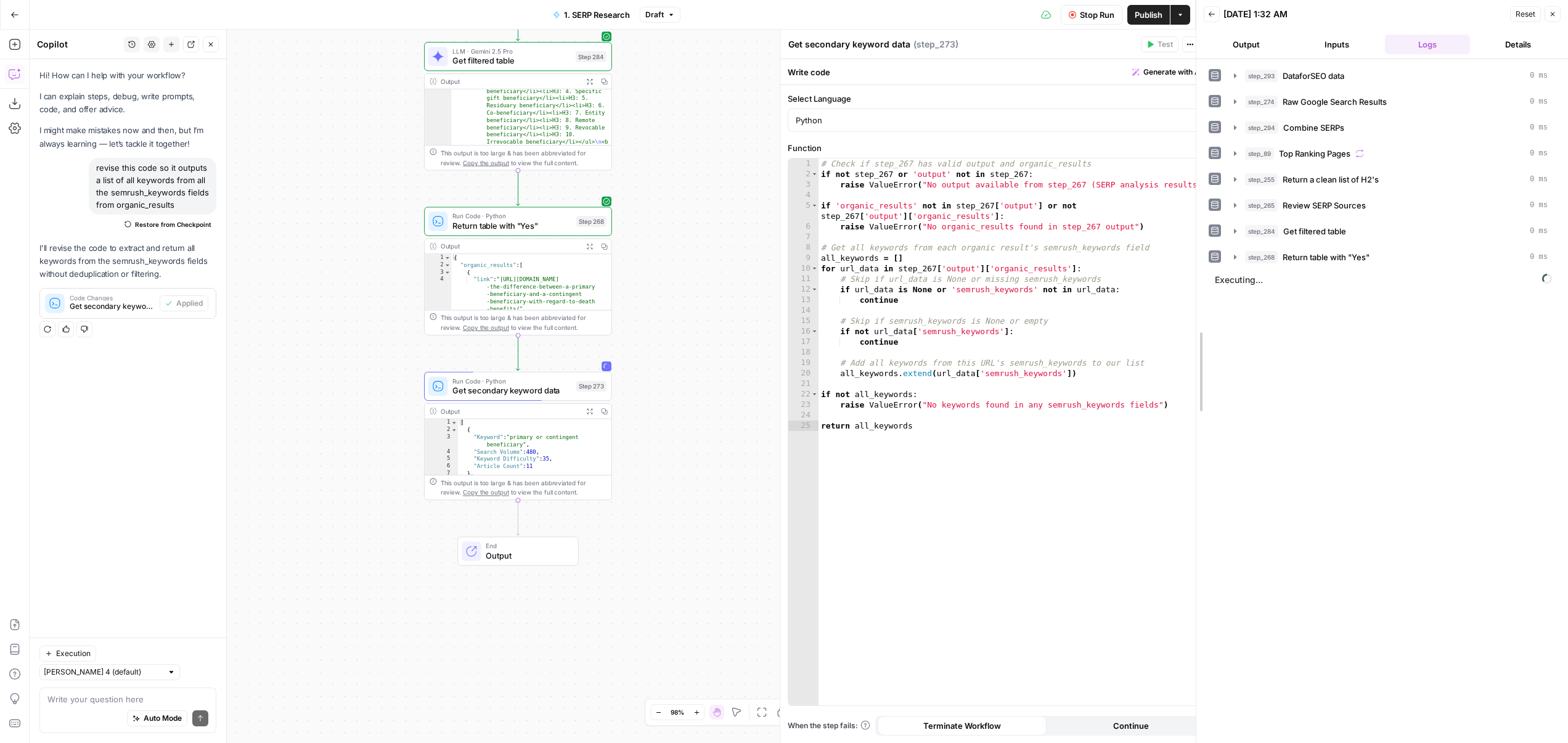
drag, startPoint x: 1227, startPoint y: 80, endPoint x: 1137, endPoint y: 83, distance: 90.0
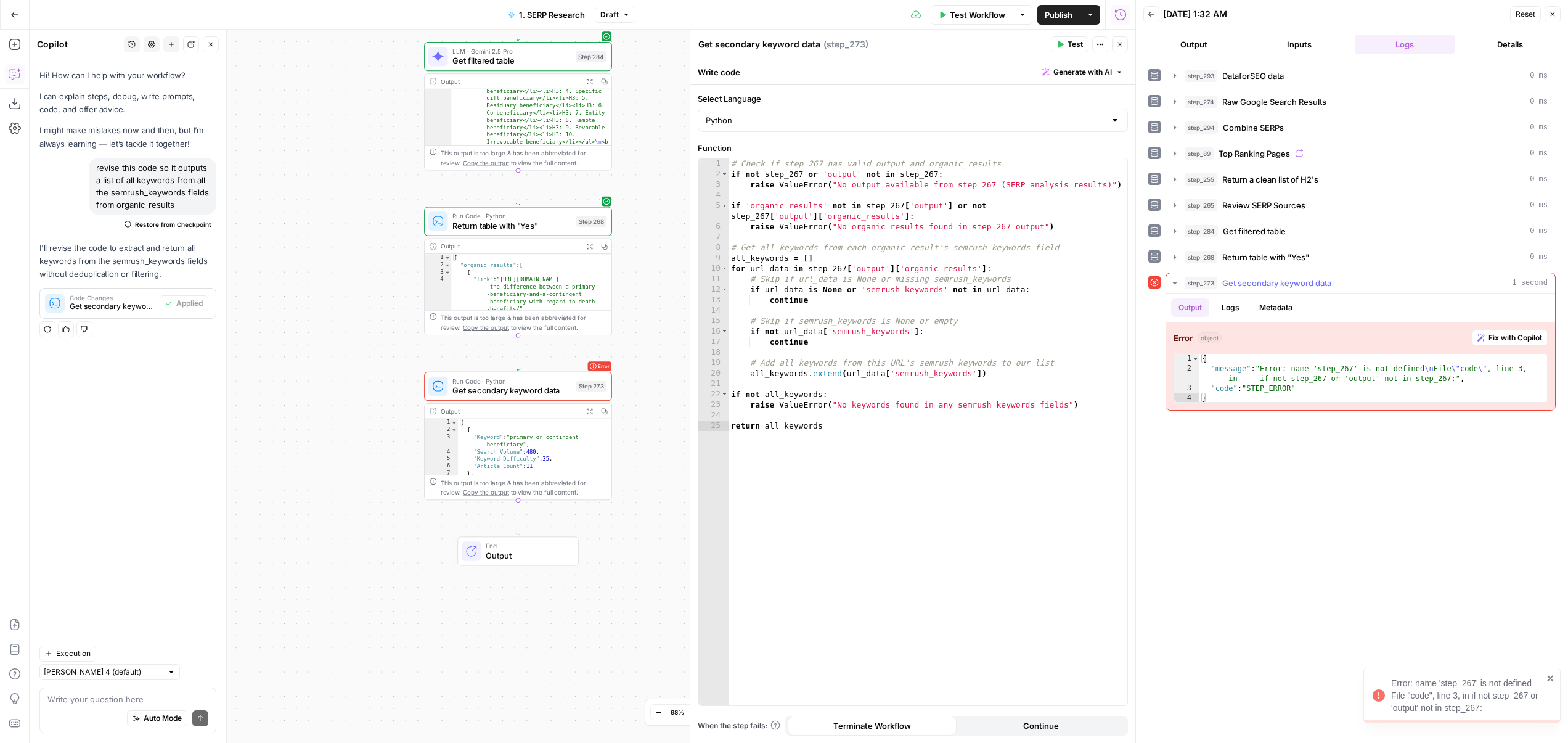
drag, startPoint x: 1487, startPoint y: 335, endPoint x: 974, endPoint y: 378, distance: 514.8
click at [1100, 335] on span "Fix with Copilot" at bounding box center [1515, 337] width 54 height 11
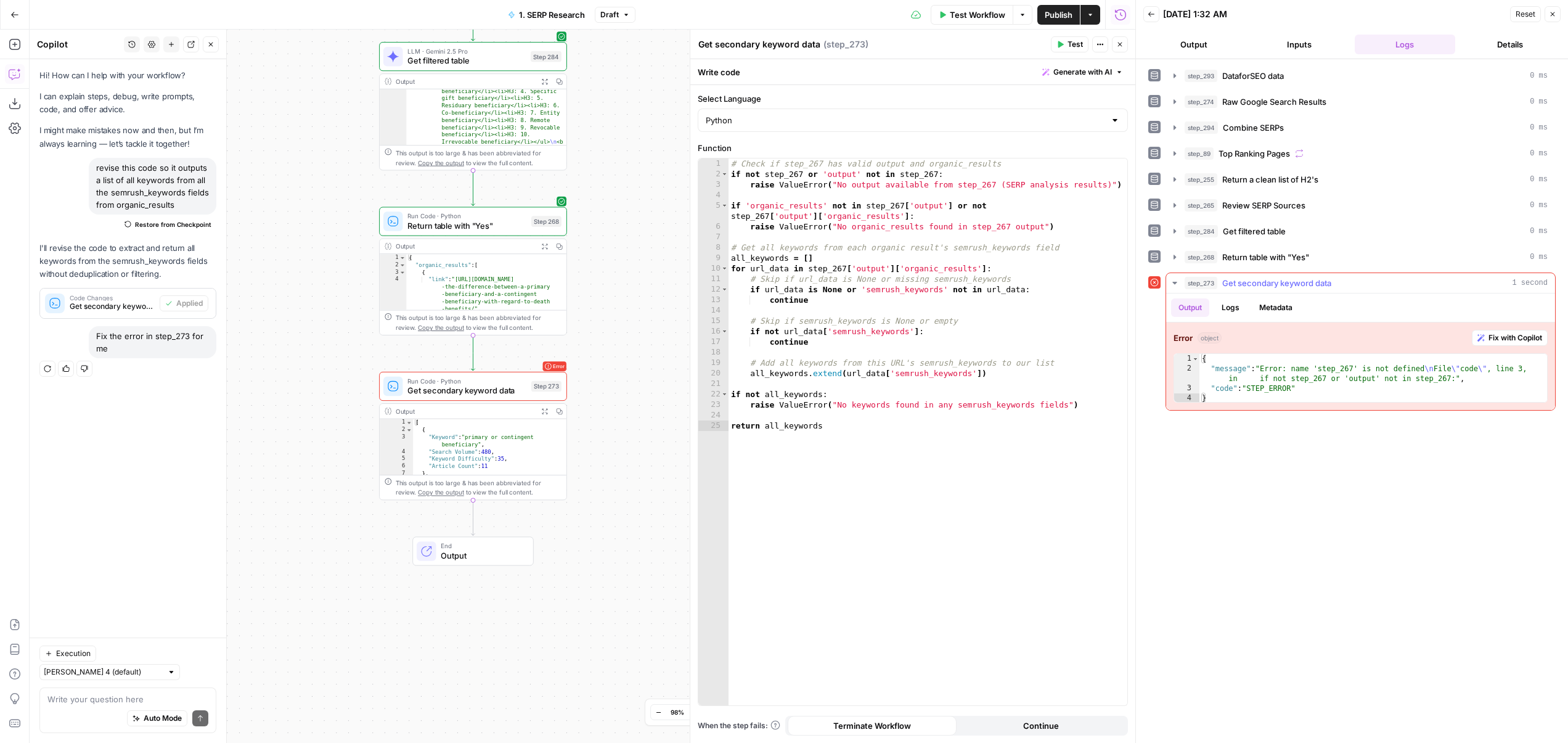
click at [1100, 336] on span "Fix with Copilot" at bounding box center [1515, 337] width 54 height 11
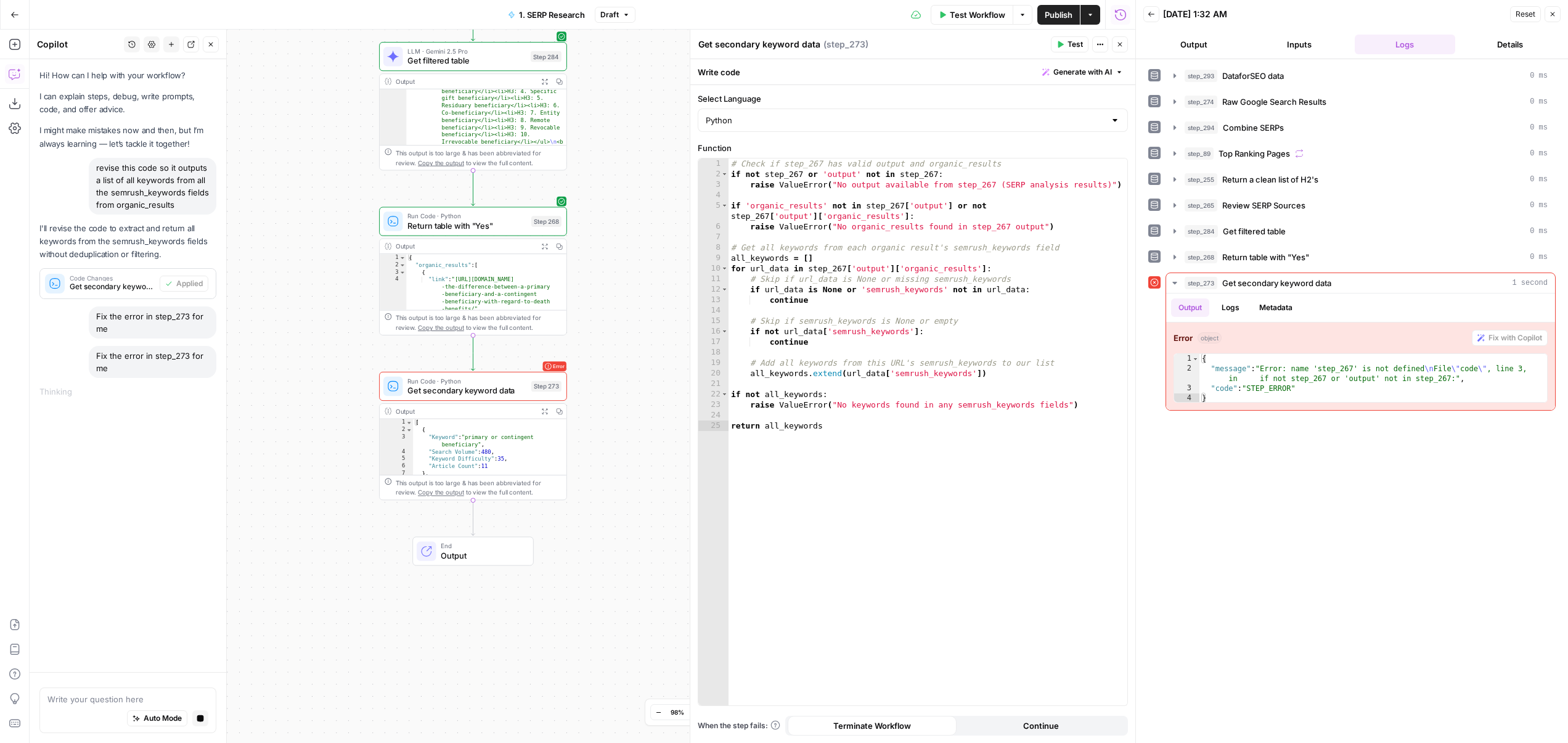
click at [212, 42] on icon "button" at bounding box center [211, 45] width 5 height 5
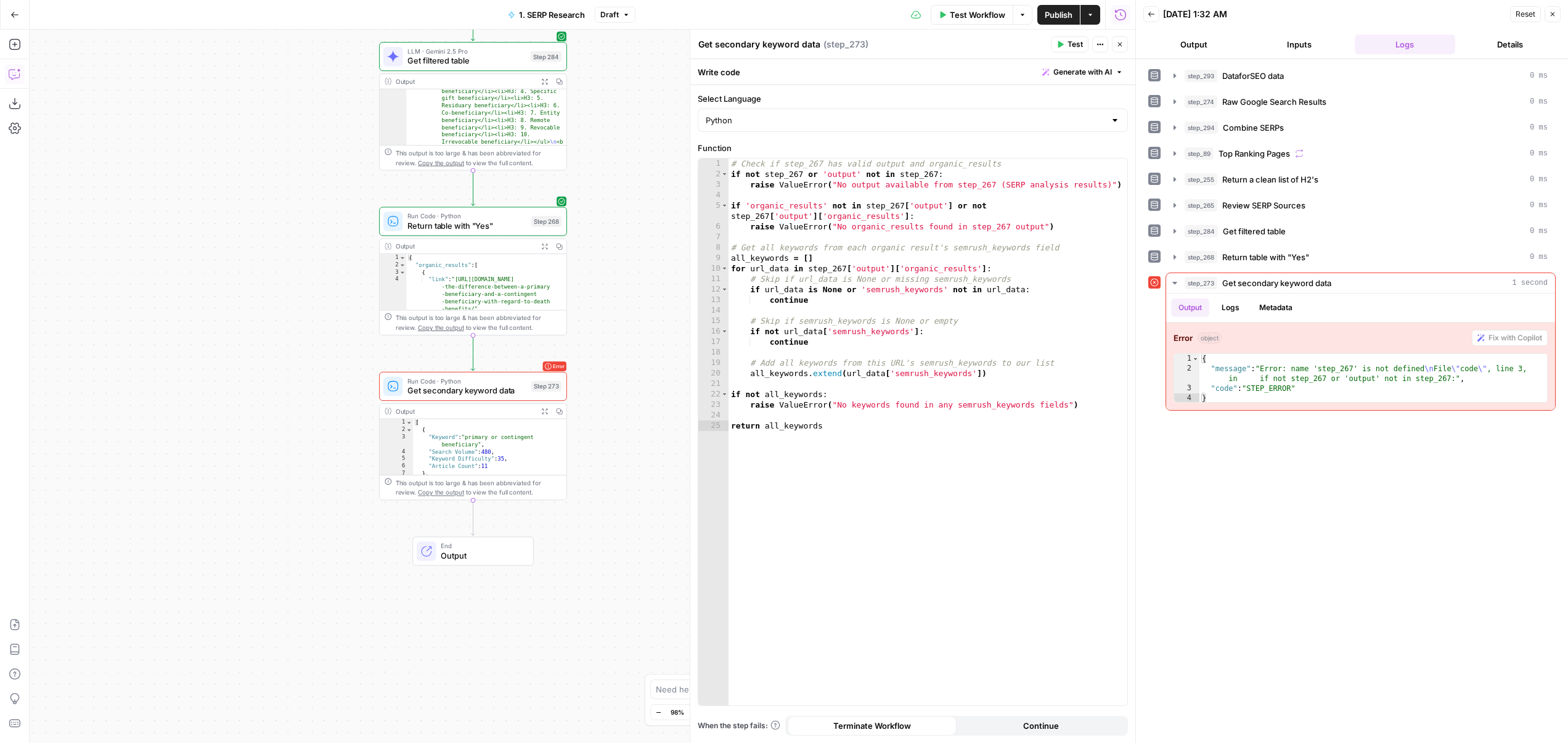
click at [18, 74] on icon "button" at bounding box center [14, 74] width 12 height 12
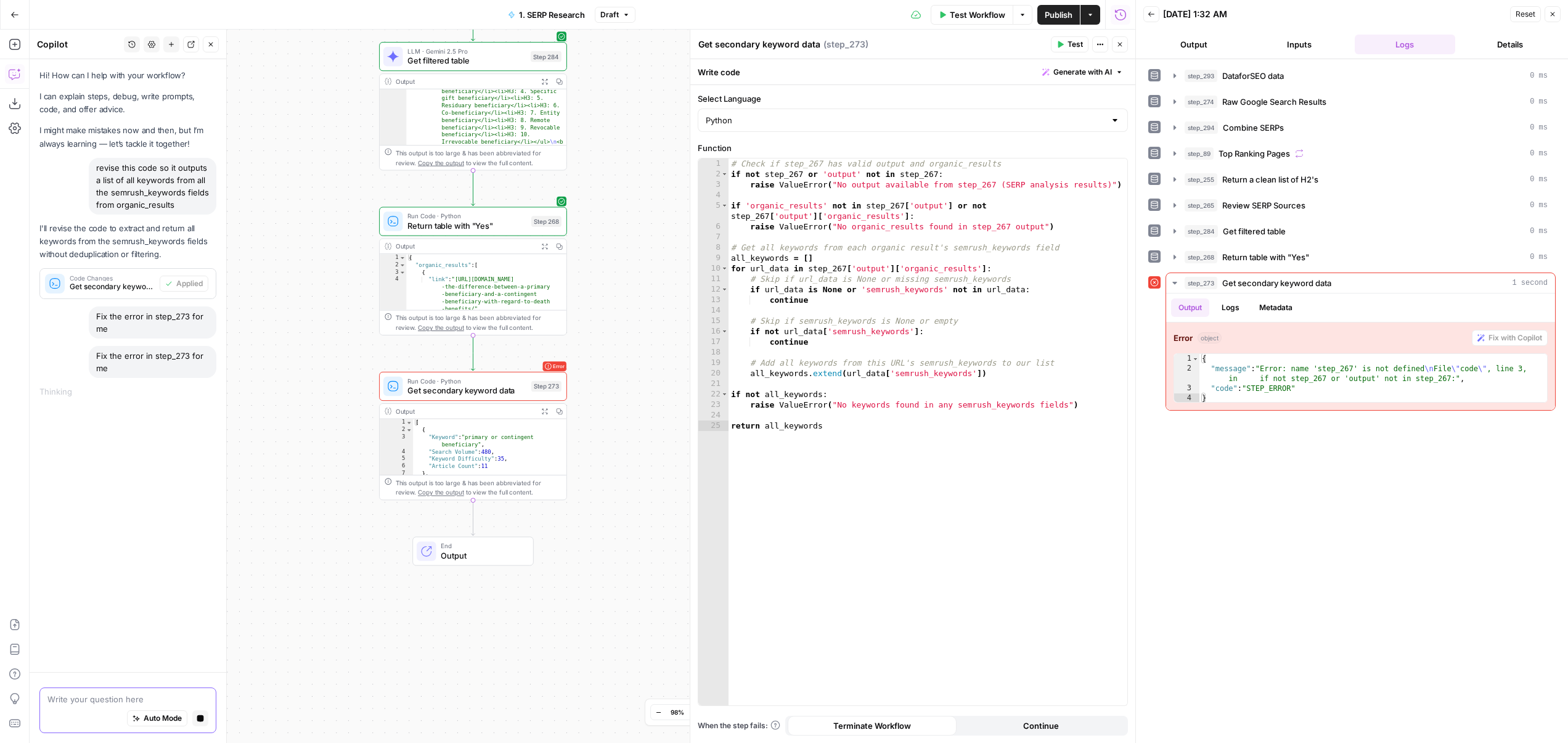
click at [202, 719] on icon "button" at bounding box center [200, 719] width 7 height 7
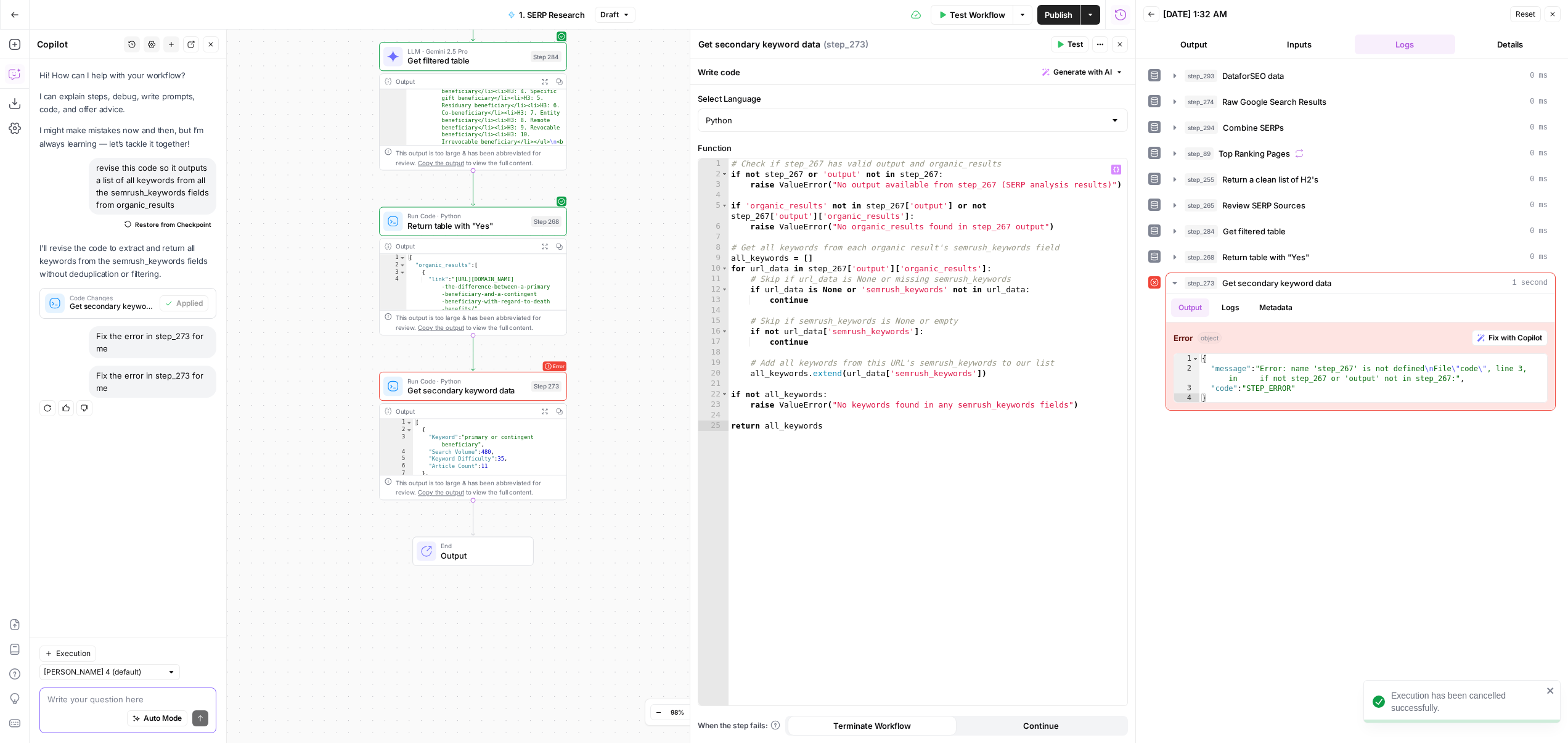
click at [946, 379] on div "# Check if step_267 has valid output and organic_results if not step_267 or 'ou…" at bounding box center [928, 442] width 399 height 568
click at [955, 293] on div "# Check if step_267 has valid output and organic_results if not step_267 or 'ou…" at bounding box center [928, 442] width 399 height 568
type textarea "**********"
type input "***"
click at [919, 187] on span "+" at bounding box center [919, 184] width 12 height 11
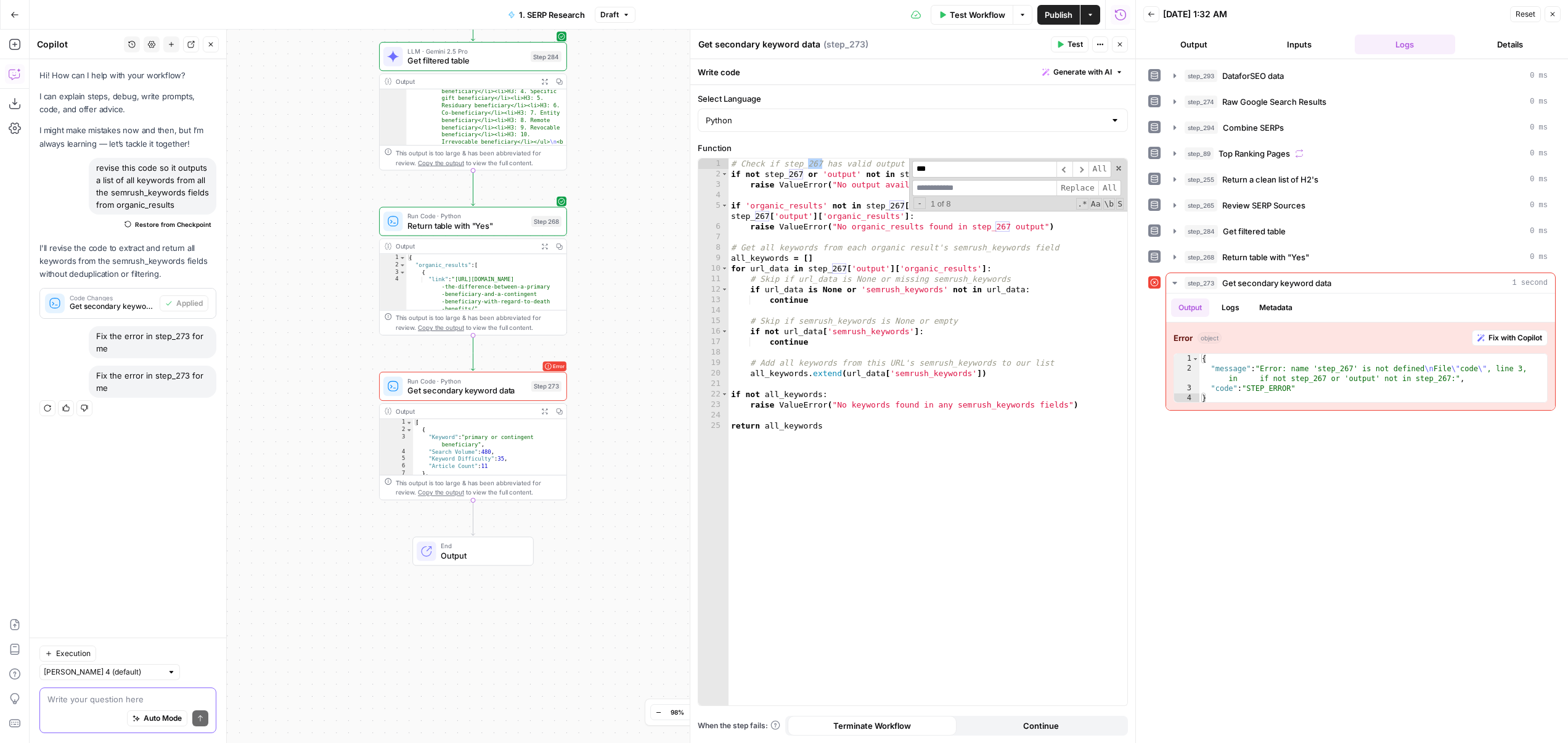
click at [943, 187] on input at bounding box center [984, 189] width 144 height 17
type input "***"
click at [1100, 187] on span "All" at bounding box center [1109, 189] width 23 height 17
click at [1057, 45] on icon "button" at bounding box center [1060, 45] width 8 height 8
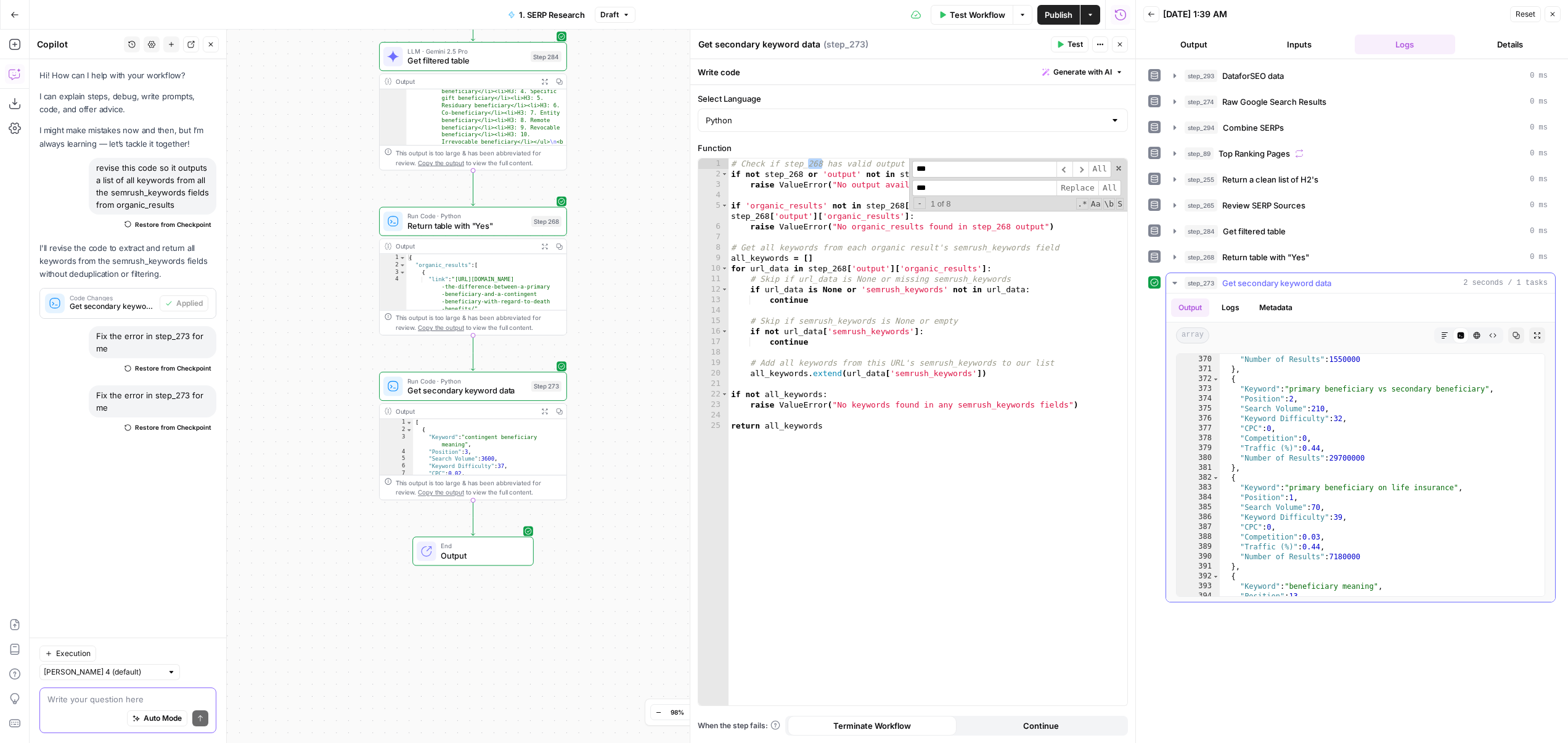
scroll to position [276, 0]
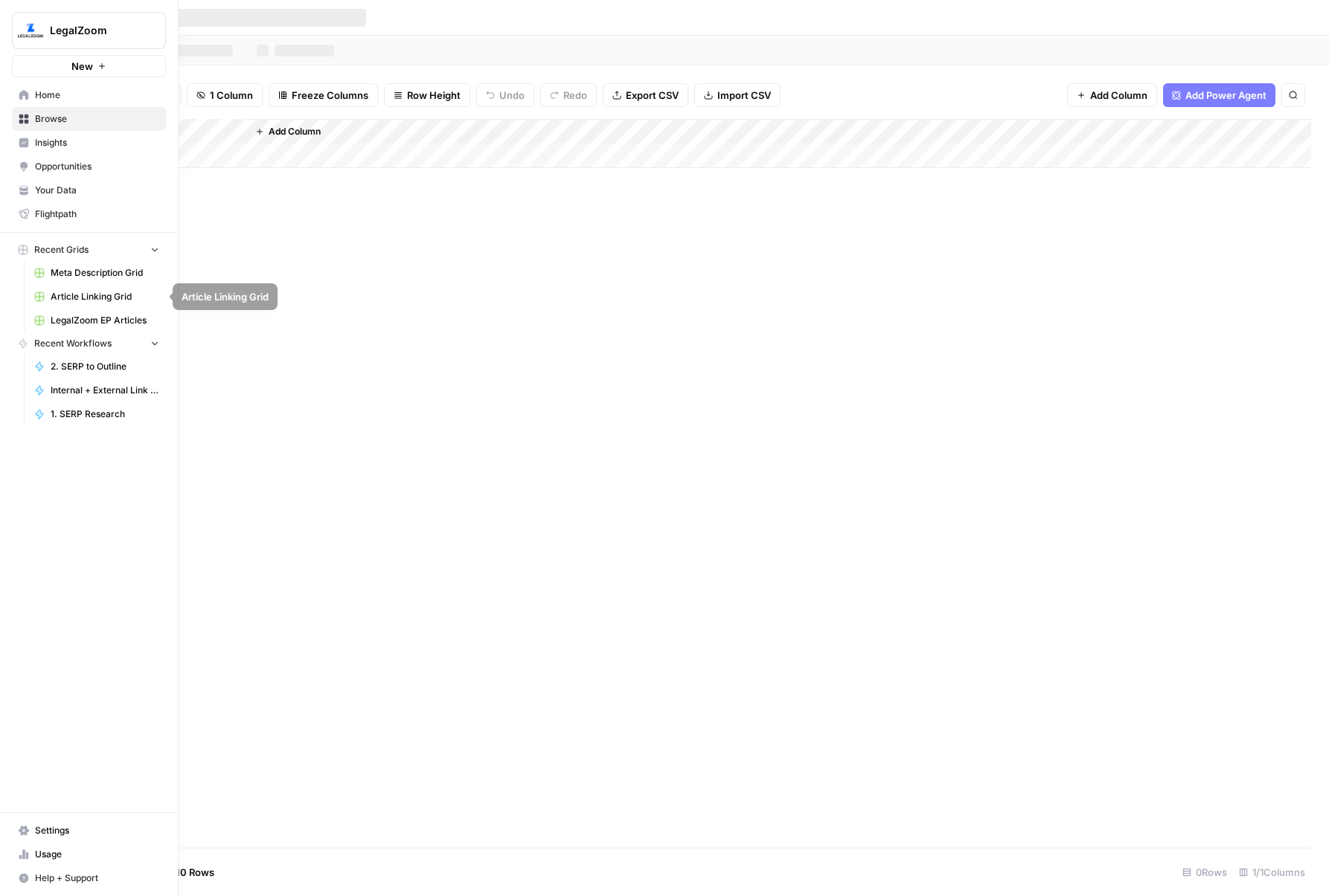
click at [113, 316] on span "LegalZoom EP Articles" at bounding box center [104, 320] width 109 height 14
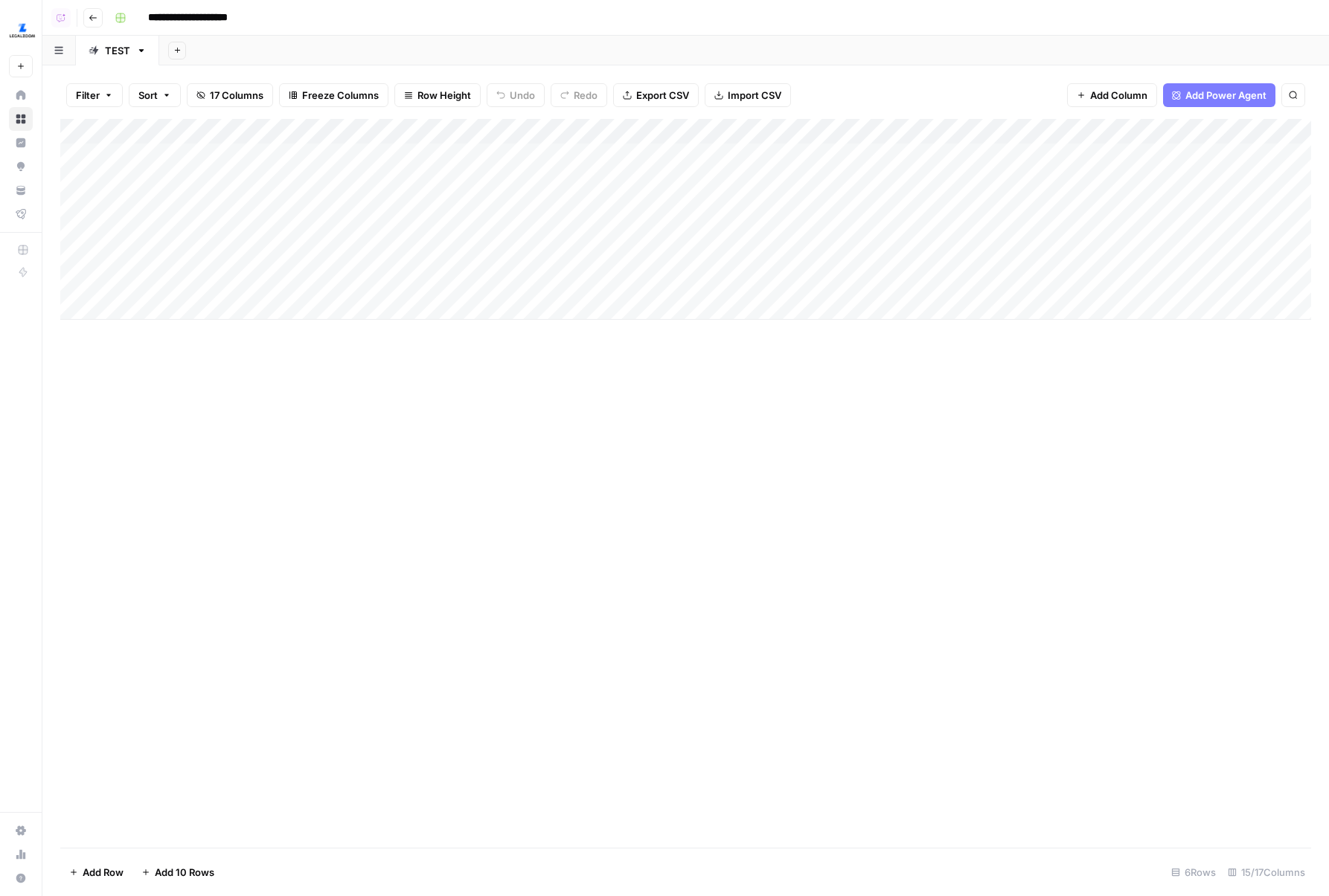
click at [115, 55] on div "TEST" at bounding box center [118, 50] width 26 height 15
click at [115, 55] on input "****" at bounding box center [118, 50] width 27 height 19
click at [108, 60] on link "TEST" at bounding box center [117, 50] width 83 height 30
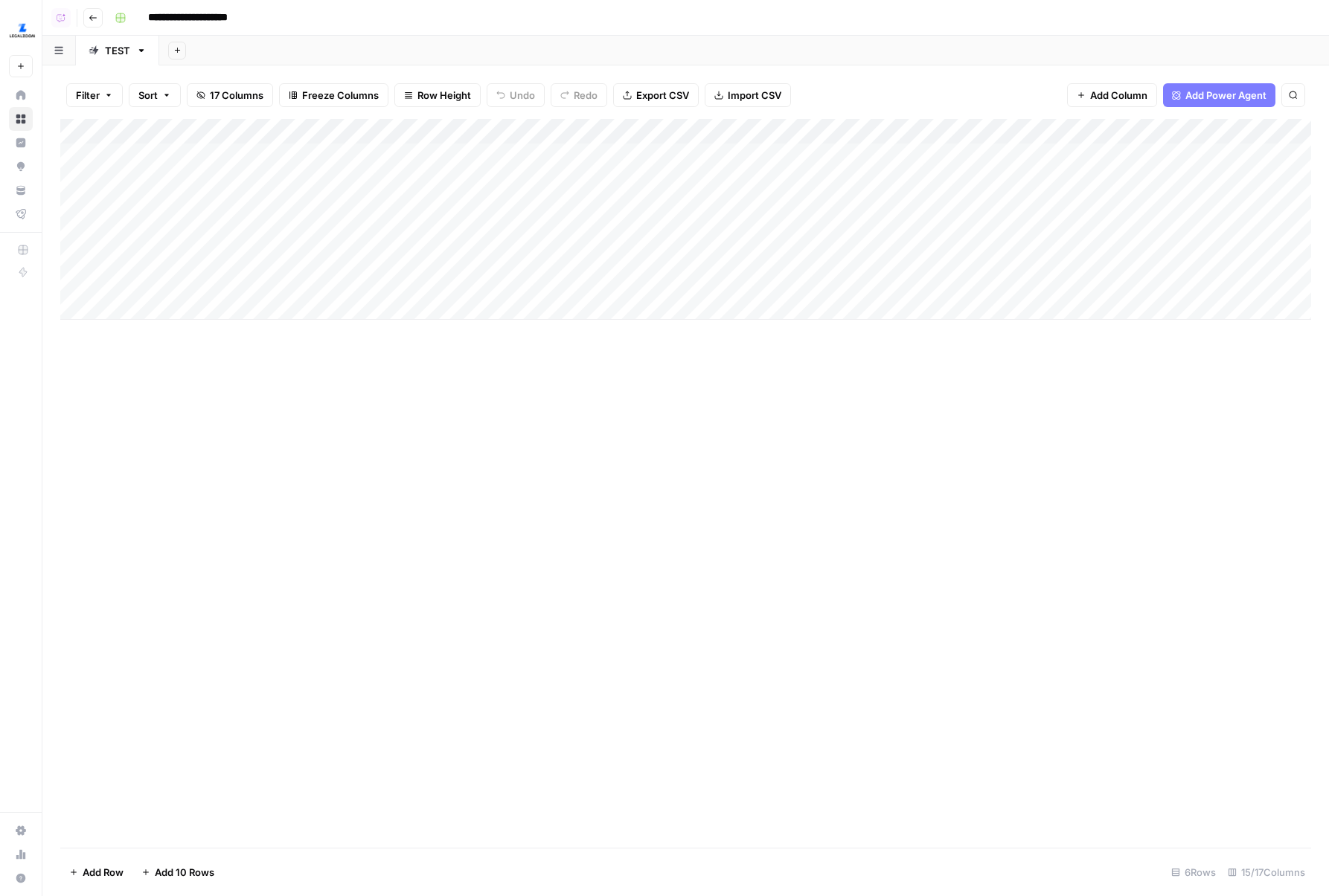
click at [108, 60] on link "TEST" at bounding box center [117, 50] width 83 height 30
click at [113, 49] on input "****" at bounding box center [118, 50] width 27 height 19
type input "**********"
click at [224, 48] on icon "button" at bounding box center [227, 49] width 8 height 8
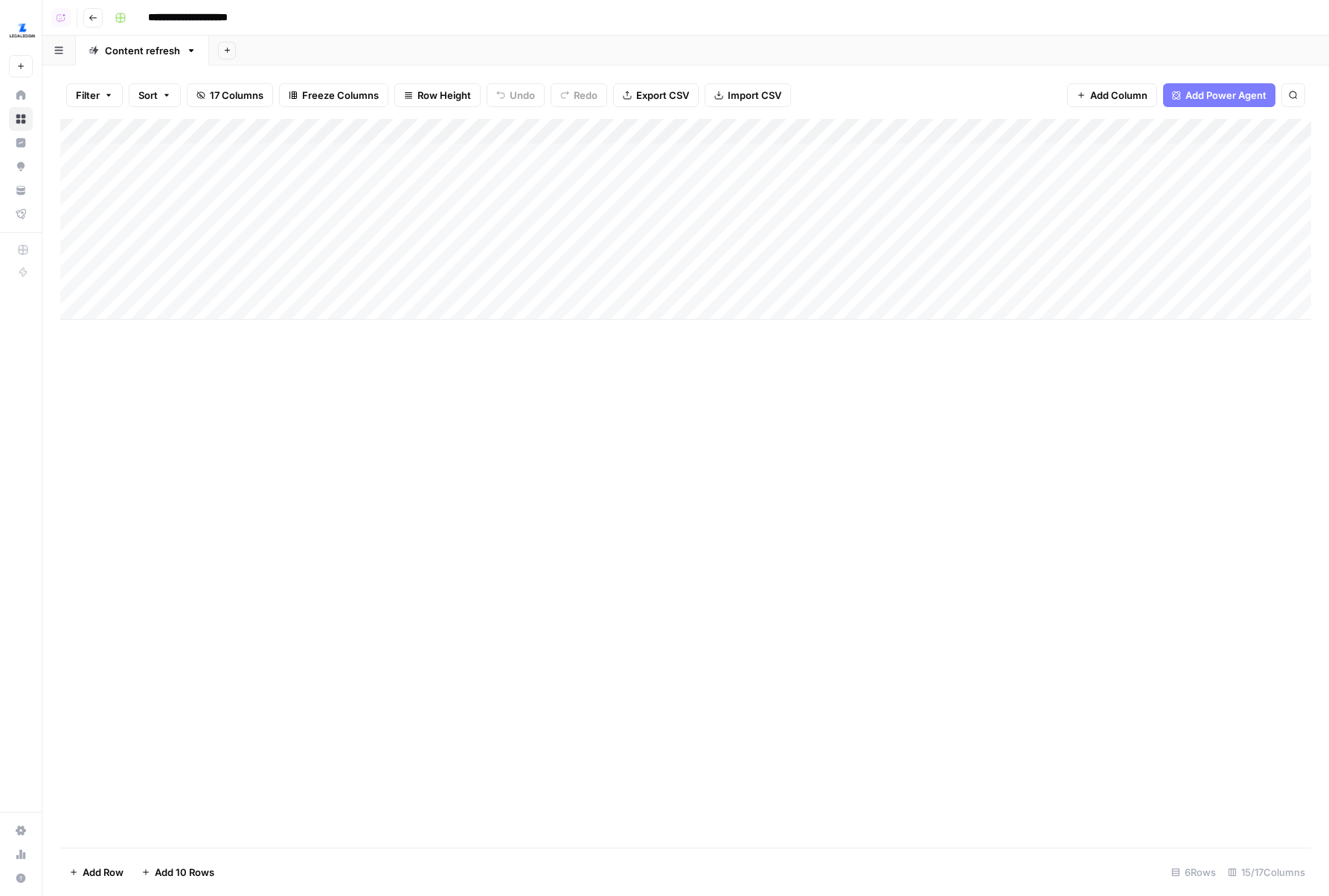
click at [305, 37] on div "Add Sheet" at bounding box center [769, 50] width 1120 height 30
click at [225, 48] on icon "button" at bounding box center [227, 49] width 8 height 8
click at [257, 94] on span "Blank" at bounding box center [300, 101] width 110 height 15
drag, startPoint x: 239, startPoint y: 54, endPoint x: 104, endPoint y: 53, distance: 135.0
click at [104, 53] on div "Content refresh Blank Add Sheet" at bounding box center [685, 50] width 1286 height 30
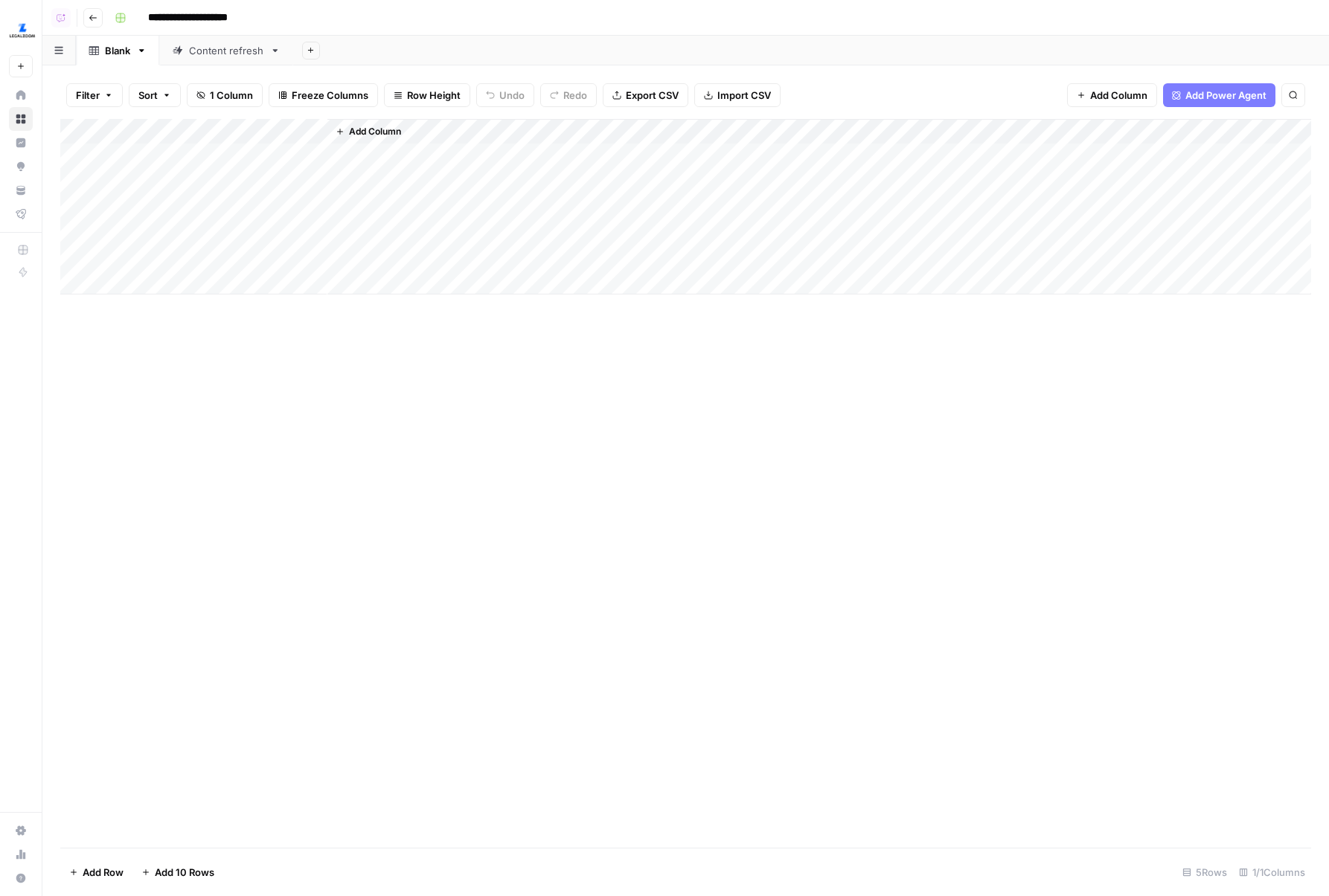
click at [116, 47] on div "Blank" at bounding box center [118, 50] width 26 height 15
click at [118, 52] on input "*****" at bounding box center [119, 50] width 27 height 19
type input "**********"
click at [281, 404] on div "Add Column" at bounding box center [685, 483] width 1250 height 729
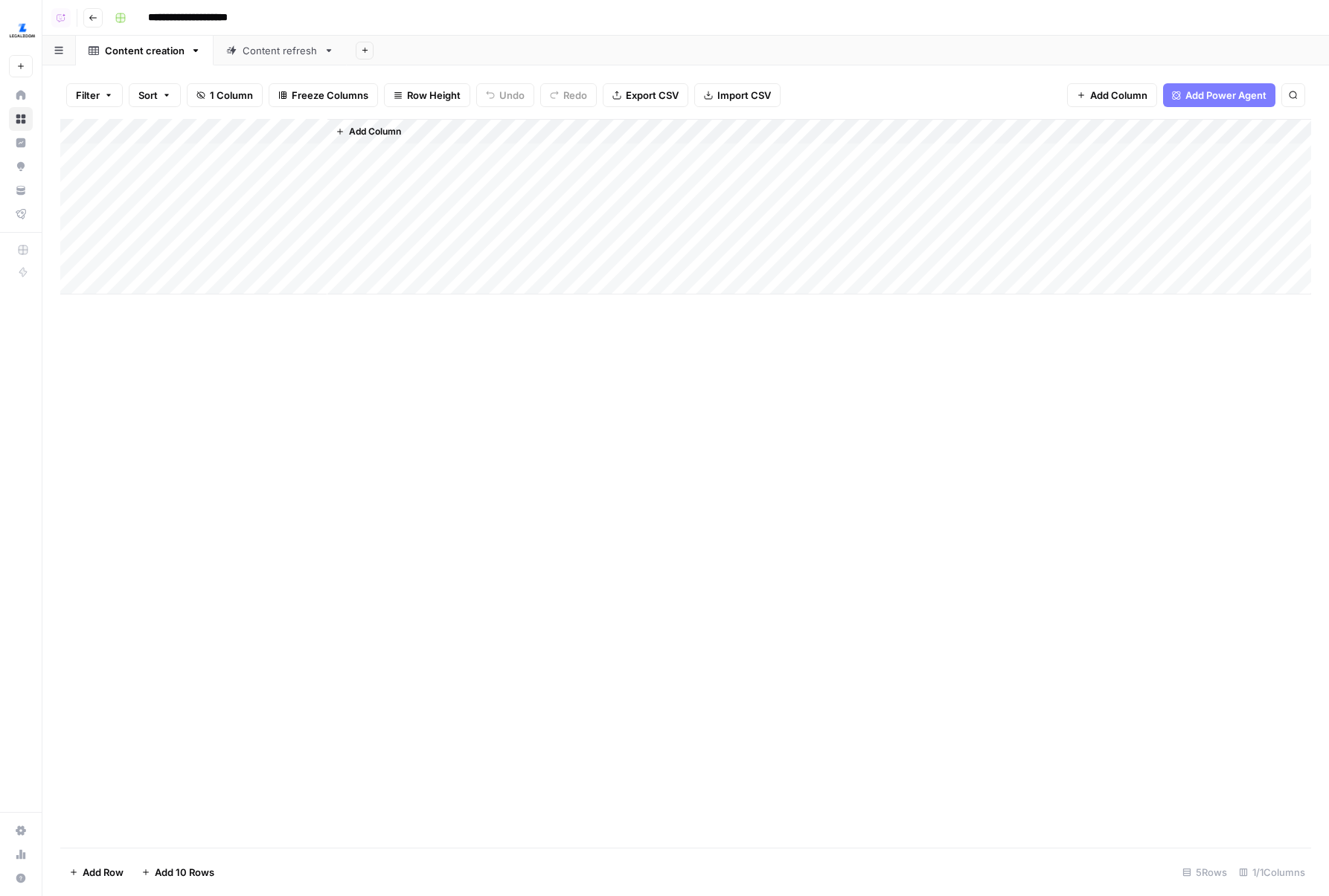
click at [151, 154] on div "Add Column" at bounding box center [685, 207] width 1250 height 176
click at [151, 128] on div "Add Column" at bounding box center [685, 207] width 1250 height 176
click at [174, 165] on input "Title" at bounding box center [200, 167] width 151 height 15
type input "Keyword"
click at [165, 155] on div "Add Column" at bounding box center [685, 207] width 1250 height 176
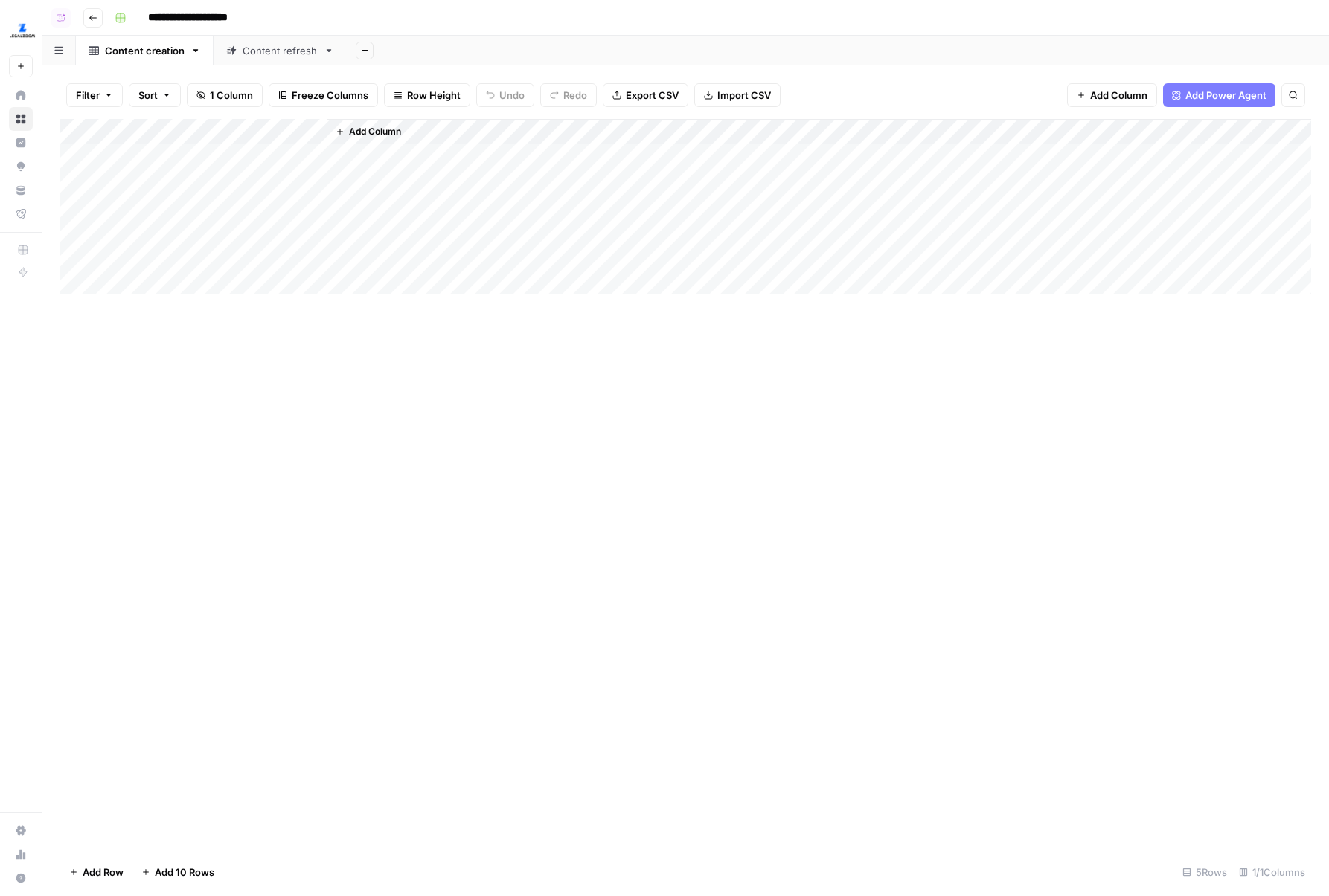
click at [165, 155] on div "Add Column" at bounding box center [685, 207] width 1250 height 176
type textarea "**********"
click at [284, 353] on div "Add Column" at bounding box center [685, 483] width 1250 height 729
click at [264, 44] on div "Content refresh" at bounding box center [280, 50] width 75 height 15
click at [173, 52] on div "Content creation" at bounding box center [145, 50] width 80 height 15
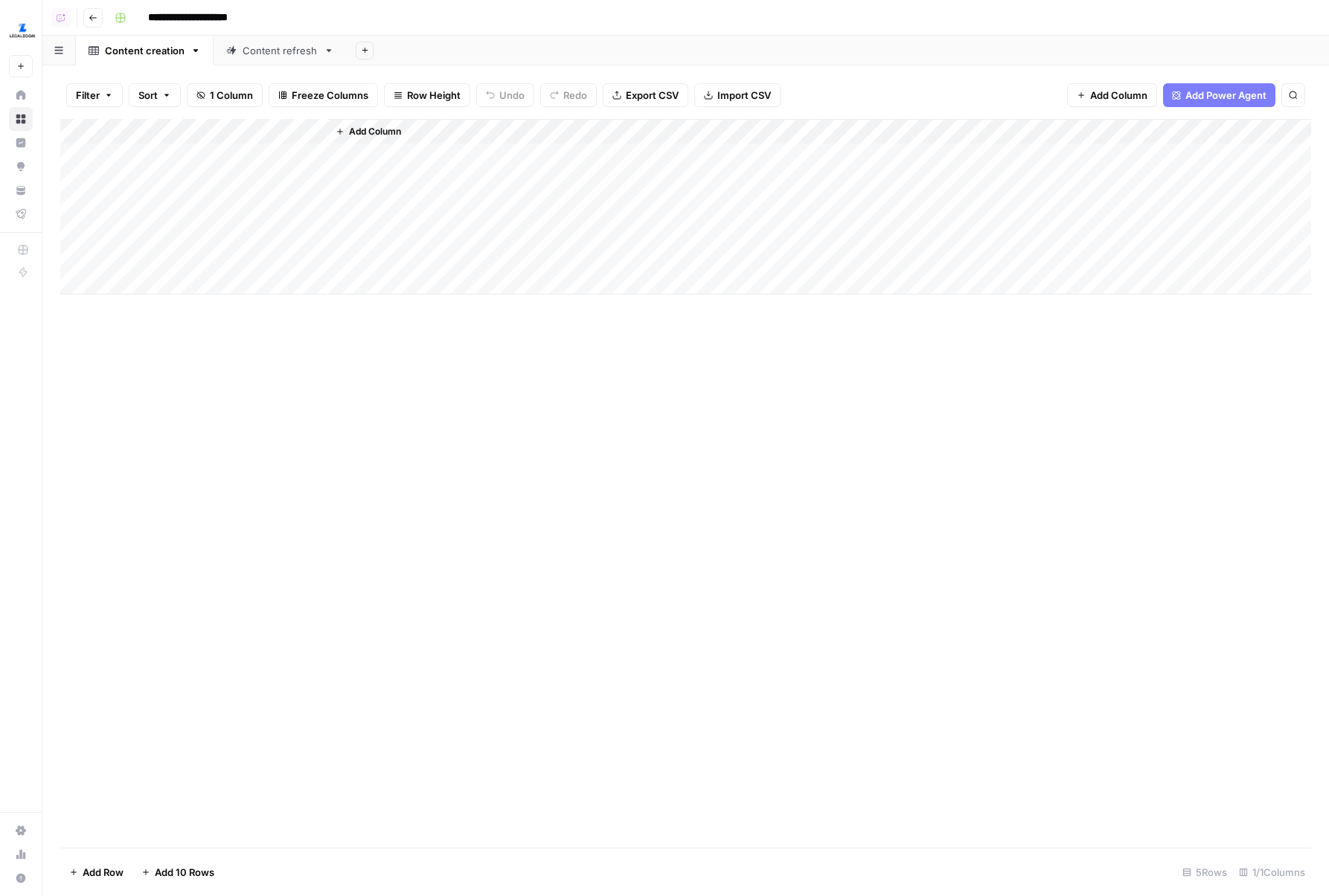
click at [366, 134] on span "Add Column" at bounding box center [374, 132] width 52 height 14
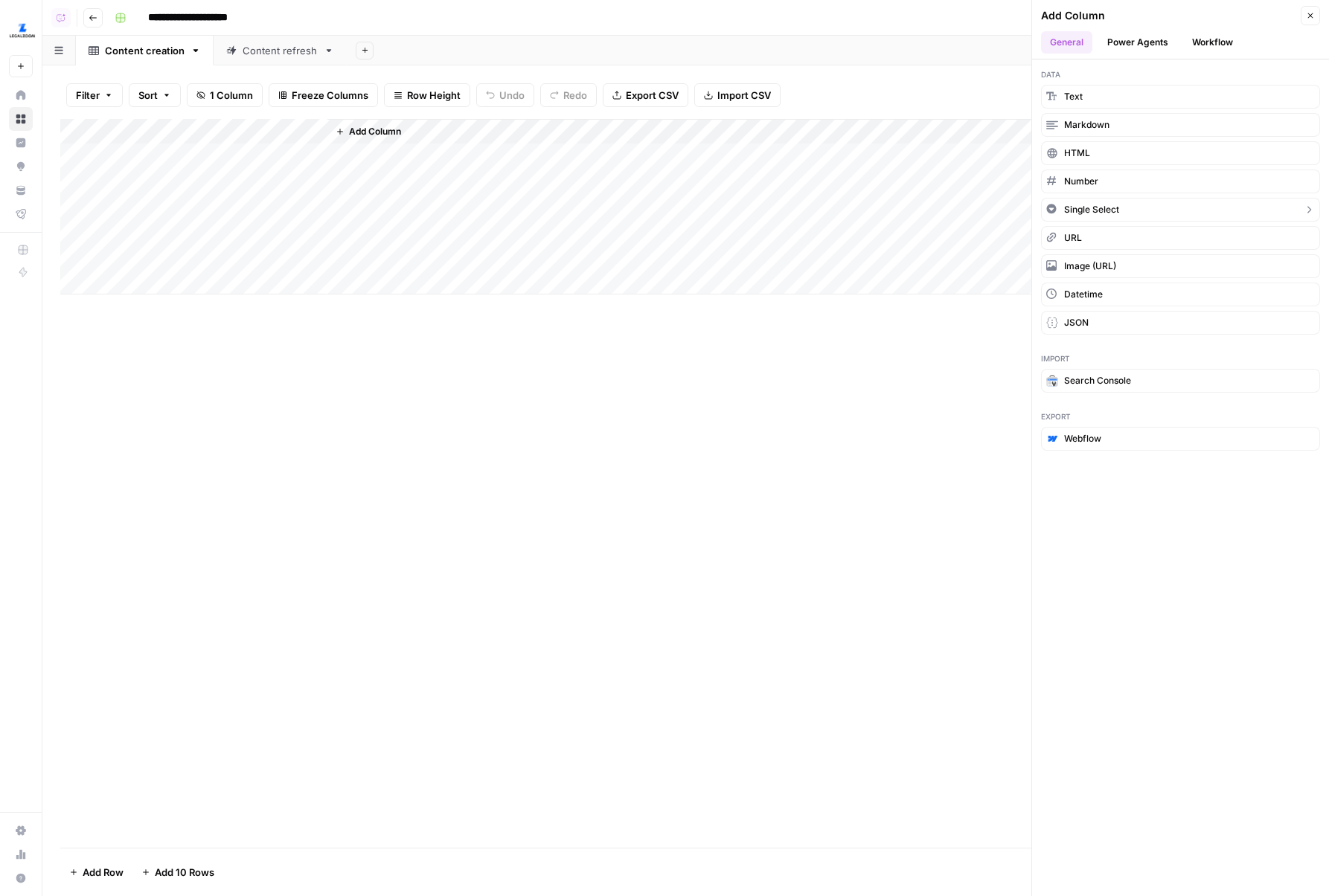
click at [1125, 214] on button "Single Select" at bounding box center [1180, 209] width 279 height 24
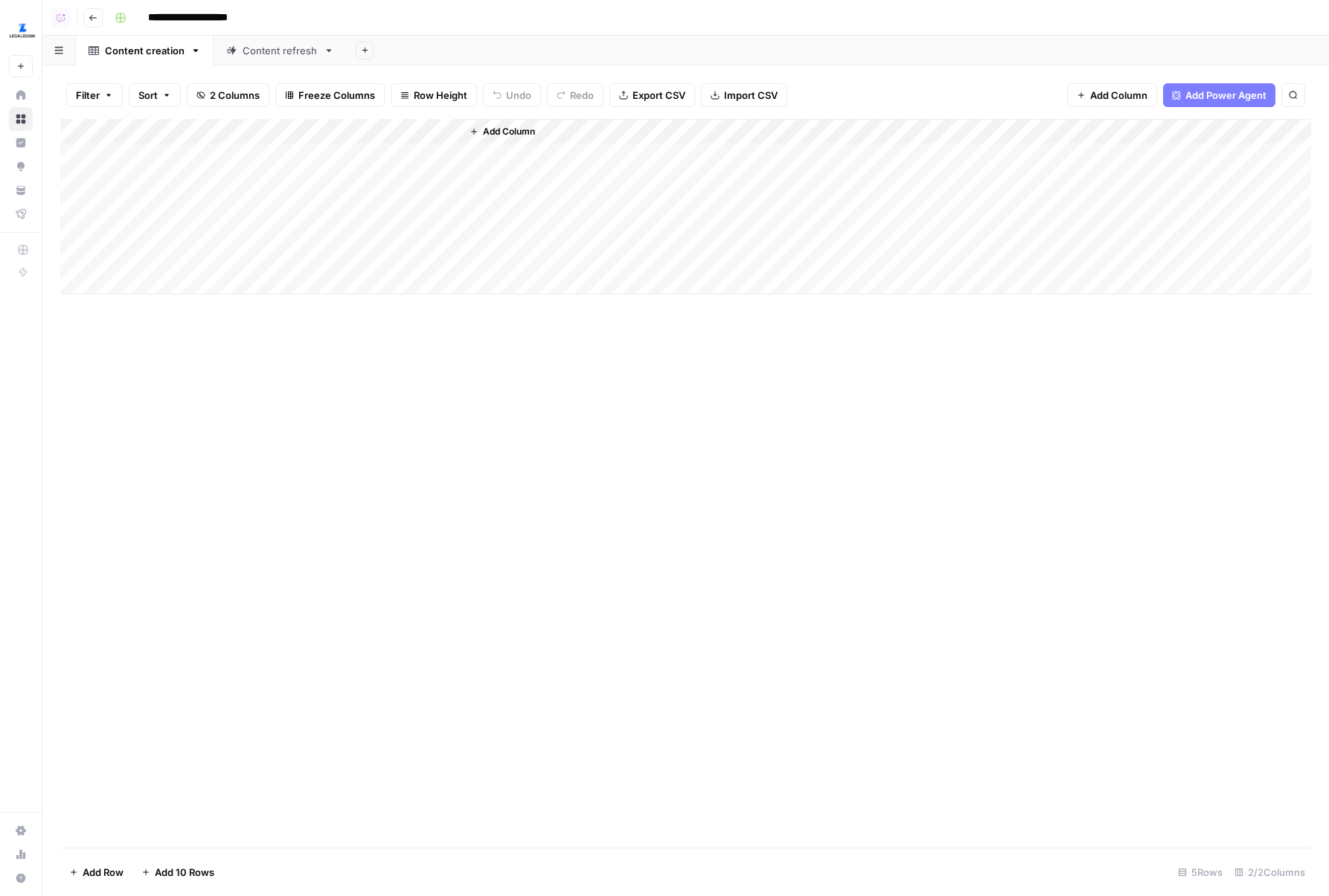
click at [359, 130] on div "Add Column" at bounding box center [685, 207] width 1250 height 176
click at [397, 169] on input "New Column" at bounding box center [431, 167] width 181 height 15
type input "Content Type"
click at [384, 163] on div "Add Column" at bounding box center [685, 207] width 1250 height 176
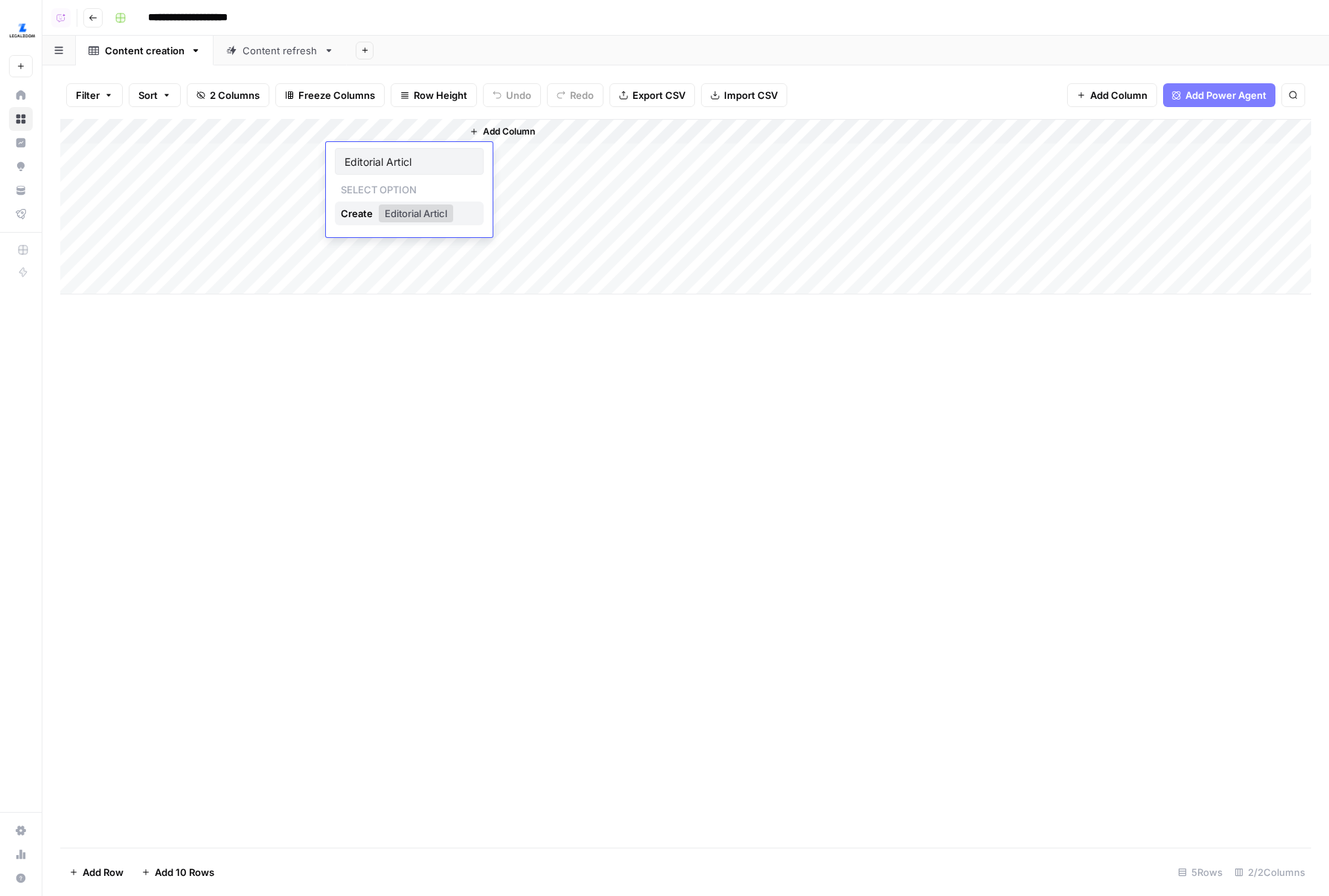
type input "Editorial Article"
click at [384, 164] on div "Add Column" at bounding box center [685, 207] width 1250 height 176
type input "Editorial Listicle"
click at [384, 163] on div "Add Column" at bounding box center [685, 207] width 1250 height 176
click at [387, 213] on button "Editorial Article" at bounding box center [390, 214] width 80 height 18
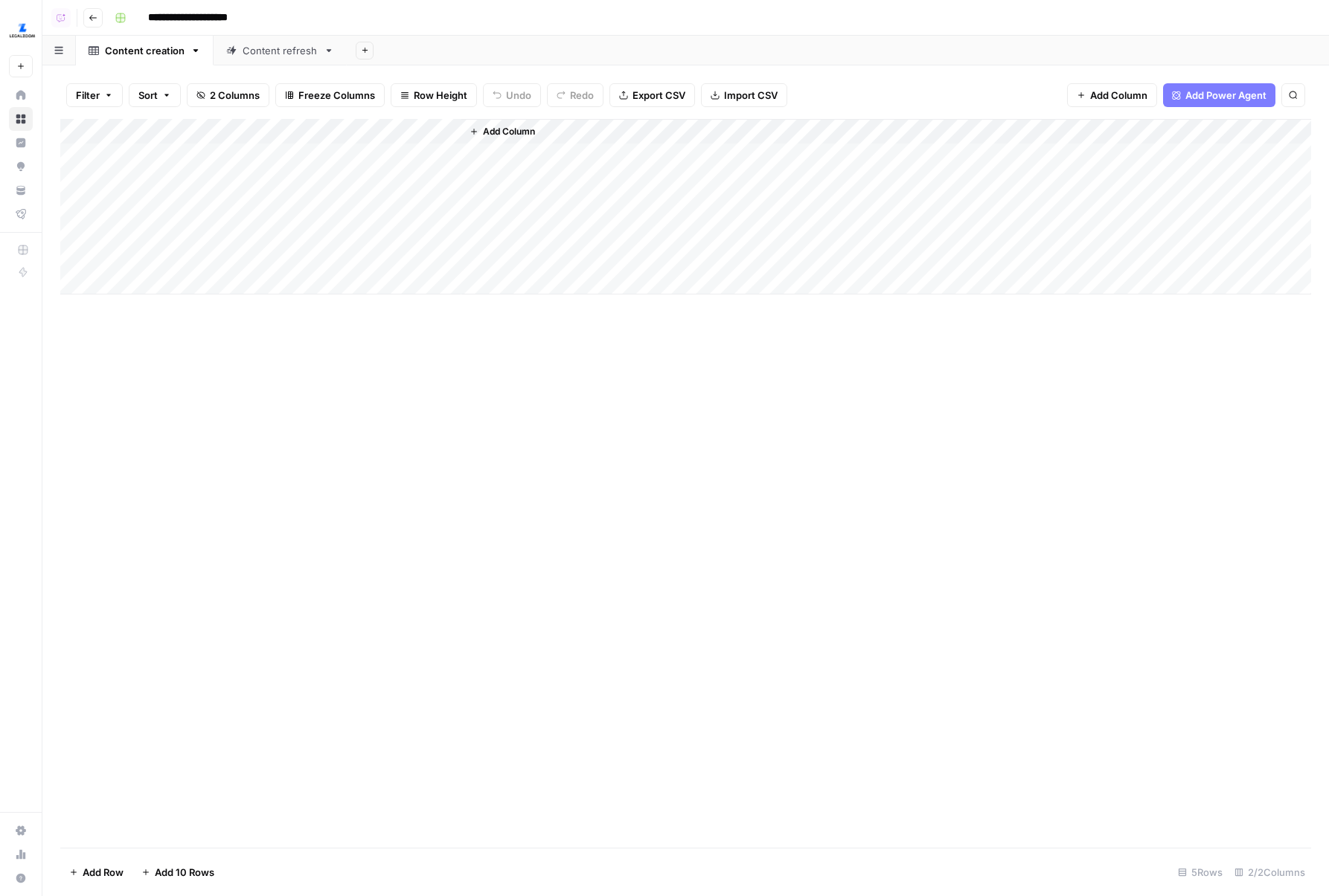
click at [423, 315] on div "Add Column" at bounding box center [685, 483] width 1250 height 729
